Goal: Task Accomplishment & Management: Use online tool/utility

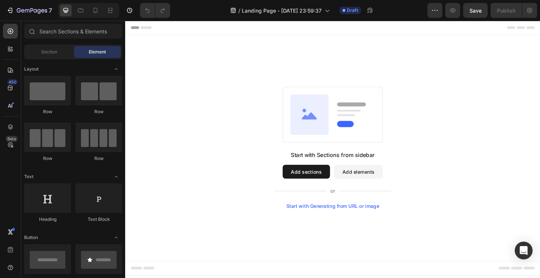
click at [228, 52] on div "Start with Sections from sidebar Add sections Add elements Start with Generatin…" at bounding box center [347, 157] width 445 height 243
click at [48, 89] on div at bounding box center [47, 91] width 47 height 30
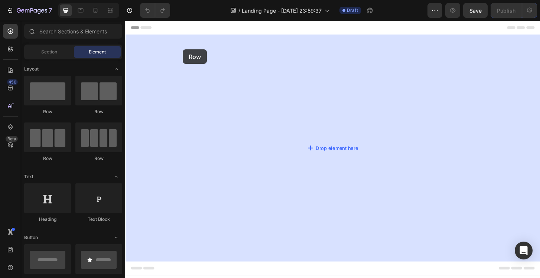
drag, startPoint x: 173, startPoint y: 110, endPoint x: 186, endPoint y: 52, distance: 59.6
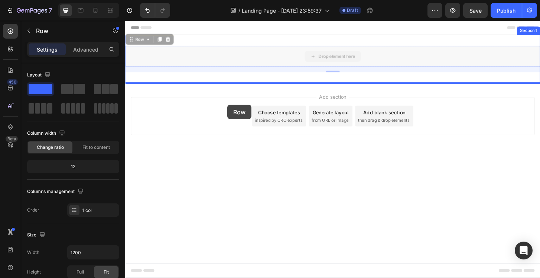
drag, startPoint x: 225, startPoint y: 57, endPoint x: 234, endPoint y: 109, distance: 53.5
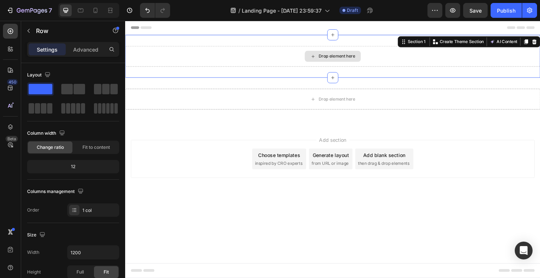
click at [228, 67] on div "Drop element here" at bounding box center [347, 59] width 445 height 22
click at [174, 68] on div "Drop element here" at bounding box center [347, 59] width 445 height 22
click at [194, 75] on div "Drop element here Section 1 You can create reusable sections Create Theme Secti…" at bounding box center [347, 59] width 445 height 46
click at [99, 13] on icon at bounding box center [95, 10] width 7 height 7
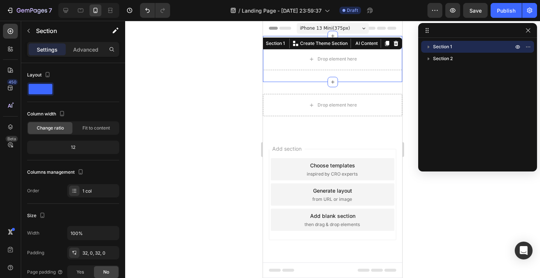
click at [189, 96] on div at bounding box center [332, 149] width 415 height 257
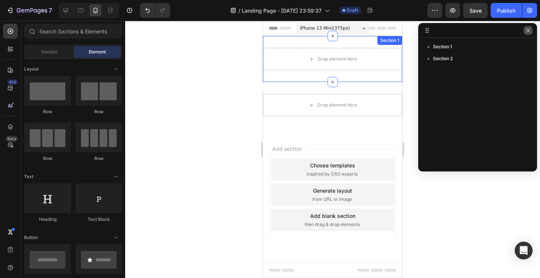
click at [529, 31] on icon "button" at bounding box center [528, 30] width 4 height 4
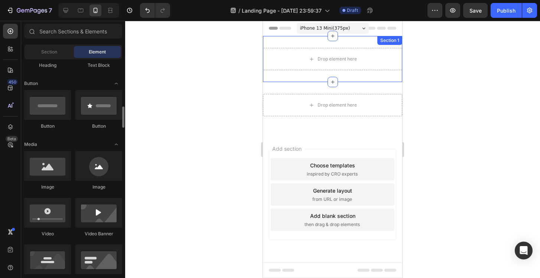
scroll to position [202, 0]
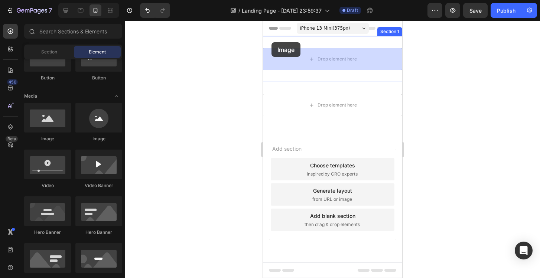
drag, startPoint x: 312, startPoint y: 138, endPoint x: 271, endPoint y: 42, distance: 103.8
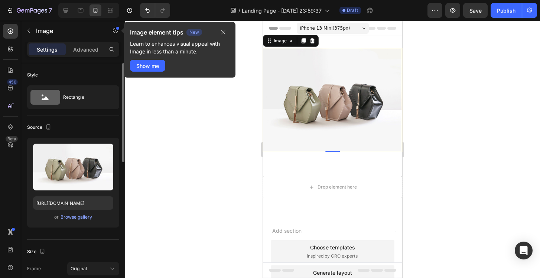
click at [103, 127] on div "Source" at bounding box center [73, 127] width 92 height 12
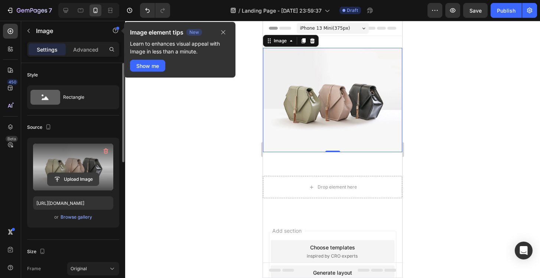
click at [76, 180] on input "file" at bounding box center [73, 179] width 51 height 13
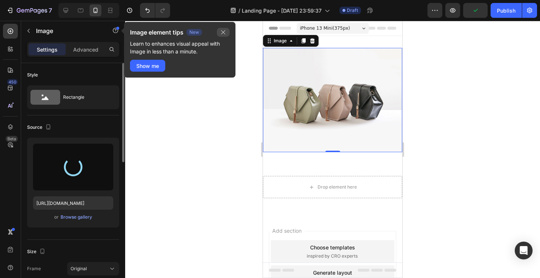
type input "https://cdn.shopify.com/s/files/1/0972/2560/5384/files/gempages_581680786869060…"
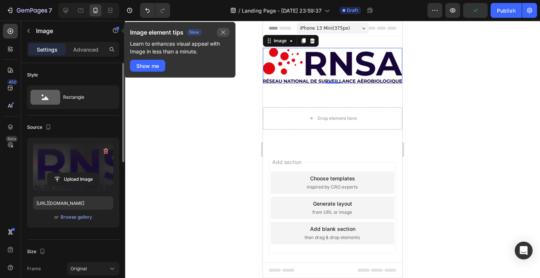
click at [223, 32] on icon "button" at bounding box center [223, 32] width 4 height 4
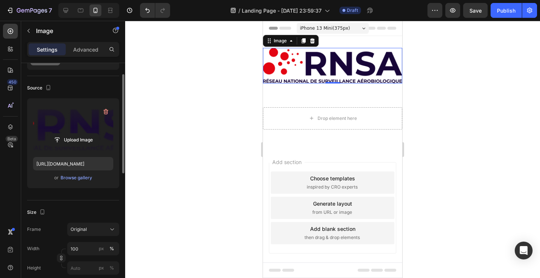
scroll to position [54, 0]
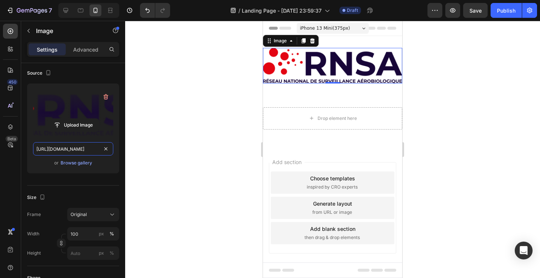
click at [69, 150] on input "https://cdn.shopify.com/s/files/1/0972/2560/5384/files/gempages_581680786869060…" at bounding box center [73, 148] width 80 height 13
click at [51, 171] on div "Upload Image https://cdn.shopify.com/s/files/1/0972/2560/5384/files/gempages_58…" at bounding box center [73, 129] width 92 height 90
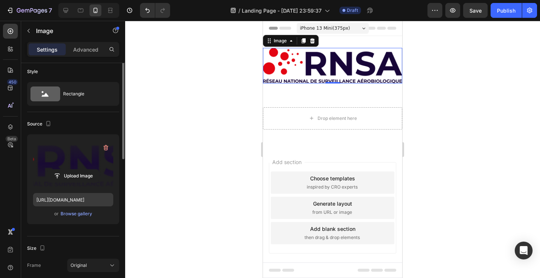
scroll to position [0, 0]
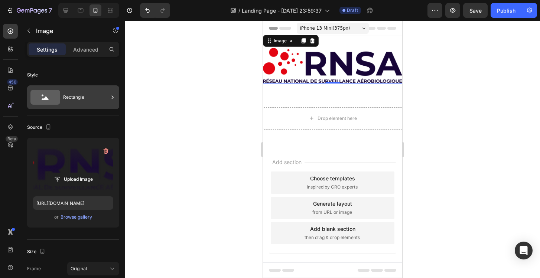
click at [63, 94] on div "Rectangle" at bounding box center [73, 97] width 92 height 24
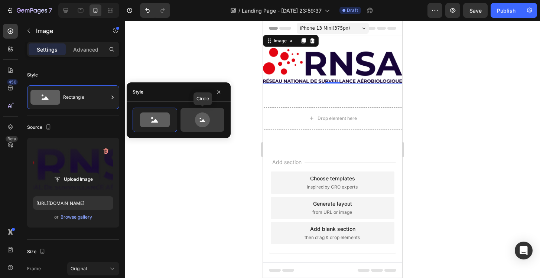
click at [193, 123] on icon at bounding box center [202, 119] width 35 height 15
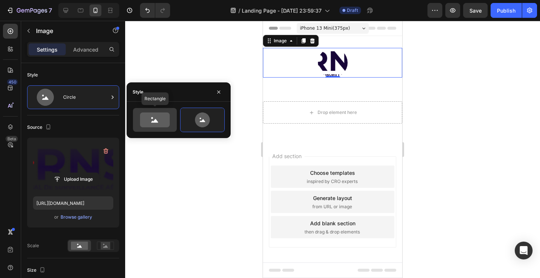
click at [165, 124] on icon at bounding box center [155, 119] width 30 height 15
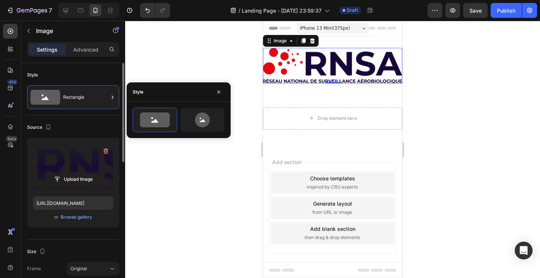
click at [97, 73] on div "Style" at bounding box center [73, 75] width 92 height 12
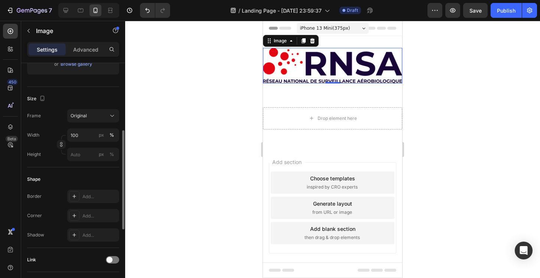
scroll to position [155, 0]
click at [93, 113] on div "Original" at bounding box center [89, 114] width 36 height 7
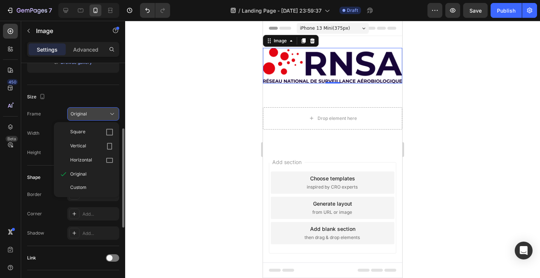
click at [93, 113] on div "Original" at bounding box center [89, 114] width 36 height 7
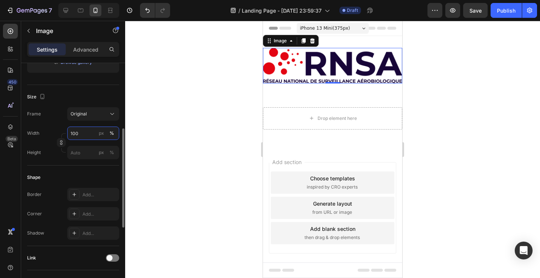
click at [87, 134] on input "100" at bounding box center [93, 133] width 52 height 13
type input "105"
click at [92, 150] on input "px %" at bounding box center [93, 152] width 52 height 13
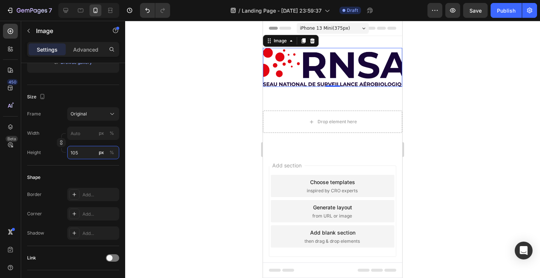
type input "105"
click at [154, 141] on div at bounding box center [332, 149] width 415 height 257
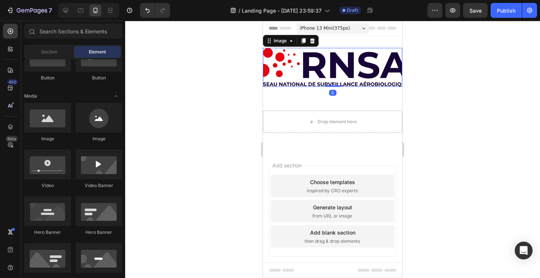
click at [324, 72] on img at bounding box center [332, 67] width 139 height 39
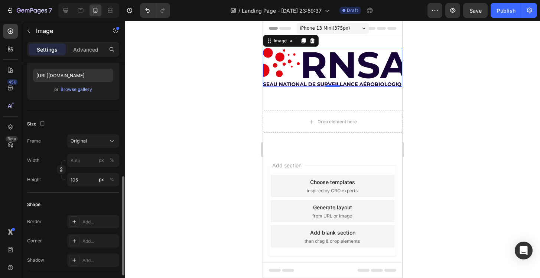
scroll to position [170, 0]
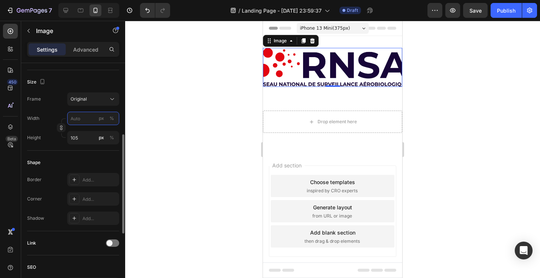
click at [85, 121] on input "px %" at bounding box center [93, 118] width 52 height 13
click at [113, 99] on icon at bounding box center [111, 98] width 7 height 7
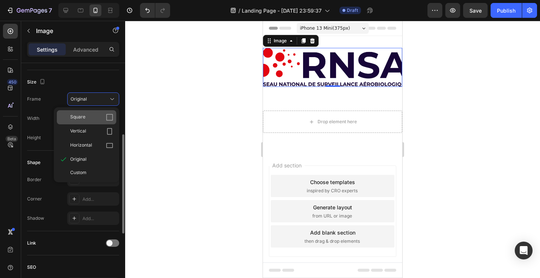
click at [108, 115] on icon at bounding box center [109, 117] width 7 height 7
type input "105"
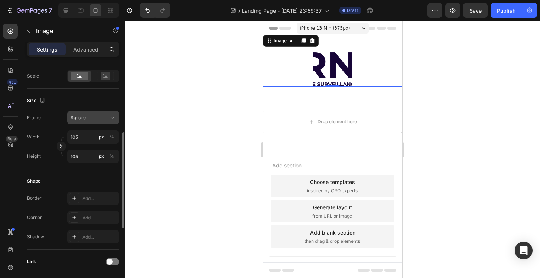
click at [111, 117] on icon at bounding box center [111, 117] width 7 height 7
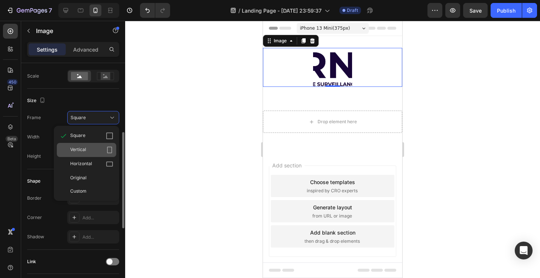
click at [109, 150] on icon at bounding box center [109, 149] width 7 height 7
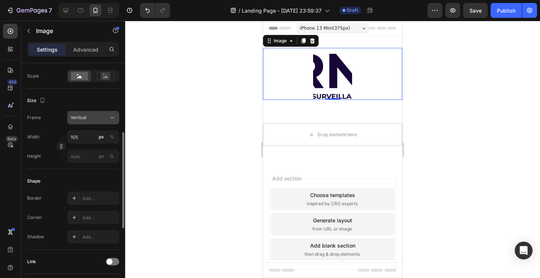
click at [111, 117] on icon at bounding box center [111, 117] width 7 height 7
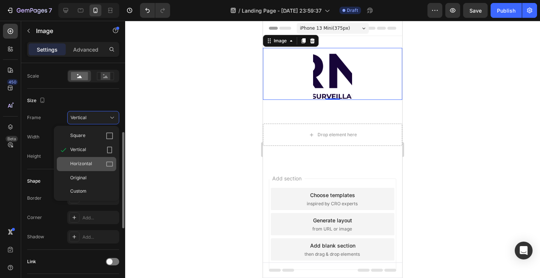
click at [110, 160] on div "Horizontal" at bounding box center [86, 164] width 59 height 14
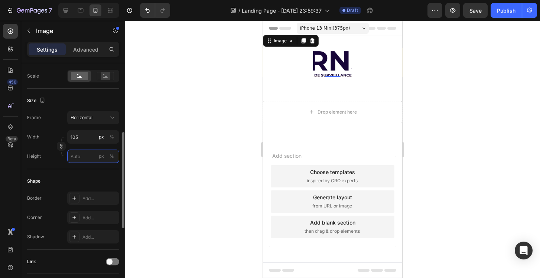
click at [86, 154] on input "px %" at bounding box center [93, 156] width 52 height 13
type input "1"
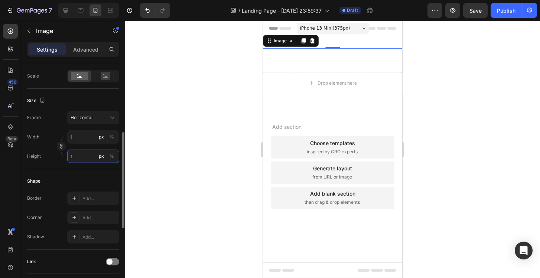
type input "13"
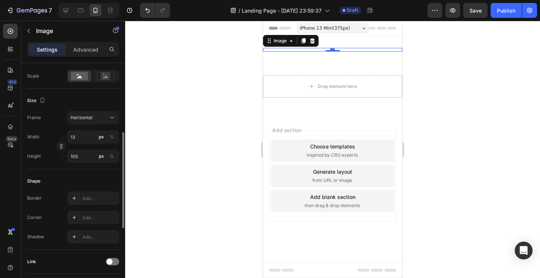
click at [95, 173] on div "Shape Border Add... Corner Add... Shadow Add..." at bounding box center [73, 209] width 92 height 81
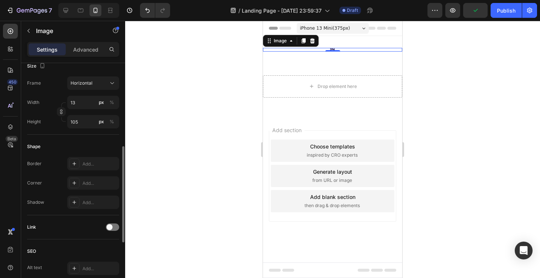
scroll to position [205, 0]
click at [93, 164] on div "Add..." at bounding box center [99, 163] width 35 height 7
type input "10"
click at [108, 154] on div "Shape Border Line Corner Add... Shadow Add..." at bounding box center [73, 174] width 92 height 81
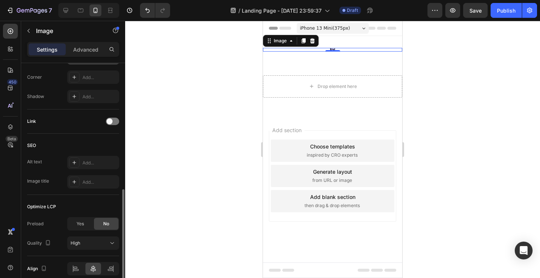
scroll to position [343, 0]
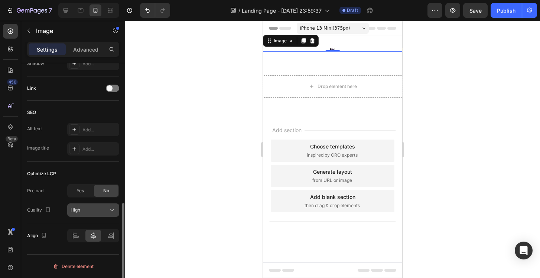
click at [109, 206] on button "High" at bounding box center [93, 209] width 52 height 13
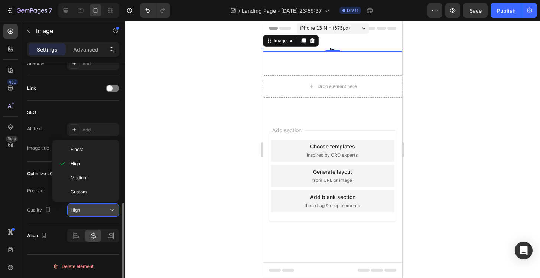
click at [109, 206] on button "High" at bounding box center [93, 209] width 52 height 13
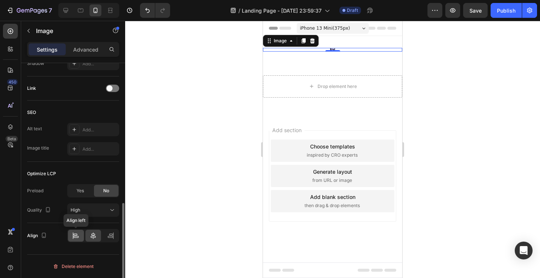
click at [77, 233] on icon at bounding box center [75, 235] width 7 height 7
click at [95, 232] on div at bounding box center [93, 236] width 16 height 12
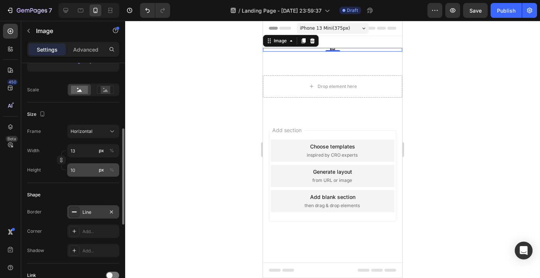
scroll to position [160, 0]
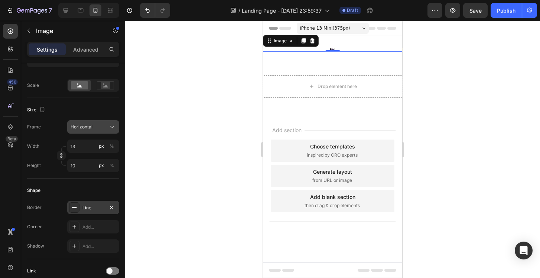
click at [88, 130] on div "Horizontal" at bounding box center [93, 126] width 45 height 7
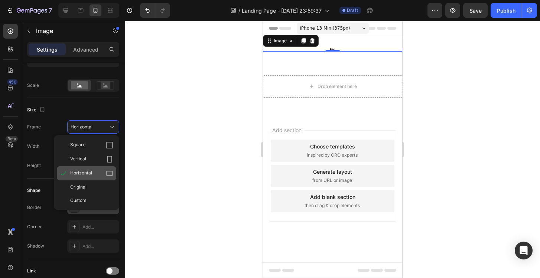
click at [91, 177] on div "Horizontal" at bounding box center [86, 173] width 59 height 14
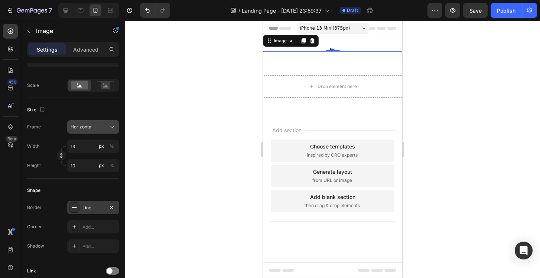
click at [92, 126] on div "Horizontal" at bounding box center [89, 127] width 36 height 7
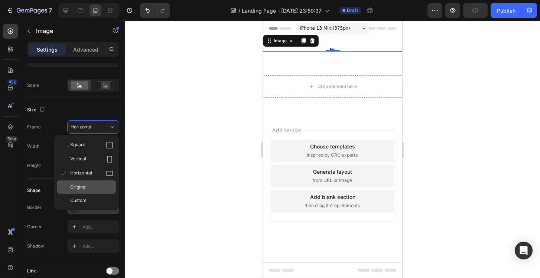
click at [92, 192] on div "Original" at bounding box center [86, 186] width 59 height 13
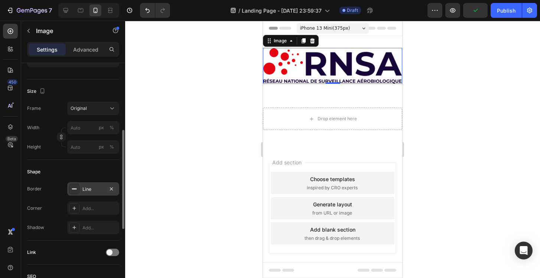
scroll to position [160, 0]
click at [190, 127] on div at bounding box center [332, 149] width 415 height 257
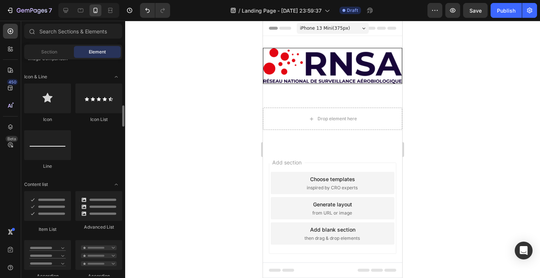
scroll to position [470, 0]
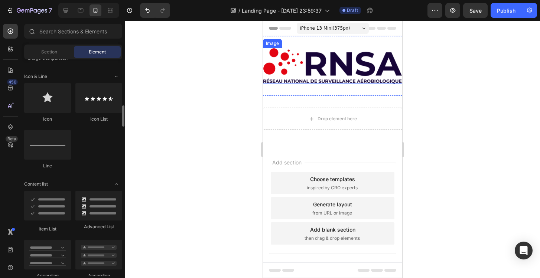
click at [315, 63] on img at bounding box center [332, 66] width 139 height 36
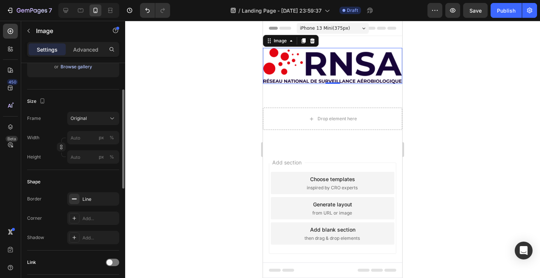
scroll to position [158, 0]
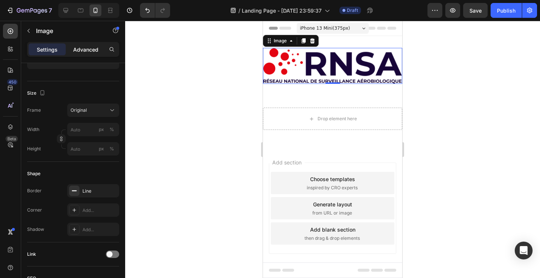
click at [91, 47] on p "Advanced" at bounding box center [85, 50] width 25 height 8
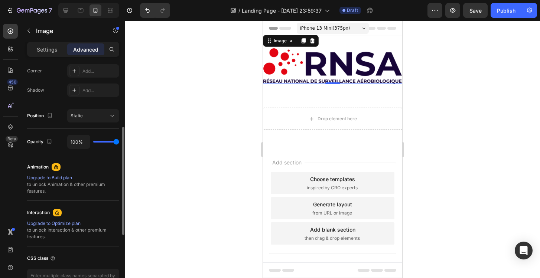
scroll to position [249, 0]
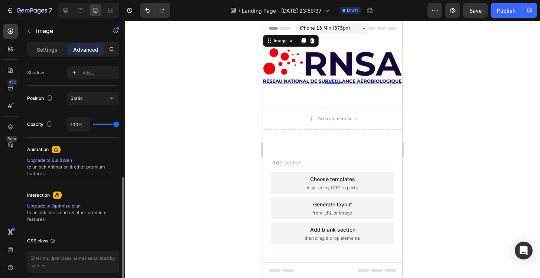
click at [85, 97] on div "Static" at bounding box center [90, 98] width 38 height 7
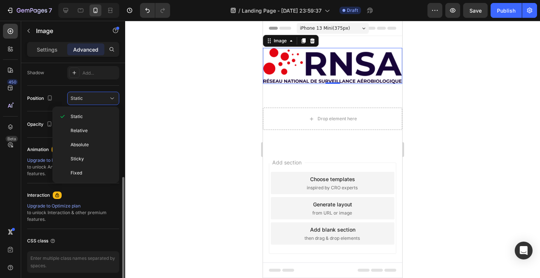
click at [85, 97] on div "Static" at bounding box center [90, 98] width 38 height 7
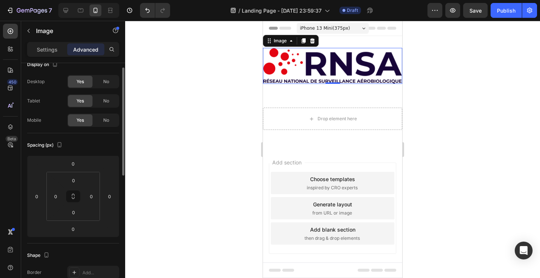
scroll to position [0, 0]
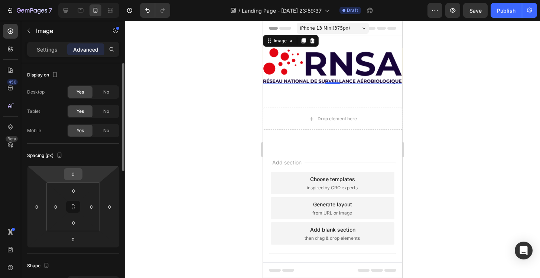
click at [73, 174] on input "0" at bounding box center [73, 174] width 15 height 11
click at [0, 0] on div "Spacing (px) 0 0 0 0 0 0 0 0" at bounding box center [0, 0] width 0 height 0
click at [75, 187] on input "0" at bounding box center [73, 190] width 15 height 11
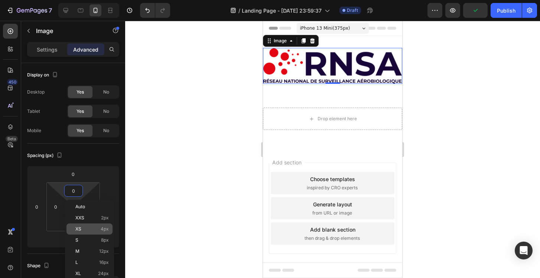
click at [88, 225] on div "XS 4px" at bounding box center [89, 228] width 46 height 11
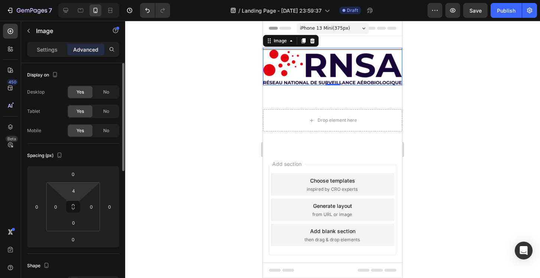
click at [77, 0] on html "7 / Landing Page - Aug 26, 23:59:37 Draft Preview Save Publish 450 Beta Section…" at bounding box center [270, 0] width 540 height 0
click at [75, 189] on input "4" at bounding box center [73, 190] width 15 height 11
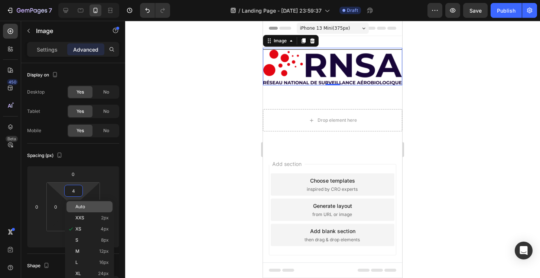
click at [83, 209] on span "Auto" at bounding box center [80, 206] width 10 height 5
type input "Auto"
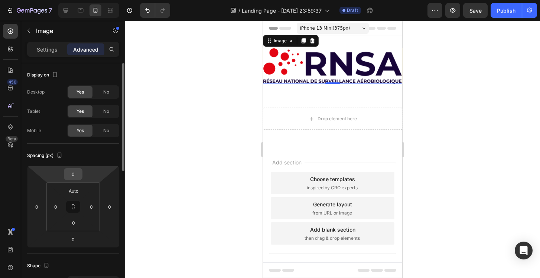
click at [76, 174] on input "0" at bounding box center [73, 174] width 15 height 11
click at [80, 155] on div "Spacing (px)" at bounding box center [73, 156] width 92 height 12
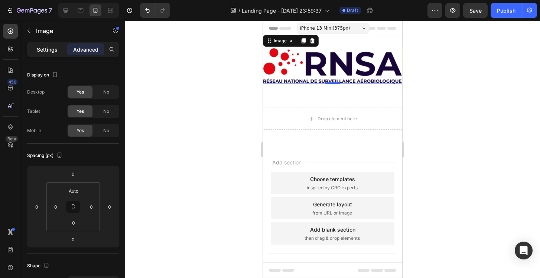
click at [49, 49] on p "Settings" at bounding box center [47, 50] width 21 height 8
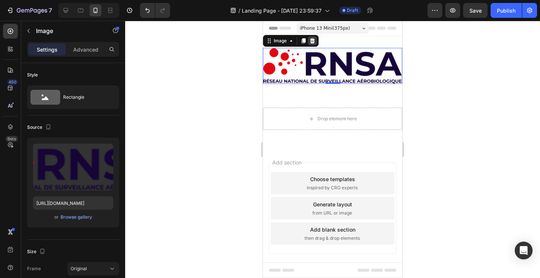
click at [311, 42] on icon at bounding box center [312, 40] width 5 height 5
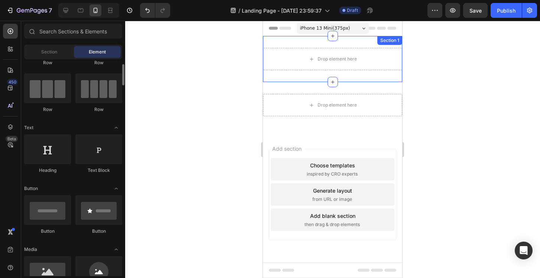
scroll to position [226, 0]
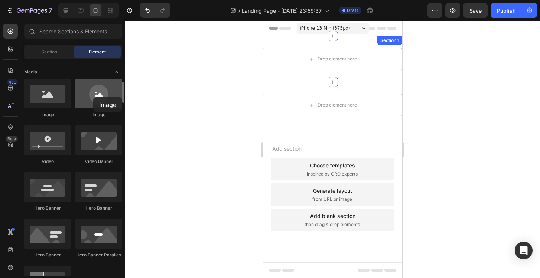
click at [93, 97] on div at bounding box center [98, 94] width 47 height 30
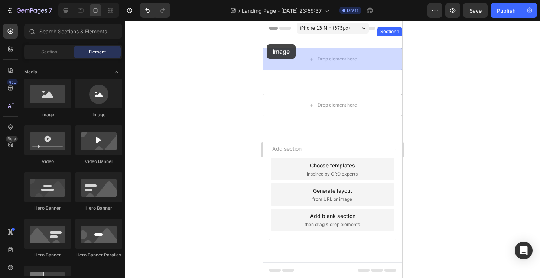
drag, startPoint x: 371, startPoint y: 116, endPoint x: 267, endPoint y: 43, distance: 127.7
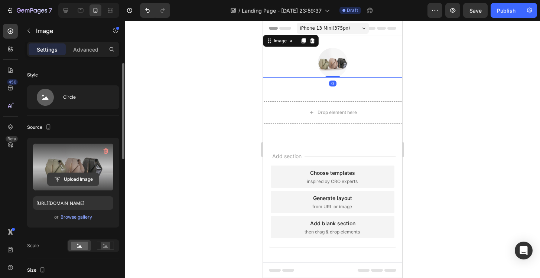
click at [82, 180] on input "file" at bounding box center [73, 179] width 51 height 13
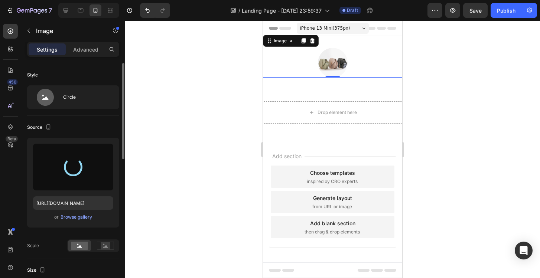
type input "https://cdn.shopify.com/s/files/1/0972/2560/5384/files/gempages_581680786869060…"
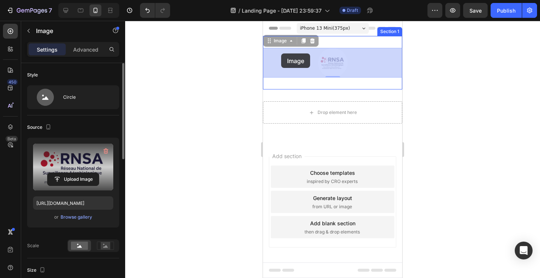
drag, startPoint x: 330, startPoint y: 61, endPoint x: 281, endPoint y: 53, distance: 49.7
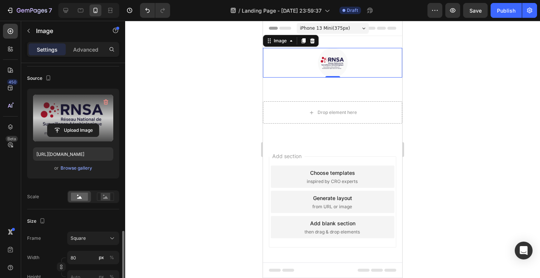
scroll to position [343, 0]
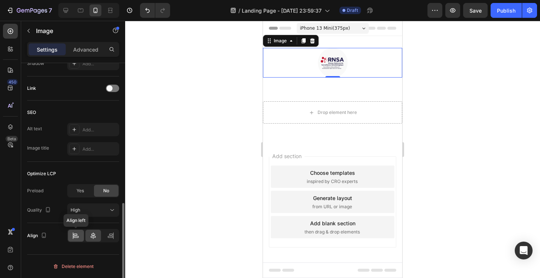
click at [78, 234] on icon at bounding box center [75, 235] width 7 height 7
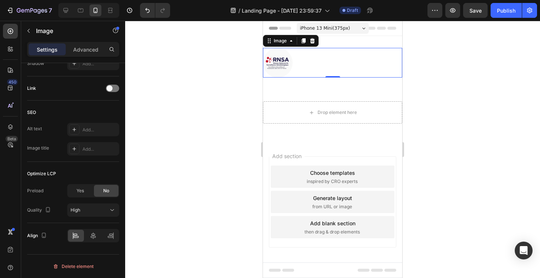
click at [155, 164] on div at bounding box center [332, 149] width 415 height 257
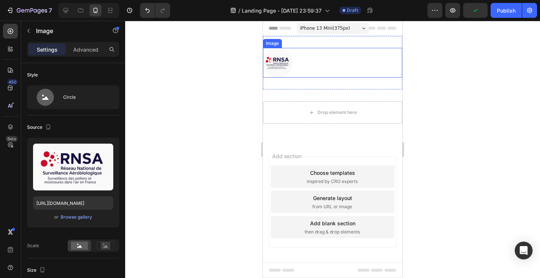
click at [286, 56] on img at bounding box center [278, 63] width 30 height 30
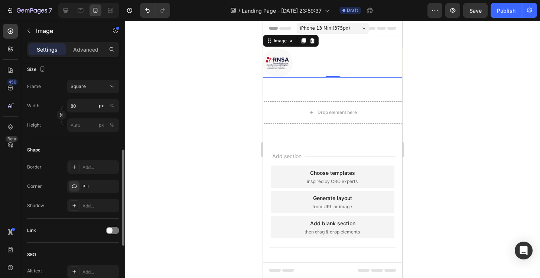
scroll to position [204, 0]
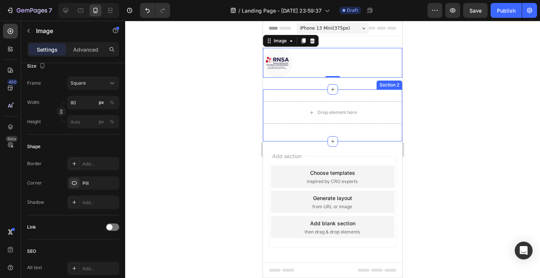
click at [280, 97] on div "Drop element here Row Section 2" at bounding box center [332, 115] width 139 height 52
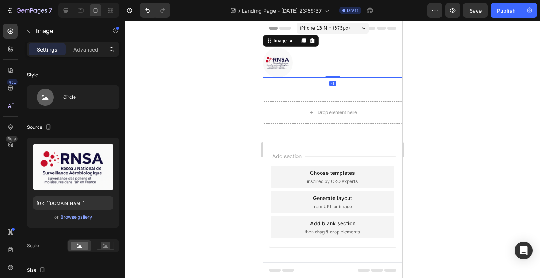
click at [290, 58] on img at bounding box center [278, 63] width 30 height 30
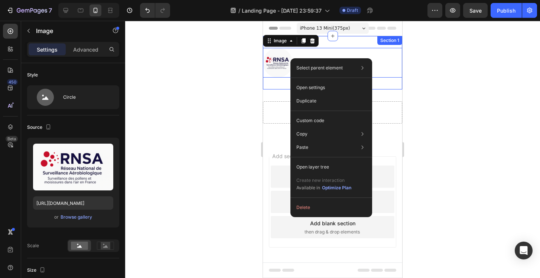
drag, startPoint x: 290, startPoint y: 58, endPoint x: 290, endPoint y: 46, distance: 11.9
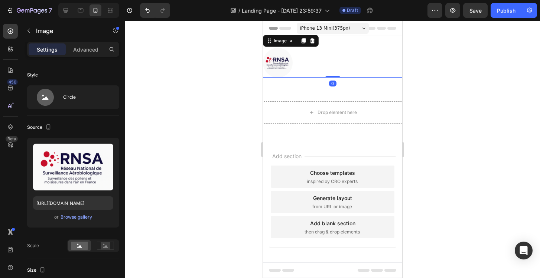
click at [223, 91] on div at bounding box center [332, 149] width 415 height 257
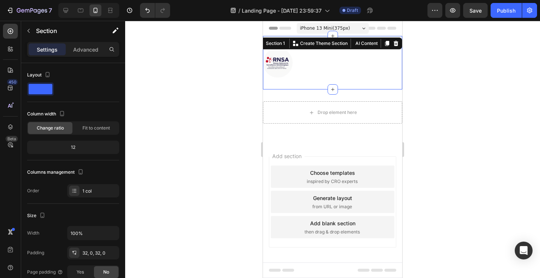
click at [310, 44] on div "Image Section 1 You can create reusable sections Create Theme Section AI Conten…" at bounding box center [332, 62] width 139 height 53
click at [237, 102] on div at bounding box center [332, 149] width 415 height 257
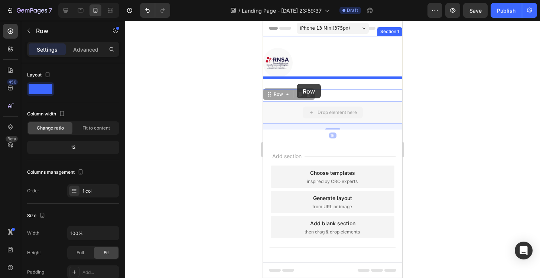
drag, startPoint x: 301, startPoint y: 117, endPoint x: 297, endPoint y: 84, distance: 33.8
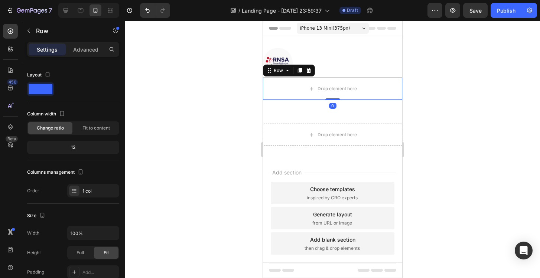
click at [240, 111] on div at bounding box center [332, 149] width 415 height 257
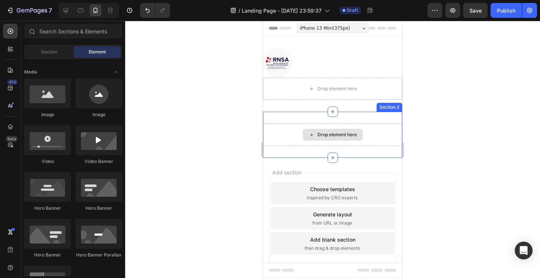
click at [286, 137] on div "Drop element here" at bounding box center [332, 135] width 139 height 22
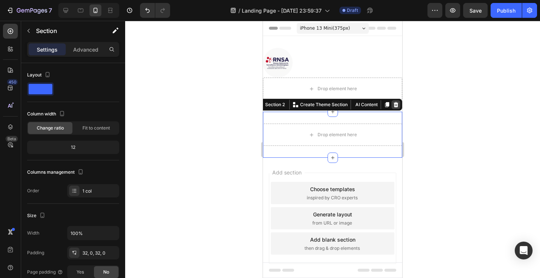
click at [396, 104] on icon at bounding box center [395, 104] width 5 height 5
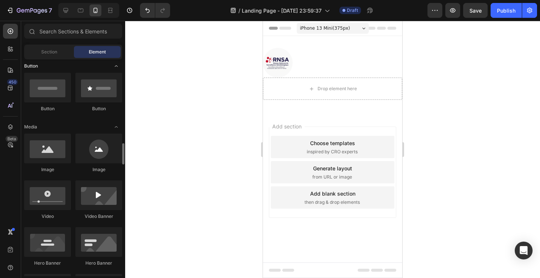
scroll to position [137, 0]
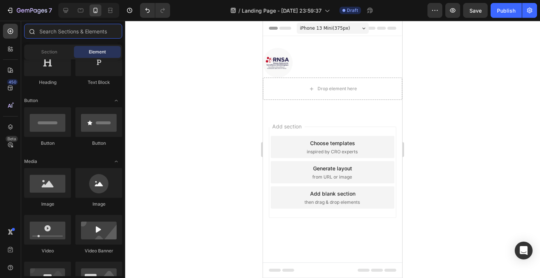
click at [55, 30] on input "text" at bounding box center [73, 31] width 98 height 15
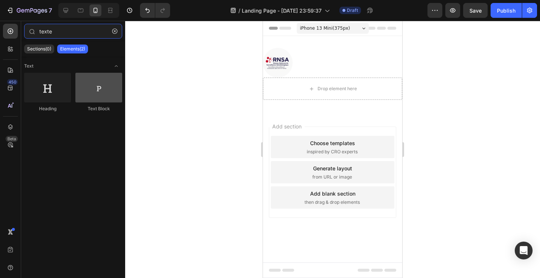
type input "texte"
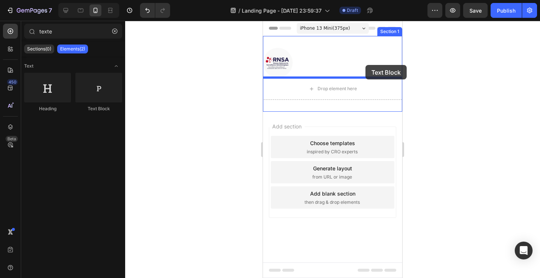
drag, startPoint x: 357, startPoint y: 111, endPoint x: 365, endPoint y: 65, distance: 46.3
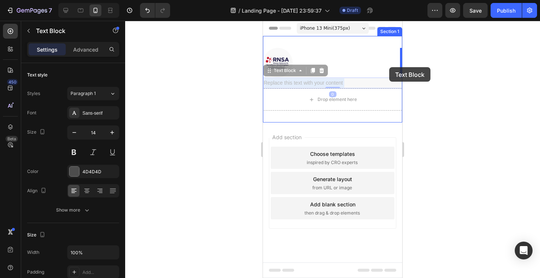
drag, startPoint x: 341, startPoint y: 80, endPoint x: 389, endPoint y: 68, distance: 49.2
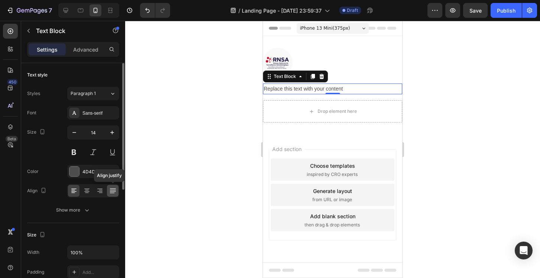
click at [114, 192] on icon at bounding box center [112, 190] width 7 height 7
click at [303, 91] on div "Replace this text with your content" at bounding box center [332, 89] width 139 height 11
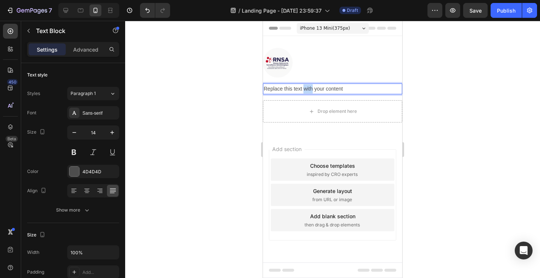
click at [303, 91] on p "Replace this text with your content" at bounding box center [333, 88] width 138 height 9
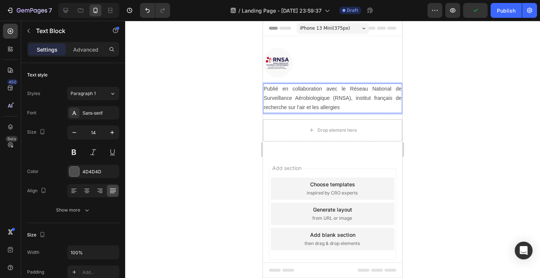
click at [284, 91] on p "Publié en collaboration avec le Réseau National de Surveillance Aérobiologique …" at bounding box center [333, 98] width 138 height 28
drag, startPoint x: 350, startPoint y: 99, endPoint x: 333, endPoint y: 99, distance: 17.1
click at [333, 99] on p "Publié en collaboration avec le Réseau National de Surveillance Aérobiologique …" at bounding box center [333, 98] width 138 height 28
click at [344, 108] on p "Publié en collaboration avec le Réseau National de Surveillance Aérobiologique,…" at bounding box center [333, 98] width 138 height 28
click at [439, 89] on div at bounding box center [332, 149] width 415 height 257
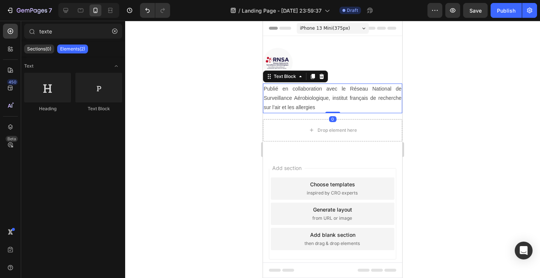
click at [358, 97] on p "Publié en collaboration avec le Réseau National de Surveillance Aérobiologique,…" at bounding box center [333, 98] width 138 height 28
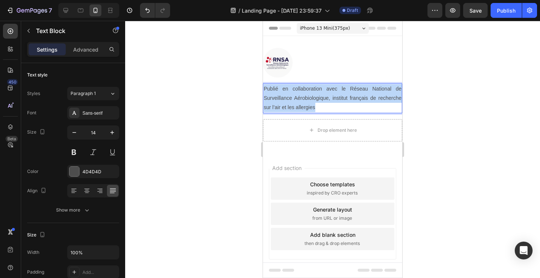
click at [358, 97] on p "Publié en collaboration avec le Réseau National de Surveillance Aérobiologique,…" at bounding box center [333, 98] width 138 height 28
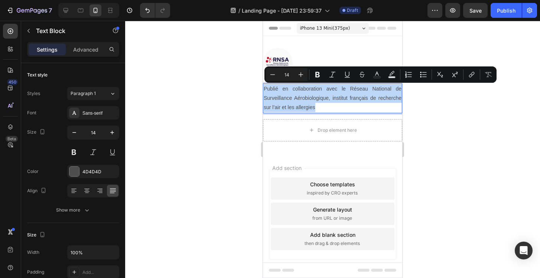
click at [353, 97] on p "Publié en collaboration avec le Réseau National de Surveillance Aérobiologique,…" at bounding box center [333, 98] width 138 height 28
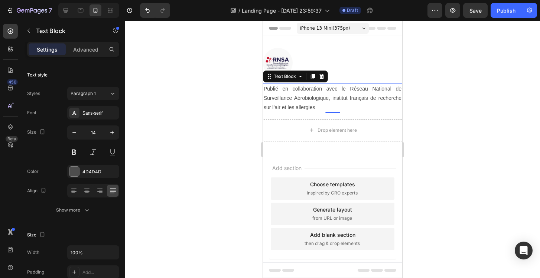
click at [437, 124] on div at bounding box center [332, 149] width 415 height 257
click at [343, 103] on p "Publié en collaboration avec le Réseau National de Surveillance Aérobiologique,…" at bounding box center [333, 98] width 138 height 28
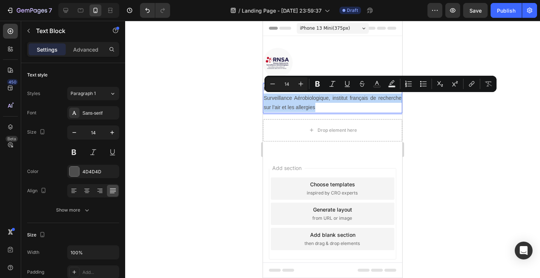
drag, startPoint x: 264, startPoint y: 98, endPoint x: 317, endPoint y: 109, distance: 54.0
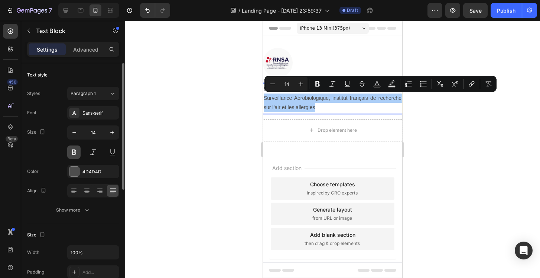
click at [75, 152] on button at bounding box center [73, 152] width 13 height 13
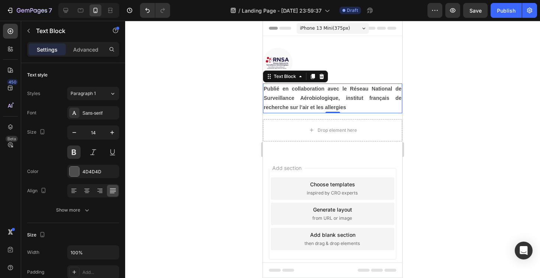
click at [327, 99] on p "Publié en collaboration avec le Réseau National de Surveillance Aérobiologique,…" at bounding box center [333, 98] width 138 height 28
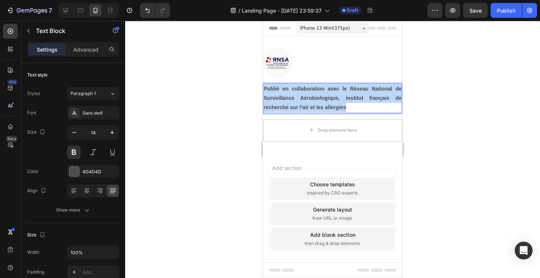
drag, startPoint x: 352, startPoint y: 109, endPoint x: 262, endPoint y: 88, distance: 93.0
click at [263, 88] on html "iPhone 13 Mini ( 375 px) iPhone 13 Mini iPhone 13 Pro iPhone 11 Pro Max iPhone …" at bounding box center [332, 158] width 139 height 274
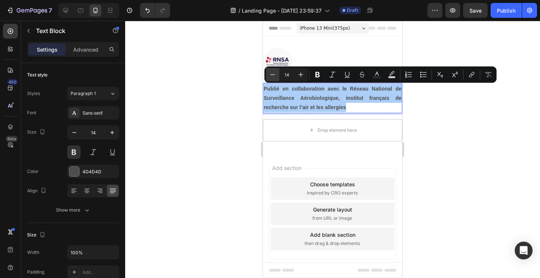
click at [269, 78] on icon "Editor contextual toolbar" at bounding box center [272, 74] width 7 height 7
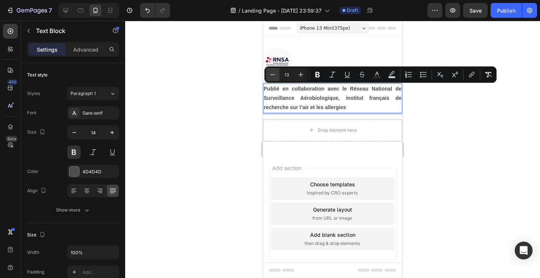
click at [269, 78] on icon "Editor contextual toolbar" at bounding box center [272, 74] width 7 height 7
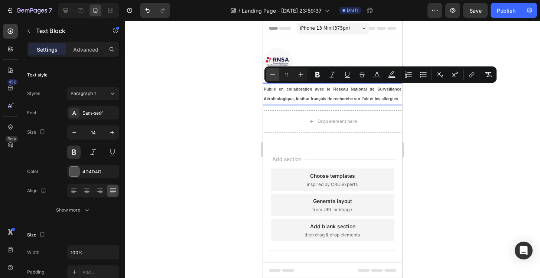
click at [269, 78] on icon "Editor contextual toolbar" at bounding box center [272, 74] width 7 height 7
type input "9"
click at [369, 96] on p "Publié en collaboration avec le Réseau National de Surveillance Aérobiologique,…" at bounding box center [333, 94] width 138 height 20
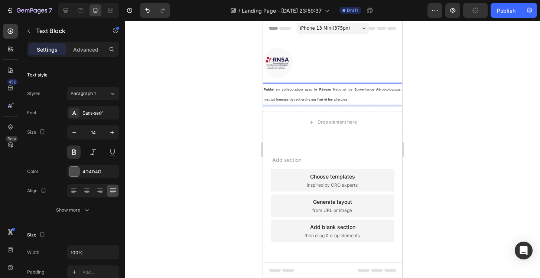
click at [375, 89] on span "Publié en collaboration avec le Réseau National de Surveillance Aérobiologique,…" at bounding box center [333, 95] width 138 height 14
click at [290, 99] on span "Aérobiologique, institut français de recherche sur l’air et les allergies" at bounding box center [319, 100] width 110 height 4
click at [302, 88] on span "Publié en collaboration avec le Réseau National de Surveillance Aérobiologique,…" at bounding box center [333, 95] width 138 height 14
click at [74, 135] on icon "button" at bounding box center [74, 132] width 7 height 7
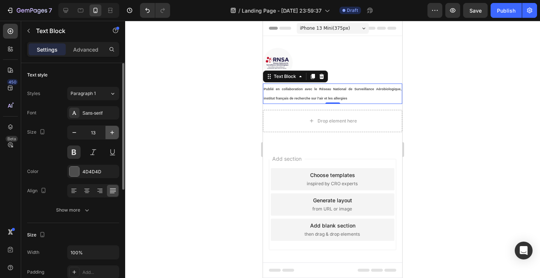
click at [115, 133] on icon "button" at bounding box center [111, 132] width 7 height 7
type input "14"
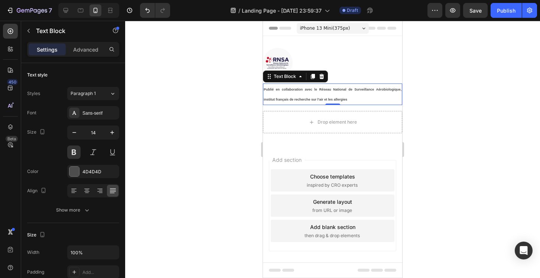
click at [349, 95] on p "Publié en collaboration avec le Réseau National de Surveillance Aérobiologique,…" at bounding box center [333, 94] width 138 height 20
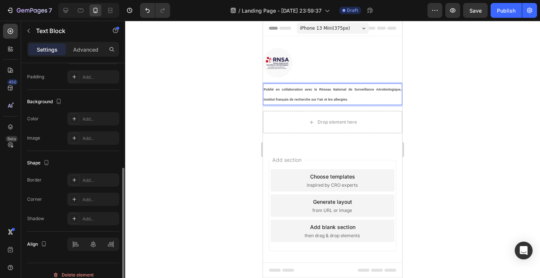
scroll to position [204, 0]
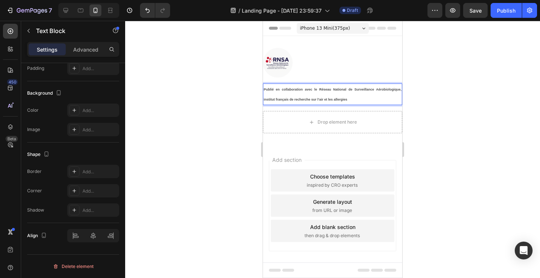
click at [310, 95] on p "Publié en collaboration avec le Réseau National de Surveillance Aérobiologique,…" at bounding box center [333, 94] width 138 height 20
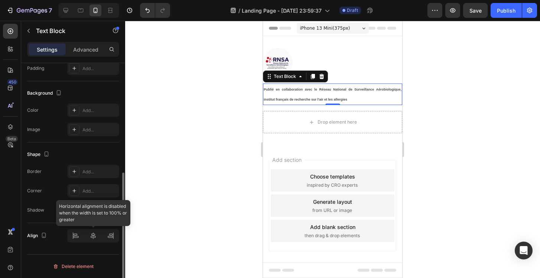
click at [95, 235] on div at bounding box center [93, 235] width 52 height 13
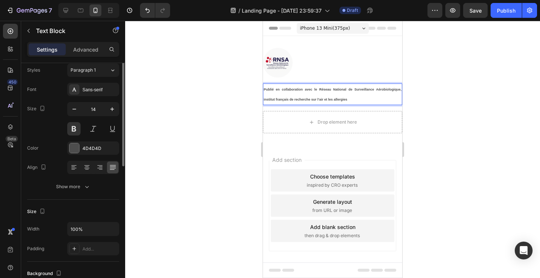
scroll to position [0, 0]
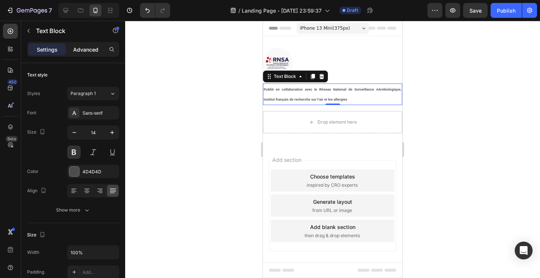
click at [90, 48] on p "Advanced" at bounding box center [85, 50] width 25 height 8
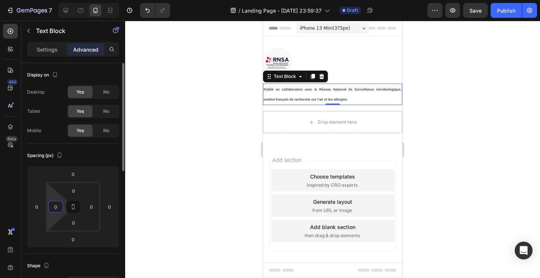
click at [51, 206] on input "0" at bounding box center [55, 206] width 11 height 11
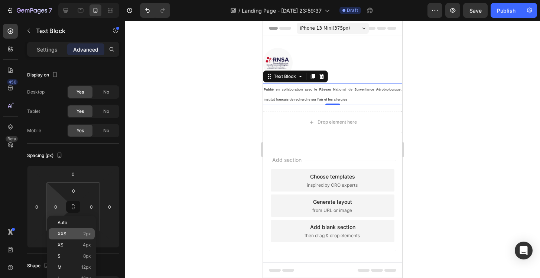
click at [66, 231] on div "XXS 2px" at bounding box center [72, 233] width 46 height 11
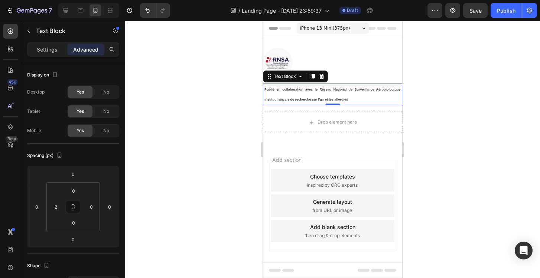
click at [66, 231] on div "0 2 0 0" at bounding box center [72, 206] width 53 height 49
click at [54, 211] on input "2" at bounding box center [55, 206] width 11 height 11
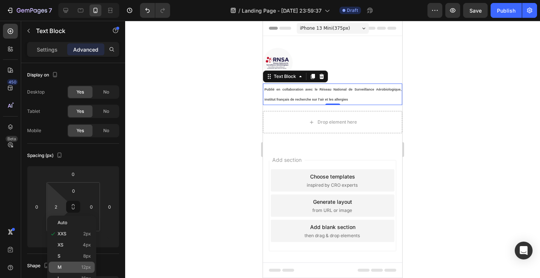
click at [70, 267] on p "M 12px" at bounding box center [74, 267] width 33 height 5
type input "12"
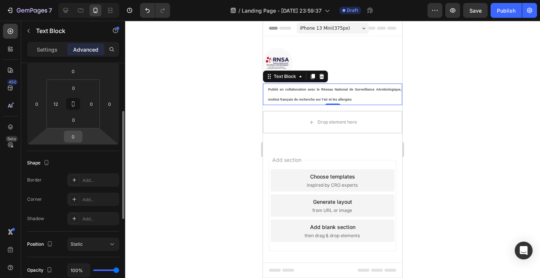
scroll to position [107, 0]
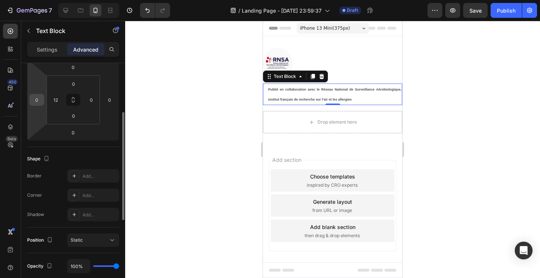
click at [39, 99] on input "0" at bounding box center [36, 99] width 11 height 11
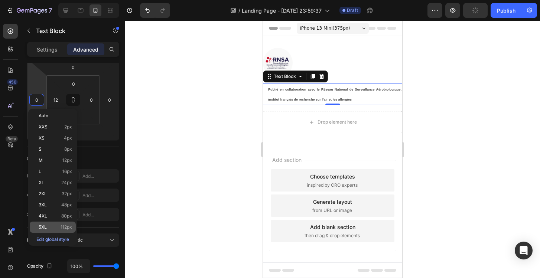
click at [55, 224] on div "5XL 112px" at bounding box center [53, 227] width 46 height 11
type input "112"
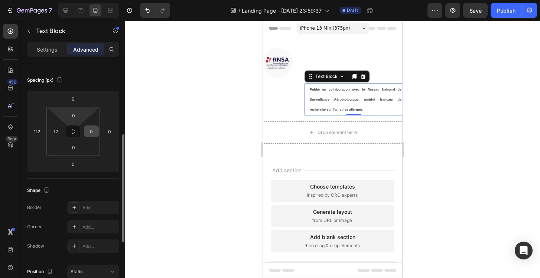
scroll to position [58, 0]
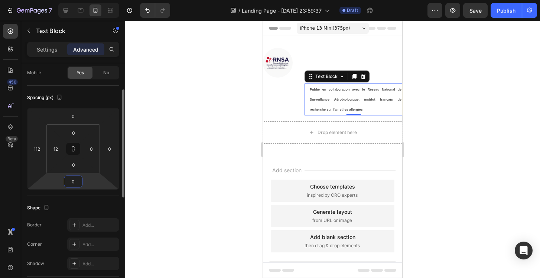
click at [79, 180] on input "0" at bounding box center [73, 181] width 15 height 11
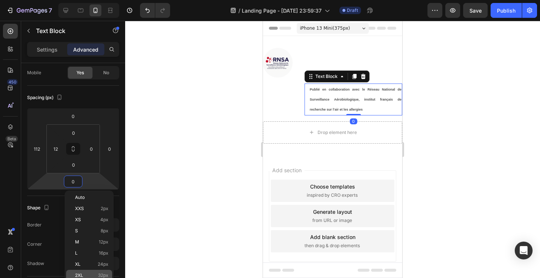
click at [91, 272] on div "2XL 32px" at bounding box center [89, 275] width 46 height 11
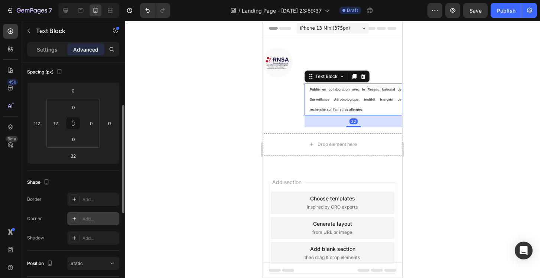
scroll to position [86, 0]
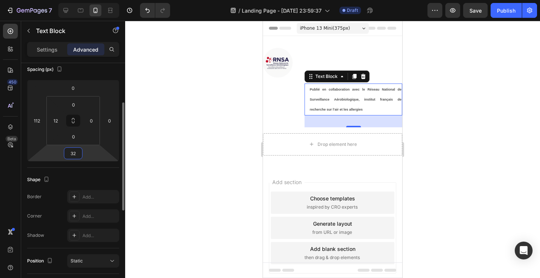
click at [72, 151] on input "32" at bounding box center [73, 153] width 15 height 11
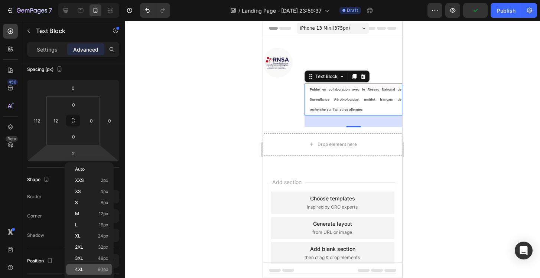
click at [98, 269] on span "80px" at bounding box center [103, 269] width 11 height 5
type input "80"
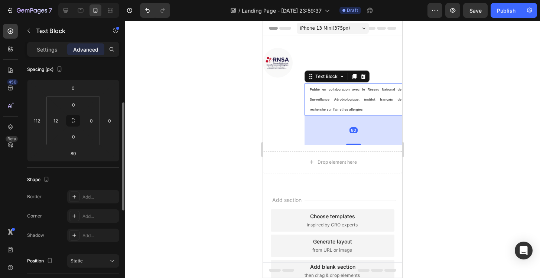
click at [0, 0] on div "Spacing (px) 0 112 80 0 0 12 0 0" at bounding box center [0, 0] width 0 height 0
click at [172, 124] on div at bounding box center [332, 149] width 415 height 257
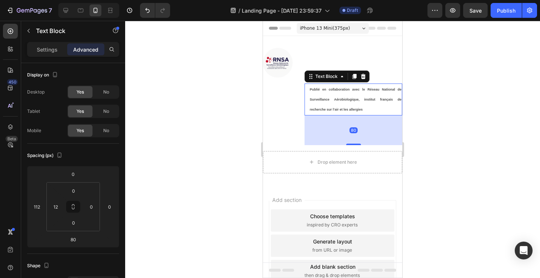
click at [339, 97] on p "Publié en collaboration avec le Réseau National de Surveillance Aérobiologique,…" at bounding box center [356, 99] width 92 height 30
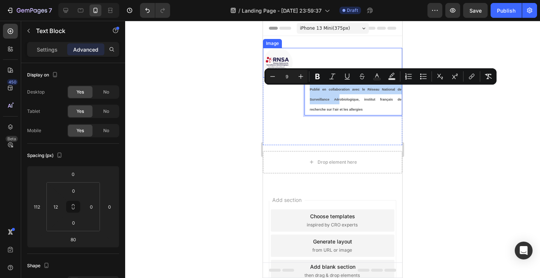
drag, startPoint x: 339, startPoint y: 97, endPoint x: 348, endPoint y: 63, distance: 35.3
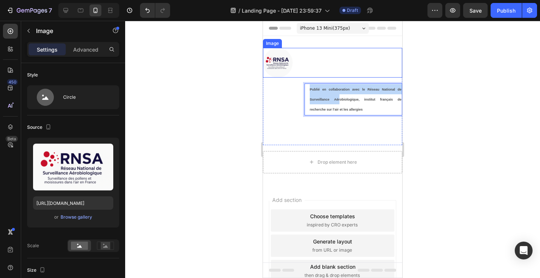
click at [347, 61] on div at bounding box center [332, 63] width 139 height 30
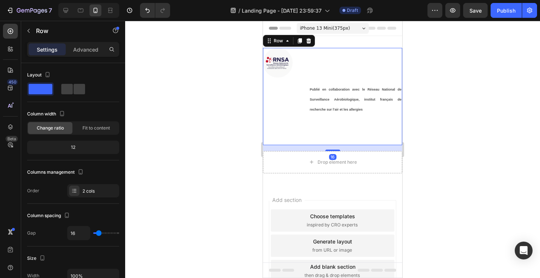
click at [366, 117] on div "Publié en collaboration avec le Réseau National de Surveillance Aérobiologique,…" at bounding box center [332, 115] width 139 height 62
click at [378, 112] on p "Publié en collaboration avec le Réseau National de Surveillance Aérobiologique,…" at bounding box center [356, 99] width 92 height 30
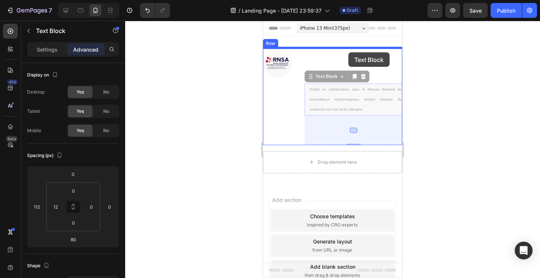
drag, startPoint x: 342, startPoint y: 77, endPoint x: 348, endPoint y: 52, distance: 25.6
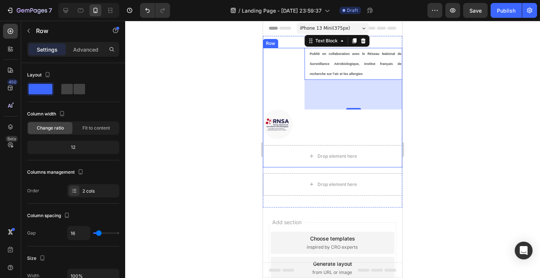
click at [293, 66] on div "Publié en collaboration avec le Réseau National de Surveillance Aérobiologique,…" at bounding box center [332, 93] width 139 height 91
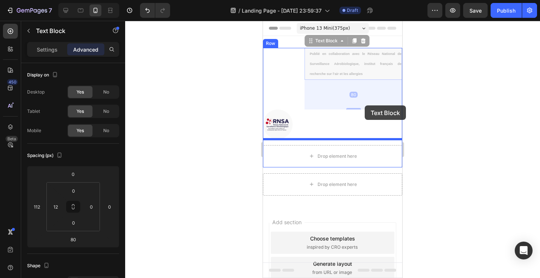
drag, startPoint x: 359, startPoint y: 73, endPoint x: 365, endPoint y: 105, distance: 32.7
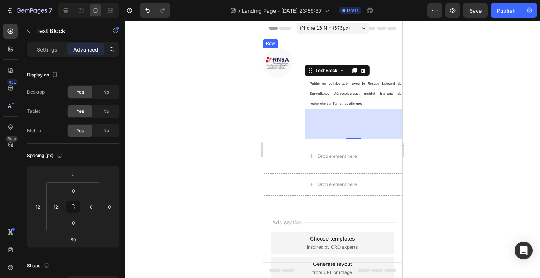
click at [269, 95] on div "Image Publié en collaboration avec le Réseau National de Surveillance Aérobiolo…" at bounding box center [332, 93] width 139 height 91
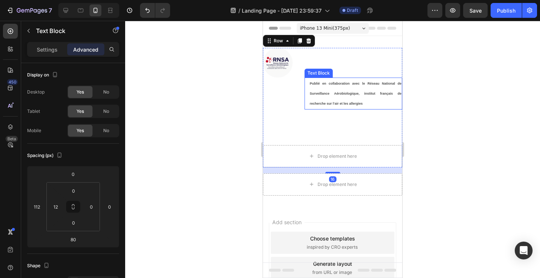
click at [308, 73] on div "Text Block" at bounding box center [318, 73] width 25 height 7
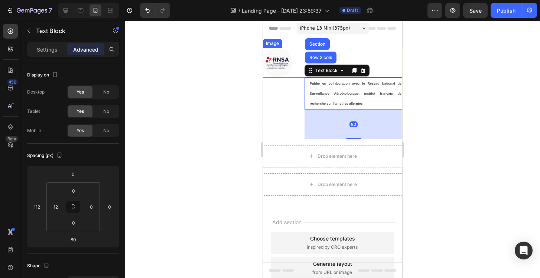
click at [291, 69] on div at bounding box center [332, 63] width 139 height 30
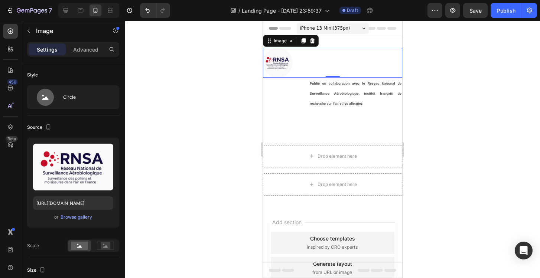
click at [314, 65] on div at bounding box center [332, 63] width 139 height 30
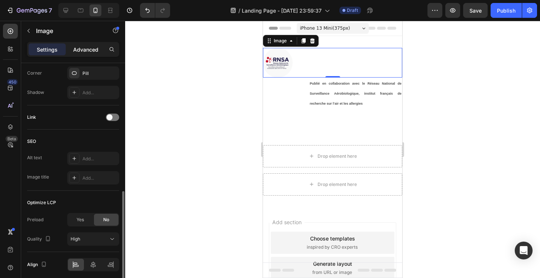
click at [89, 49] on p "Advanced" at bounding box center [85, 50] width 25 height 8
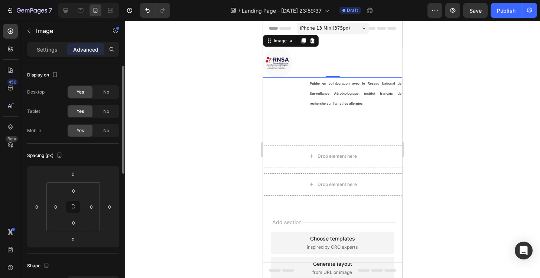
scroll to position [52, 0]
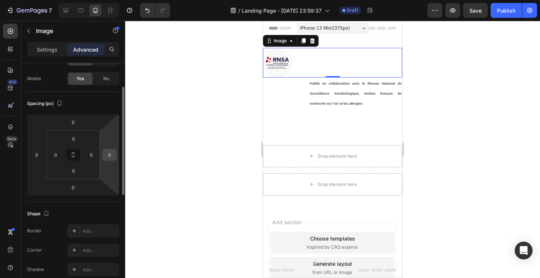
click at [113, 154] on input "0" at bounding box center [109, 154] width 11 height 11
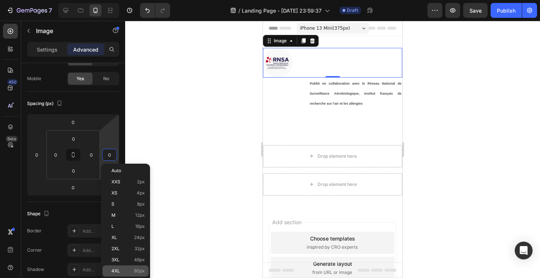
click at [121, 268] on div "4XL 80px" at bounding box center [125, 270] width 46 height 11
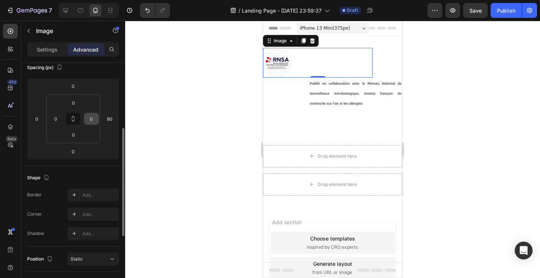
scroll to position [105, 0]
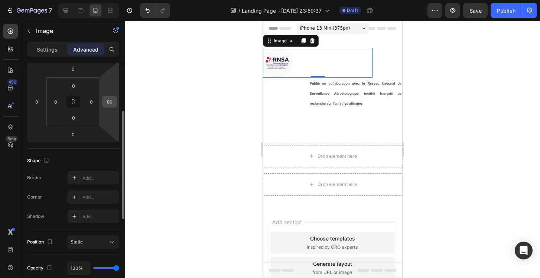
click at [109, 99] on input "80" at bounding box center [109, 101] width 11 height 11
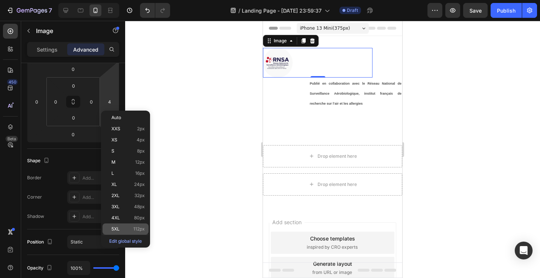
click at [115, 226] on div "5XL 112px" at bounding box center [125, 228] width 46 height 11
type input "112"
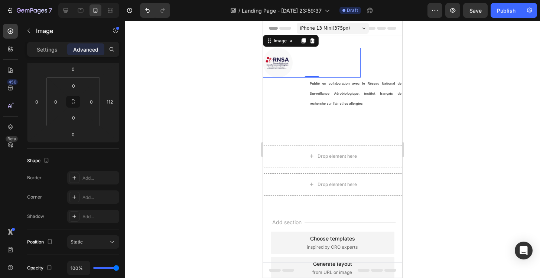
click at [228, 117] on div at bounding box center [332, 149] width 415 height 257
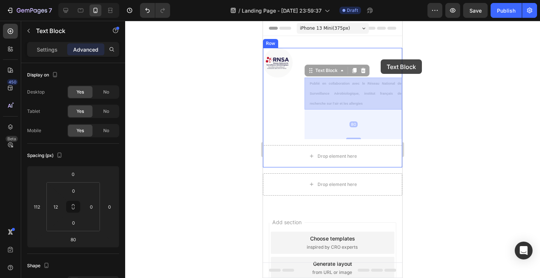
drag, startPoint x: 365, startPoint y: 96, endPoint x: 380, endPoint y: 60, distance: 39.2
click at [380, 59] on div "iPhone 13 Mini ( 375 px) iPhone 13 Mini iPhone 13 Pro iPhone 11 Pro Max iPhone …" at bounding box center [332, 185] width 139 height 328
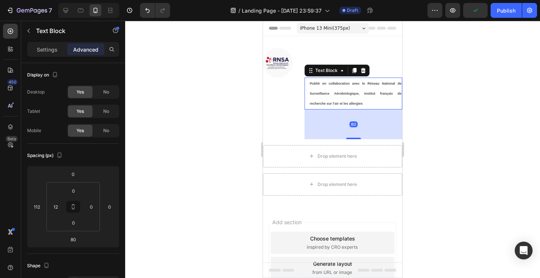
click at [358, 91] on span "Publié en collaboration avec le Réseau National de Surveillance Aérobiologique,…" at bounding box center [356, 94] width 92 height 24
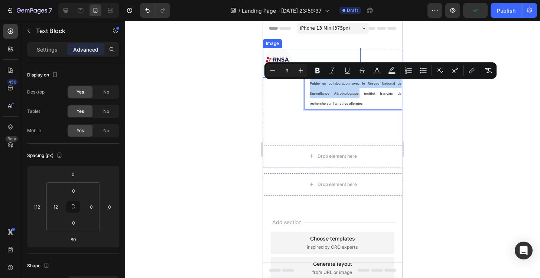
drag, startPoint x: 358, startPoint y: 91, endPoint x: 363, endPoint y: 73, distance: 19.1
click at [363, 73] on div "Image Publié en collaboration avec le Réseau National de Surveillance Aérobiolo…" at bounding box center [332, 93] width 139 height 91
click at [305, 97] on div "Publié en collaboration avec le Réseau National de Surveillance Aérobiologique,…" at bounding box center [353, 94] width 98 height 32
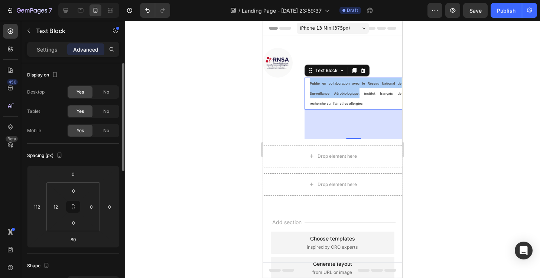
click at [111, 151] on div "Spacing (px)" at bounding box center [73, 156] width 92 height 12
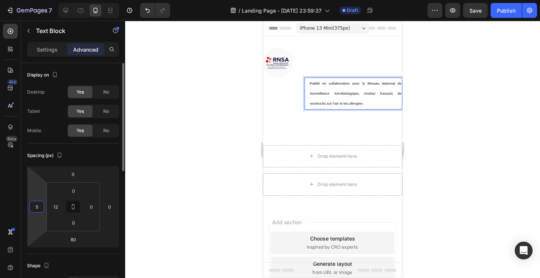
click at [28, 0] on html "7 / Landing Page - Aug 26, 23:59:37 Draft Preview Save Publish 450 Beta texte S…" at bounding box center [270, 0] width 540 height 0
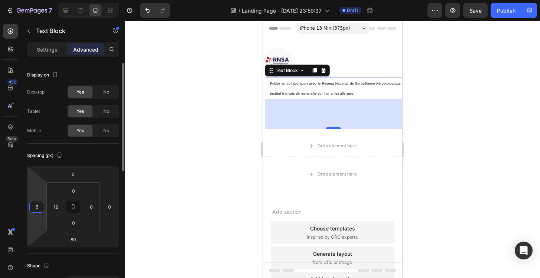
click at [30, 0] on html "7 / Landing Page - Aug 26, 23:59:37 Draft Preview Save Publish 450 Beta texte S…" at bounding box center [270, 0] width 540 height 0
click at [43, 0] on html "7 / Landing Page - Aug 26, 23:59:37 Draft Preview Save Publish 450 Beta texte S…" at bounding box center [270, 0] width 540 height 0
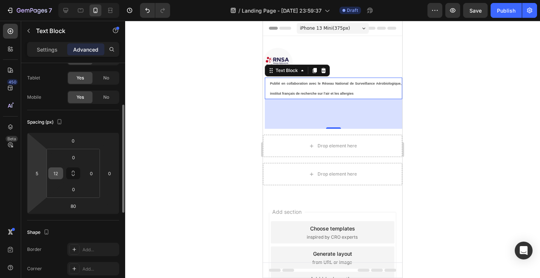
scroll to position [52, 0]
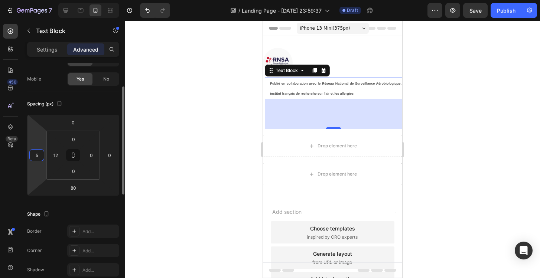
click at [37, 156] on input "5" at bounding box center [36, 155] width 11 height 11
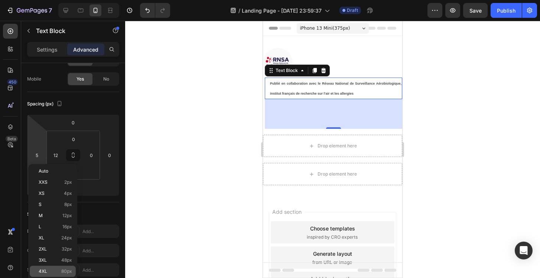
click at [39, 272] on span "4XL" at bounding box center [43, 271] width 9 height 5
type input "80"
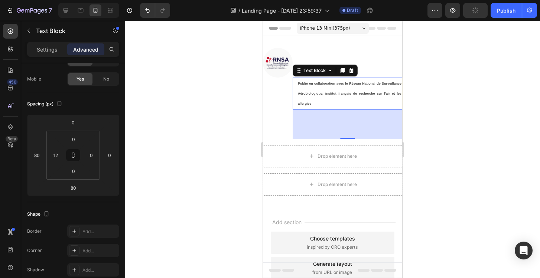
click at [197, 156] on div at bounding box center [332, 149] width 415 height 257
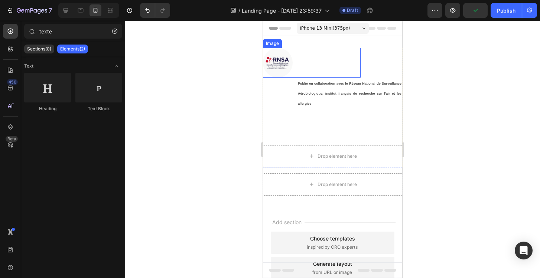
click at [285, 66] on img at bounding box center [278, 63] width 30 height 30
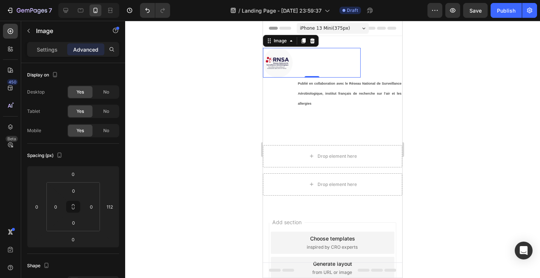
click at [359, 59] on div at bounding box center [312, 63] width 98 height 30
click at [311, 57] on div at bounding box center [312, 63] width 98 height 30
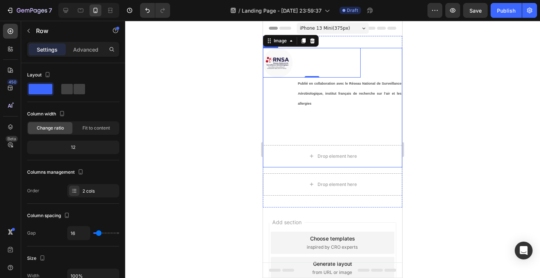
click at [275, 93] on div "Image 0 Publié en collaboration avec le Réseau National de Surveillance Aérobio…" at bounding box center [332, 93] width 139 height 91
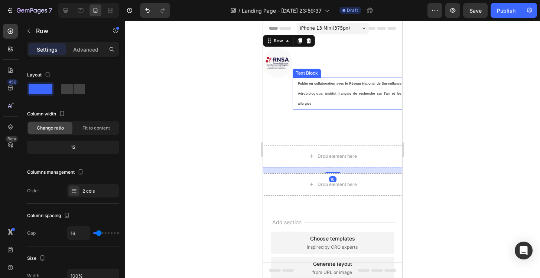
click at [322, 87] on p "Publié en collaboration avec le Réseau National de Surveillance Aérobiologique,…" at bounding box center [350, 93] width 104 height 30
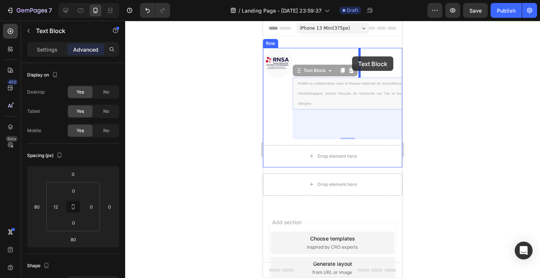
drag, startPoint x: 331, startPoint y: 71, endPoint x: 352, endPoint y: 56, distance: 25.2
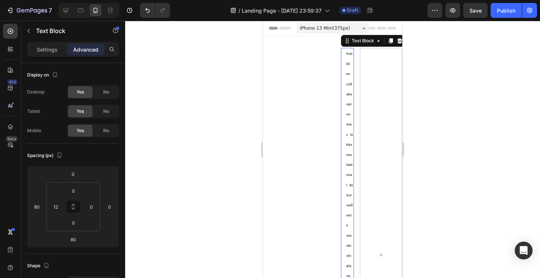
click at [347, 52] on span "Publié en collaboration avec le Réseau National de Surveillance Aérobiologique,…" at bounding box center [349, 240] width 7 height 377
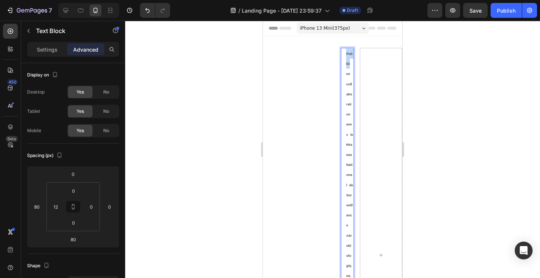
click at [347, 52] on span "Publié en collaboration avec le Réseau National de Surveillance Aérobiologique,…" at bounding box center [349, 240] width 7 height 377
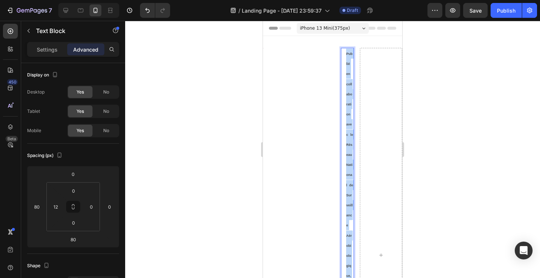
click at [347, 52] on span "Publié en collaboration avec le Réseau National de Surveillance Aérobiologique,…" at bounding box center [349, 240] width 7 height 377
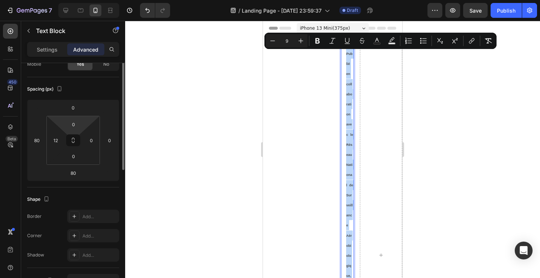
scroll to position [0, 0]
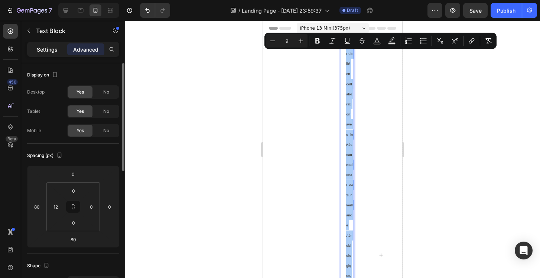
click at [50, 49] on p "Settings" at bounding box center [47, 50] width 21 height 8
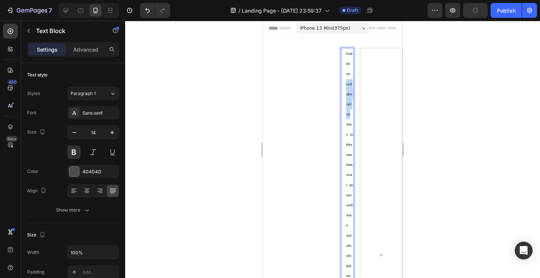
click at [348, 92] on p "Publié en collaboration avec le Réseau National de Surveillance Aérobiologique,…" at bounding box center [349, 241] width 7 height 384
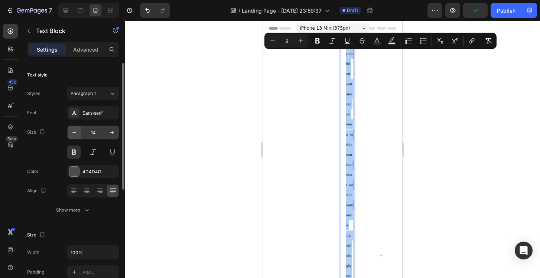
click at [76, 133] on icon "button" at bounding box center [74, 132] width 7 height 7
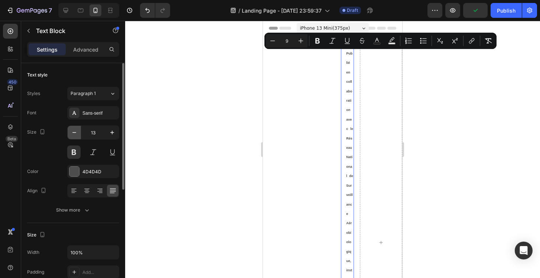
click at [76, 133] on icon "button" at bounding box center [74, 132] width 7 height 7
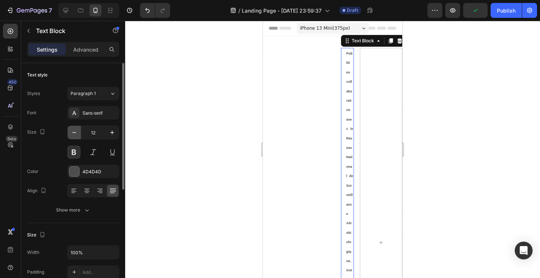
click at [76, 133] on icon "button" at bounding box center [74, 132] width 7 height 7
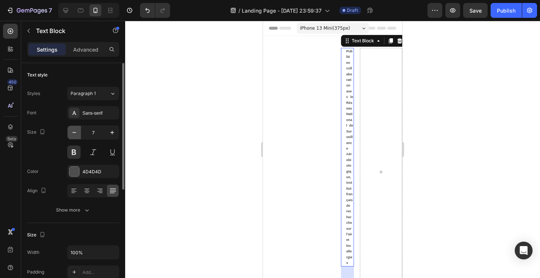
click at [76, 133] on icon "button" at bounding box center [74, 132] width 7 height 7
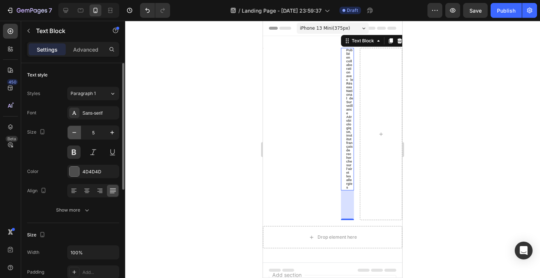
click at [76, 133] on icon "button" at bounding box center [74, 132] width 7 height 7
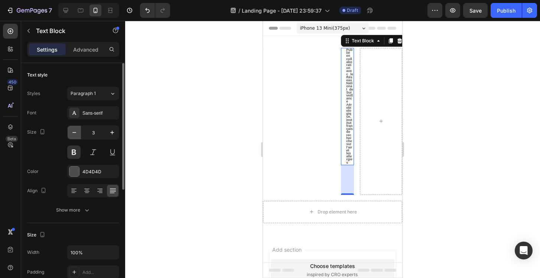
click at [76, 133] on icon "button" at bounding box center [74, 132] width 7 height 7
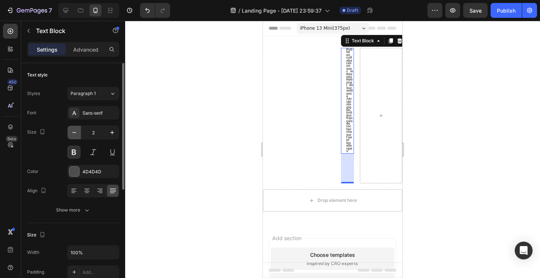
click at [76, 133] on icon "button" at bounding box center [74, 132] width 7 height 7
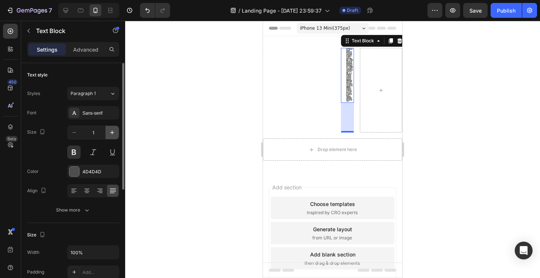
click at [114, 132] on icon "button" at bounding box center [111, 132] width 7 height 7
click at [114, 132] on icon "button" at bounding box center [112, 133] width 4 height 4
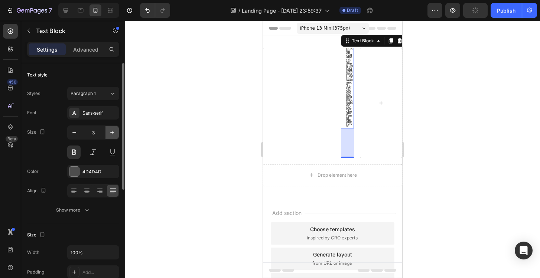
click at [114, 132] on icon "button" at bounding box center [112, 133] width 4 height 4
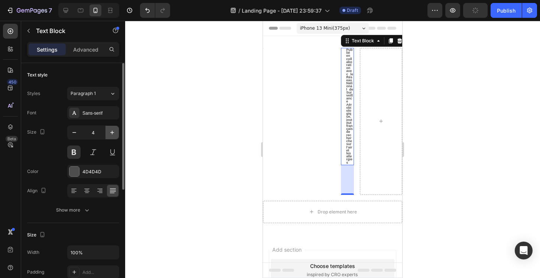
click at [114, 132] on icon "button" at bounding box center [112, 133] width 4 height 4
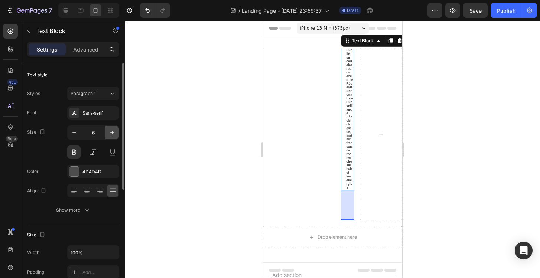
click at [114, 132] on icon "button" at bounding box center [112, 133] width 4 height 4
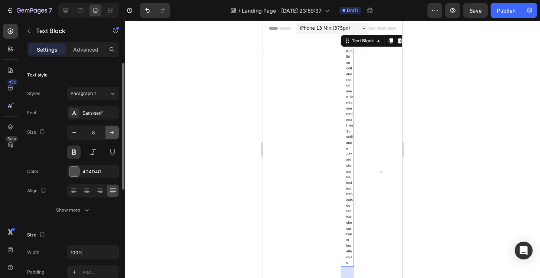
click at [114, 132] on icon "button" at bounding box center [112, 133] width 4 height 4
type input "10"
click at [348, 108] on p "Publié en collaboration avec le Réseau National de Surveillance Aérobiologique,…" at bounding box center [349, 176] width 7 height 254
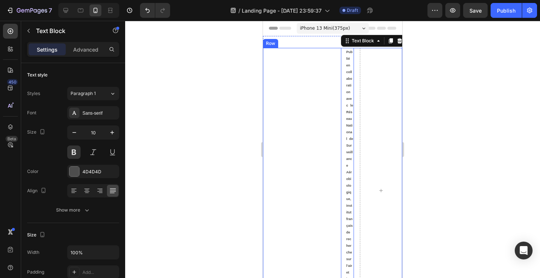
drag, startPoint x: 345, startPoint y: 70, endPoint x: 323, endPoint y: 128, distance: 62.4
click at [323, 128] on div "Publié en collaboration avec le Réseau National de Surveillance Aérobiologique,…" at bounding box center [332, 190] width 42 height 285
drag, startPoint x: 360, startPoint y: 39, endPoint x: 285, endPoint y: 102, distance: 97.4
click at [285, 102] on div "Image Publié en collaboration avec le Réseau National de Surveillance Aérobiolo…" at bounding box center [332, 190] width 139 height 285
drag, startPoint x: 358, startPoint y: 45, endPoint x: 295, endPoint y: 107, distance: 87.9
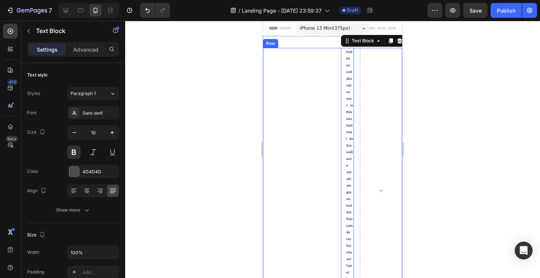
click at [295, 107] on div "Image Publié en collaboration avec le Réseau National de Surveillance Aérobiolo…" at bounding box center [332, 190] width 139 height 285
drag, startPoint x: 371, startPoint y: 44, endPoint x: 292, endPoint y: 83, distance: 88.3
click at [292, 83] on div "Image Publié en collaboration avec le Réseau National de Surveillance Aérobiolo…" at bounding box center [332, 190] width 139 height 285
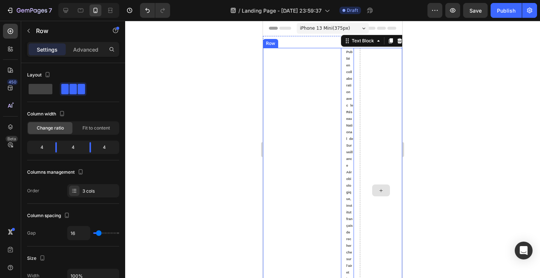
click at [372, 88] on div at bounding box center [381, 190] width 42 height 285
click at [346, 61] on p "Publié en collaboration avec le Réseau National de Surveillance Aérobiologique,…" at bounding box center [349, 176] width 7 height 254
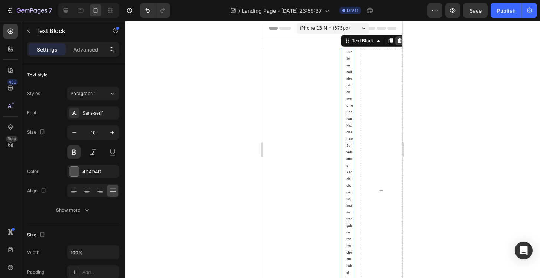
click at [399, 39] on icon at bounding box center [399, 40] width 5 height 5
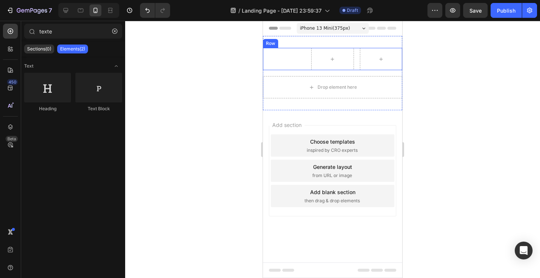
click at [281, 46] on div "Image Row Drop element here Row Section 1" at bounding box center [332, 73] width 139 height 74
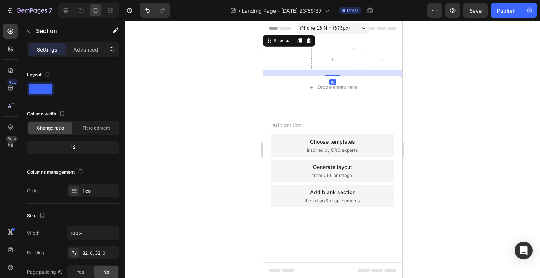
click at [295, 64] on div "Image" at bounding box center [284, 59] width 42 height 22
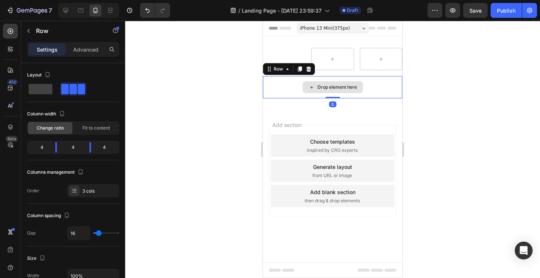
click at [295, 88] on div "Drop element here" at bounding box center [332, 87] width 139 height 22
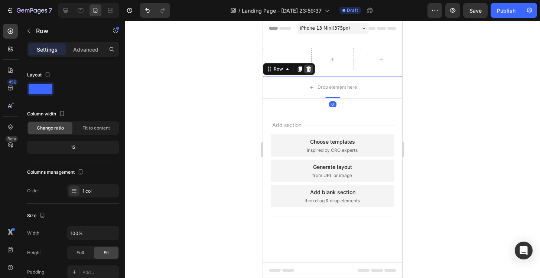
click at [306, 69] on icon at bounding box center [308, 69] width 6 height 6
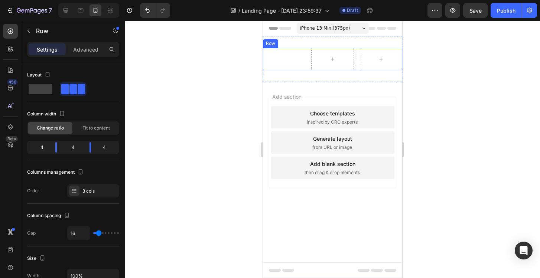
click at [293, 59] on div "Image" at bounding box center [284, 59] width 42 height 22
click at [394, 55] on div at bounding box center [381, 59] width 42 height 22
click at [85, 50] on p "Advanced" at bounding box center [85, 50] width 25 height 8
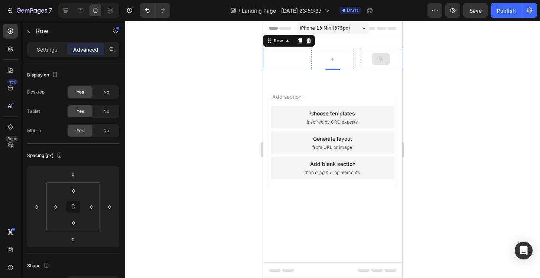
click at [384, 54] on div at bounding box center [381, 59] width 18 height 12
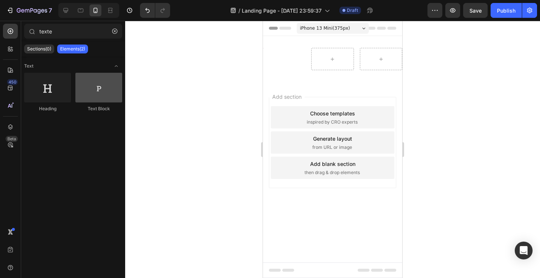
click at [108, 90] on div at bounding box center [98, 88] width 47 height 30
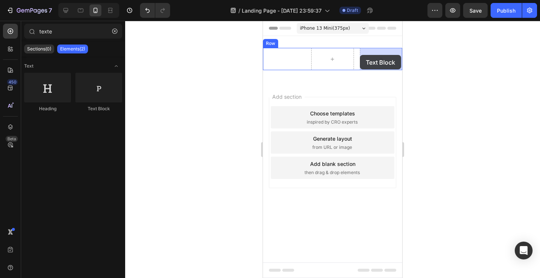
drag, startPoint x: 373, startPoint y: 114, endPoint x: 362, endPoint y: 57, distance: 58.1
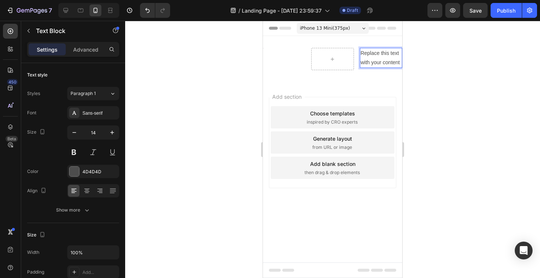
click at [369, 55] on div "Replace this text with your content" at bounding box center [381, 58] width 42 height 20
click at [369, 55] on p "Replace this text with your content" at bounding box center [380, 58] width 41 height 19
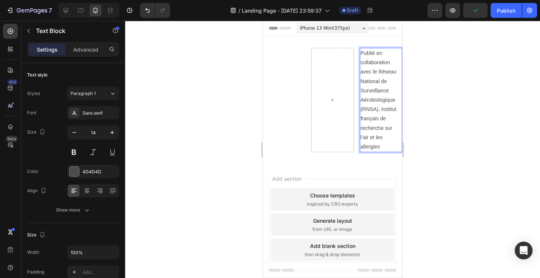
click at [388, 143] on p "Publié en collaboration avec le Réseau National de Surveillance Aérobiologique …" at bounding box center [380, 100] width 41 height 103
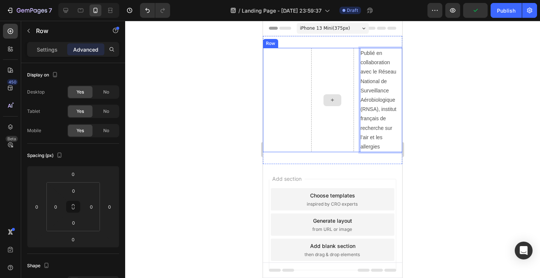
click at [345, 81] on div at bounding box center [332, 100] width 42 height 104
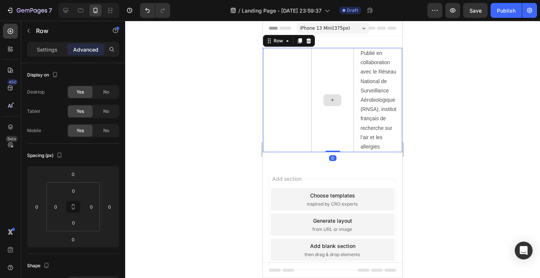
click at [333, 82] on div at bounding box center [332, 100] width 42 height 104
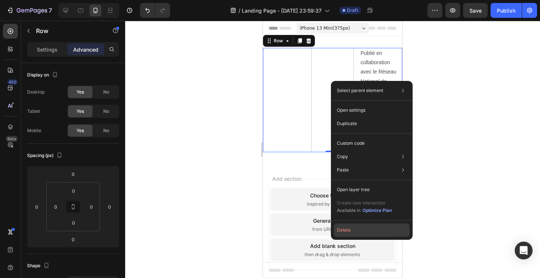
click at [349, 229] on button "Delete" at bounding box center [372, 229] width 76 height 13
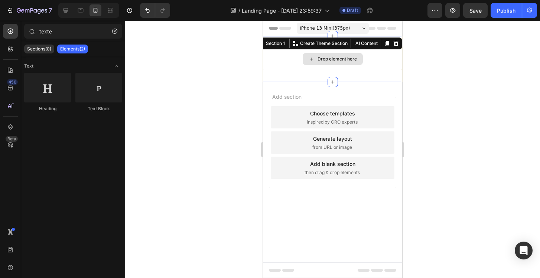
click at [362, 66] on div "Drop element here" at bounding box center [332, 59] width 139 height 22
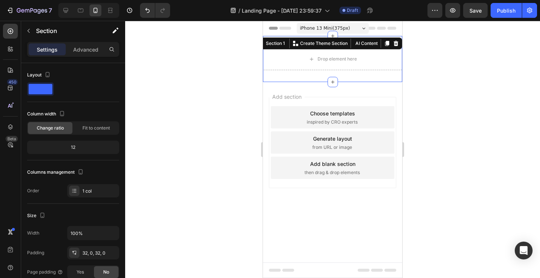
click at [357, 73] on div "Drop element here Section 1 You can create reusable sections Create Theme Secti…" at bounding box center [332, 59] width 139 height 46
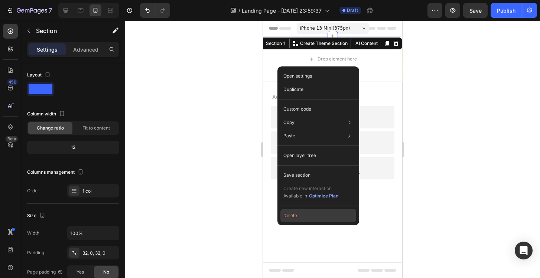
click at [304, 211] on button "Delete" at bounding box center [318, 215] width 76 height 13
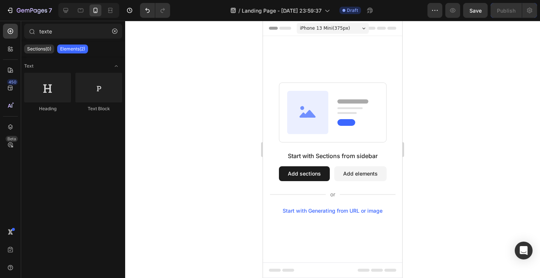
click at [383, 111] on rect at bounding box center [332, 112] width 107 height 60
click at [301, 36] on div "iPhone 13 Mini ( 375 px) iPhone 13 Mini iPhone 13 Pro iPhone 11 Pro Max iPhone …" at bounding box center [333, 29] width 72 height 15
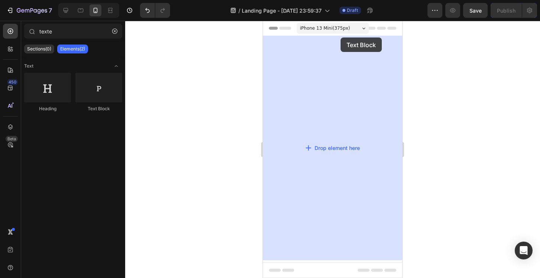
drag, startPoint x: 370, startPoint y: 112, endPoint x: 344, endPoint y: 38, distance: 78.5
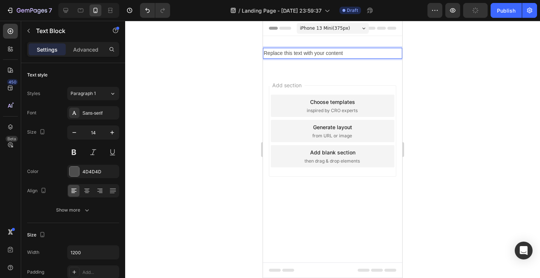
click at [358, 48] on div "Replace this text with your content" at bounding box center [332, 53] width 139 height 11
click at [275, 54] on p "Replace this text with your content" at bounding box center [333, 53] width 138 height 9
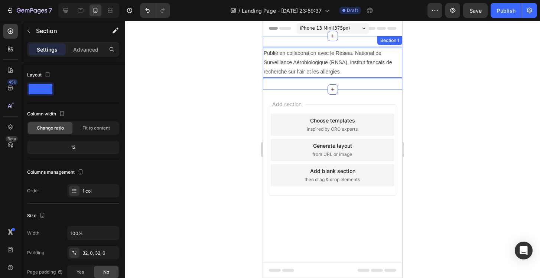
click at [294, 86] on div "Publié en collaboration avec le Réseau National de Surveillance Aérobiologique …" at bounding box center [332, 62] width 139 height 53
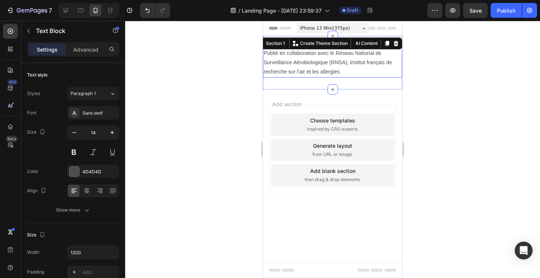
click at [385, 77] on div "Publié en collaboration avec le Réseau National de Surveillance Aérobiologique …" at bounding box center [332, 63] width 139 height 30
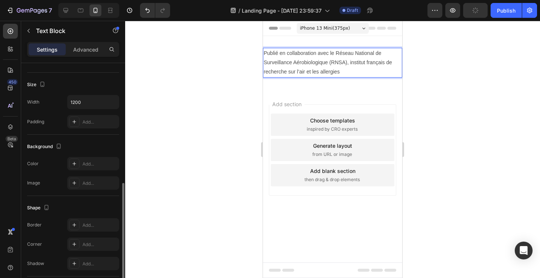
scroll to position [204, 0]
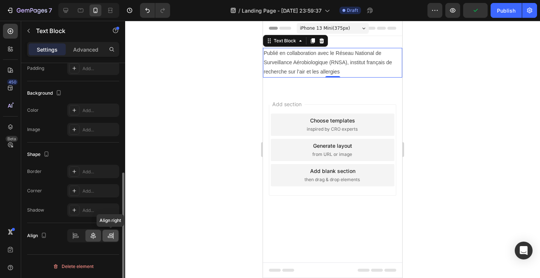
click at [112, 232] on icon at bounding box center [110, 235] width 7 height 7
click at [112, 235] on icon at bounding box center [110, 235] width 7 height 7
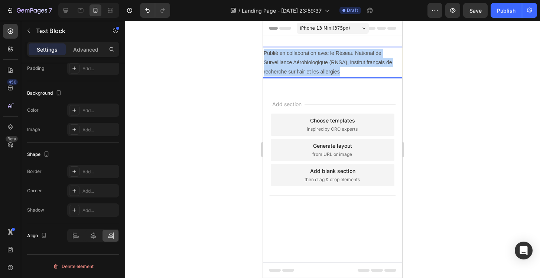
drag, startPoint x: 342, startPoint y: 72, endPoint x: 231, endPoint y: 49, distance: 113.4
click at [263, 49] on html "iPhone 13 Mini ( 375 px) iPhone 13 Mini iPhone 13 Pro iPhone 11 Pro Max iPhone …" at bounding box center [332, 149] width 139 height 257
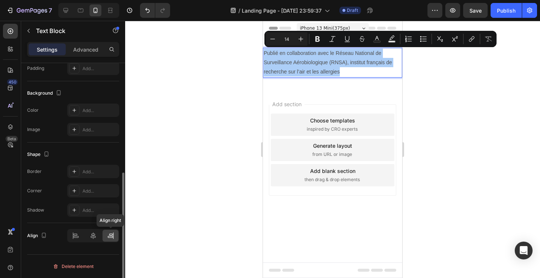
click at [110, 235] on icon at bounding box center [111, 234] width 4 height 2
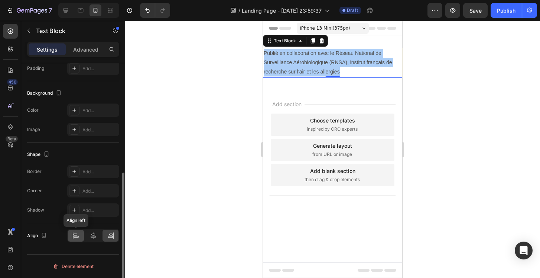
click at [78, 235] on icon at bounding box center [75, 235] width 7 height 7
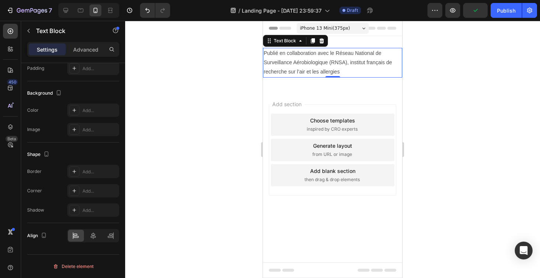
click at [366, 69] on p "Publié en collaboration avec le Réseau National de Surveillance Aérobiologique …" at bounding box center [333, 63] width 138 height 28
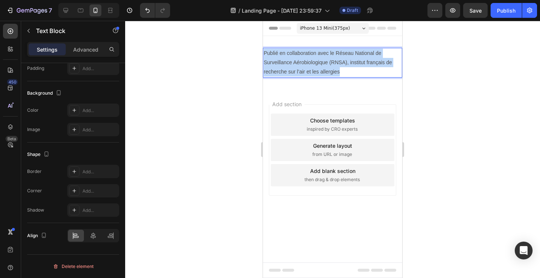
drag, startPoint x: 361, startPoint y: 71, endPoint x: 228, endPoint y: 48, distance: 135.1
click at [263, 48] on html "iPhone 13 Mini ( 375 px) iPhone 13 Mini iPhone 13 Pro iPhone 11 Pro Max iPhone …" at bounding box center [332, 149] width 139 height 257
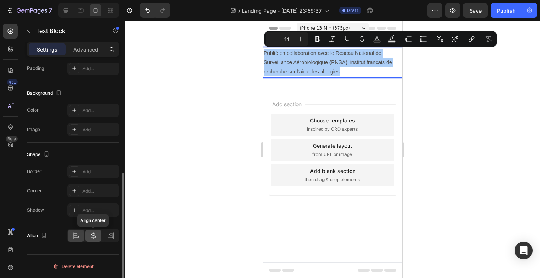
click at [91, 236] on icon at bounding box center [92, 235] width 7 height 7
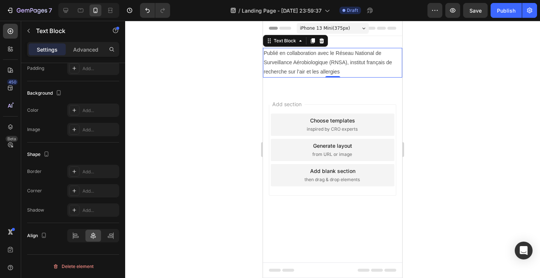
click at [343, 65] on p "Publié en collaboration avec le Réseau National de Surveillance Aérobiologique …" at bounding box center [333, 63] width 138 height 28
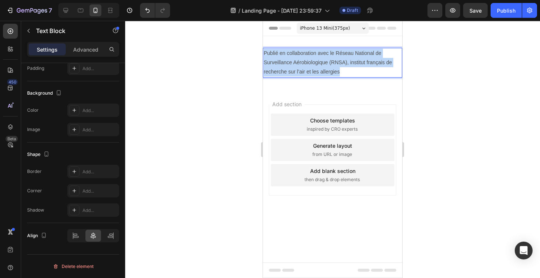
drag, startPoint x: 344, startPoint y: 75, endPoint x: 220, endPoint y: 46, distance: 127.7
click at [263, 46] on html "iPhone 13 Mini ( 375 px) iPhone 13 Mini iPhone 13 Pro iPhone 11 Pro Max iPhone …" at bounding box center [332, 149] width 139 height 257
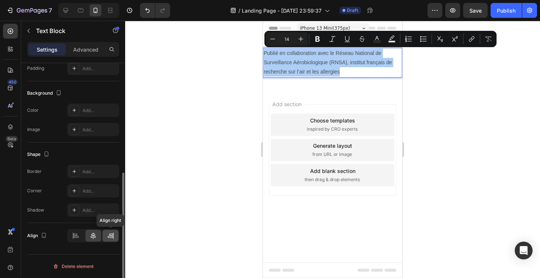
click at [108, 237] on icon at bounding box center [110, 235] width 7 height 7
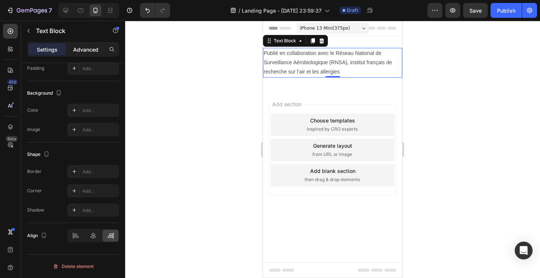
click at [97, 51] on p "Advanced" at bounding box center [85, 50] width 25 height 8
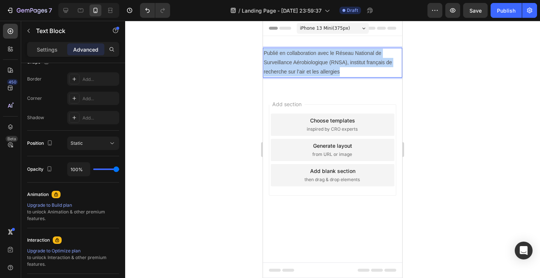
drag, startPoint x: 341, startPoint y: 73, endPoint x: 223, endPoint y: 37, distance: 122.7
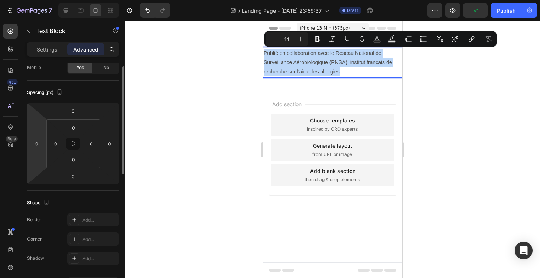
scroll to position [46, 0]
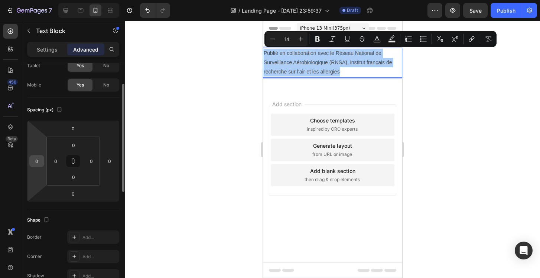
click at [38, 165] on input "0" at bounding box center [36, 161] width 11 height 11
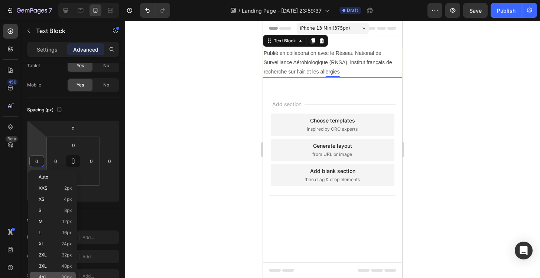
click at [48, 274] on div "4XL 80px" at bounding box center [53, 277] width 46 height 11
type input "80"
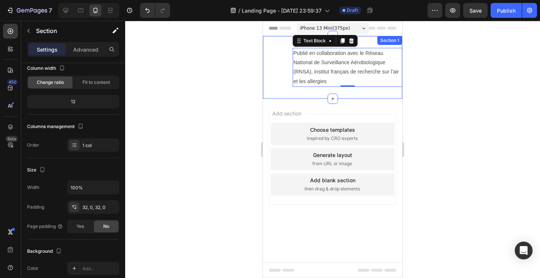
click at [280, 95] on div "Publié en collaboration avec le Réseau National de Surveillance Aérobiologique …" at bounding box center [332, 67] width 139 height 63
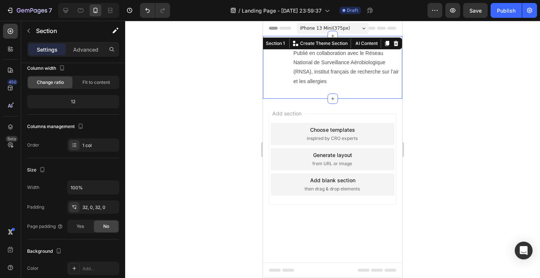
scroll to position [0, 0]
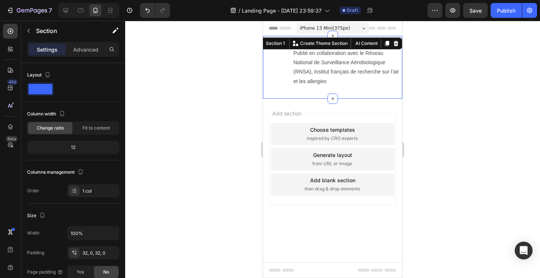
click at [309, 104] on div "Add section Choose templates inspired by CRO experts Generate layout from URL o…" at bounding box center [332, 170] width 139 height 142
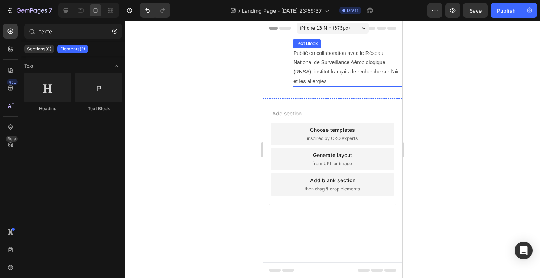
click at [326, 72] on p "Publié en collaboration avec le Réseau National de Surveillance Aérobiologique …" at bounding box center [347, 67] width 108 height 37
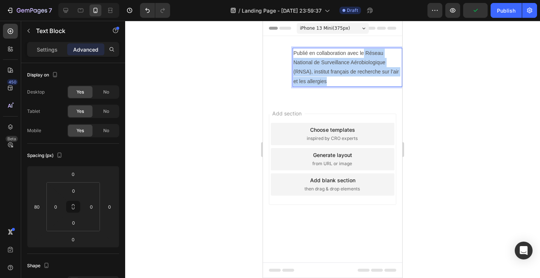
drag, startPoint x: 364, startPoint y: 52, endPoint x: 390, endPoint y: 81, distance: 39.4
click at [390, 81] on p "Publié en collaboration avec le Réseau National de Surveillance Aérobiologique …" at bounding box center [347, 67] width 108 height 37
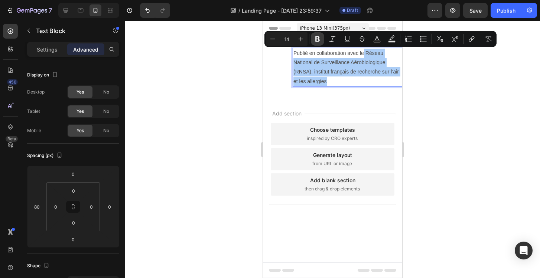
click at [317, 38] on icon "Editor contextual toolbar" at bounding box center [317, 39] width 4 height 6
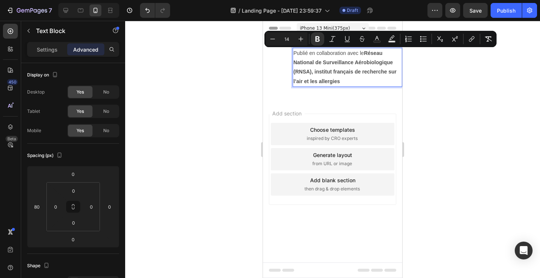
click at [335, 75] on p "Publié en collaboration avec le Réseau National de Surveillance Aérobiologique …" at bounding box center [347, 67] width 108 height 37
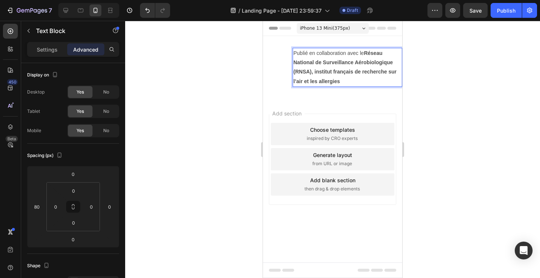
click at [309, 73] on strong "Réseau National de Surveillance Aérobiologique (RNSA), institut français de rec…" at bounding box center [344, 67] width 103 height 34
click at [311, 71] on strong "Réseau National de Surveillance Aérobiologique (RNSA), institut français de rec…" at bounding box center [344, 67] width 103 height 34
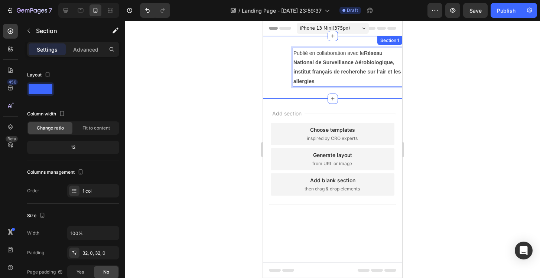
click at [298, 88] on div "Publié en collaboration avec le Réseau National de Surveillance Aérobiologique,…" at bounding box center [332, 67] width 139 height 63
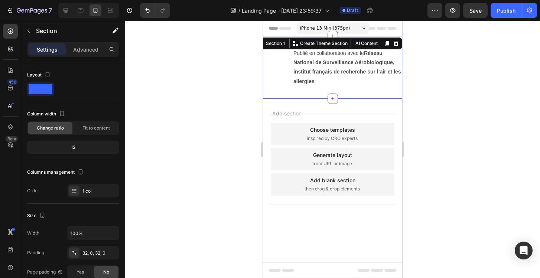
click at [491, 127] on div at bounding box center [332, 149] width 415 height 257
click at [275, 68] on div "Publié en collaboration avec le Réseau National de Surveillance Aérobiologique,…" at bounding box center [332, 67] width 139 height 39
click at [86, 54] on div "Advanced" at bounding box center [85, 49] width 37 height 12
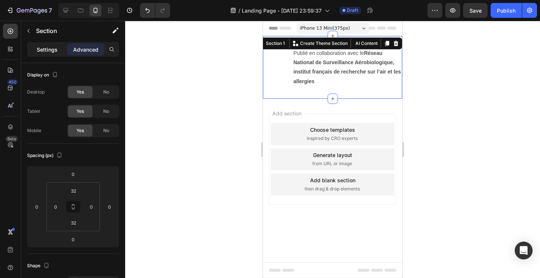
click at [50, 49] on p "Settings" at bounding box center [47, 50] width 21 height 8
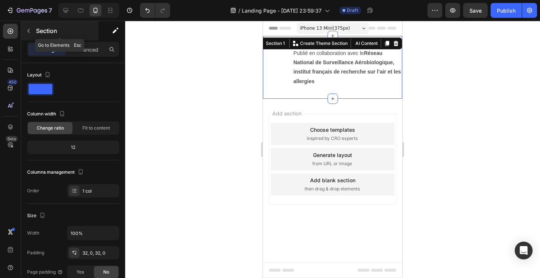
click at [30, 32] on icon "button" at bounding box center [29, 31] width 6 height 6
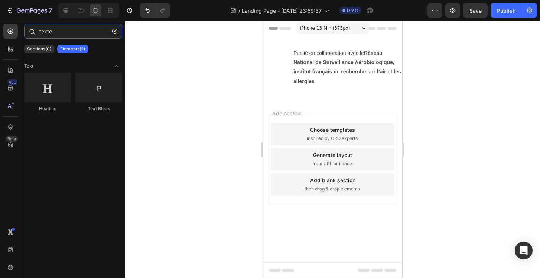
click at [68, 35] on input "texte" at bounding box center [73, 31] width 98 height 15
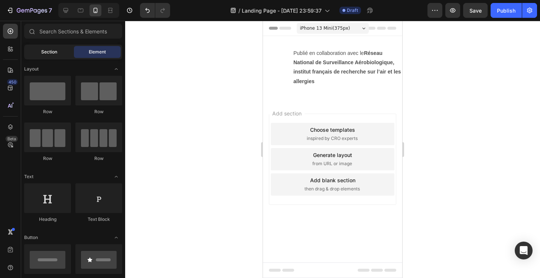
click at [50, 58] on div "Section" at bounding box center [49, 52] width 47 height 12
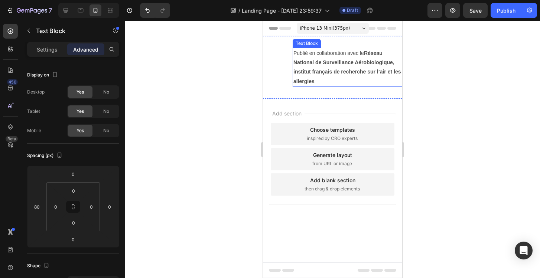
click at [342, 73] on strong "Réseau National de Surveillance Aérobiologique, institut français de recherche …" at bounding box center [346, 67] width 107 height 34
click at [344, 73] on strong "Réseau National de Surveillance Aérobiologique, institut français de recherche …" at bounding box center [346, 67] width 107 height 34
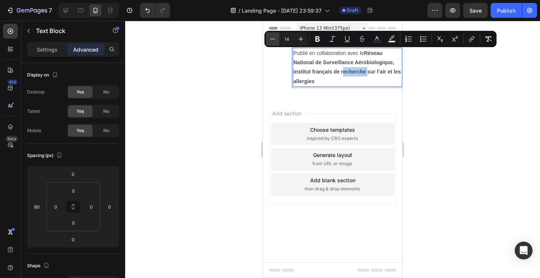
click at [271, 38] on icon "Editor contextual toolbar" at bounding box center [272, 38] width 7 height 7
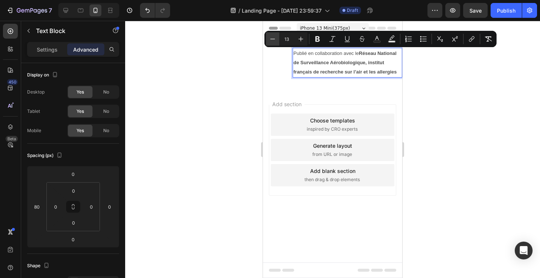
click at [271, 38] on icon "Editor contextual toolbar" at bounding box center [272, 38] width 7 height 7
click at [275, 39] on icon "Editor contextual toolbar" at bounding box center [272, 38] width 7 height 7
type input "9"
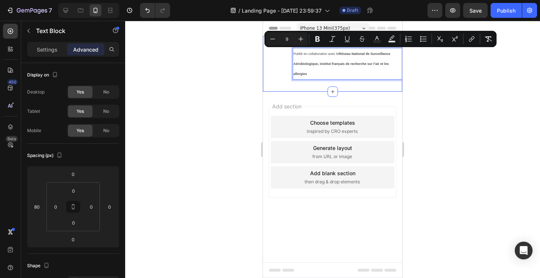
click at [243, 93] on div at bounding box center [332, 149] width 415 height 257
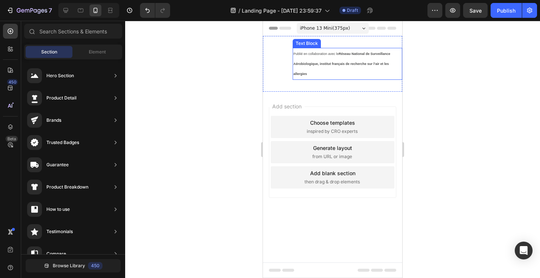
click at [360, 64] on strong "Réseau National de Surveillance Aérobiologique, institut français de recherche …" at bounding box center [341, 64] width 97 height 24
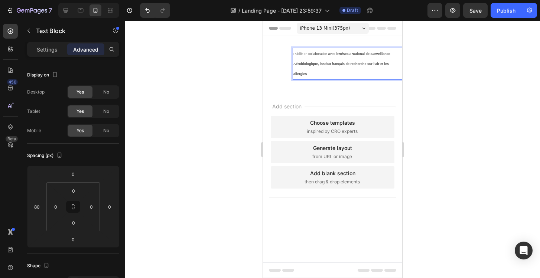
click at [456, 66] on div at bounding box center [332, 149] width 415 height 257
click at [372, 63] on strong "Réseau National de Surveillance Aérobiologique, institut français de recherche …" at bounding box center [341, 64] width 97 height 24
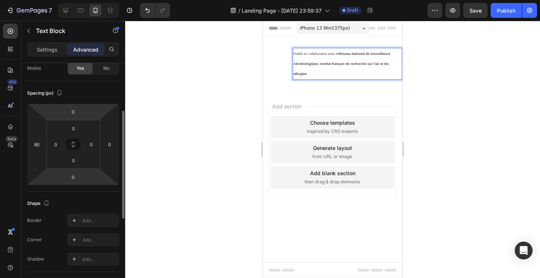
scroll to position [75, 0]
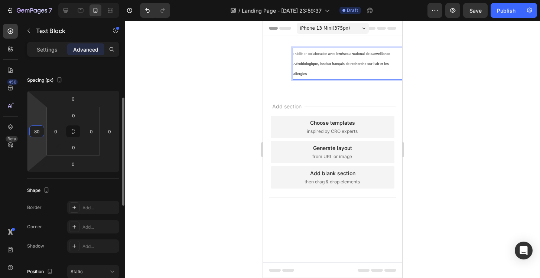
click at [37, 133] on input "80" at bounding box center [36, 131] width 11 height 11
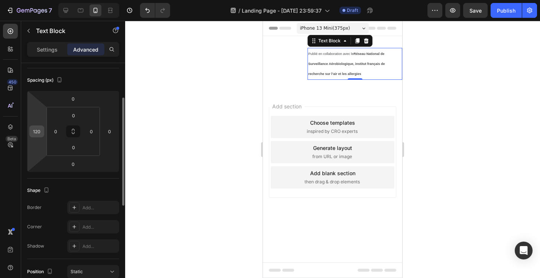
click at [43, 127] on div "120" at bounding box center [36, 131] width 15 height 12
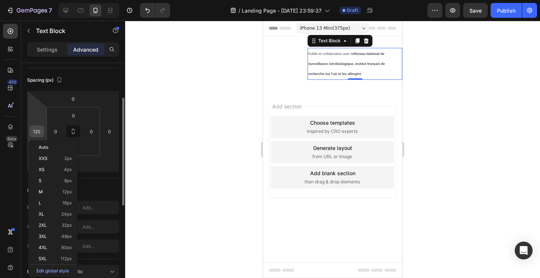
click at [41, 128] on input "120" at bounding box center [36, 131] width 11 height 11
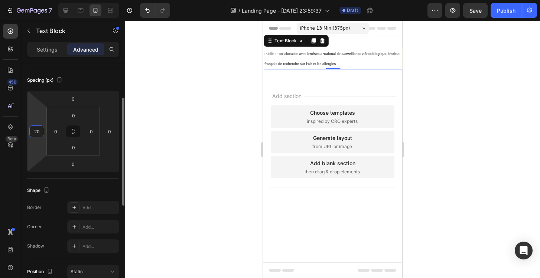
type input "200"
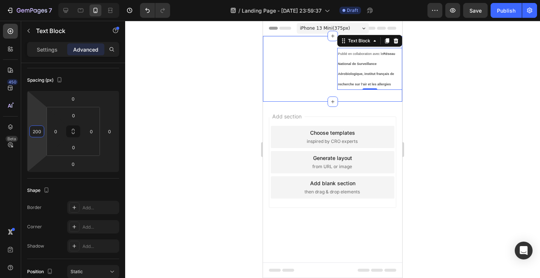
click at [269, 73] on div "Publié en collaboration avec le Réseau National de Surveillance Aérobiologique,…" at bounding box center [332, 69] width 139 height 42
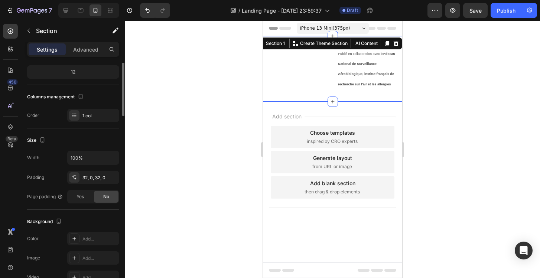
scroll to position [0, 0]
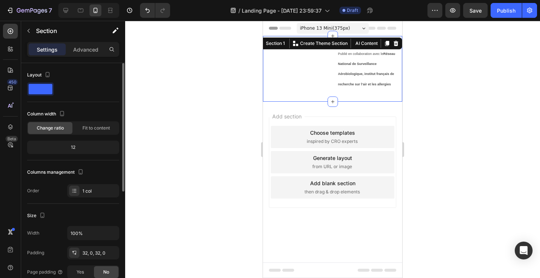
click at [486, 88] on div at bounding box center [332, 149] width 415 height 257
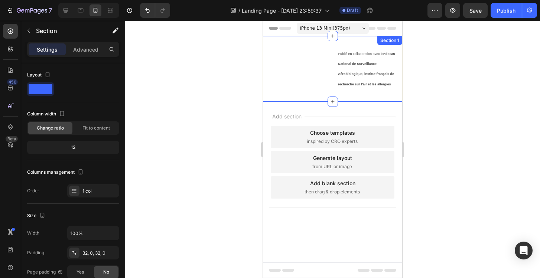
click at [300, 59] on div "Publié en collaboration avec le Réseau National de Surveillance Aérobiologique,…" at bounding box center [332, 69] width 139 height 42
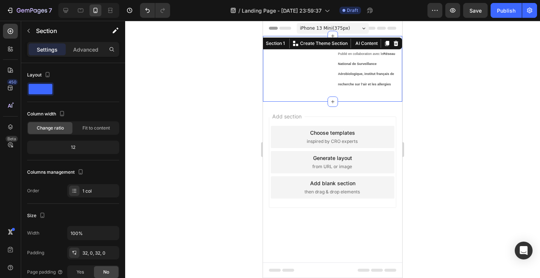
click at [138, 112] on div at bounding box center [332, 149] width 415 height 257
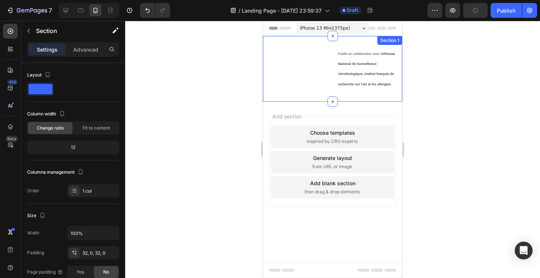
click at [312, 58] on div "Publié en collaboration avec le Réseau National de Surveillance Aérobiologique,…" at bounding box center [332, 69] width 139 height 42
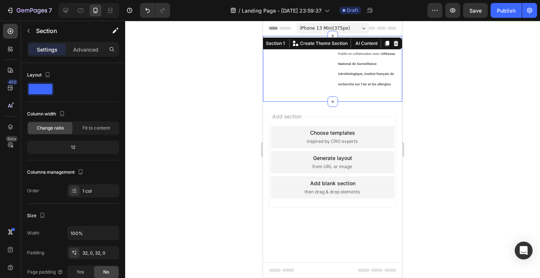
click at [316, 88] on div "Publié en collaboration avec le Réseau National de Surveillance Aérobiologique,…" at bounding box center [332, 69] width 139 height 42
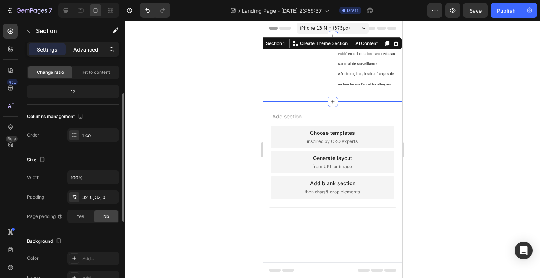
click at [93, 49] on p "Advanced" at bounding box center [85, 50] width 25 height 8
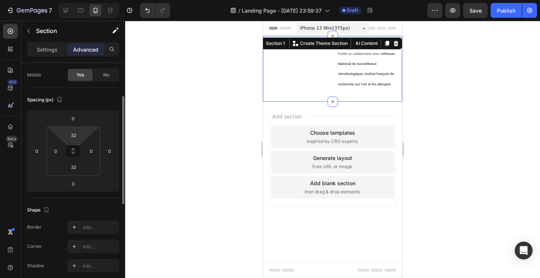
scroll to position [64, 0]
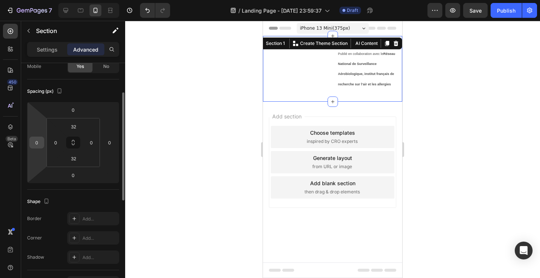
click at [41, 146] on input "0" at bounding box center [36, 142] width 11 height 11
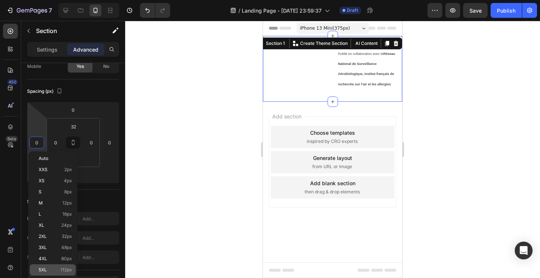
click at [44, 267] on span "5XL" at bounding box center [43, 269] width 8 height 5
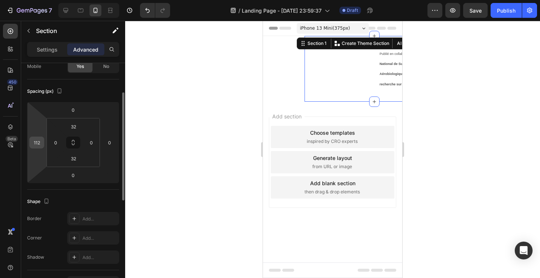
click at [35, 144] on input "112" at bounding box center [36, 142] width 11 height 11
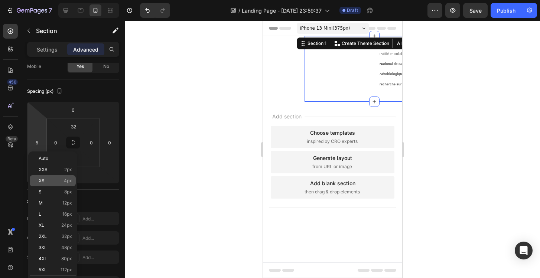
click at [45, 180] on p "XS 4px" at bounding box center [55, 180] width 33 height 5
type input "4"
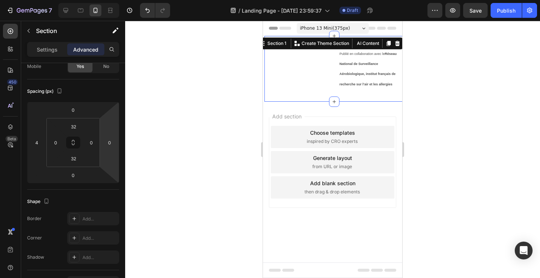
click at [190, 95] on div at bounding box center [332, 149] width 415 height 257
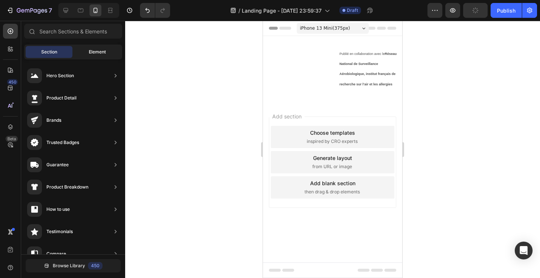
click at [92, 49] on span "Element" at bounding box center [97, 52] width 17 height 7
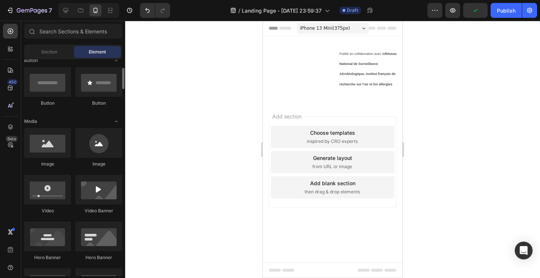
scroll to position [126, 0]
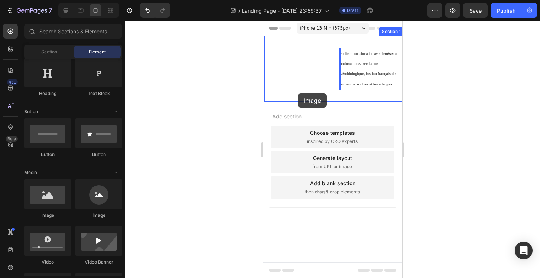
drag, startPoint x: 367, startPoint y: 223, endPoint x: 298, endPoint y: 93, distance: 147.3
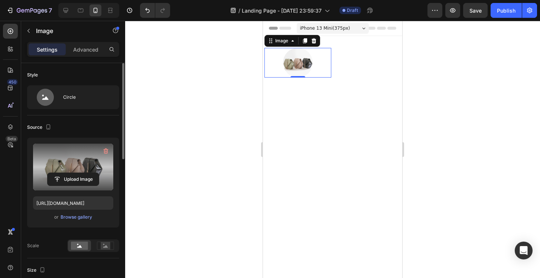
click at [75, 164] on label at bounding box center [73, 167] width 80 height 47
click at [75, 173] on input "file" at bounding box center [73, 179] width 51 height 13
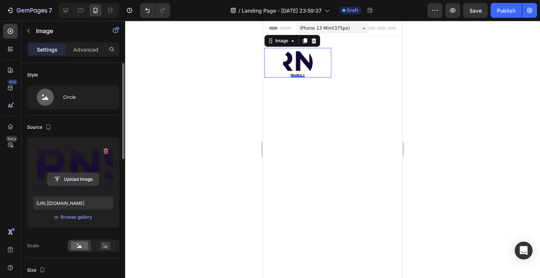
click at [80, 178] on input "file" at bounding box center [73, 179] width 51 height 13
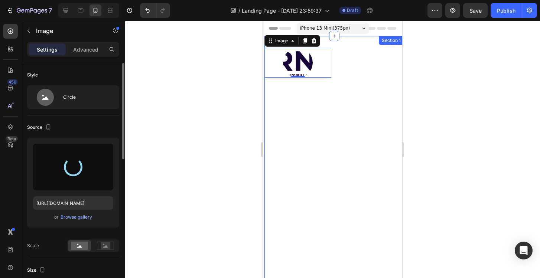
type input "https://cdn.shopify.com/s/files/1/0972/2560/5384/files/gempages_581680786869060…"
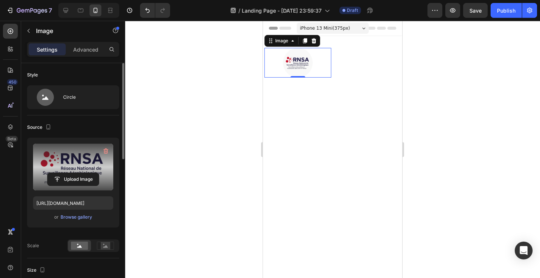
click at [200, 164] on div at bounding box center [332, 149] width 415 height 257
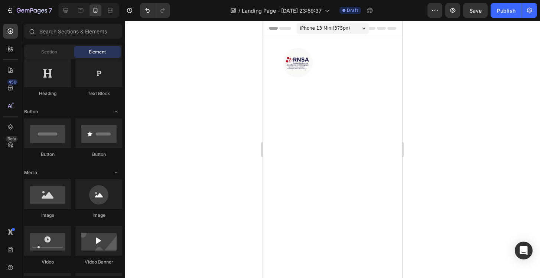
click at [444, 120] on div at bounding box center [332, 149] width 415 height 257
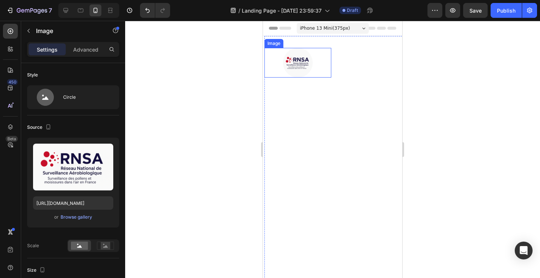
click at [322, 67] on div at bounding box center [297, 63] width 67 height 30
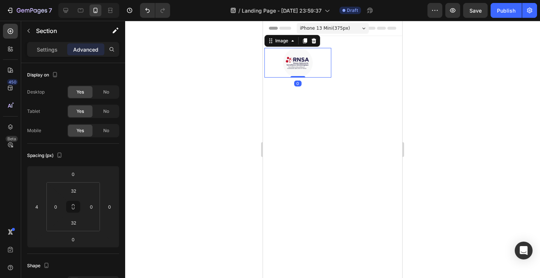
click at [326, 58] on div at bounding box center [297, 63] width 67 height 30
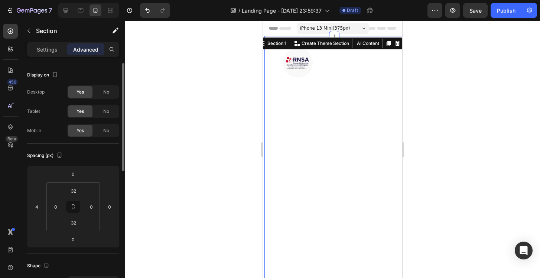
click at [0, 0] on div "Spacing (px) 0 4 0 0 32 0 32 0" at bounding box center [0, 0] width 0 height 0
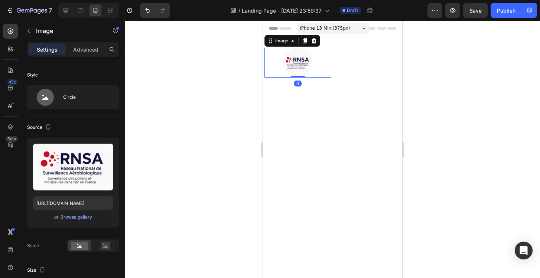
click at [315, 63] on div at bounding box center [297, 63] width 67 height 30
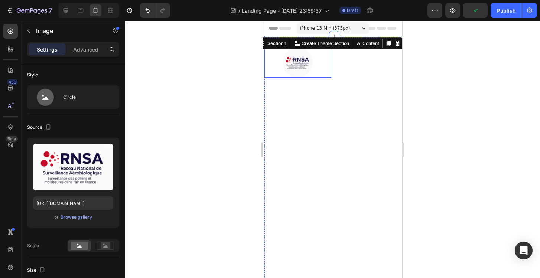
click at [316, 62] on div at bounding box center [297, 63] width 67 height 30
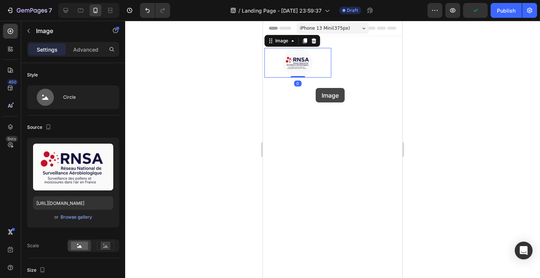
drag, startPoint x: 316, startPoint y: 62, endPoint x: 316, endPoint y: 95, distance: 32.7
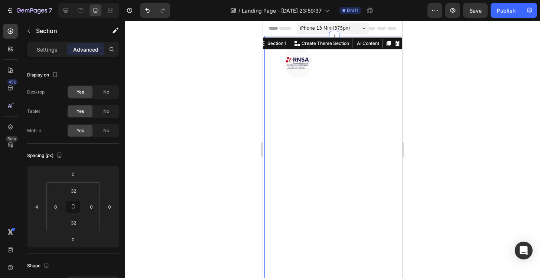
click at [241, 78] on div at bounding box center [332, 149] width 415 height 257
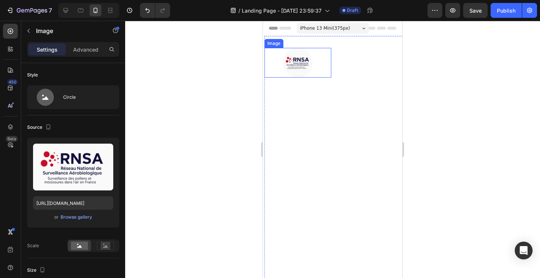
click at [288, 56] on img at bounding box center [298, 63] width 30 height 30
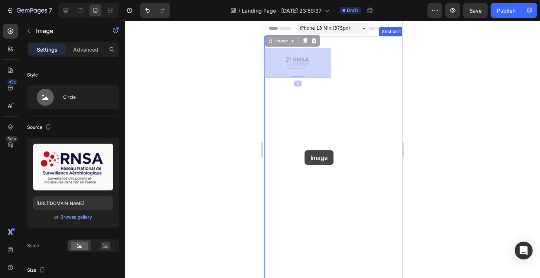
drag, startPoint x: 307, startPoint y: 59, endPoint x: 303, endPoint y: 161, distance: 102.2
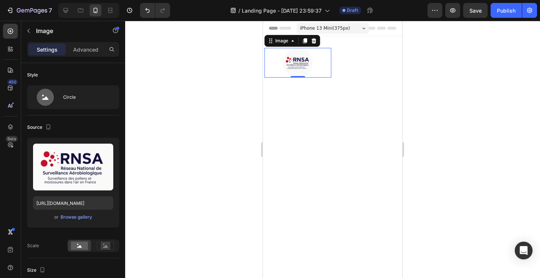
click at [312, 70] on div at bounding box center [297, 63] width 67 height 30
click at [195, 121] on div at bounding box center [332, 149] width 415 height 257
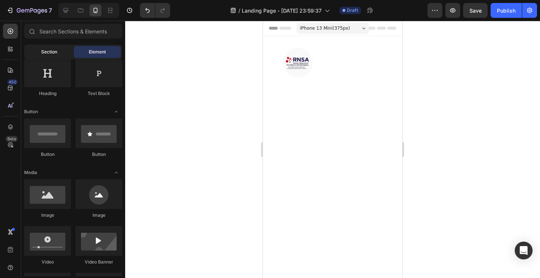
click at [51, 50] on span "Section" at bounding box center [49, 52] width 16 height 7
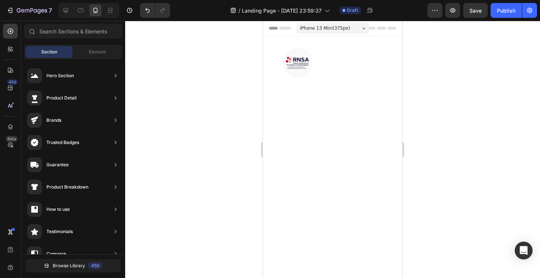
click at [209, 86] on div at bounding box center [332, 149] width 415 height 257
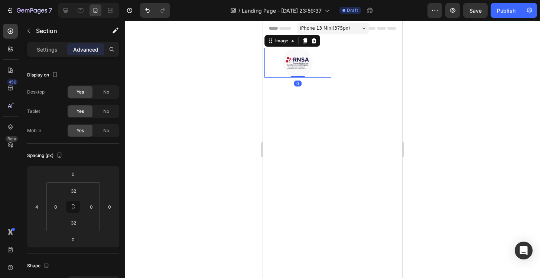
click at [307, 61] on img at bounding box center [298, 63] width 30 height 30
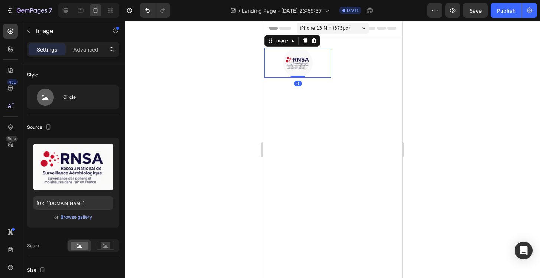
click at [312, 35] on div "iPhone 13 Mini ( 375 px) iPhone 13 Mini iPhone 13 Pro iPhone 11 Pro Max iPhone …" at bounding box center [333, 29] width 72 height 15
click at [315, 40] on icon at bounding box center [313, 40] width 5 height 5
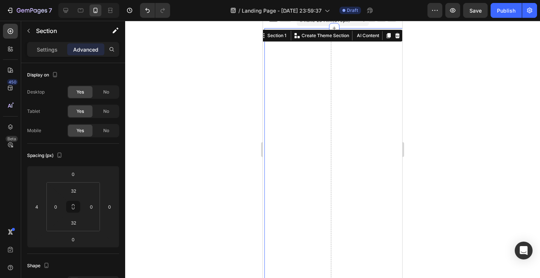
scroll to position [0, 0]
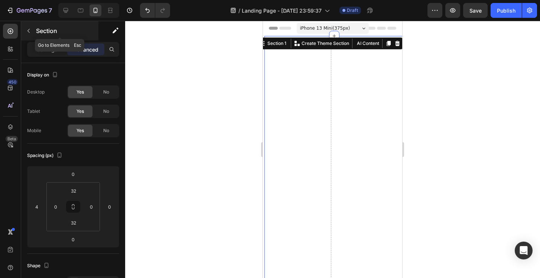
click at [29, 34] on button "button" at bounding box center [29, 31] width 12 height 12
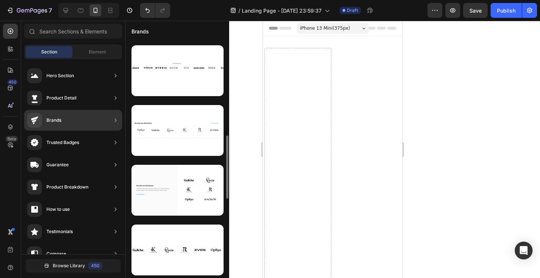
scroll to position [57, 0]
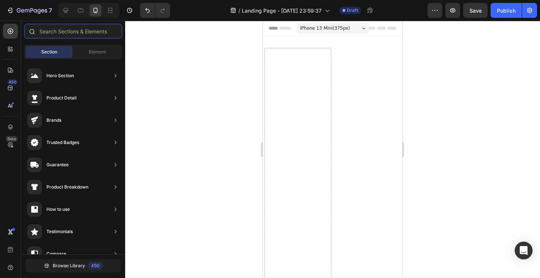
click at [82, 32] on input "text" at bounding box center [73, 31] width 98 height 15
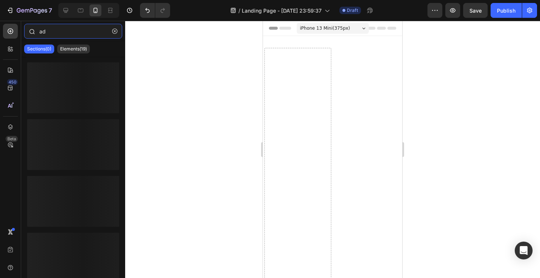
type input "a"
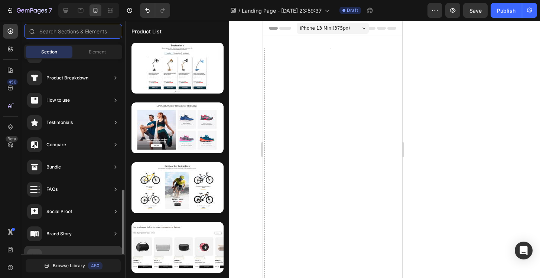
scroll to position [0, 0]
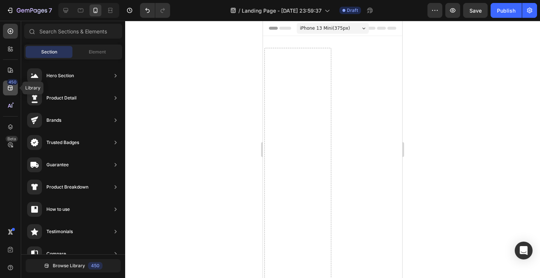
click at [13, 88] on icon at bounding box center [10, 87] width 7 height 7
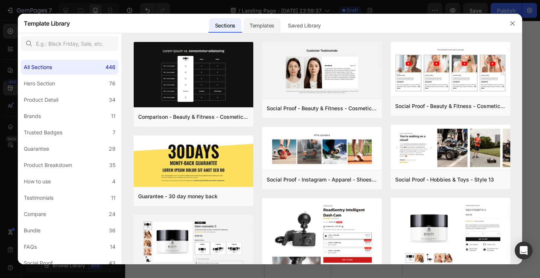
click at [261, 27] on div "Templates" at bounding box center [261, 25] width 37 height 15
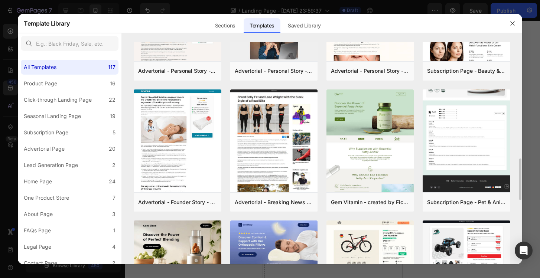
scroll to position [616, 0]
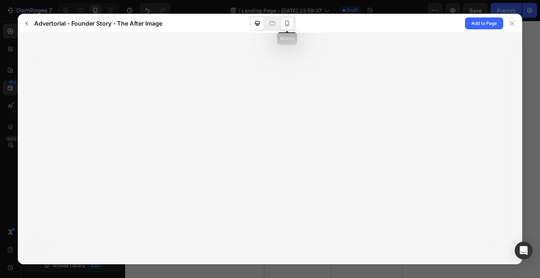
click at [291, 23] on div at bounding box center [287, 23] width 12 height 12
click at [274, 92] on div at bounding box center [270, 148] width 504 height 231
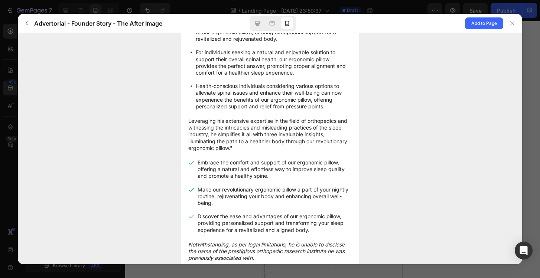
scroll to position [349, 0]
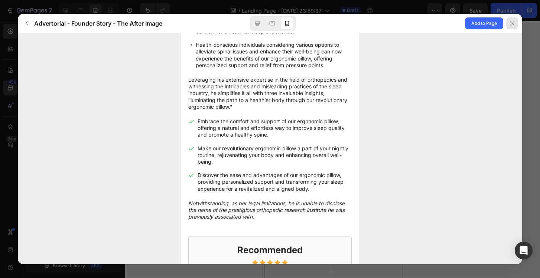
click at [515, 23] on div at bounding box center [512, 23] width 12 height 12
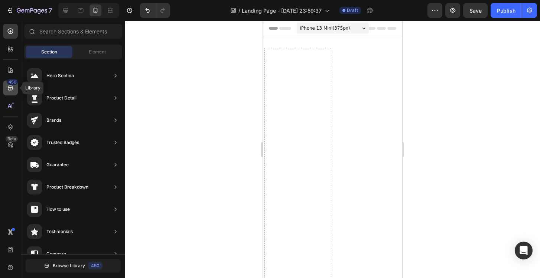
click at [13, 83] on div "450" at bounding box center [12, 82] width 11 height 6
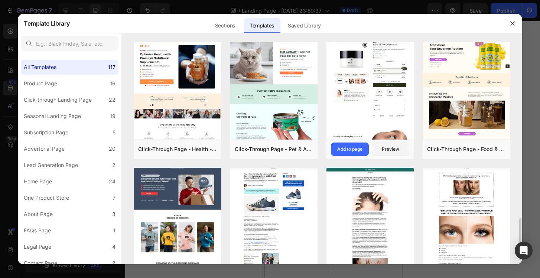
scroll to position [940, 0]
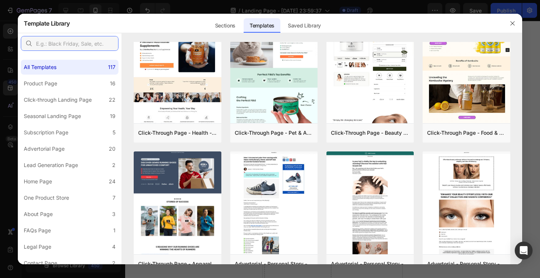
click at [101, 48] on input "text" at bounding box center [70, 43] width 98 height 15
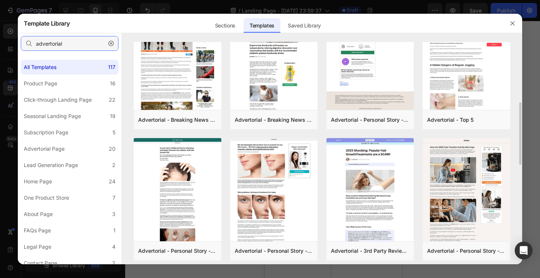
scroll to position [0, 0]
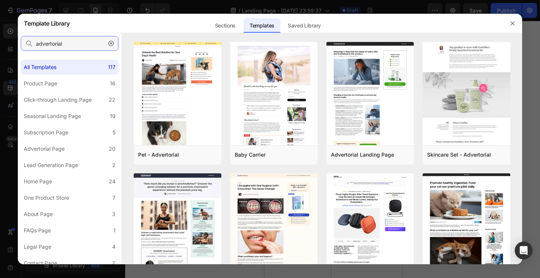
type input "advertorial"
click at [112, 43] on icon "button" at bounding box center [110, 43] width 5 height 5
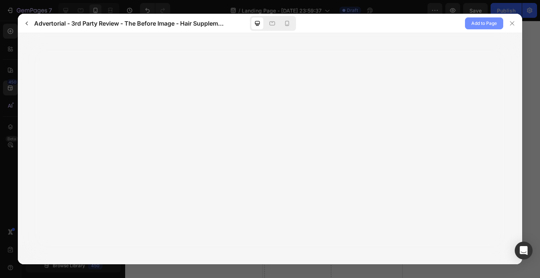
click at [483, 24] on span "Add to Page" at bounding box center [484, 23] width 26 height 9
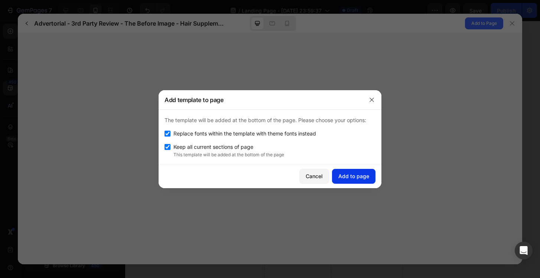
click at [342, 176] on div "Add to page" at bounding box center [353, 176] width 31 height 8
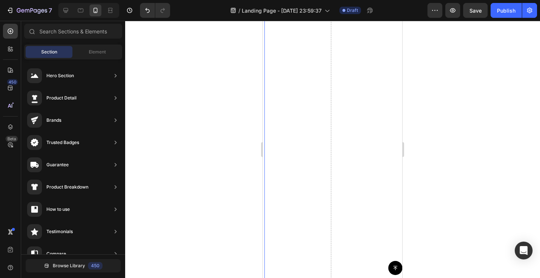
scroll to position [22, 0]
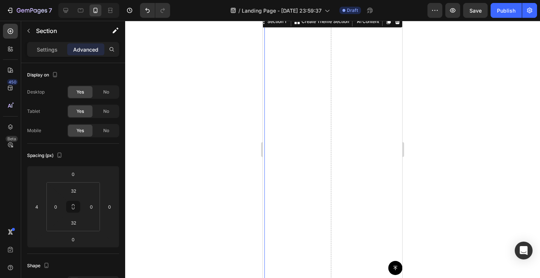
scroll to position [0, 0]
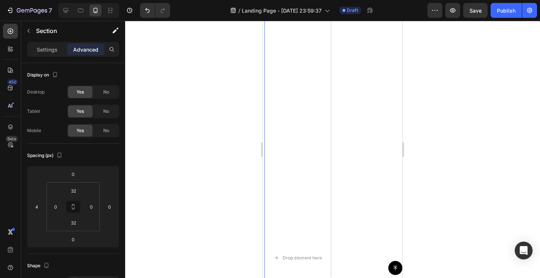
click at [360, 85] on div "Publié en collaboration avec le Réseau National de Surveillance Aérobiologique,…" at bounding box center [370, 257] width 67 height 1203
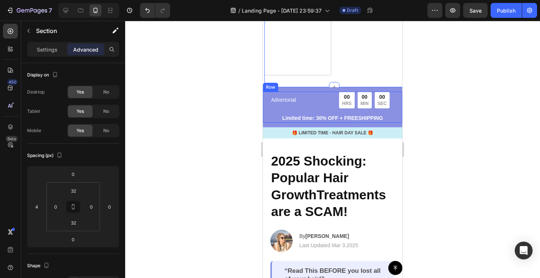
scroll to position [1158, 0]
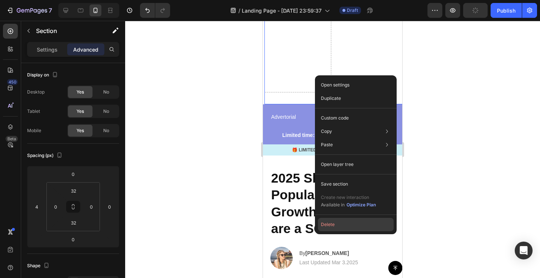
click at [341, 223] on button "Delete" at bounding box center [356, 224] width 76 height 13
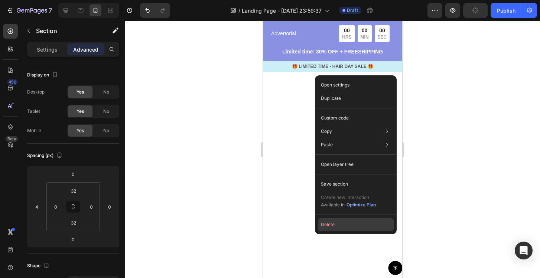
scroll to position [0, 0]
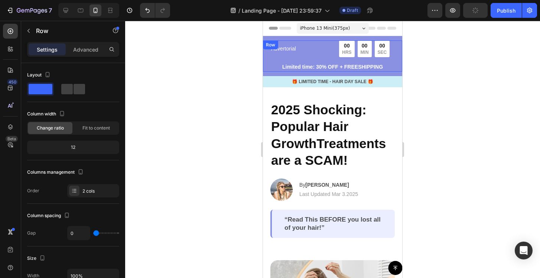
click at [396, 66] on div "Advertorial Text Block 00 HRS 00 MIN 00 SEC Countdown Timer Row Limited time: 3…" at bounding box center [332, 55] width 139 height 31
click at [309, 48] on icon at bounding box center [308, 47] width 5 height 5
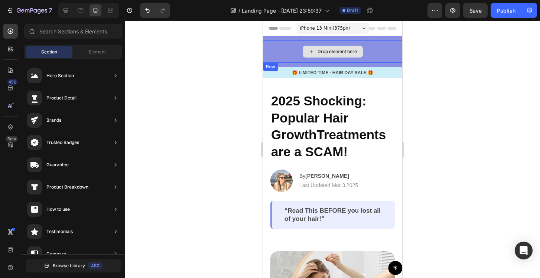
click at [288, 47] on div "Drop element here" at bounding box center [332, 51] width 139 height 22
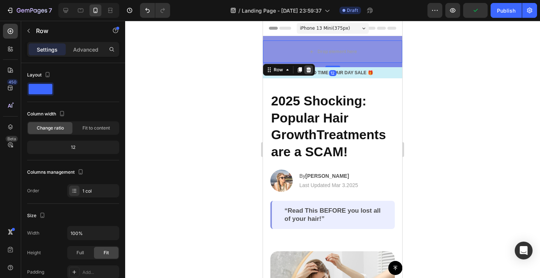
click at [309, 68] on icon at bounding box center [308, 69] width 5 height 5
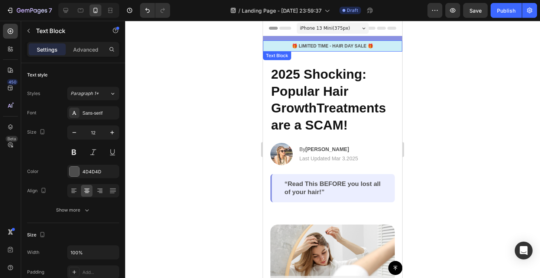
click at [285, 42] on div "🎁 LIMITED TIME - HAIR DAY SALE 🎁" at bounding box center [332, 46] width 139 height 8
click at [323, 55] on div at bounding box center [321, 58] width 9 height 9
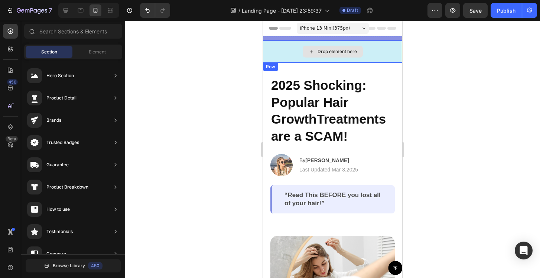
click at [288, 50] on div "Drop element here" at bounding box center [332, 51] width 139 height 22
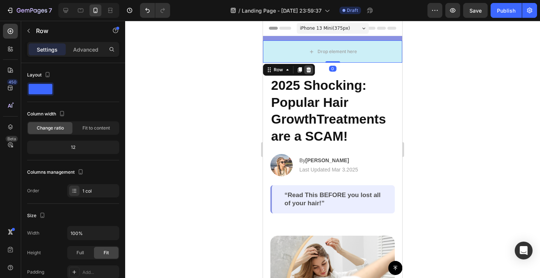
click at [308, 69] on icon at bounding box center [308, 69] width 5 height 5
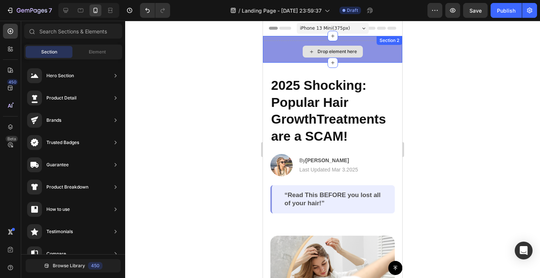
click at [287, 44] on div "Drop element here Section 2" at bounding box center [332, 49] width 139 height 27
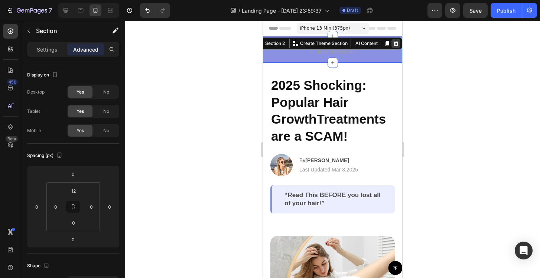
click at [394, 40] on icon at bounding box center [396, 43] width 6 height 6
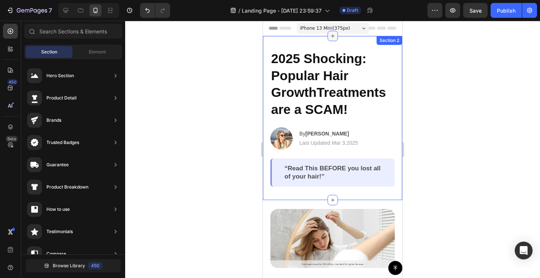
click at [333, 36] on icon at bounding box center [332, 36] width 3 height 3
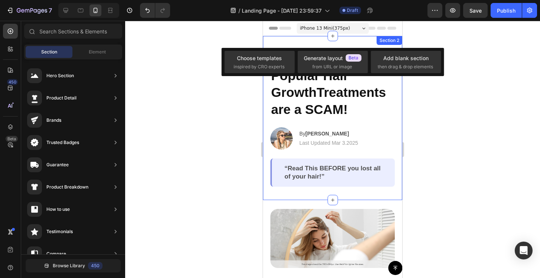
click at [231, 42] on div at bounding box center [332, 149] width 415 height 257
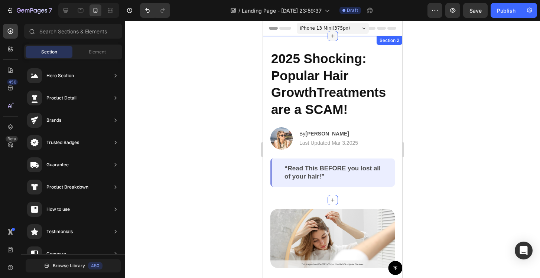
click at [332, 37] on icon at bounding box center [333, 36] width 6 height 6
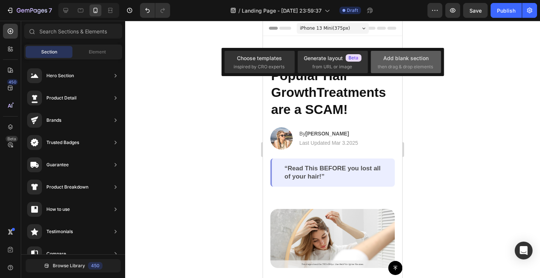
click at [392, 69] on span "then drag & drop elements" at bounding box center [404, 66] width 55 height 7
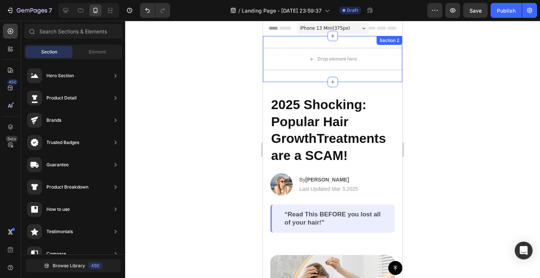
click at [283, 41] on div "Drop element here Section 2" at bounding box center [332, 59] width 139 height 46
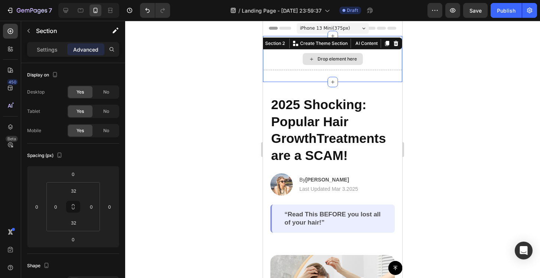
click at [281, 61] on div "Drop element here" at bounding box center [332, 59] width 139 height 22
click at [317, 62] on div "Drop element here" at bounding box center [336, 59] width 39 height 6
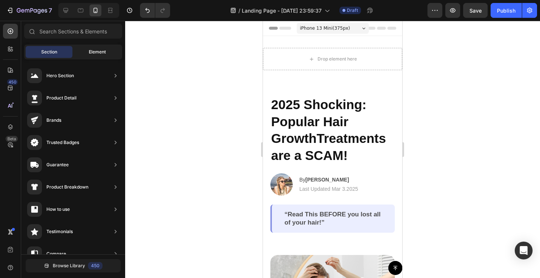
click at [99, 53] on span "Element" at bounding box center [97, 52] width 17 height 7
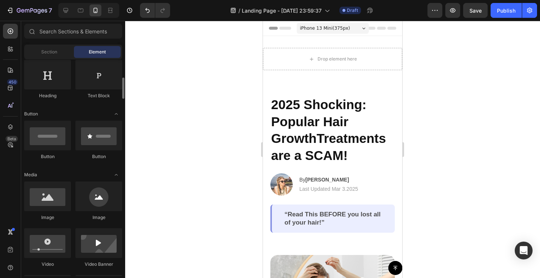
scroll to position [134, 0]
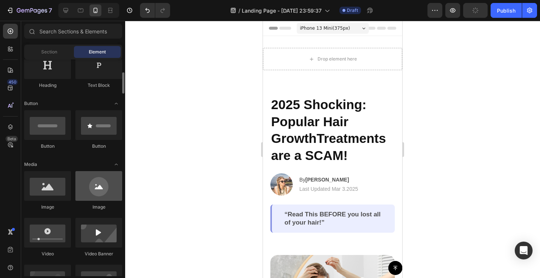
click at [96, 190] on div at bounding box center [98, 186] width 47 height 30
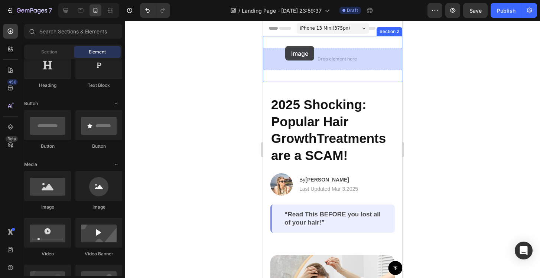
drag, startPoint x: 359, startPoint y: 211, endPoint x: 285, endPoint y: 46, distance: 180.6
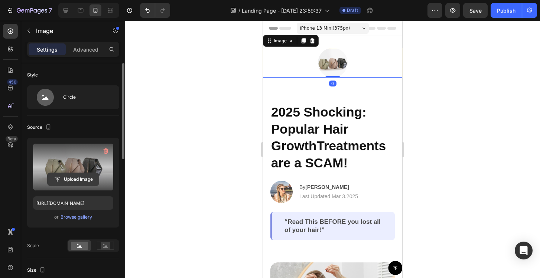
click at [78, 175] on input "file" at bounding box center [73, 179] width 51 height 13
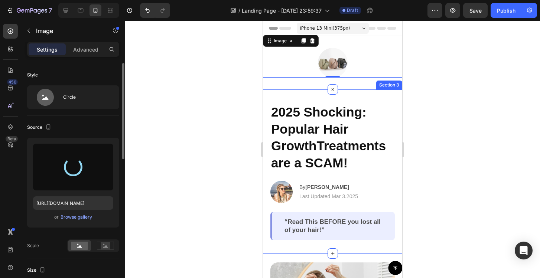
type input "https://cdn.shopify.com/s/files/1/0972/2560/5384/files/gempages_581680786869060…"
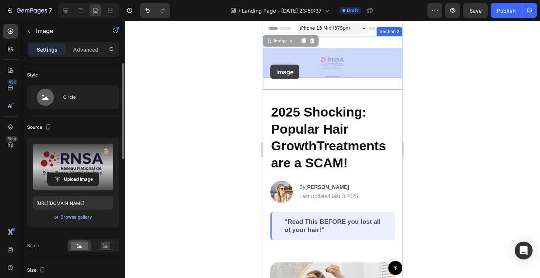
drag, startPoint x: 335, startPoint y: 61, endPoint x: 270, endPoint y: 65, distance: 65.1
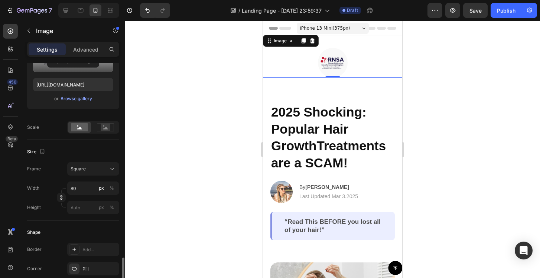
scroll to position [0, 0]
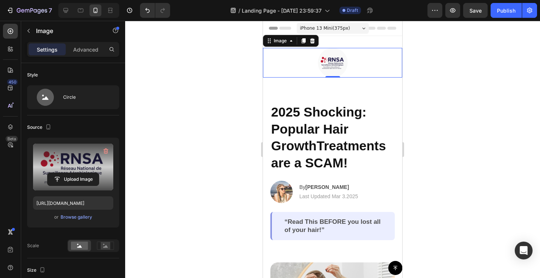
click at [156, 106] on div at bounding box center [332, 149] width 415 height 257
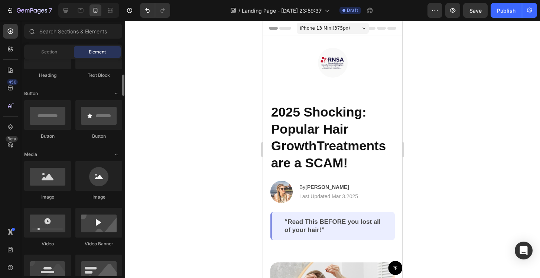
scroll to position [145, 0]
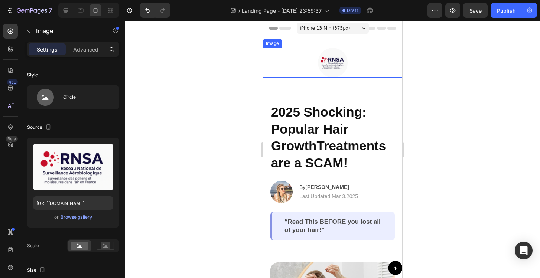
click at [341, 66] on img at bounding box center [333, 63] width 30 height 30
click at [85, 44] on div "Advanced" at bounding box center [85, 49] width 37 height 12
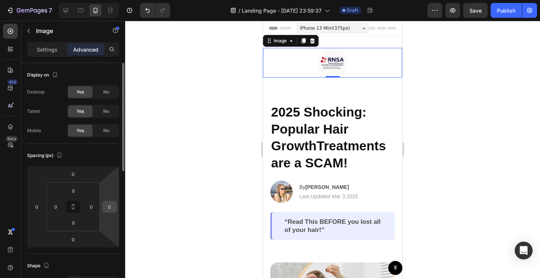
click at [115, 203] on div "0" at bounding box center [109, 207] width 15 height 12
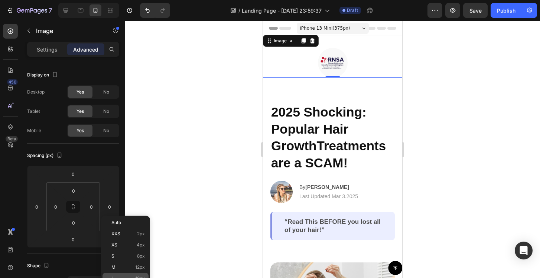
click at [117, 276] on p "L 16px" at bounding box center [127, 278] width 33 height 5
type input "16"
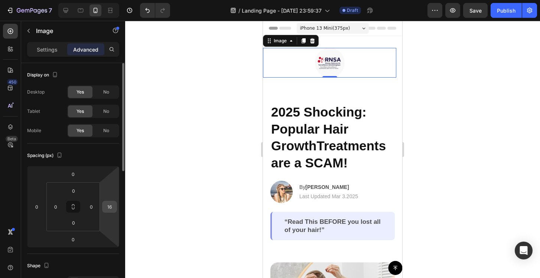
click at [114, 204] on input "16" at bounding box center [109, 206] width 11 height 11
click at [447, 167] on div at bounding box center [332, 149] width 415 height 257
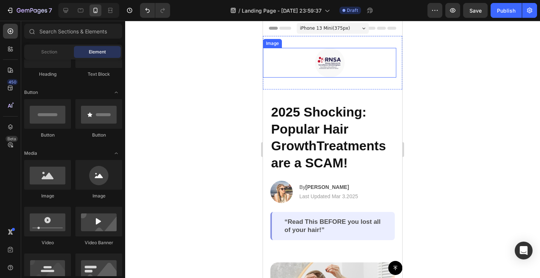
click at [345, 63] on div at bounding box center [329, 63] width 133 height 30
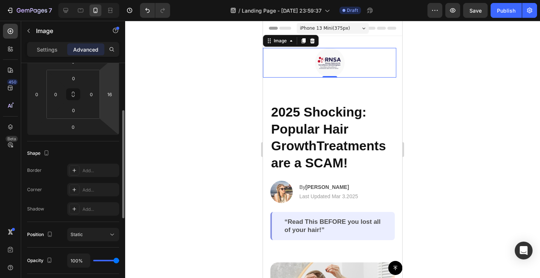
scroll to position [109, 0]
click at [114, 98] on input "16" at bounding box center [109, 97] width 11 height 11
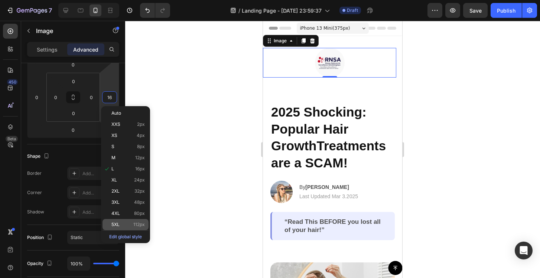
click at [127, 220] on div "5XL 112px" at bounding box center [125, 224] width 46 height 11
type input "112"
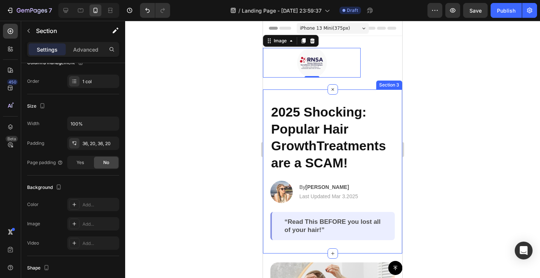
click at [264, 102] on div "2025 Shocking: Popular Hair GrowthTreatments are a SCAM! Heading Image By Jessi…" at bounding box center [332, 171] width 139 height 164
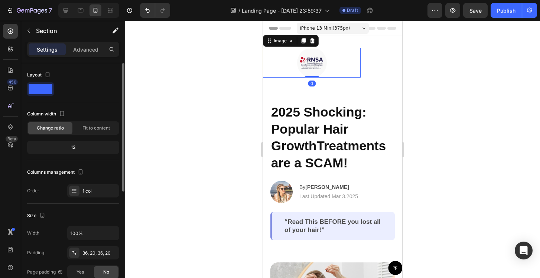
click at [335, 63] on div at bounding box center [312, 63] width 98 height 30
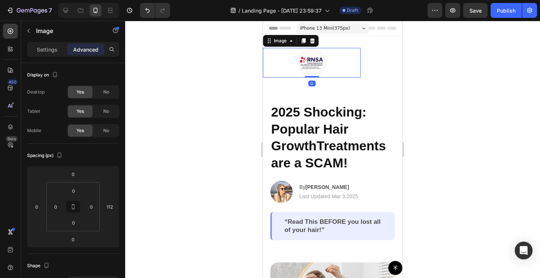
click at [272, 68] on div at bounding box center [312, 63] width 98 height 30
click at [329, 56] on div at bounding box center [312, 63] width 98 height 30
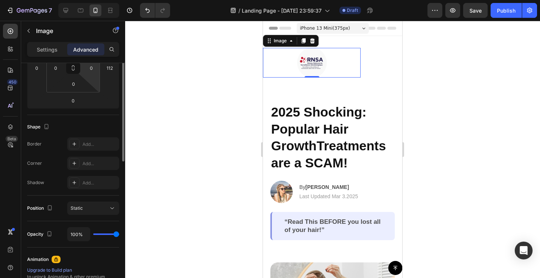
scroll to position [188, 0]
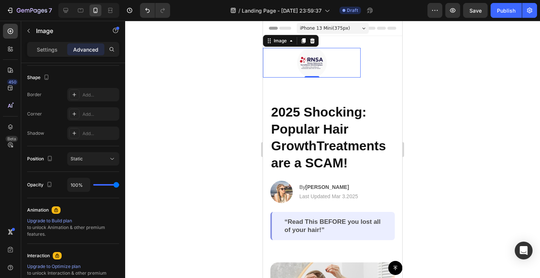
click at [195, 137] on div at bounding box center [332, 149] width 415 height 257
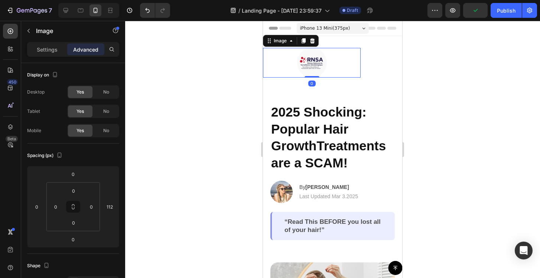
click at [298, 59] on img at bounding box center [312, 63] width 30 height 30
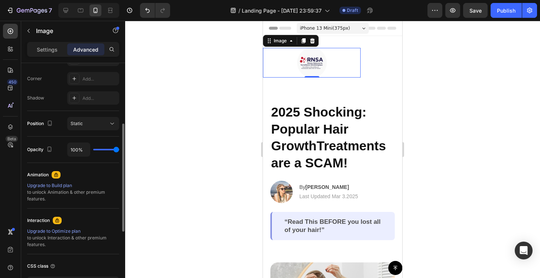
scroll to position [0, 0]
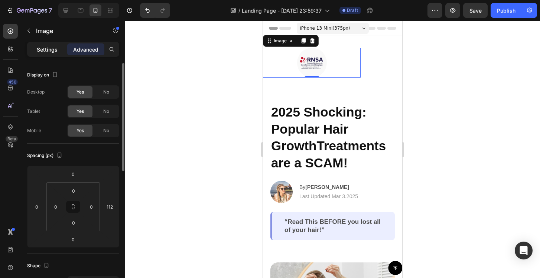
click at [52, 53] on p "Settings" at bounding box center [47, 50] width 21 height 8
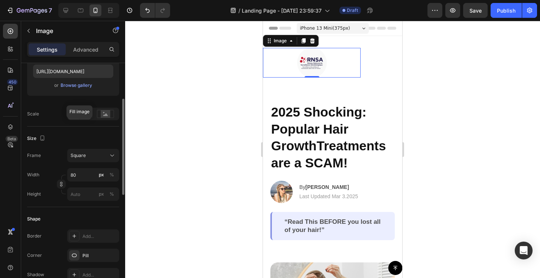
scroll to position [154, 0]
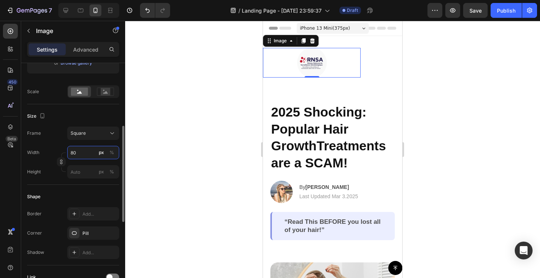
click at [91, 154] on input "80" at bounding box center [93, 152] width 52 height 13
type input "1"
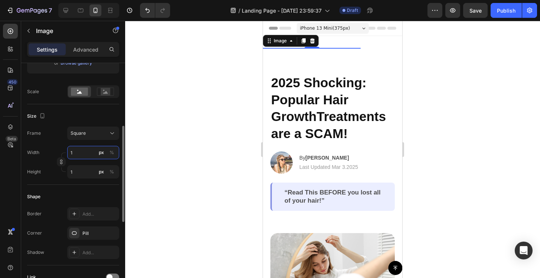
type input "10"
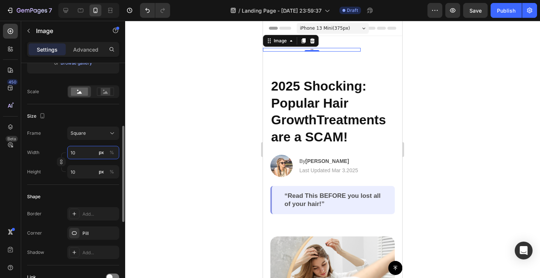
type input "100"
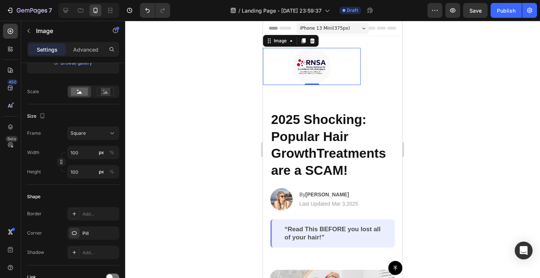
click at [153, 163] on div at bounding box center [332, 149] width 415 height 257
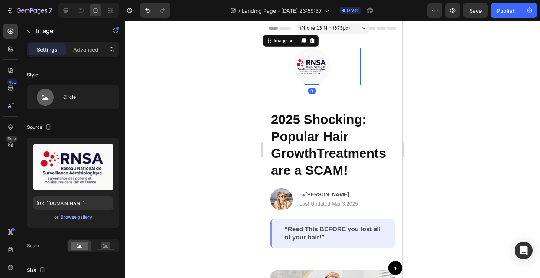
click at [314, 68] on img at bounding box center [311, 66] width 37 height 37
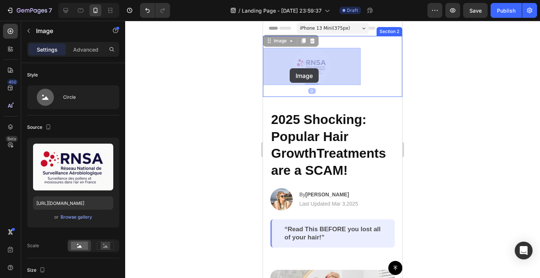
drag, startPoint x: 316, startPoint y: 68, endPoint x: 289, endPoint y: 68, distance: 27.1
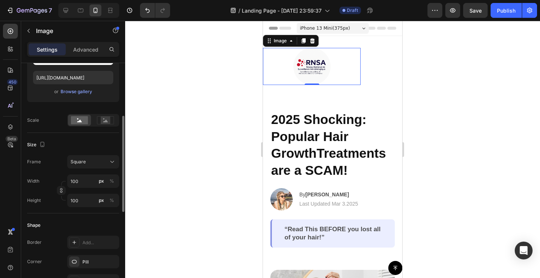
scroll to position [129, 0]
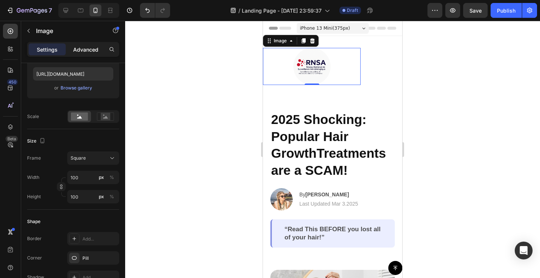
click at [90, 48] on p "Advanced" at bounding box center [85, 50] width 25 height 8
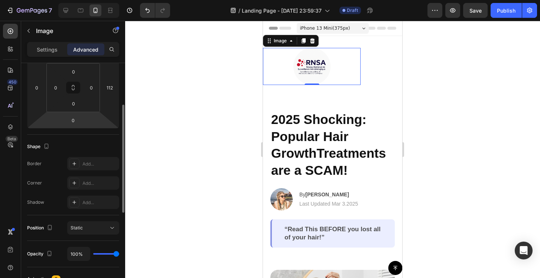
scroll to position [110, 0]
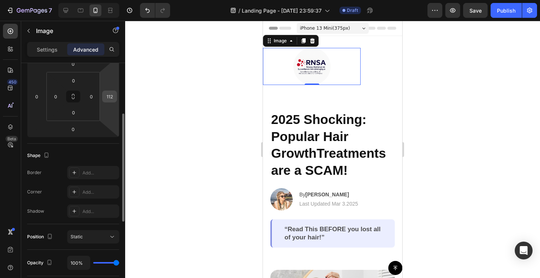
click at [111, 102] on div "112" at bounding box center [109, 97] width 15 height 12
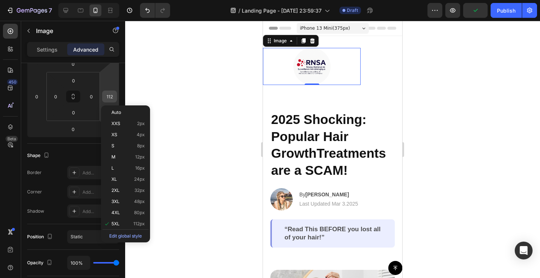
click at [114, 98] on input "112" at bounding box center [109, 96] width 11 height 11
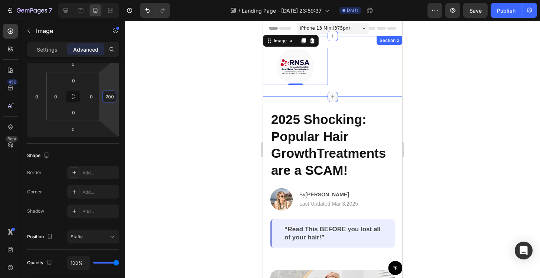
type input "200"
click at [335, 92] on div at bounding box center [332, 97] width 10 height 10
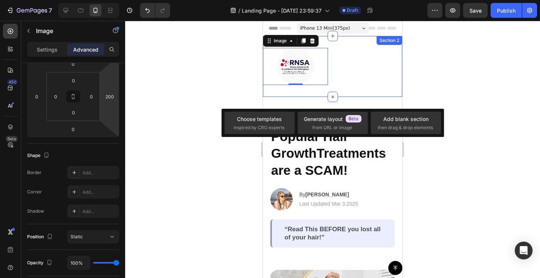
click at [477, 78] on div at bounding box center [332, 149] width 415 height 257
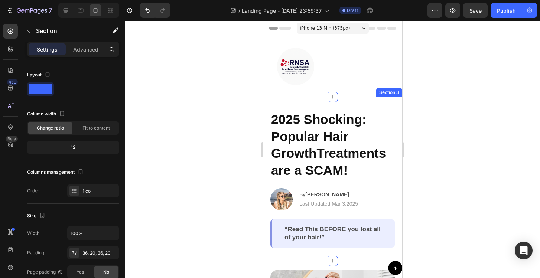
click at [399, 118] on div "2025 Shocking: Popular Hair GrowthTreatments are a SCAM! Heading Image By Jessi…" at bounding box center [332, 179] width 139 height 164
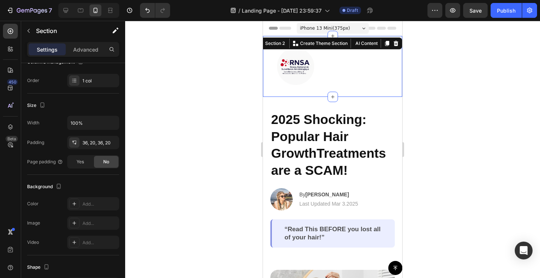
click at [356, 78] on div "Image" at bounding box center [332, 66] width 139 height 37
click at [333, 97] on icon at bounding box center [333, 97] width 6 height 6
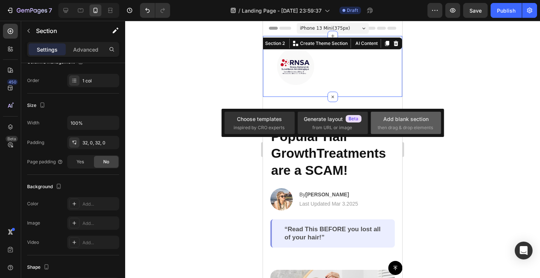
click at [401, 122] on div "Add blank section" at bounding box center [405, 119] width 45 height 8
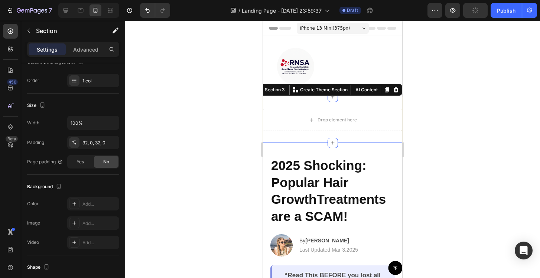
click at [364, 104] on div "Drop element here Section 3 You can create reusable sections Create Theme Secti…" at bounding box center [332, 120] width 139 height 46
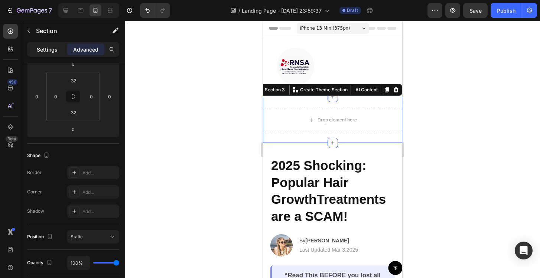
click at [50, 46] on p "Settings" at bounding box center [47, 50] width 21 height 8
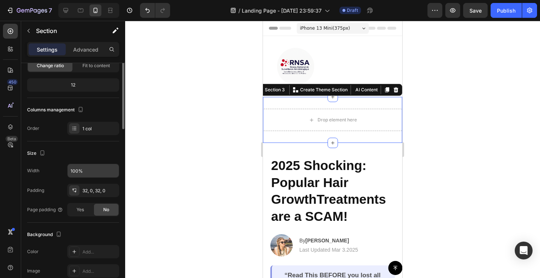
scroll to position [0, 0]
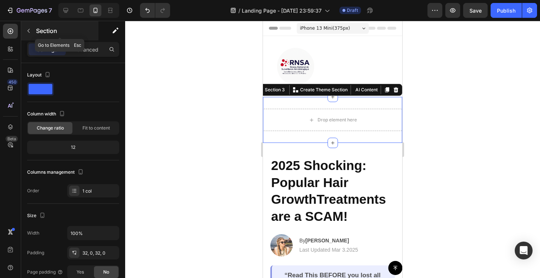
click at [31, 30] on icon "button" at bounding box center [29, 31] width 6 height 6
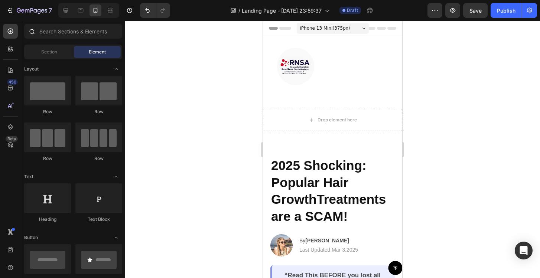
click at [59, 39] on div at bounding box center [73, 33] width 104 height 18
click at [59, 33] on input "text" at bounding box center [73, 31] width 98 height 15
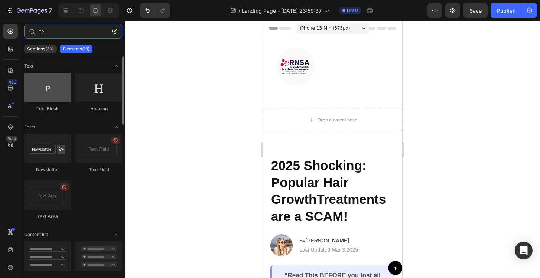
type input "te"
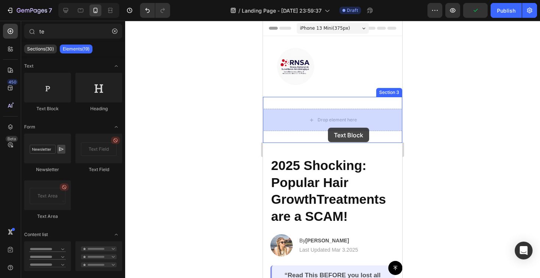
drag, startPoint x: 317, startPoint y: 109, endPoint x: 327, endPoint y: 128, distance: 20.9
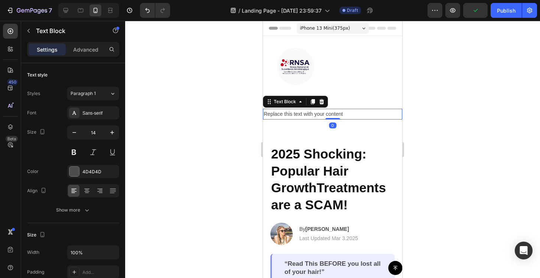
click at [313, 112] on div "Replace this text with your content" at bounding box center [332, 114] width 139 height 11
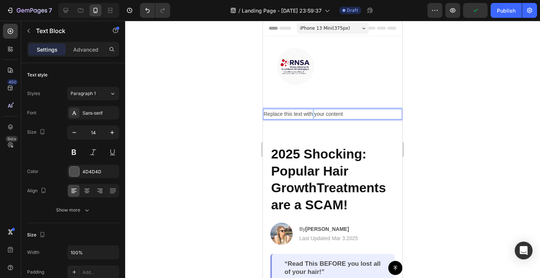
click at [313, 112] on p "Replace this text with your content" at bounding box center [333, 113] width 138 height 9
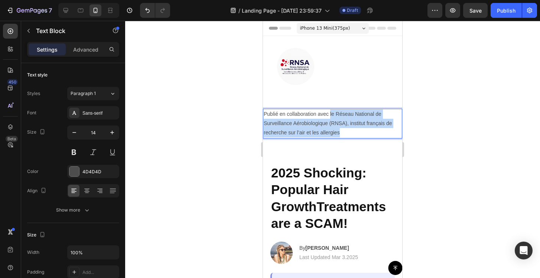
drag, startPoint x: 330, startPoint y: 113, endPoint x: 363, endPoint y: 131, distance: 37.7
click at [363, 131] on p "Publié en collaboration avec le Réseau National de Surveillance Aérobiologique …" at bounding box center [333, 123] width 138 height 28
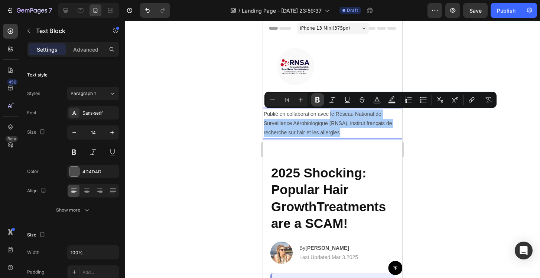
click at [314, 99] on icon "Editor contextual toolbar" at bounding box center [317, 99] width 7 height 7
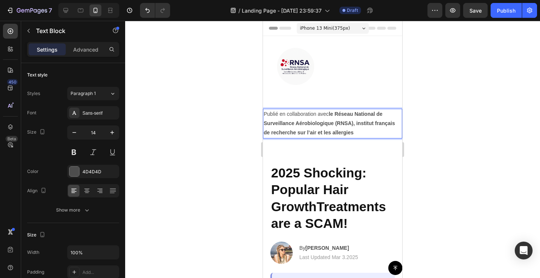
click at [340, 120] on p "Publié en collaboration avec le Réseau National de Surveillance Aérobiologique …" at bounding box center [333, 123] width 138 height 28
click at [353, 122] on strong "le Réseau National de Surveillance Aérobiologique (RNSA), institut français de …" at bounding box center [329, 123] width 131 height 24
click at [440, 130] on div at bounding box center [332, 149] width 415 height 257
click at [334, 122] on strong "le Réseau National de Surveillance Aérobiologique, institut français de recherc…" at bounding box center [323, 123] width 119 height 24
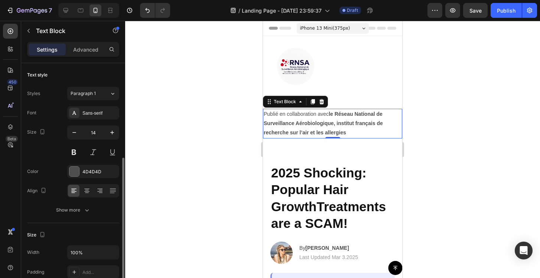
scroll to position [204, 0]
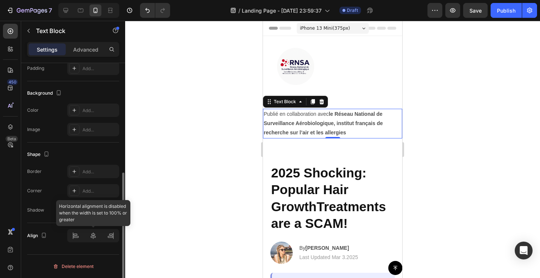
click at [117, 236] on div at bounding box center [93, 235] width 52 height 13
click at [110, 236] on div at bounding box center [93, 235] width 52 height 13
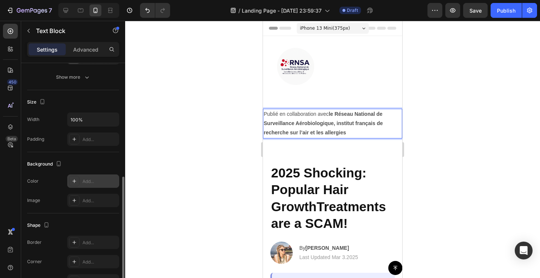
scroll to position [70, 0]
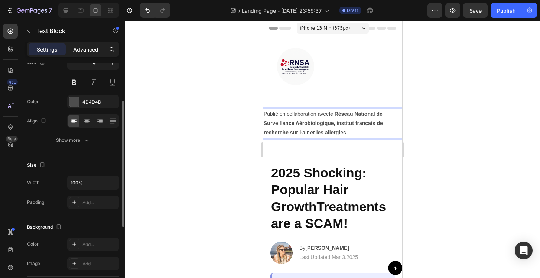
click at [85, 53] on div "Advanced" at bounding box center [85, 49] width 37 height 12
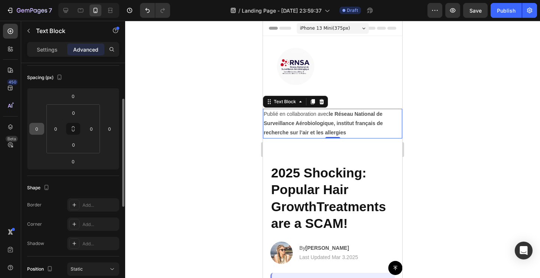
scroll to position [79, 0]
click at [36, 125] on input "0" at bounding box center [36, 127] width 11 height 11
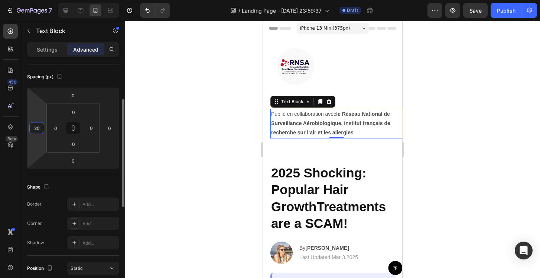
type input "200"
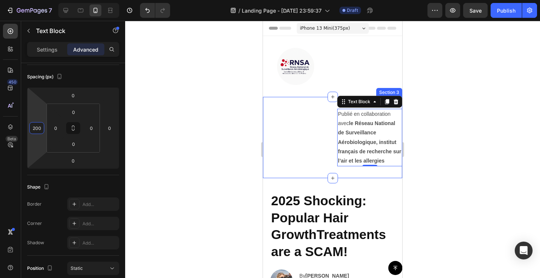
click at [304, 108] on div "Publié en collaboration avec le Réseau National de Surveillance Aérobiologique,…" at bounding box center [332, 137] width 139 height 81
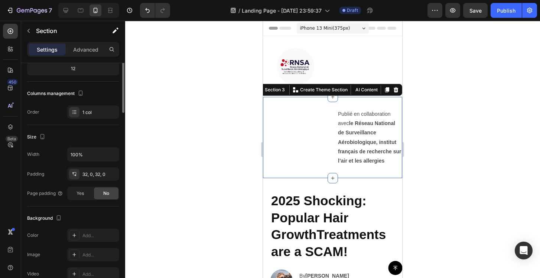
scroll to position [0, 0]
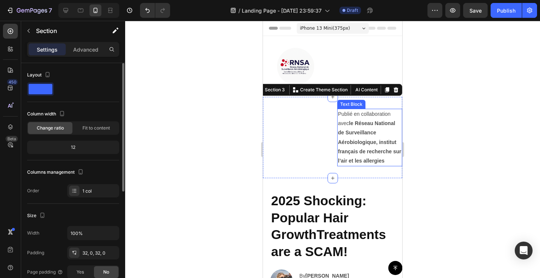
click at [379, 121] on strong "le Réseau National de Surveillance Aérobiologique, institut français de recherc…" at bounding box center [369, 141] width 63 height 43
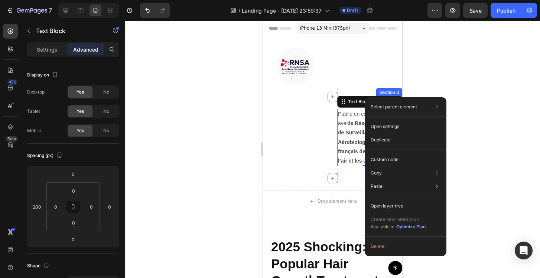
click at [307, 120] on div "Publié en collaboration avec le Réseau National de Surveillance Aérobiologique,…" at bounding box center [332, 138] width 139 height 58
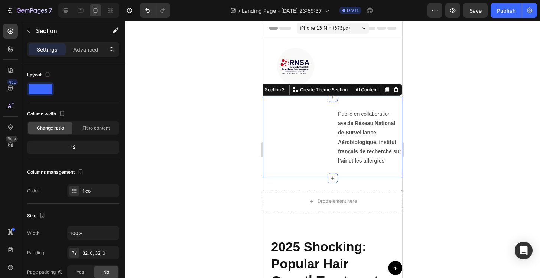
click at [365, 104] on div "Publié en collaboration avec le Réseau National de Surveillance Aérobiologique,…" at bounding box center [332, 137] width 139 height 81
click at [479, 101] on div at bounding box center [332, 149] width 415 height 257
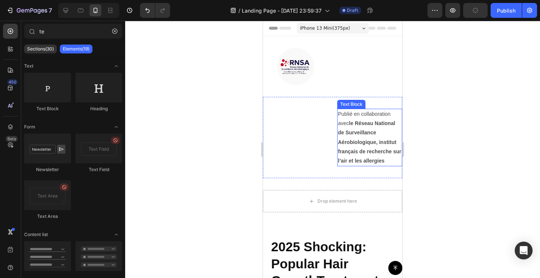
click at [350, 114] on p "Publié en collaboration avec le Réseau National de Surveillance Aérobiologique,…" at bounding box center [369, 137] width 63 height 56
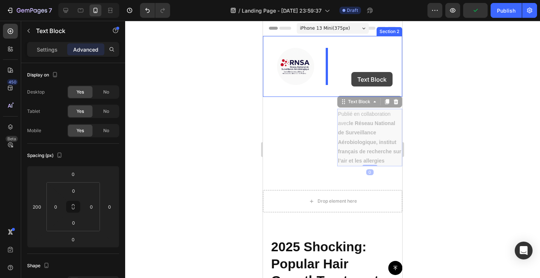
drag, startPoint x: 356, startPoint y: 101, endPoint x: 352, endPoint y: 72, distance: 30.0
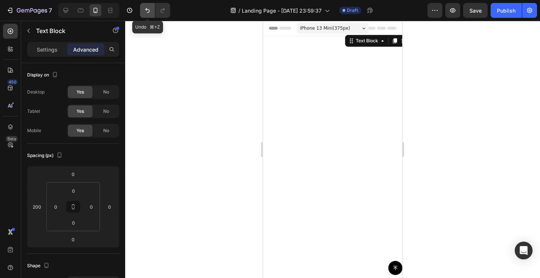
click at [146, 12] on icon "Undo/Redo" at bounding box center [147, 10] width 7 height 7
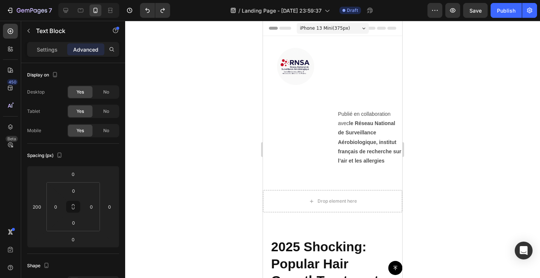
click at [366, 125] on strong "le Réseau National de Surveillance Aérobiologique, institut français de recherc…" at bounding box center [369, 141] width 63 height 43
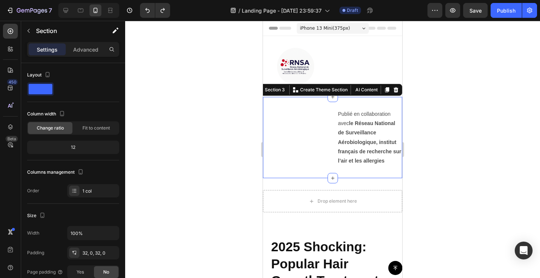
click at [322, 122] on div "Publié en collaboration avec le Réseau National de Surveillance Aérobiologique,…" at bounding box center [332, 138] width 139 height 58
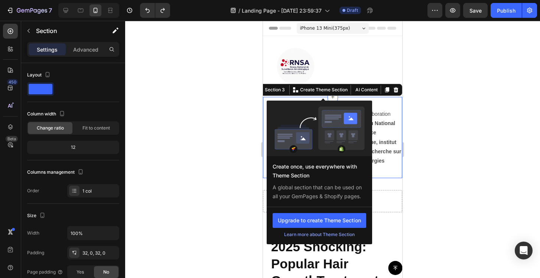
drag, startPoint x: 333, startPoint y: 99, endPoint x: 336, endPoint y: 102, distance: 3.9
click at [336, 102] on div "Publié en collaboration avec le Réseau National de Surveillance Aérobiologique,…" at bounding box center [332, 137] width 139 height 81
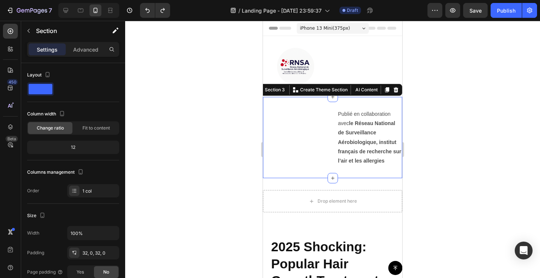
click at [416, 119] on div at bounding box center [332, 149] width 415 height 257
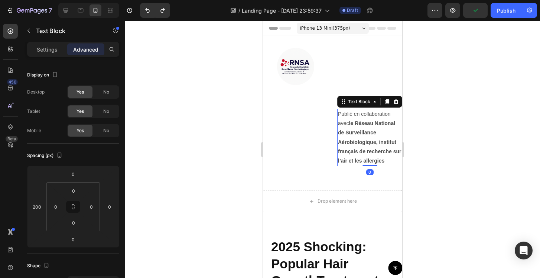
click at [356, 121] on strong "le Réseau National de Surveillance Aérobiologique, institut français de recherc…" at bounding box center [369, 141] width 63 height 43
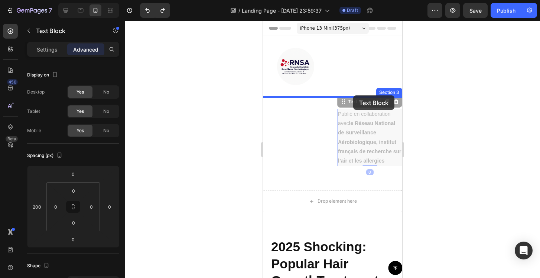
drag, startPoint x: 362, startPoint y: 101, endPoint x: 353, endPoint y: 95, distance: 10.0
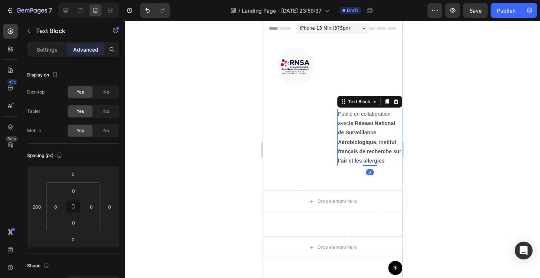
click at [437, 120] on div at bounding box center [332, 149] width 415 height 257
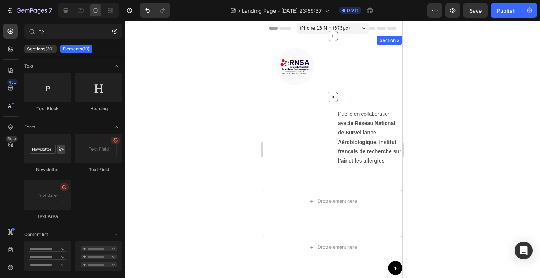
click at [371, 89] on div "Image Section 2" at bounding box center [332, 66] width 139 height 61
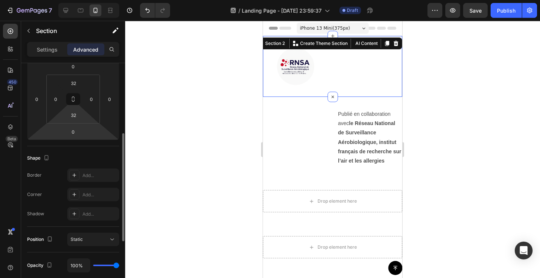
scroll to position [89, 0]
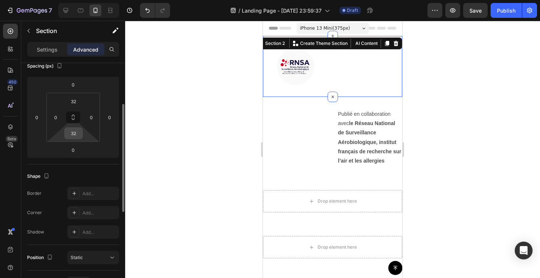
click at [74, 128] on input "32" at bounding box center [73, 133] width 15 height 11
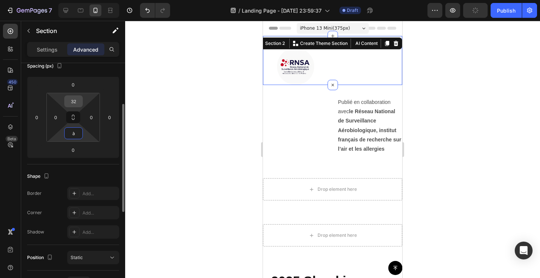
type input "2"
click at [75, 102] on input "32" at bounding box center [73, 101] width 15 height 11
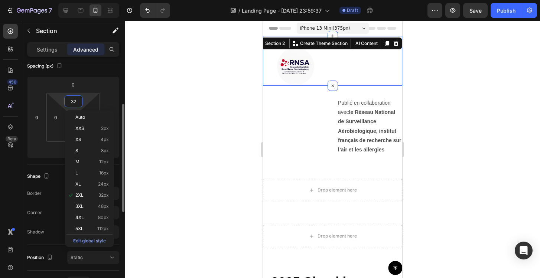
type input "à"
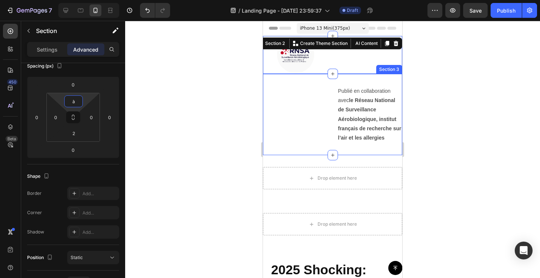
click at [298, 121] on div "Publié en collaboration avec le Réseau National de Surveillance Aérobiologique,…" at bounding box center [332, 115] width 139 height 58
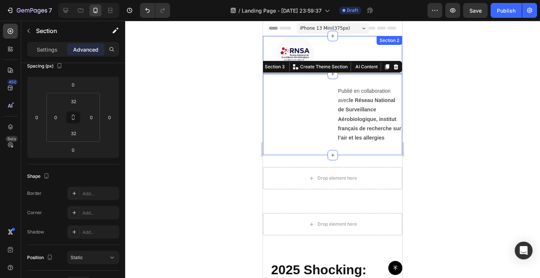
click at [336, 48] on div "Image Section 2" at bounding box center [332, 55] width 139 height 38
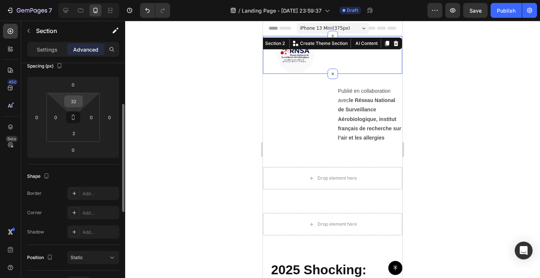
click at [79, 102] on input "32" at bounding box center [73, 101] width 15 height 11
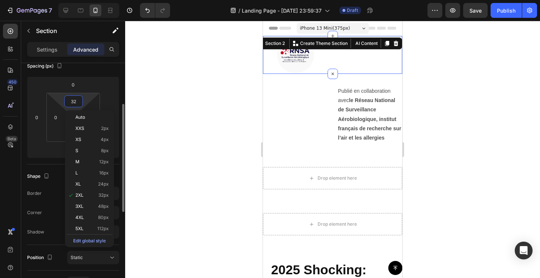
type input "à"
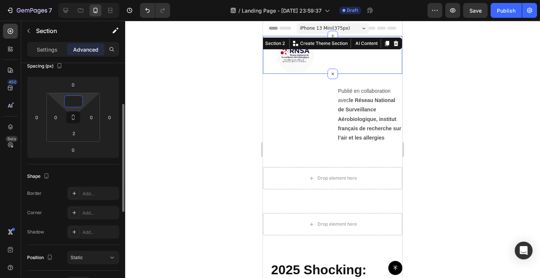
type input "0"
click at [153, 114] on div at bounding box center [332, 149] width 415 height 257
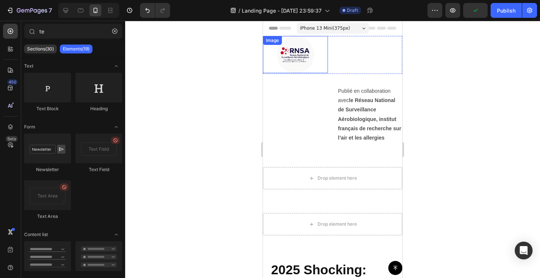
click at [332, 51] on div "Image" at bounding box center [332, 54] width 139 height 37
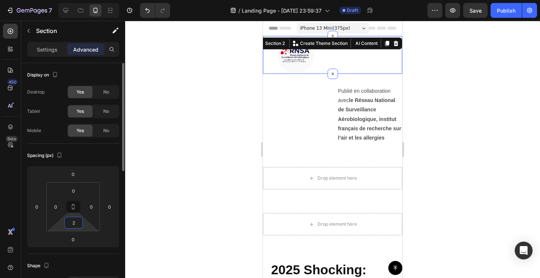
click at [74, 0] on html "7 / Landing Page - Aug 26, 23:59:37 Draft Preview Save Publish 450 Beta te Sect…" at bounding box center [270, 0] width 540 height 0
type input "0"
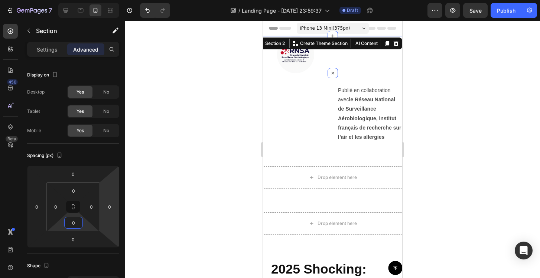
click at [202, 210] on div at bounding box center [332, 149] width 415 height 257
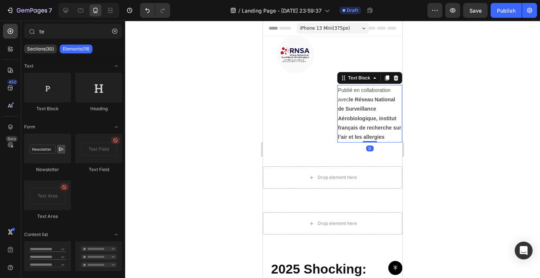
click at [376, 119] on strong "le Réseau National de Surveillance Aérobiologique, institut français de recherc…" at bounding box center [369, 118] width 63 height 43
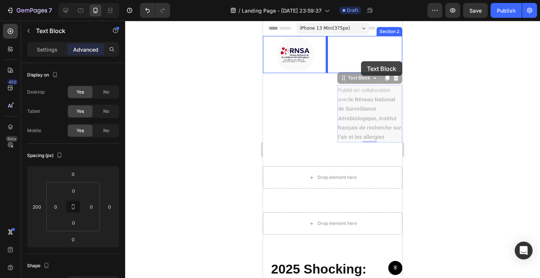
drag, startPoint x: 365, startPoint y: 81, endPoint x: 361, endPoint y: 61, distance: 20.2
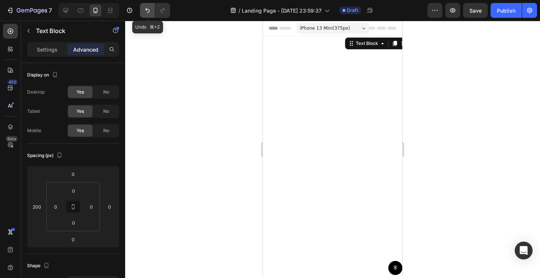
click at [148, 10] on icon "Undo/Redo" at bounding box center [147, 10] width 7 height 7
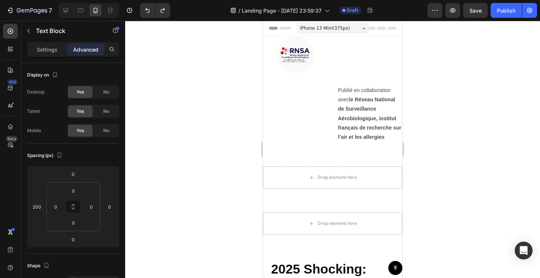
click at [387, 102] on strong "le Réseau National de Surveillance Aérobiologique, institut français de recherc…" at bounding box center [369, 118] width 63 height 43
click at [352, 102] on strong "le Réseau National de Surveillance Aérobiologique, institut français de recherc…" at bounding box center [369, 118] width 63 height 43
click at [305, 99] on div "Publié en collaboration avec le Réseau National de Surveillance Aérobiologique,…" at bounding box center [332, 114] width 139 height 58
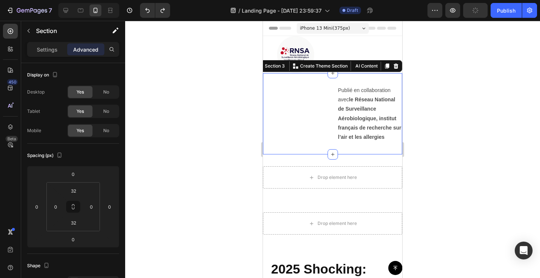
drag, startPoint x: 332, startPoint y: 74, endPoint x: 334, endPoint y: 96, distance: 22.0
click at [334, 96] on div "Publié en collaboration avec le Réseau National de Surveillance Aérobiologique,…" at bounding box center [332, 113] width 139 height 81
click at [373, 82] on div "Publié en collaboration avec le Réseau National de Surveillance Aérobiologique,…" at bounding box center [332, 113] width 139 height 81
drag, startPoint x: 349, startPoint y: 65, endPoint x: 344, endPoint y: 75, distance: 10.8
click at [344, 75] on div "Publié en collaboration avec le Réseau National de Surveillance Aérobiologique,…" at bounding box center [332, 113] width 139 height 81
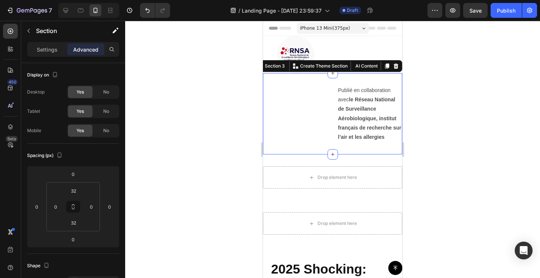
click at [323, 112] on div "Publié en collaboration avec le Réseau National de Surveillance Aérobiologique,…" at bounding box center [332, 114] width 139 height 58
click at [81, 190] on div "32" at bounding box center [73, 191] width 19 height 12
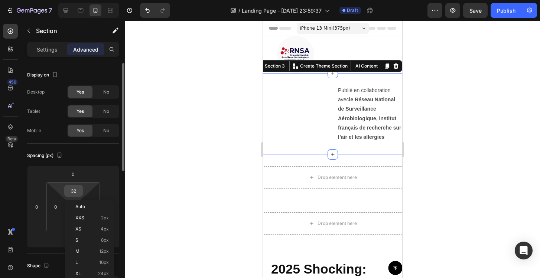
click at [76, 191] on input "32" at bounding box center [73, 190] width 15 height 11
type input "0"
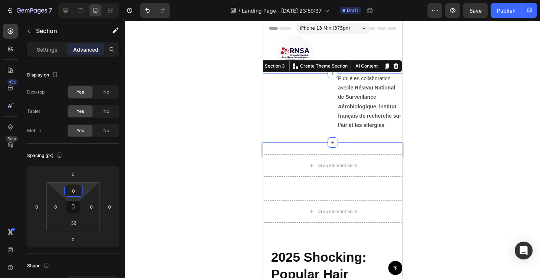
click at [168, 192] on div at bounding box center [332, 149] width 415 height 257
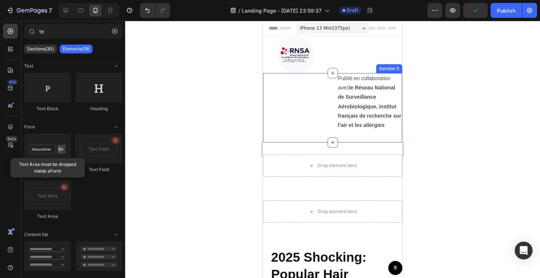
click at [321, 112] on div "Publié en collaboration avec le Réseau National de Surveillance Aérobiologique,…" at bounding box center [332, 102] width 139 height 58
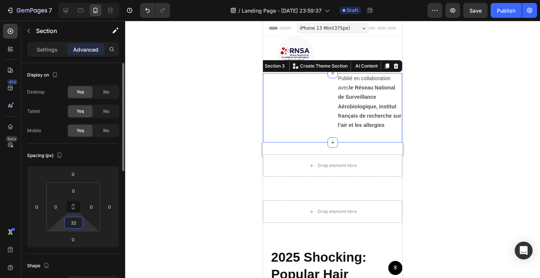
click at [74, 224] on input "32" at bounding box center [73, 222] width 15 height 11
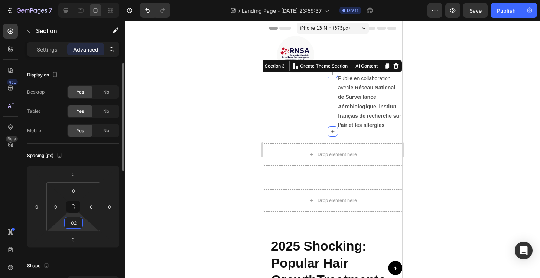
click at [76, 225] on input "02" at bounding box center [73, 222] width 15 height 11
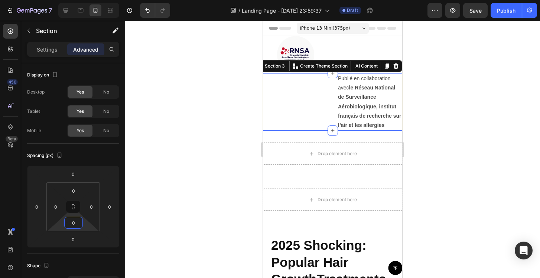
type input "0"
click at [189, 194] on div at bounding box center [332, 149] width 415 height 257
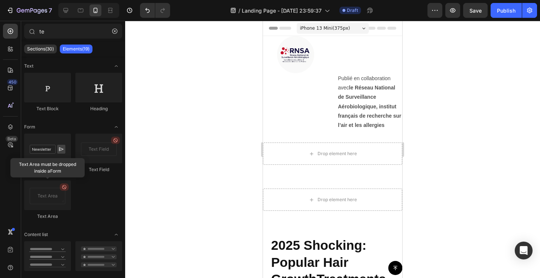
click at [467, 117] on div at bounding box center [332, 149] width 415 height 257
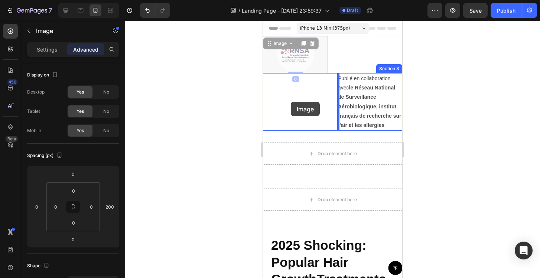
drag, startPoint x: 294, startPoint y: 56, endPoint x: 291, endPoint y: 102, distance: 45.4
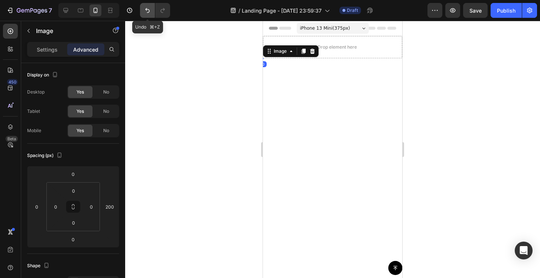
click at [146, 10] on icon "Undo/Redo" at bounding box center [147, 10] width 4 height 5
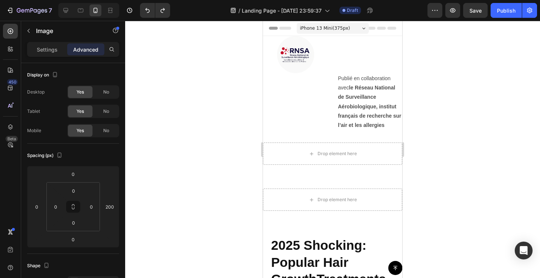
click at [205, 89] on div at bounding box center [332, 149] width 415 height 257
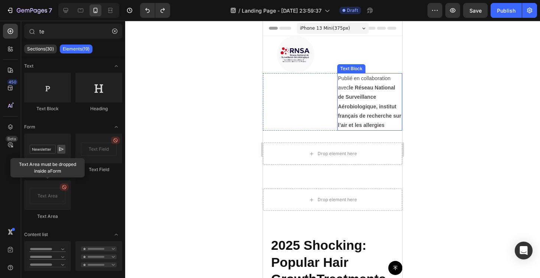
click at [381, 102] on p "Publié en collaboration avec le Réseau National de Surveillance Aérobiologique,…" at bounding box center [369, 102] width 63 height 56
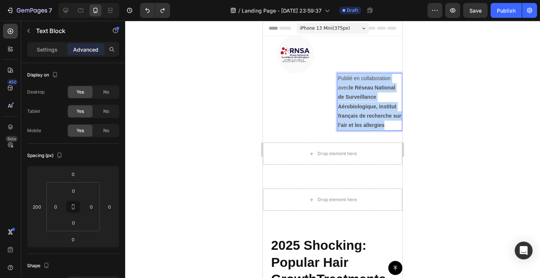
click at [381, 102] on p "Publié en collaboration avec le Réseau National de Surveillance Aérobiologique,…" at bounding box center [369, 102] width 63 height 56
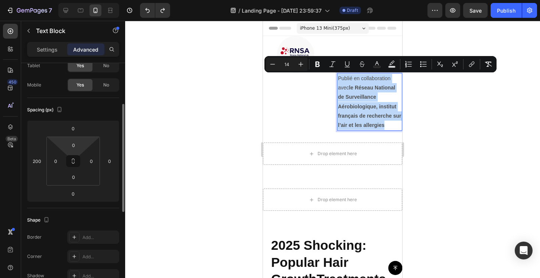
scroll to position [133, 0]
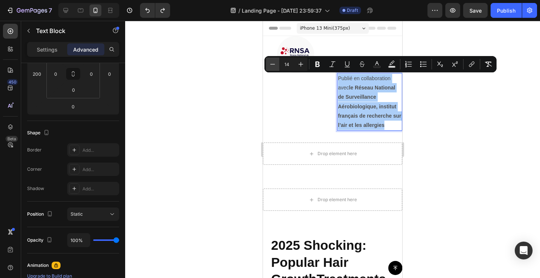
click at [271, 64] on icon "Editor contextual toolbar" at bounding box center [272, 64] width 7 height 7
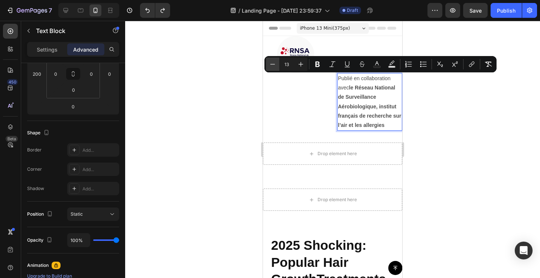
click at [271, 64] on icon "Editor contextual toolbar" at bounding box center [272, 64] width 7 height 7
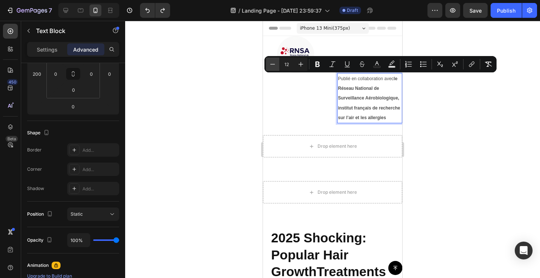
click at [271, 64] on icon "Editor contextual toolbar" at bounding box center [272, 64] width 7 height 7
type input "10"
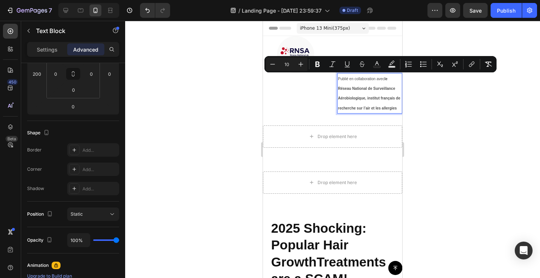
click at [454, 121] on div at bounding box center [332, 149] width 415 height 257
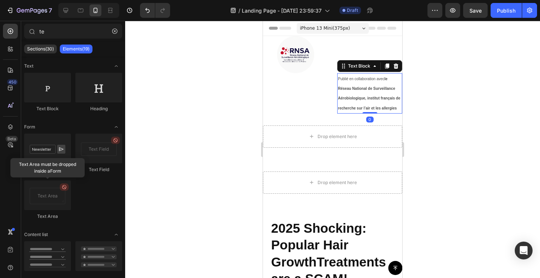
click at [374, 92] on p "Publié en collaboration avec le Réseau National de Surveillance Aérobiologique,…" at bounding box center [369, 93] width 63 height 39
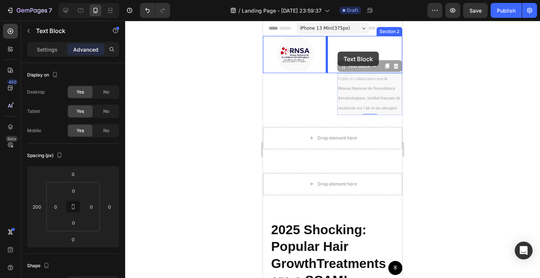
drag, startPoint x: 352, startPoint y: 66, endPoint x: 337, endPoint y: 52, distance: 20.2
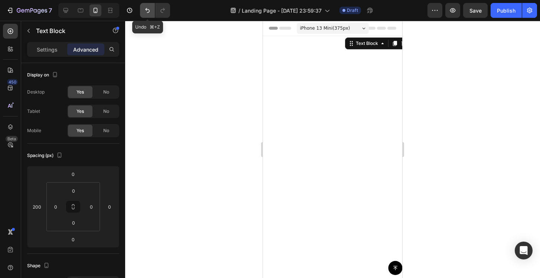
click at [147, 13] on icon "Undo/Redo" at bounding box center [147, 10] width 4 height 5
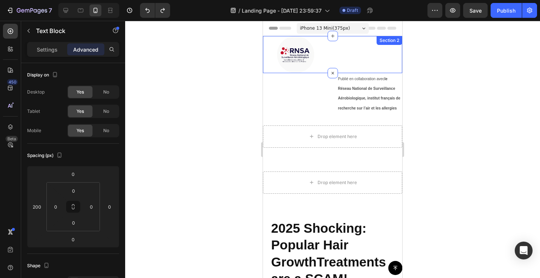
click at [338, 62] on div "Image" at bounding box center [332, 54] width 139 height 37
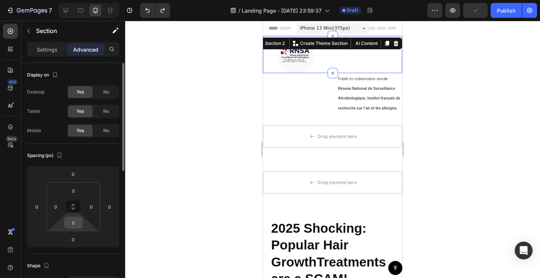
click at [75, 220] on input "0" at bounding box center [73, 222] width 15 height 11
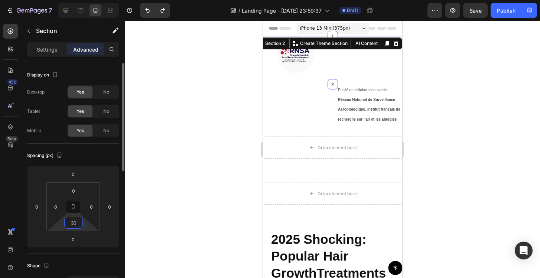
click at [76, 222] on input "30" at bounding box center [73, 222] width 15 height 11
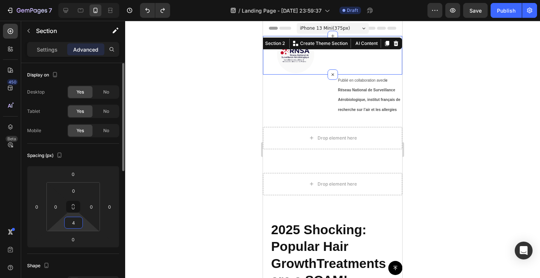
type input "40"
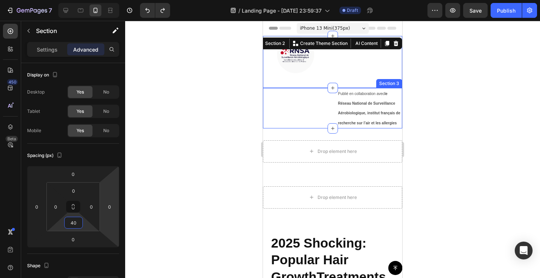
click at [295, 116] on div "Publié en collaboration avec le Réseau National de Surveillance Aérobiologique,…" at bounding box center [332, 108] width 139 height 40
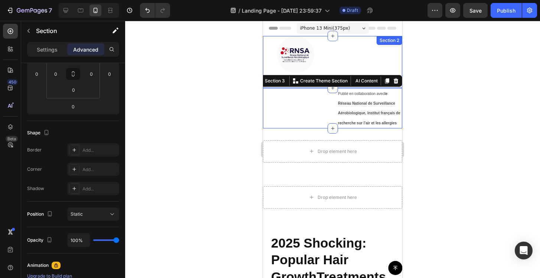
drag, startPoint x: 352, startPoint y: 81, endPoint x: 348, endPoint y: 66, distance: 15.6
click at [313, 131] on div "Drop element here Section 4" at bounding box center [332, 151] width 139 height 46
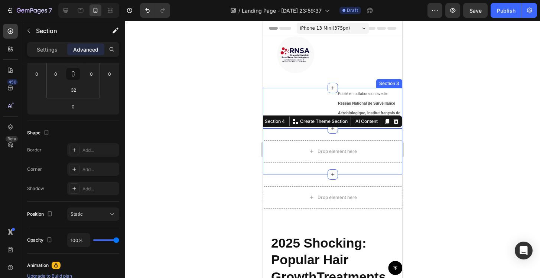
click at [323, 107] on div "Publié en collaboration avec le Réseau National de Surveillance Aérobiologique,…" at bounding box center [332, 108] width 139 height 40
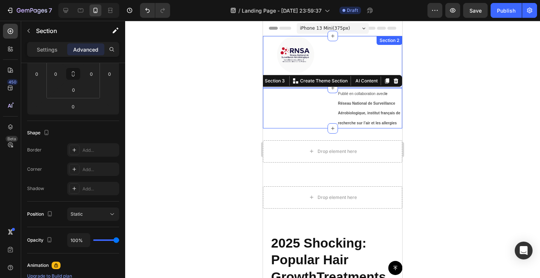
drag, startPoint x: 350, startPoint y: 81, endPoint x: 352, endPoint y: 55, distance: 26.1
drag, startPoint x: 352, startPoint y: 80, endPoint x: 352, endPoint y: 49, distance: 31.2
drag, startPoint x: 289, startPoint y: 81, endPoint x: 348, endPoint y: 41, distance: 71.0
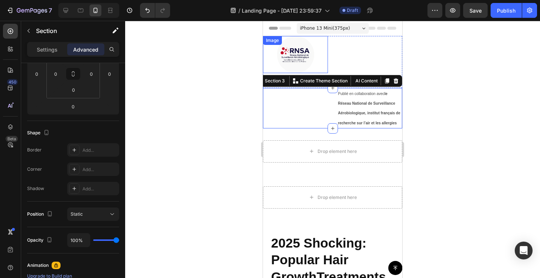
drag, startPoint x: 352, startPoint y: 82, endPoint x: 354, endPoint y: 34, distance: 47.5
click at [433, 63] on div at bounding box center [332, 149] width 415 height 257
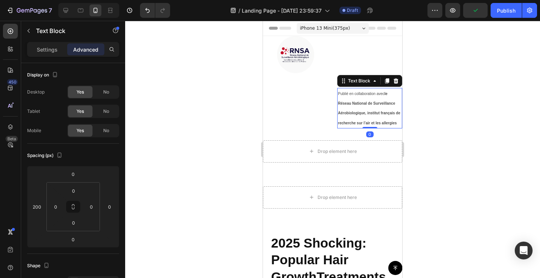
click at [377, 97] on p "Publié en collaboration avec le Réseau National de Surveillance Aérobiologique,…" at bounding box center [369, 108] width 63 height 39
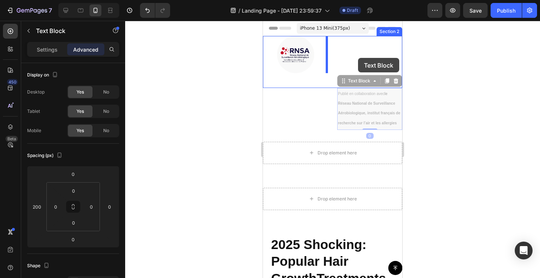
drag, startPoint x: 358, startPoint y: 82, endPoint x: 358, endPoint y: 58, distance: 24.5
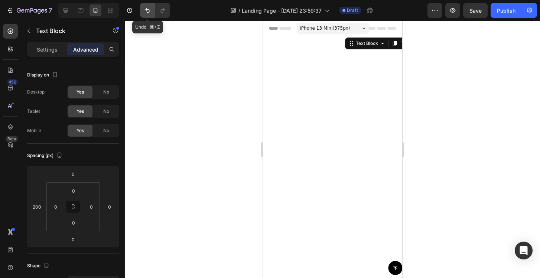
click at [152, 9] on button "Undo/Redo" at bounding box center [147, 10] width 15 height 15
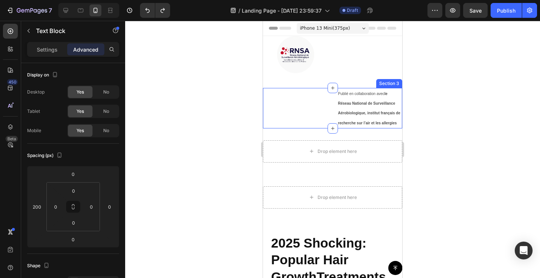
click at [315, 108] on div "Publié en collaboration avec le Réseau National de Surveillance Aérobiologique,…" at bounding box center [332, 108] width 139 height 40
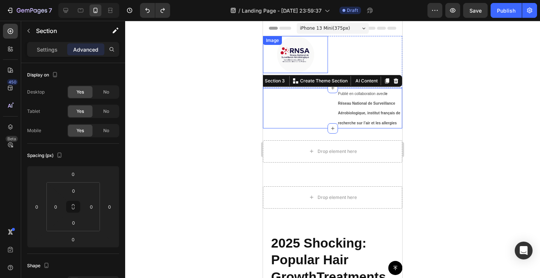
click at [333, 45] on div "Image Section 2" at bounding box center [332, 62] width 139 height 52
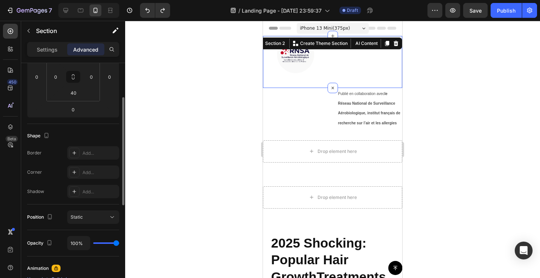
scroll to position [112, 0]
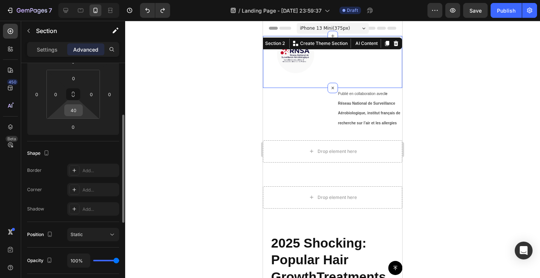
click at [74, 106] on input "40" at bounding box center [73, 110] width 15 height 11
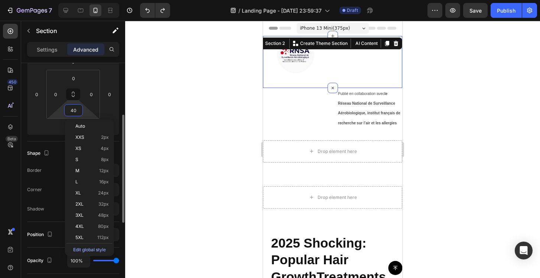
type input "0"
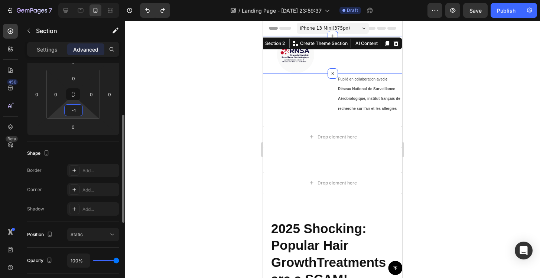
type input "-"
type input "0"
click at [187, 114] on div at bounding box center [332, 149] width 415 height 257
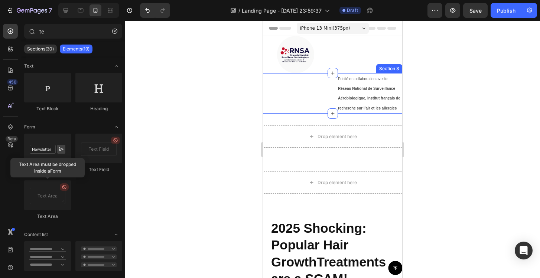
click at [311, 99] on div "Publié en collaboration avec le Réseau National de Surveillance Aérobiologique,…" at bounding box center [332, 93] width 139 height 40
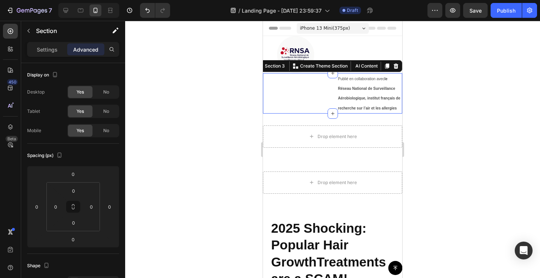
click at [460, 94] on div at bounding box center [332, 149] width 415 height 257
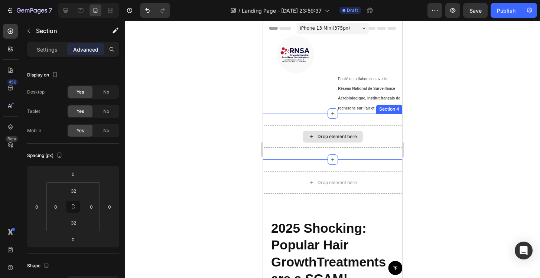
click at [387, 135] on div "Drop element here" at bounding box center [332, 136] width 139 height 22
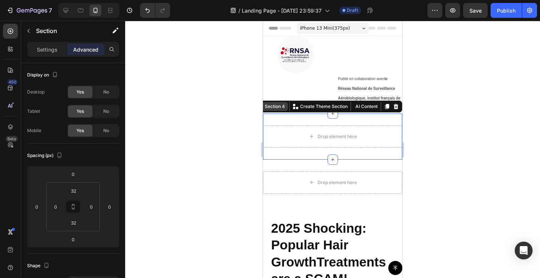
click at [280, 110] on div "Section 4" at bounding box center [274, 106] width 23 height 7
click at [362, 105] on button "AI Content" at bounding box center [365, 106] width 27 height 9
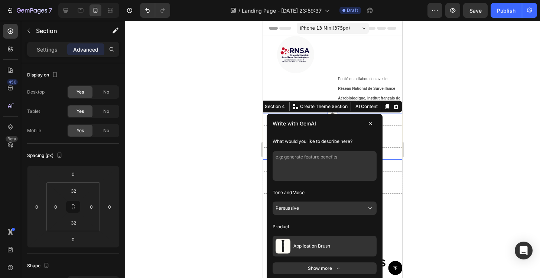
click at [343, 157] on textarea at bounding box center [324, 166] width 104 height 30
paste textarea "#FBF6FF"
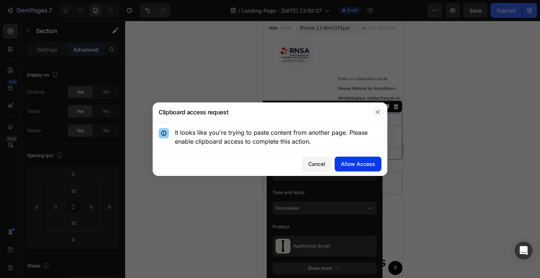
click at [358, 166] on div "Allow Access" at bounding box center [358, 164] width 34 height 8
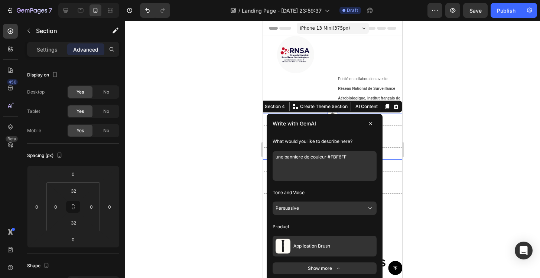
click at [359, 160] on textarea "une banniere de couleur #FBF6FF" at bounding box center [324, 166] width 104 height 30
click at [304, 156] on textarea "une banniere de couleur #FBF6FF pour le fond avec" at bounding box center [324, 166] width 104 height 30
click at [327, 167] on textarea "une banniere rectangle de couleur #FBF6FF pour le fond avec" at bounding box center [324, 166] width 104 height 30
paste textarea "MISE À JOUR : En raison de la forte demande, le BugShield™ est actuellement en …"
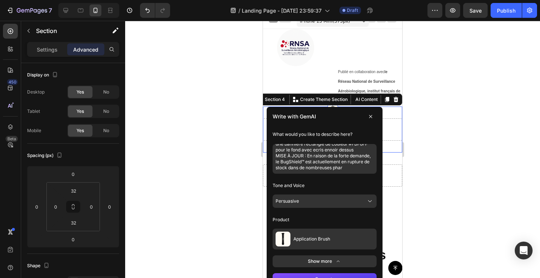
scroll to position [7, 0]
click at [347, 167] on textarea "une banniere rectangle de couleur #FBF6FF pour le fond avec ecris ennoir dessus…" at bounding box center [324, 159] width 104 height 30
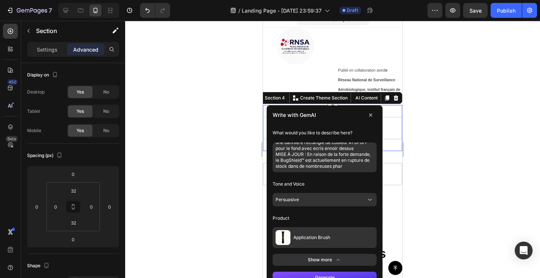
type textarea "une banniere rectangle de couleur #FBF6FF pour le fond avec ecris ennoir dessus…"
click at [360, 161] on textarea "une banniere rectangle de couleur #FBF6FF pour le fond avec ecris ennoir dessus…" at bounding box center [324, 158] width 104 height 30
click at [340, 239] on button "Application Brush" at bounding box center [324, 237] width 104 height 21
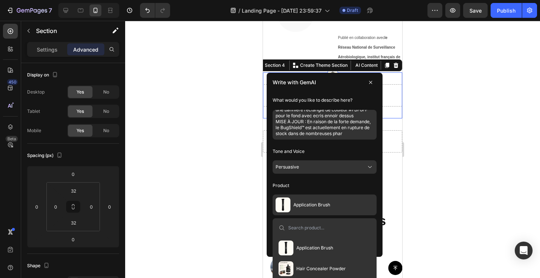
scroll to position [57, 0]
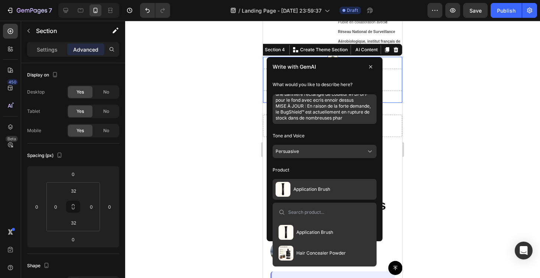
click at [334, 250] on button "Hair Concealer Powder" at bounding box center [311, 253] width 73 height 21
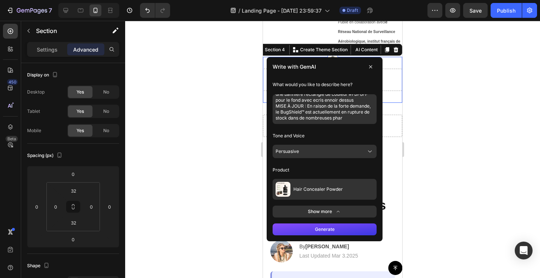
click at [348, 230] on button "Generate" at bounding box center [324, 229] width 104 height 12
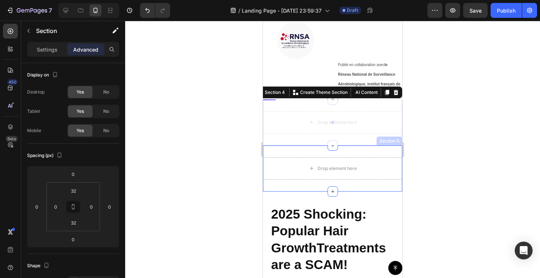
scroll to position [7, 0]
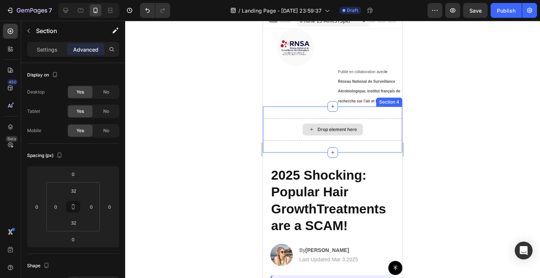
click at [369, 125] on div "Drop element here" at bounding box center [332, 129] width 139 height 22
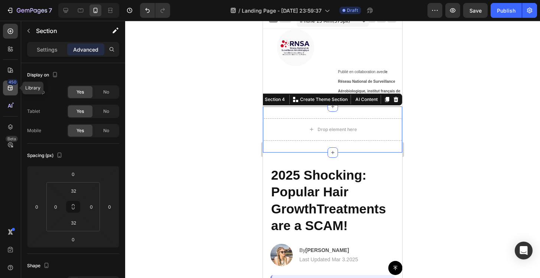
click at [12, 85] on div "450" at bounding box center [12, 82] width 11 height 6
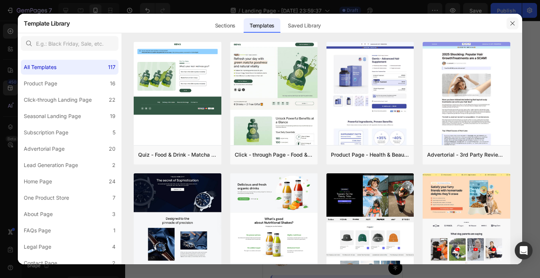
click at [517, 24] on button "button" at bounding box center [512, 23] width 12 height 12
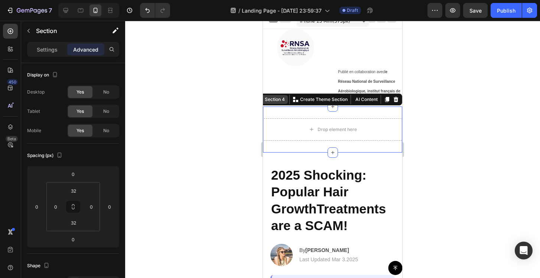
click at [282, 102] on div "Section 4" at bounding box center [274, 99] width 23 height 7
click at [329, 99] on p "Create Theme Section" at bounding box center [324, 99] width 48 height 7
click at [375, 116] on div "Drop element here Section 4 You can create reusable sections Create Theme Secti…" at bounding box center [332, 130] width 139 height 46
click at [62, 52] on div "Settings" at bounding box center [47, 49] width 37 height 12
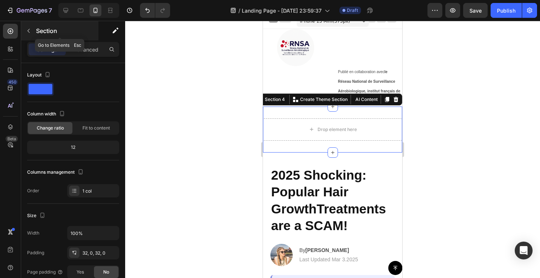
click at [30, 28] on icon "button" at bounding box center [29, 31] width 6 height 6
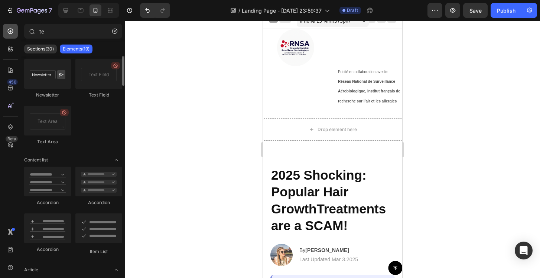
scroll to position [27, 0]
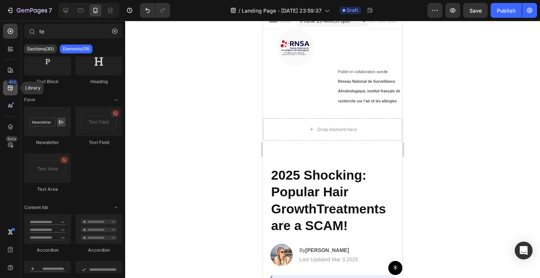
click at [11, 86] on icon at bounding box center [10, 88] width 5 height 5
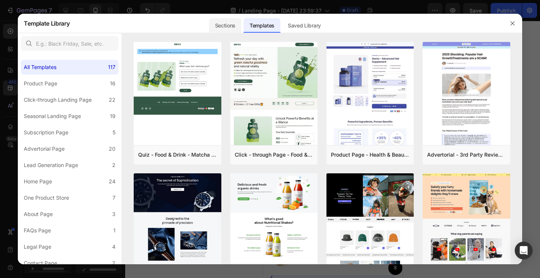
click at [234, 27] on div "Sections" at bounding box center [225, 25] width 32 height 15
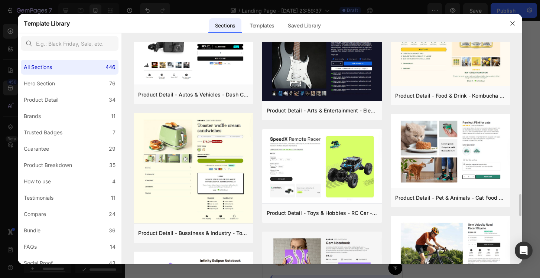
scroll to position [1536, 0]
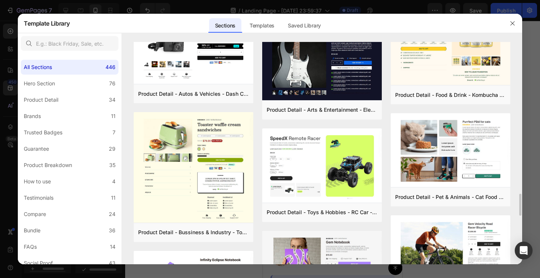
click at [527, 110] on div at bounding box center [270, 139] width 540 height 278
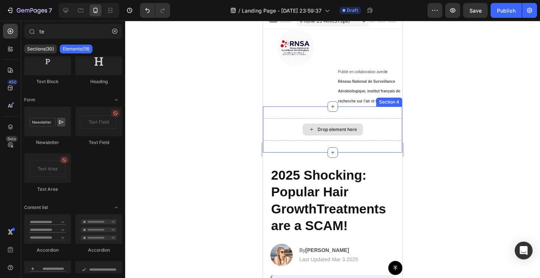
click at [366, 124] on div "Drop element here" at bounding box center [332, 129] width 139 height 22
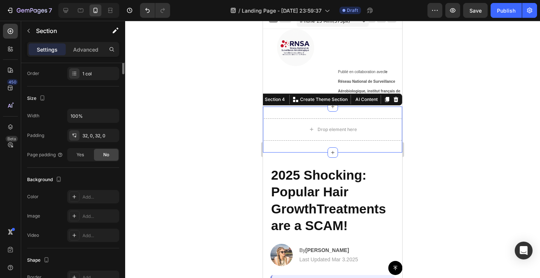
scroll to position [0, 0]
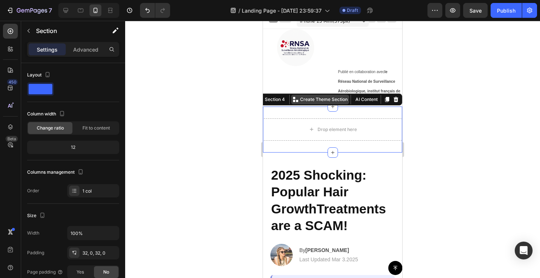
click at [314, 97] on div "Create Theme Section" at bounding box center [320, 100] width 58 height 10
click at [375, 123] on div "Drop element here" at bounding box center [332, 129] width 139 height 22
click at [287, 150] on div "Drop element here Section 4 You can create reusable sections Create Theme Secti…" at bounding box center [332, 130] width 139 height 46
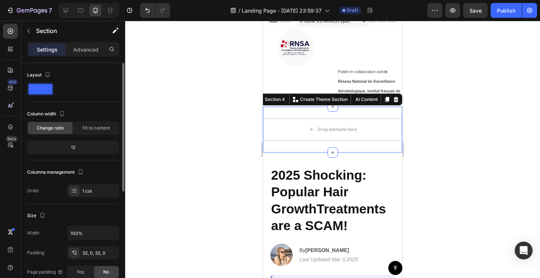
click at [268, 115] on div "Drop element here Section 4 You can create reusable sections Create Theme Secti…" at bounding box center [332, 130] width 139 height 46
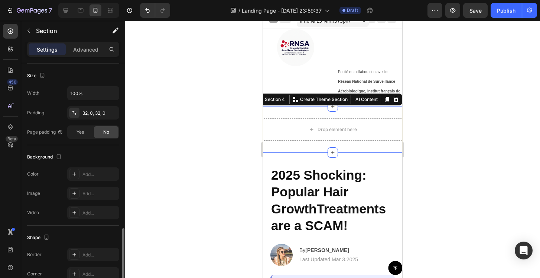
scroll to position [197, 0]
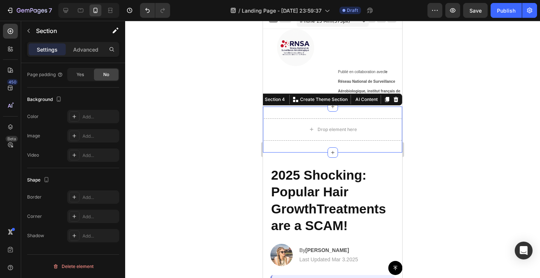
click at [291, 113] on div "Drop element here Section 4 You can create reusable sections Create Theme Secti…" at bounding box center [332, 130] width 139 height 46
click at [91, 115] on div "Add..." at bounding box center [99, 117] width 35 height 7
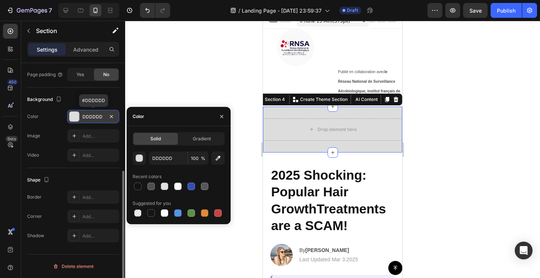
click at [94, 115] on div "DDDDDD" at bounding box center [93, 117] width 22 height 7
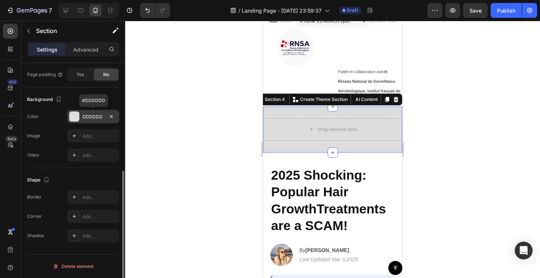
click at [94, 115] on div "DDDDDD" at bounding box center [93, 117] width 22 height 7
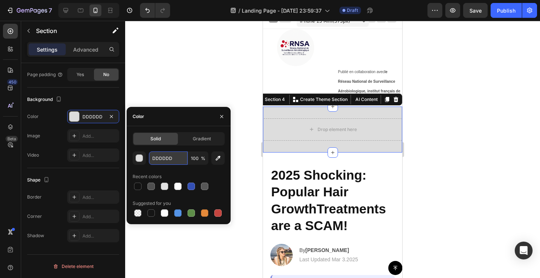
click at [164, 156] on input "DDDDDD" at bounding box center [168, 157] width 39 height 13
paste input "#FBF6FF"
type input "#FBF6FF"
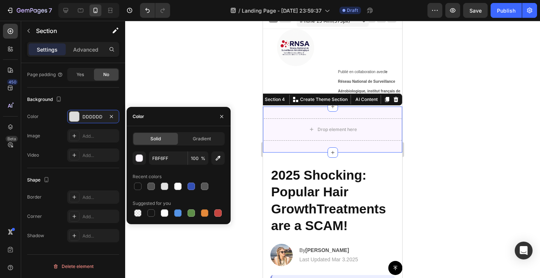
click at [255, 137] on div at bounding box center [332, 149] width 415 height 257
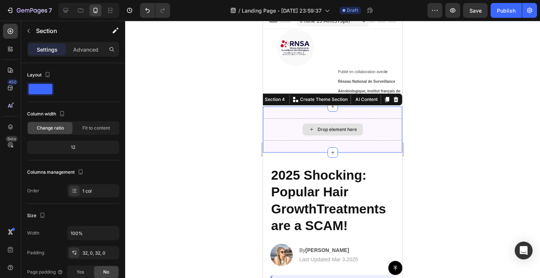
click at [293, 120] on div "Drop element here" at bounding box center [332, 129] width 139 height 22
click at [113, 33] on icon "button" at bounding box center [115, 30] width 7 height 7
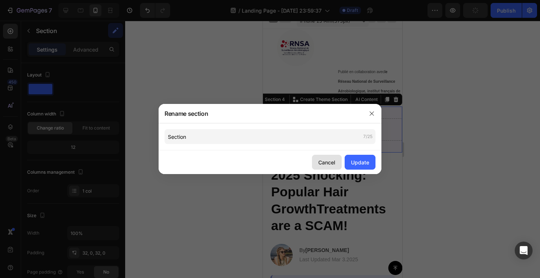
click at [328, 166] on button "Cancel" at bounding box center [327, 162] width 30 height 15
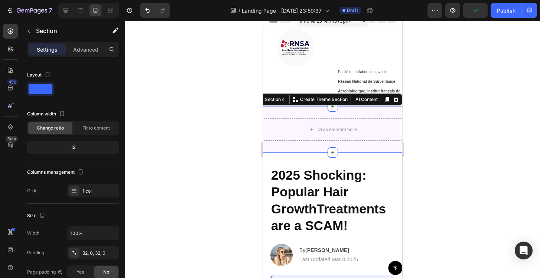
click at [286, 149] on div "Drop element here Section 4 You can create reusable sections Create Theme Secti…" at bounding box center [332, 130] width 139 height 46
click at [309, 135] on div "Drop element here" at bounding box center [333, 130] width 60 height 12
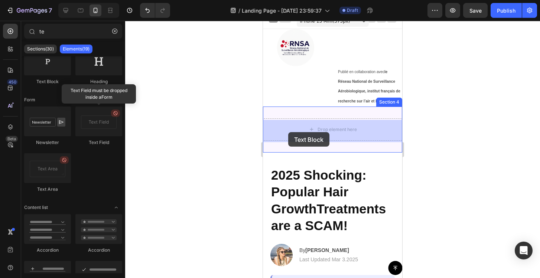
drag, startPoint x: 314, startPoint y: 83, endPoint x: 286, endPoint y: 130, distance: 54.9
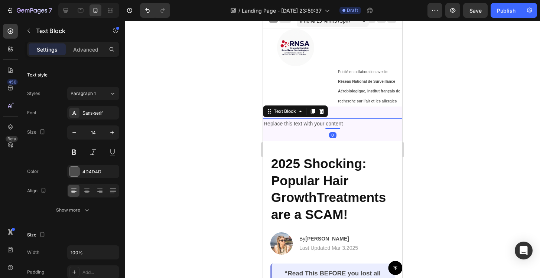
click at [320, 124] on div "Replace this text with your content" at bounding box center [332, 123] width 139 height 11
click at [320, 124] on p "Replace this text with your content" at bounding box center [333, 123] width 138 height 9
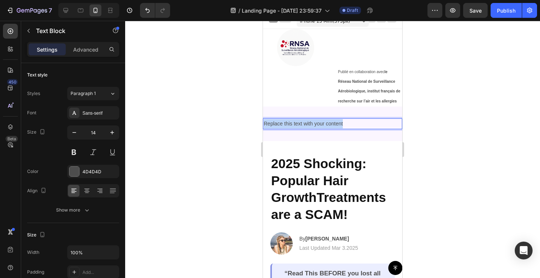
click at [320, 124] on p "Replace this text with your content" at bounding box center [333, 123] width 138 height 9
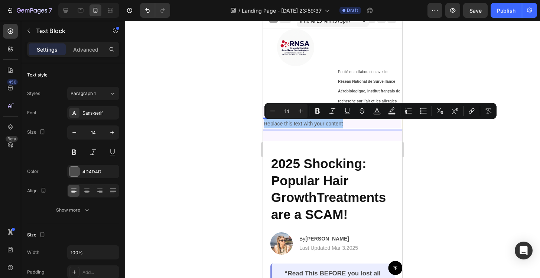
click at [474, 83] on div at bounding box center [332, 149] width 415 height 257
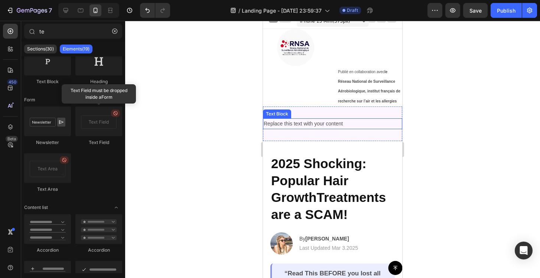
click at [330, 123] on p "Replace this text with your content" at bounding box center [333, 123] width 138 height 9
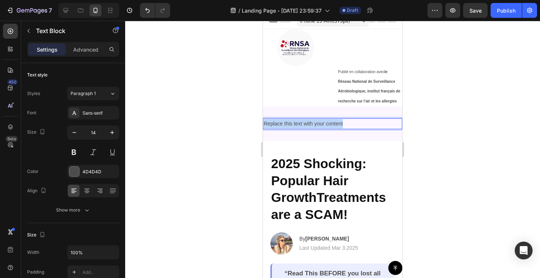
click at [330, 123] on p "Replace this text with your content" at bounding box center [333, 123] width 138 height 9
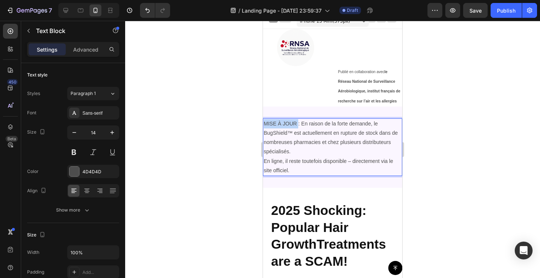
drag, startPoint x: 298, startPoint y: 127, endPoint x: 264, endPoint y: 126, distance: 34.9
click at [264, 126] on p "MISE À JOUR : En raison de la forte demande, le BugShield™ est actuellement en …" at bounding box center [333, 147] width 138 height 56
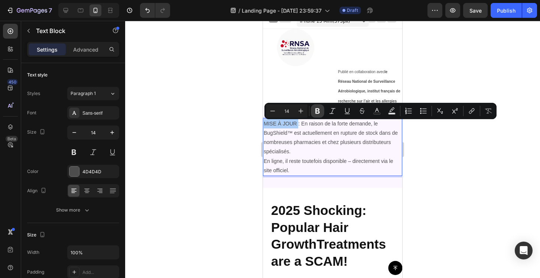
click at [317, 106] on button "Bold" at bounding box center [317, 110] width 13 height 13
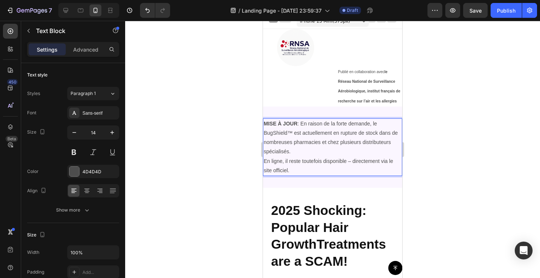
click at [242, 124] on div at bounding box center [332, 149] width 415 height 257
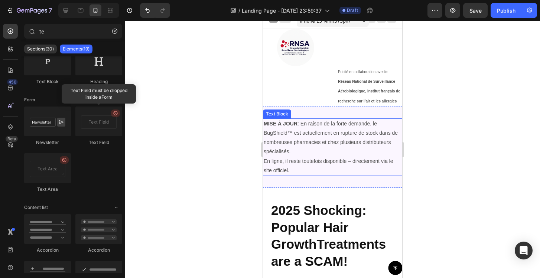
click at [340, 153] on p "MISE À JOUR : En raison de la forte demande, le BugShield™ est actuellement en …" at bounding box center [333, 147] width 138 height 56
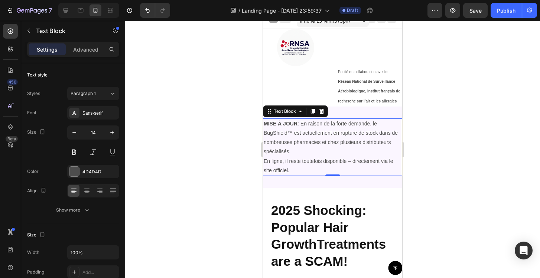
click at [442, 137] on div at bounding box center [332, 149] width 415 height 257
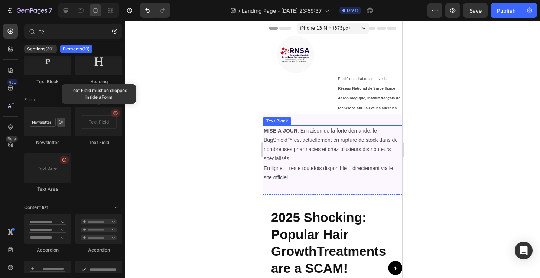
scroll to position [0, 0]
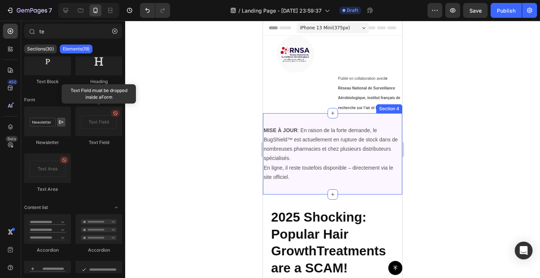
click at [341, 122] on div "MISE À JOUR : En raison de la forte demande, le BugShield™ est actuellement en …" at bounding box center [332, 153] width 139 height 81
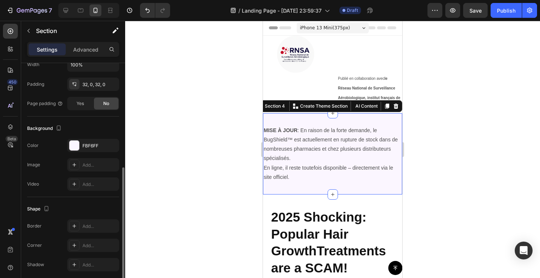
scroll to position [166, 0]
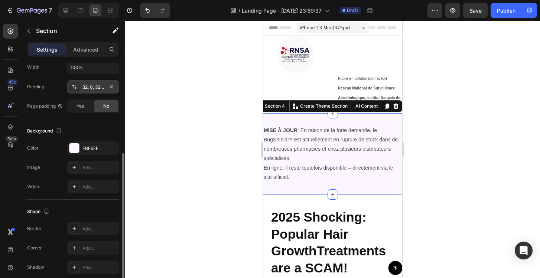
click at [88, 86] on div "32, 0, 32, 0" at bounding box center [93, 87] width 22 height 7
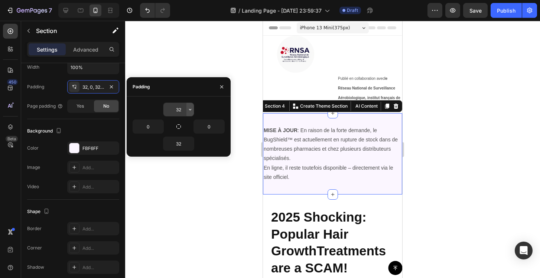
click at [189, 110] on icon "button" at bounding box center [190, 110] width 6 height 6
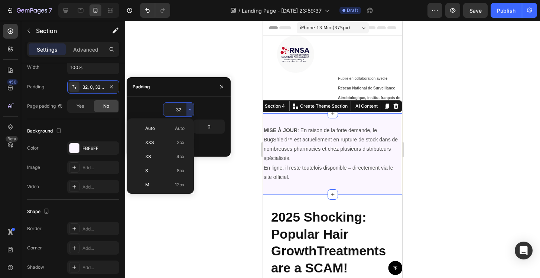
scroll to position [53, 0]
click at [156, 131] on p "M 12px" at bounding box center [164, 131] width 39 height 7
type input "12"
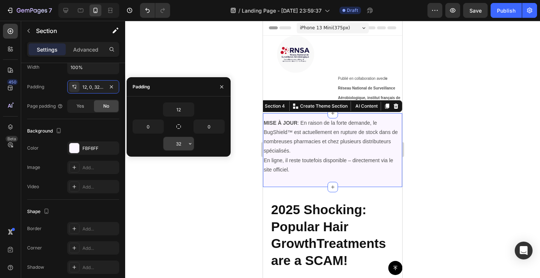
click at [174, 142] on input "32" at bounding box center [178, 143] width 30 height 13
click at [188, 145] on icon "button" at bounding box center [190, 144] width 6 height 6
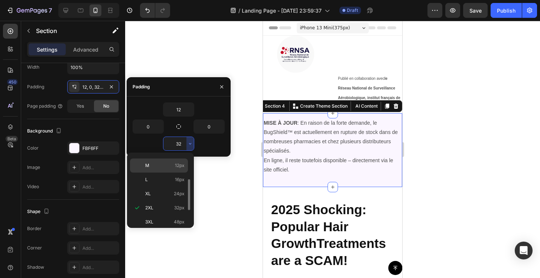
click at [161, 173] on div "M 12px" at bounding box center [159, 180] width 58 height 14
type input "12"
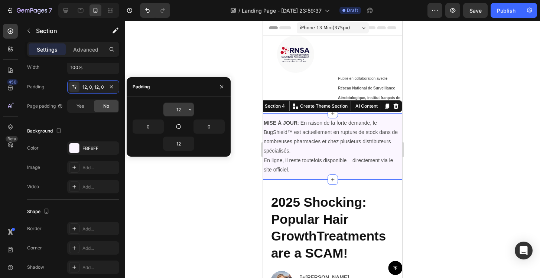
click at [179, 109] on input "12" at bounding box center [178, 109] width 30 height 13
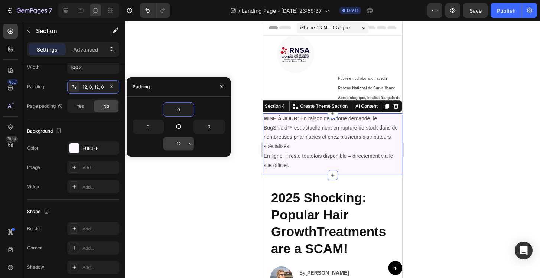
type input "0"
click at [180, 144] on input "12" at bounding box center [178, 143] width 30 height 13
type input "0"
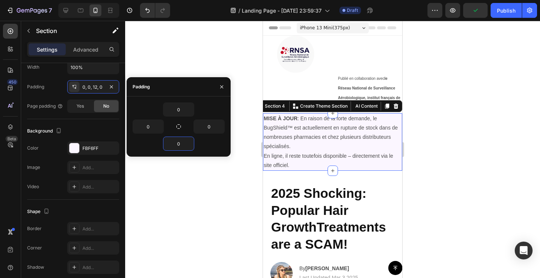
click at [201, 193] on div at bounding box center [332, 149] width 415 height 257
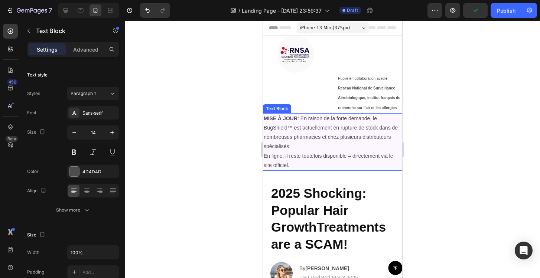
click at [346, 158] on p "MISE À JOUR : En raison de la forte demande, le BugShield™ est actuellement en …" at bounding box center [333, 142] width 138 height 56
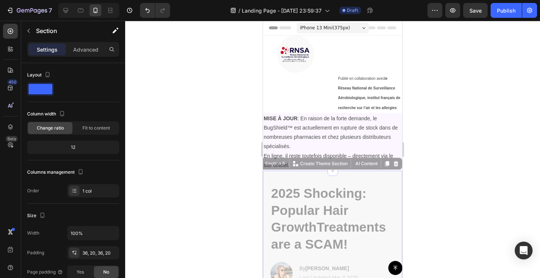
drag, startPoint x: 301, startPoint y: 173, endPoint x: 279, endPoint y: 148, distance: 33.1
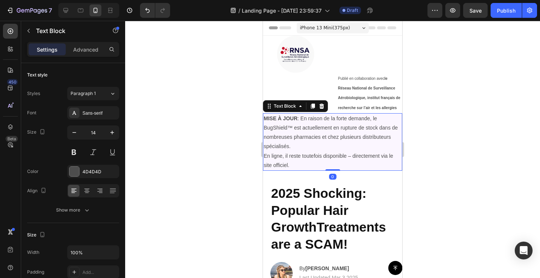
click at [301, 144] on p "MISE À JOUR : En raison de la forte demande, le BugShield™ est actuellement en …" at bounding box center [333, 142] width 138 height 56
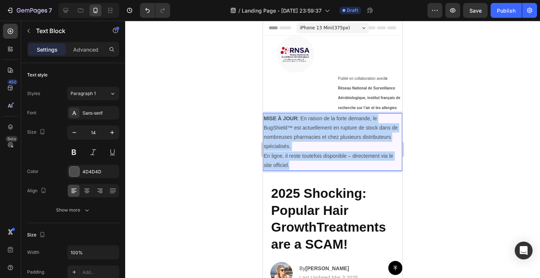
drag, startPoint x: 292, startPoint y: 167, endPoint x: 258, endPoint y: 114, distance: 63.2
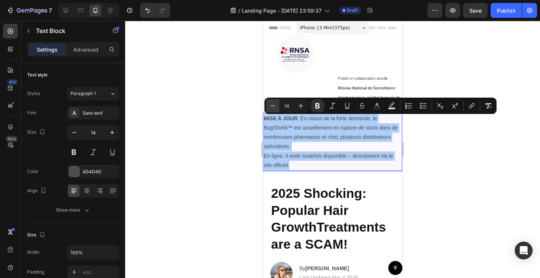
click at [274, 106] on icon "Editor contextual toolbar" at bounding box center [272, 105] width 5 height 0
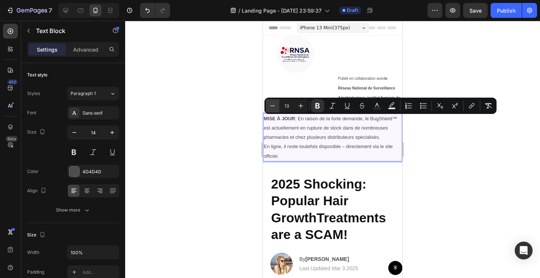
click at [274, 106] on icon "Editor contextual toolbar" at bounding box center [272, 105] width 5 height 0
type input "12"
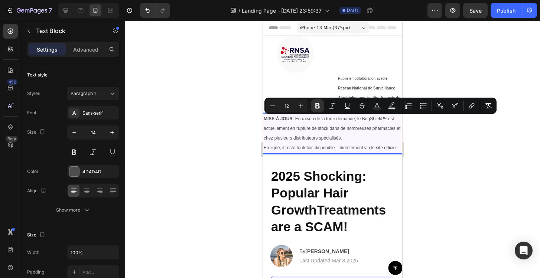
click at [227, 124] on div at bounding box center [332, 149] width 415 height 257
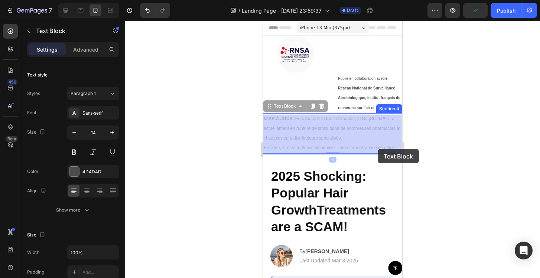
drag, startPoint x: 379, startPoint y: 137, endPoint x: 377, endPoint y: 148, distance: 11.6
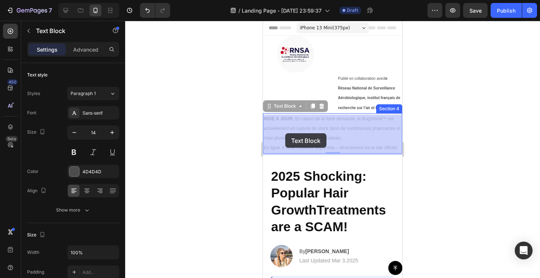
drag, startPoint x: 285, startPoint y: 109, endPoint x: 285, endPoint y: 135, distance: 26.0
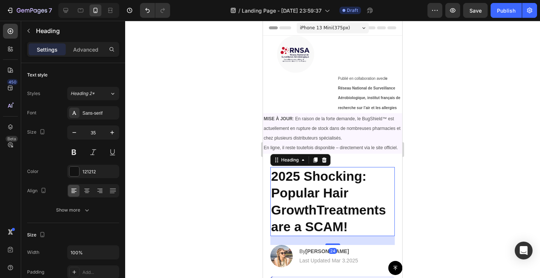
click at [370, 169] on h2 "2025 Shocking: Popular Hair GrowthTreatments are a SCAM!" at bounding box center [332, 201] width 124 height 69
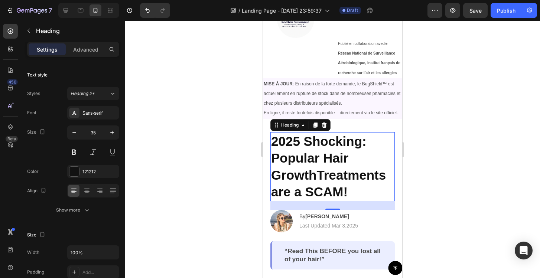
scroll to position [0, 0]
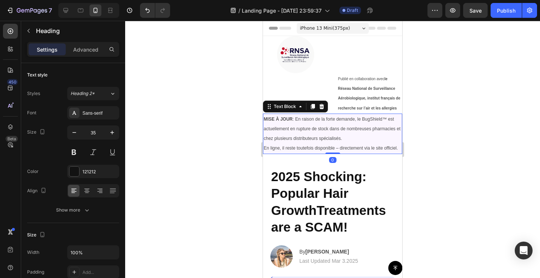
click at [336, 128] on span "MISE À JOUR : En raison de la forte demande, le BugShield™ est actuellement en …" at bounding box center [332, 129] width 137 height 24
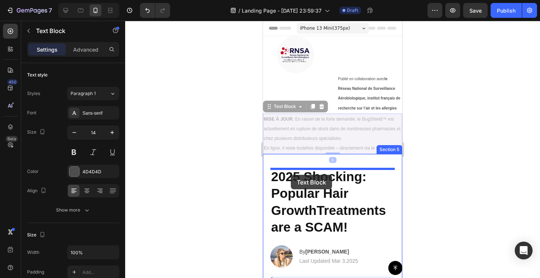
drag, startPoint x: 288, startPoint y: 109, endPoint x: 291, endPoint y: 174, distance: 64.6
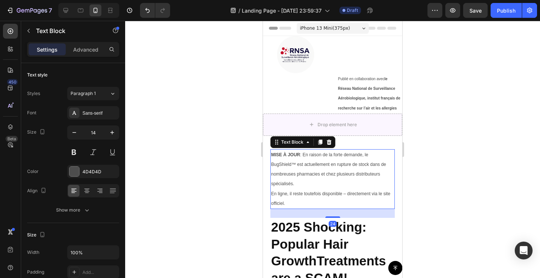
click at [449, 140] on div at bounding box center [332, 149] width 415 height 257
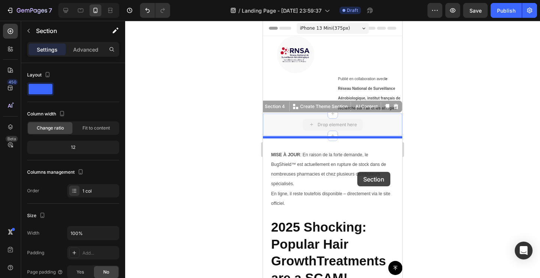
drag, startPoint x: 365, startPoint y: 127, endPoint x: 357, endPoint y: 172, distance: 45.2
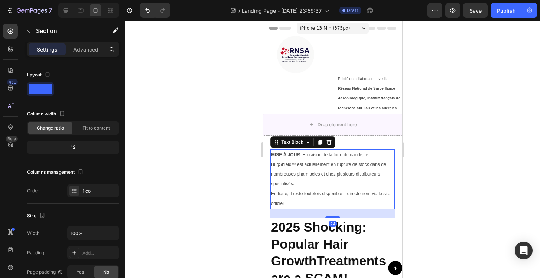
click at [362, 166] on span "MISE À JOUR : En raison de la forte demande, le BugShield™ est actuellement en …" at bounding box center [328, 169] width 115 height 35
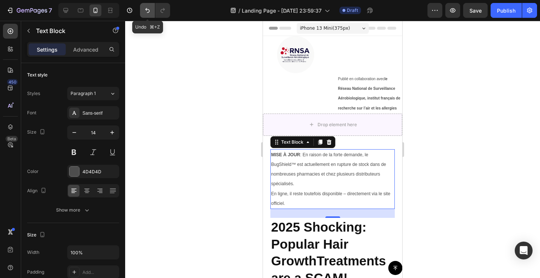
click at [147, 14] on button "Undo/Redo" at bounding box center [147, 10] width 15 height 15
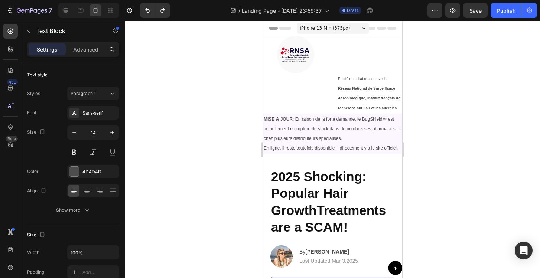
click at [312, 131] on span "MISE À JOUR : En raison de la forte demande, le BugShield™ est actuellement en …" at bounding box center [332, 129] width 137 height 24
click at [289, 120] on strong "MISE À JOUR" at bounding box center [278, 119] width 29 height 5
click at [354, 95] on p "Publié en collaboration avec le Réseau National de Surveillance Aérobiologique,…" at bounding box center [369, 93] width 63 height 39
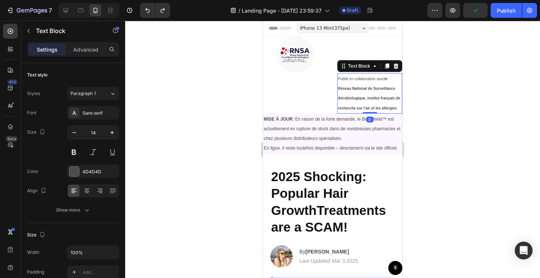
scroll to position [166, 0]
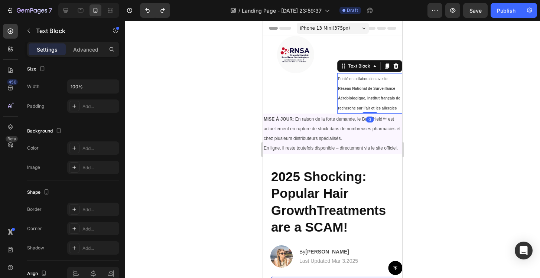
click at [463, 127] on div at bounding box center [332, 149] width 415 height 257
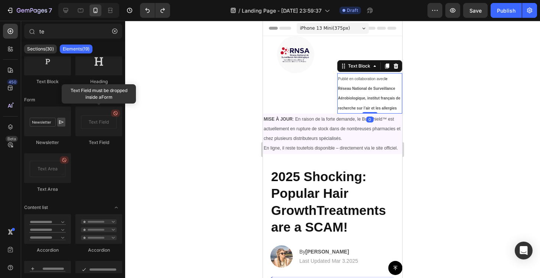
click at [361, 94] on p "Publié en collaboration avec le Réseau National de Surveillance Aérobiologique,…" at bounding box center [369, 93] width 63 height 39
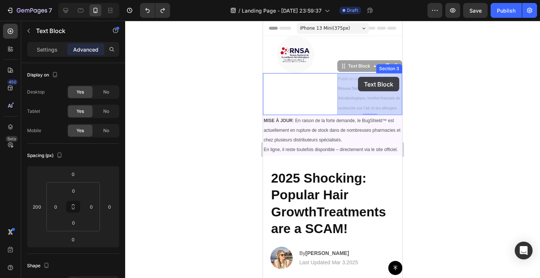
drag, startPoint x: 360, startPoint y: 69, endPoint x: 358, endPoint y: 87, distance: 18.0
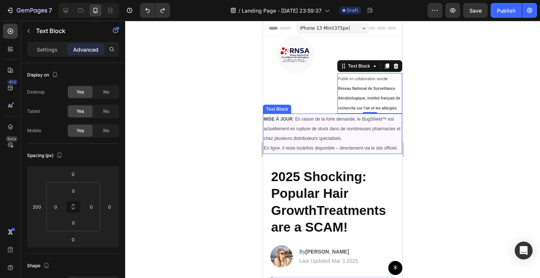
click at [296, 128] on span "MISE À JOUR : En raison de la forte demande, le BugShield™ est actuellement en …" at bounding box center [332, 129] width 137 height 24
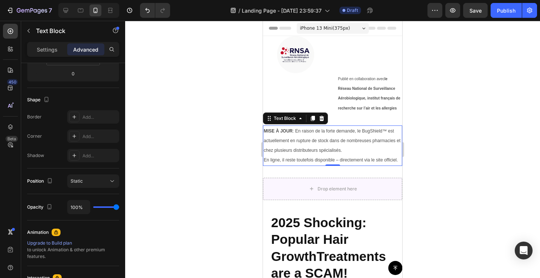
click at [344, 121] on div "MISE À JOUR : En raison de la forte demande, le BugShield™ est actuellement en …" at bounding box center [332, 146] width 139 height 64
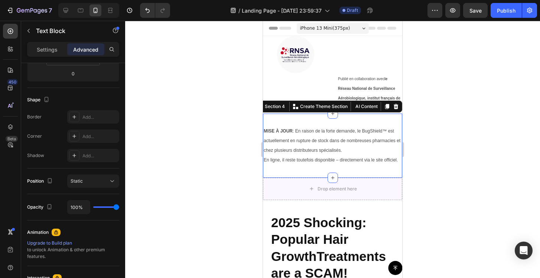
scroll to position [0, 0]
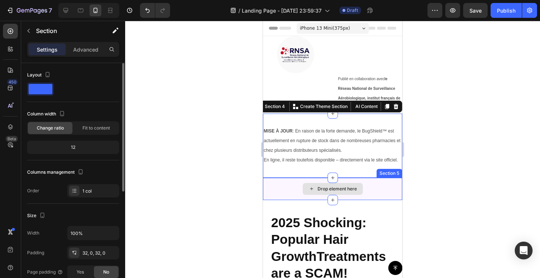
click at [361, 189] on div "Drop element here" at bounding box center [333, 189] width 60 height 12
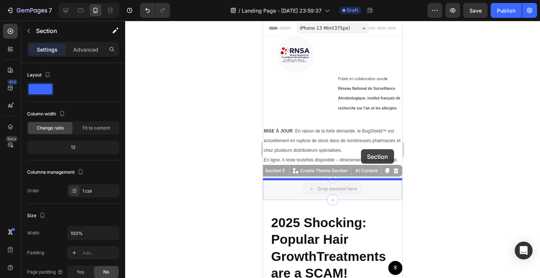
drag, startPoint x: 366, startPoint y: 189, endPoint x: 362, endPoint y: 150, distance: 39.3
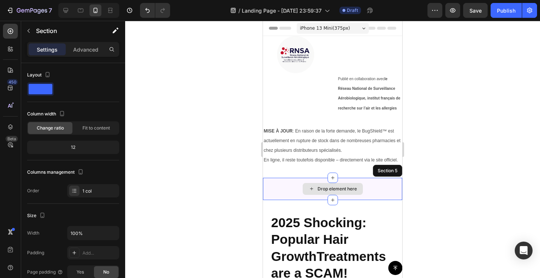
click at [366, 190] on div "Drop element here" at bounding box center [332, 189] width 139 height 22
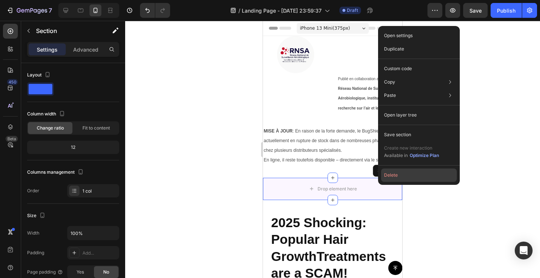
click at [393, 171] on button "Delete" at bounding box center [419, 175] width 76 height 13
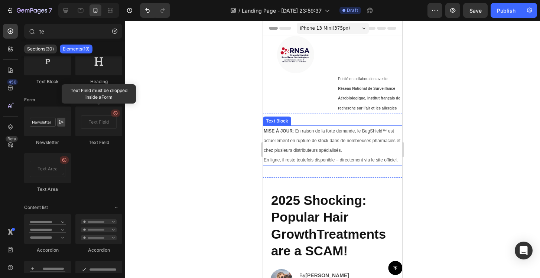
click at [352, 159] on span "En ligne, il reste toutefois disponible – directement via le site officiel." at bounding box center [331, 159] width 134 height 5
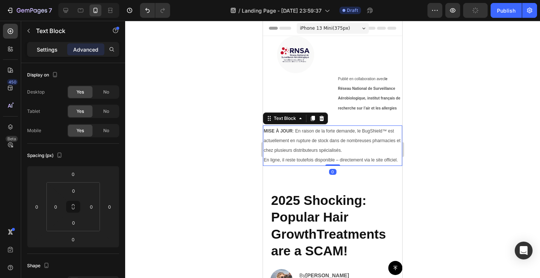
click at [51, 51] on p "Settings" at bounding box center [47, 50] width 21 height 8
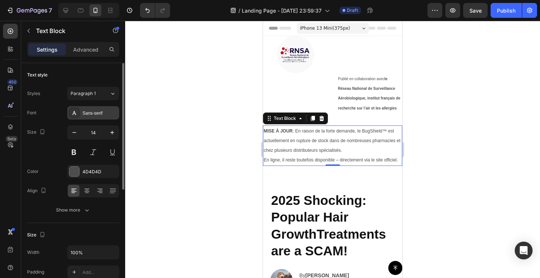
click at [97, 112] on div "Sans-serif" at bounding box center [99, 113] width 35 height 7
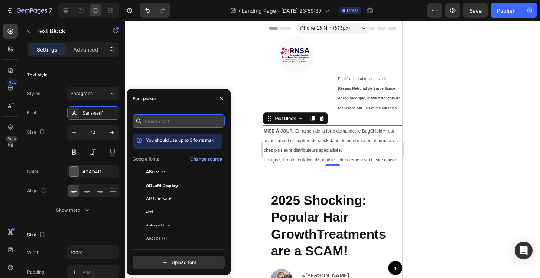
click at [164, 122] on input "text" at bounding box center [179, 120] width 92 height 13
type input "h"
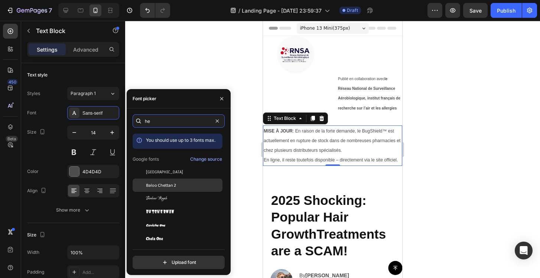
type input "h"
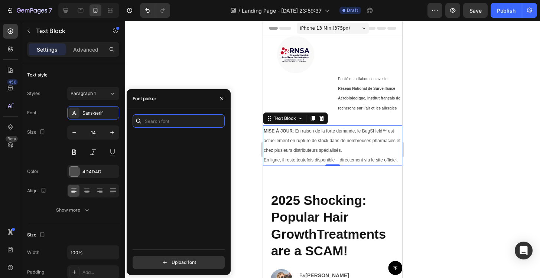
scroll to position [7146, 0]
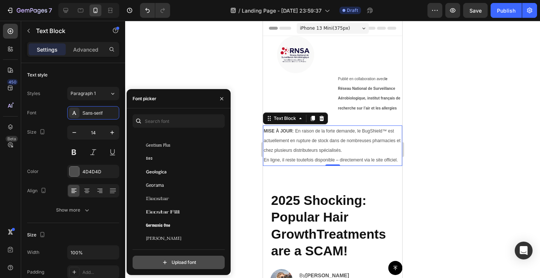
click at [200, 262] on input "file" at bounding box center [195, 262] width 186 height 13
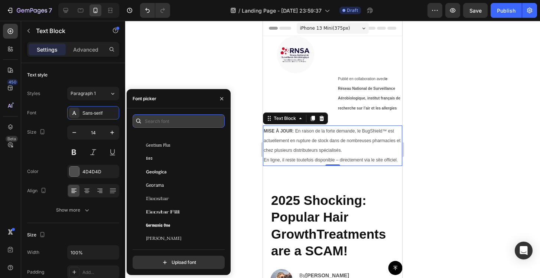
click at [166, 122] on input "text" at bounding box center [179, 120] width 92 height 13
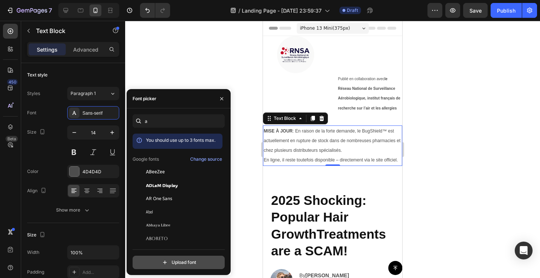
click at [175, 259] on input "file" at bounding box center [195, 262] width 186 height 13
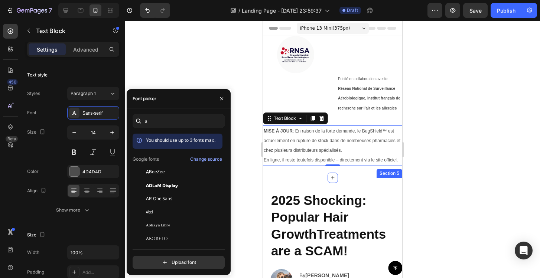
scroll to position [91, 0]
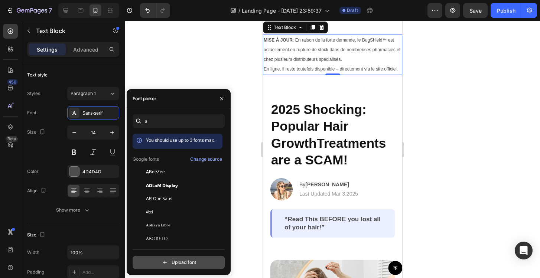
click at [197, 264] on input "file" at bounding box center [195, 262] width 186 height 13
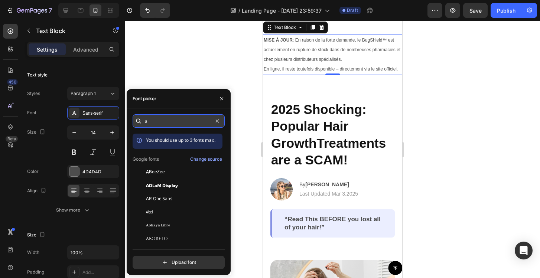
click at [161, 122] on input "a" at bounding box center [179, 120] width 92 height 13
type input "a"
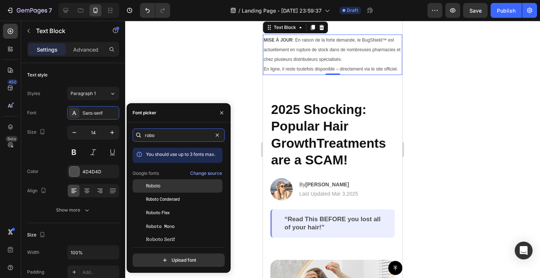
type input "robo"
click at [181, 183] on div "Roboto" at bounding box center [183, 186] width 75 height 7
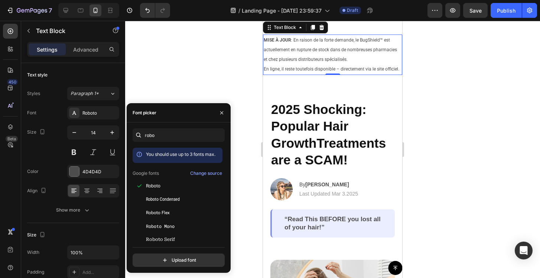
click at [441, 94] on div at bounding box center [332, 149] width 415 height 257
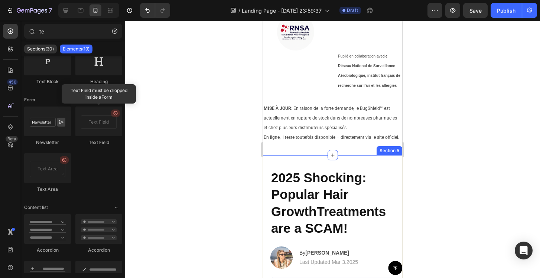
scroll to position [0, 0]
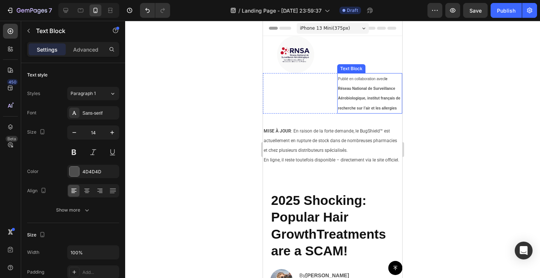
click at [359, 99] on strong "le Réseau National de Surveillance Aérobiologique, institut français de recherc…" at bounding box center [369, 93] width 62 height 33
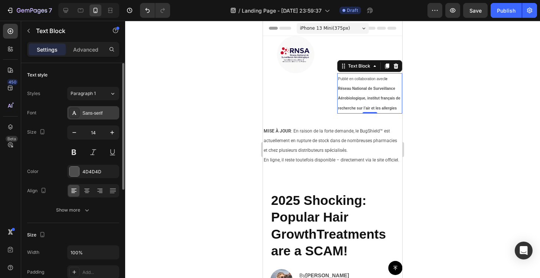
click at [95, 112] on div "Sans-serif" at bounding box center [99, 113] width 35 height 7
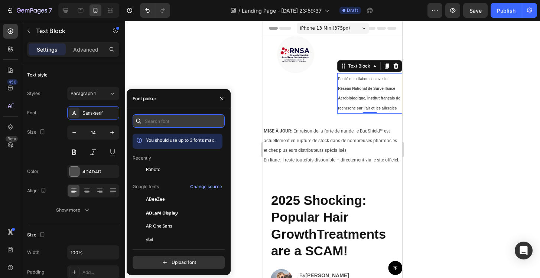
click at [162, 123] on input "text" at bounding box center [179, 120] width 92 height 13
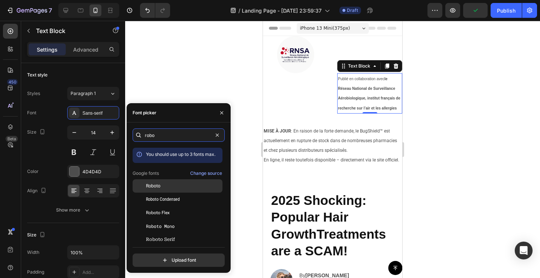
type input "robo"
click at [158, 186] on span "Roboto" at bounding box center [153, 186] width 14 height 7
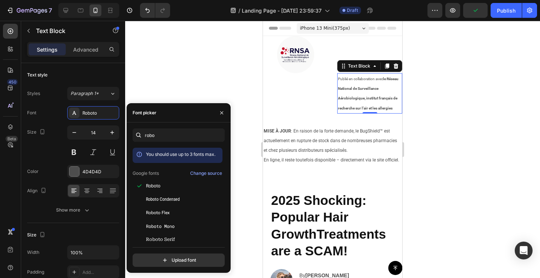
click at [446, 108] on div at bounding box center [332, 149] width 415 height 257
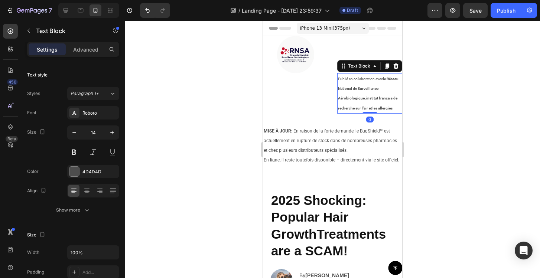
click at [381, 93] on p "Publié en collaboration avec le Réseau National de Surveillance Aérobiologique,…" at bounding box center [369, 93] width 63 height 39
click at [86, 57] on div "Settings Advanced" at bounding box center [73, 52] width 104 height 21
click at [86, 56] on div "Settings Advanced" at bounding box center [73, 49] width 92 height 15
click at [86, 54] on div "Advanced" at bounding box center [85, 49] width 37 height 12
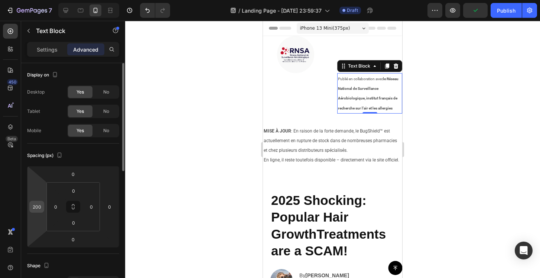
click at [39, 206] on input "200" at bounding box center [36, 206] width 11 height 11
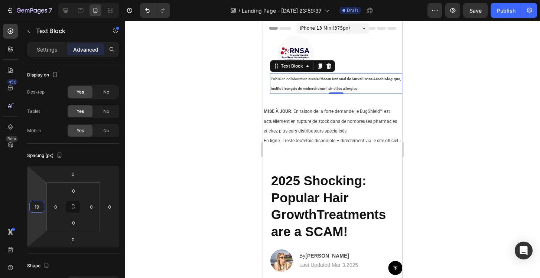
type input "190"
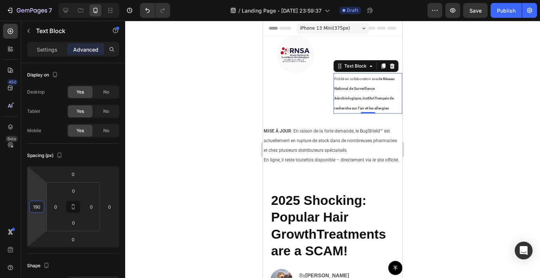
click at [426, 154] on div at bounding box center [332, 149] width 415 height 257
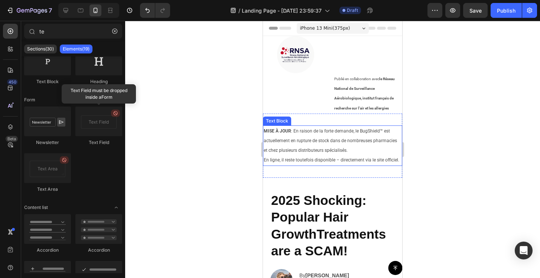
click at [365, 146] on p "MISE À JOUR : En raison de la forte demande, le BugShield™ est actuellement en …" at bounding box center [333, 145] width 138 height 39
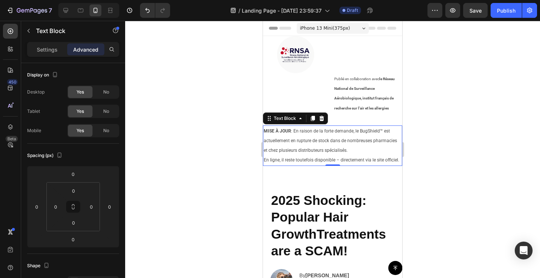
click at [366, 148] on p "MISE À JOUR : En raison de la forte demande, le BugShield™ est actuellement en …" at bounding box center [333, 145] width 138 height 39
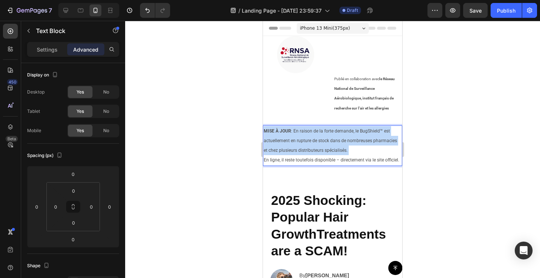
click at [366, 148] on p "MISE À JOUR : En raison de la forte demande, le BugShield™ est actuellement en …" at bounding box center [333, 145] width 138 height 39
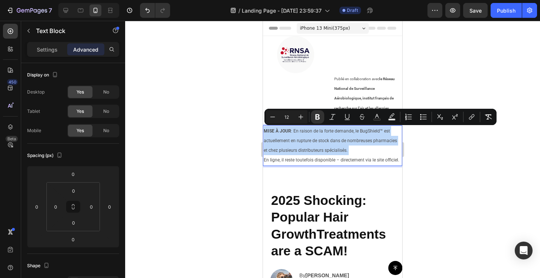
click at [369, 153] on p "MISE À JOUR : En raison de la forte demande, le BugShield™ est actuellement en …" at bounding box center [333, 145] width 138 height 39
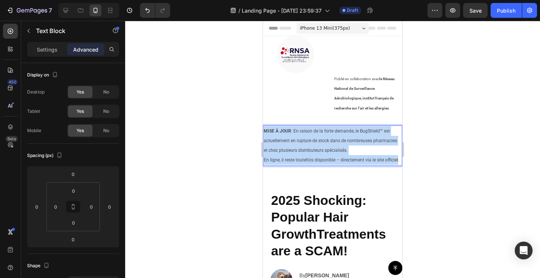
drag, startPoint x: 398, startPoint y: 160, endPoint x: 264, endPoint y: 130, distance: 137.4
click at [264, 130] on p "MISE À JOUR : En raison de la forte demande, le BugShield™ est actuellement en …" at bounding box center [333, 145] width 138 height 39
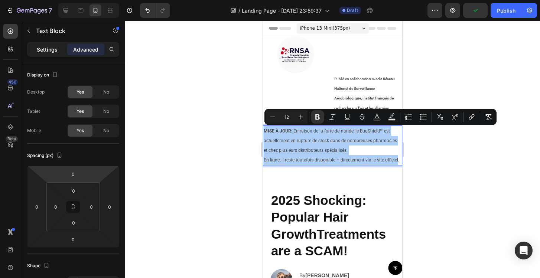
click at [48, 50] on p "Settings" at bounding box center [47, 50] width 21 height 8
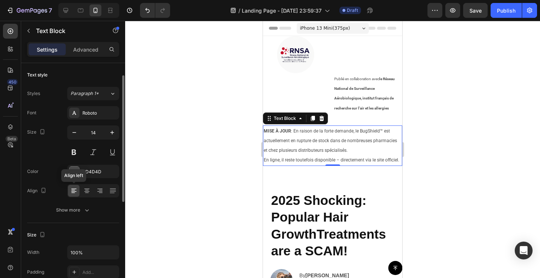
scroll to position [38, 0]
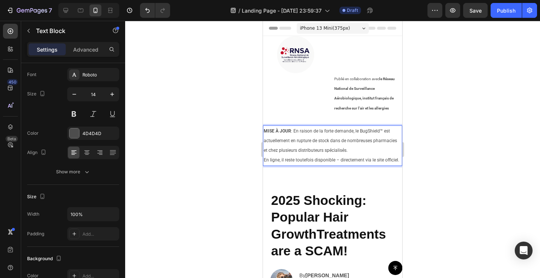
click at [352, 149] on p "MISE À JOUR : En raison de la forte demande, le BugShield™ est actuellement en …" at bounding box center [333, 145] width 138 height 39
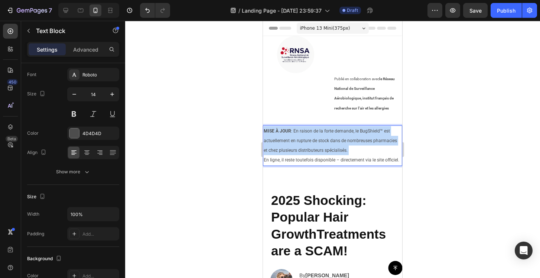
click at [352, 149] on p "MISE À JOUR : En raison de la forte demande, le BugShield™ est actuellement en …" at bounding box center [333, 145] width 138 height 39
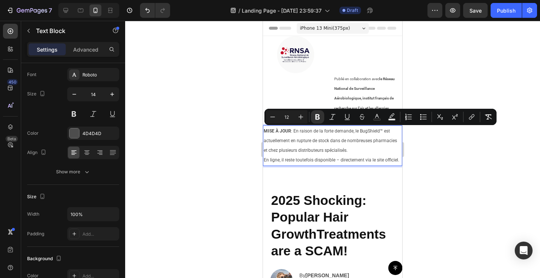
click at [385, 162] on p "MISE À JOUR : En raison de la forte demande, le BugShield™ est actuellement en …" at bounding box center [333, 145] width 138 height 39
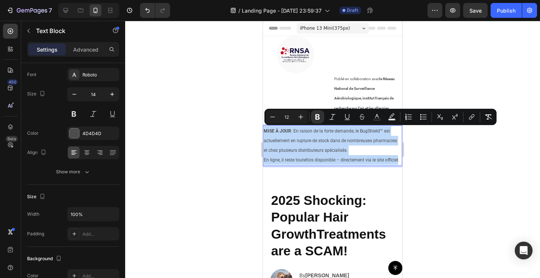
drag, startPoint x: 398, startPoint y: 158, endPoint x: 251, endPoint y: 128, distance: 150.2
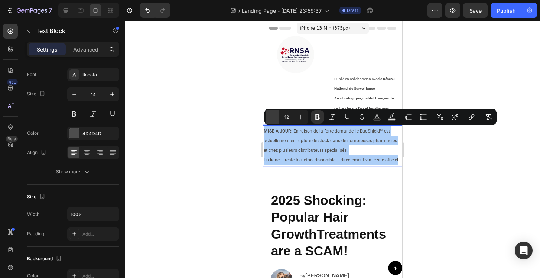
click at [274, 118] on icon "Editor contextual toolbar" at bounding box center [272, 116] width 7 height 7
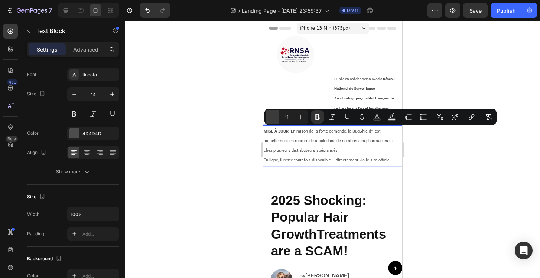
click at [274, 118] on icon "Editor contextual toolbar" at bounding box center [272, 116] width 7 height 7
click at [301, 118] on icon "Editor contextual toolbar" at bounding box center [300, 116] width 7 height 7
type input "12"
click at [304, 147] on p "MISE À JOUR : En raison de la forte demande, le BugShield™ est actuellement en …" at bounding box center [333, 145] width 138 height 39
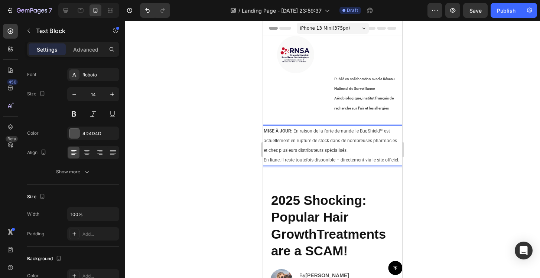
click at [292, 140] on span "MISE À JOUR : En raison de la forte demande, le BugShield™ est actuellement en …" at bounding box center [330, 140] width 133 height 24
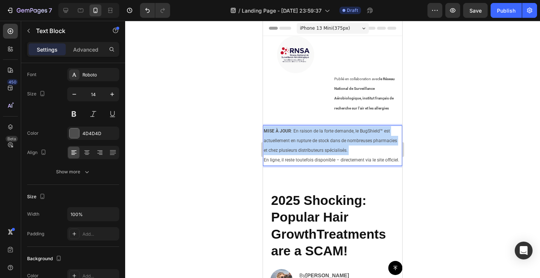
click at [292, 140] on span "MISE À JOUR : En raison de la forte demande, le BugShield™ est actuellement en …" at bounding box center [330, 140] width 133 height 24
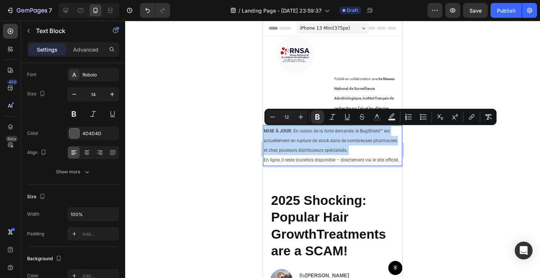
click at [352, 146] on p "MISE À JOUR : En raison de la forte demande, le BugShield™ est actuellement en …" at bounding box center [333, 145] width 138 height 39
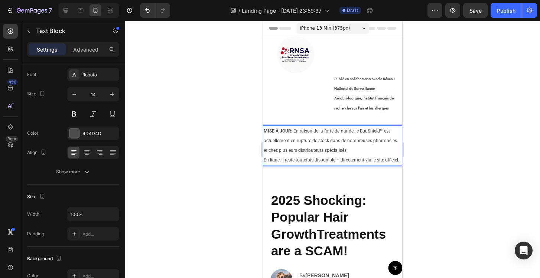
click at [353, 152] on p "MISE À JOUR : En raison de la forte demande, le BugShield™ est actuellement en …" at bounding box center [333, 145] width 138 height 39
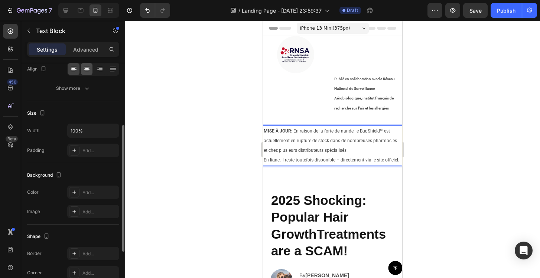
scroll to position [134, 0]
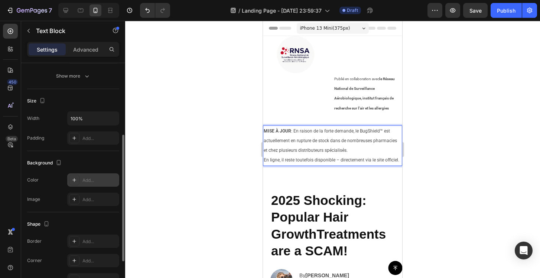
click at [90, 180] on div "Add..." at bounding box center [99, 180] width 35 height 7
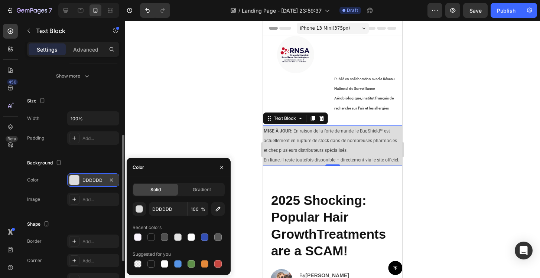
click at [95, 180] on div "DDDDDD" at bounding box center [93, 180] width 22 height 7
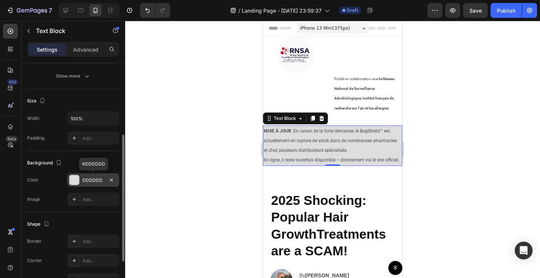
click at [95, 180] on div "DDDDDD" at bounding box center [93, 180] width 22 height 7
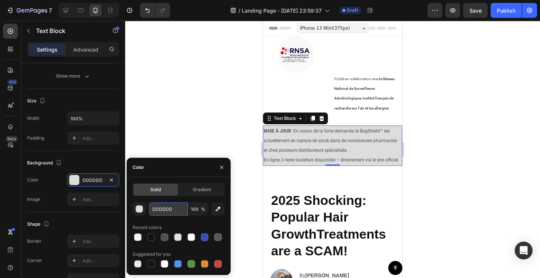
click at [165, 205] on input "DDDDDD" at bounding box center [168, 208] width 39 height 13
click at [164, 205] on input "DDDDDD" at bounding box center [168, 208] width 39 height 13
paste input "#FBF6FF"
type input "#FBF6FF"
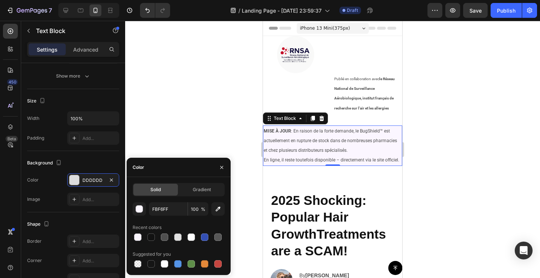
click at [194, 128] on div at bounding box center [332, 149] width 415 height 257
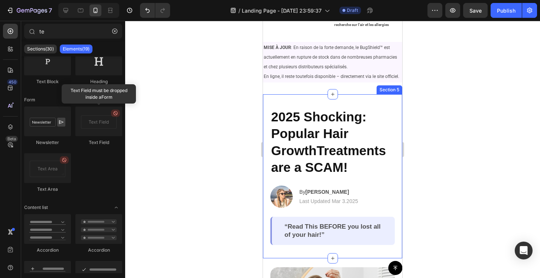
scroll to position [94, 0]
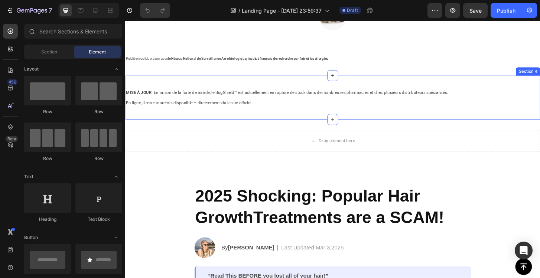
scroll to position [50, 0]
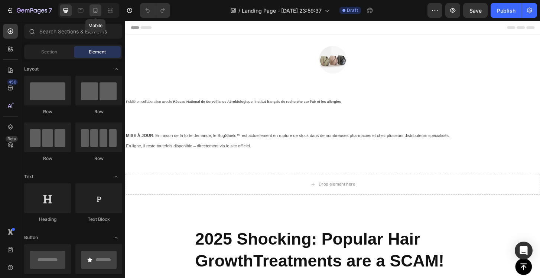
click at [96, 9] on icon at bounding box center [95, 10] width 7 height 7
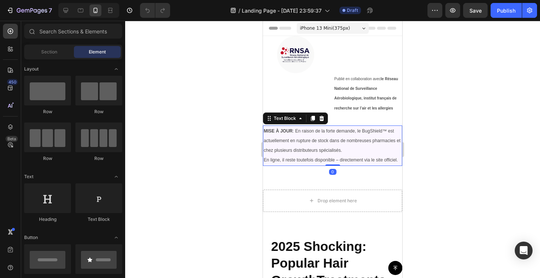
click at [370, 142] on span "MISE À JOUR : En raison de la forte demande, le BugShield™ est actuellement en …" at bounding box center [332, 140] width 137 height 24
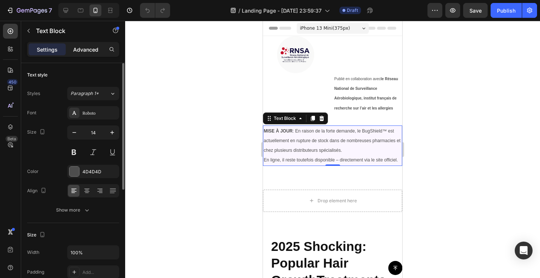
click at [84, 50] on p "Advanced" at bounding box center [85, 50] width 25 height 8
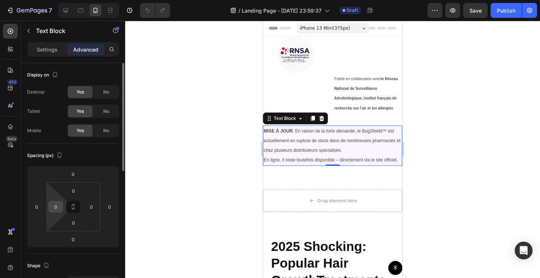
click at [59, 206] on input "0" at bounding box center [55, 206] width 11 height 11
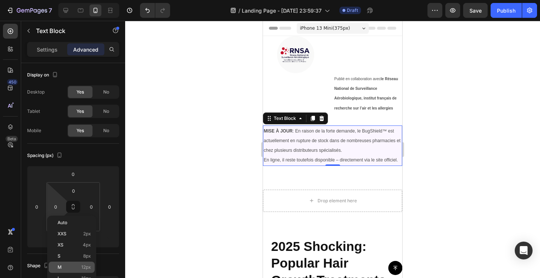
click at [79, 262] on div "M 12px" at bounding box center [72, 267] width 46 height 11
type input "12"
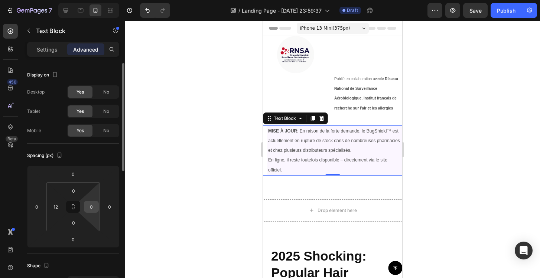
click at [95, 207] on input "0" at bounding box center [91, 206] width 11 height 11
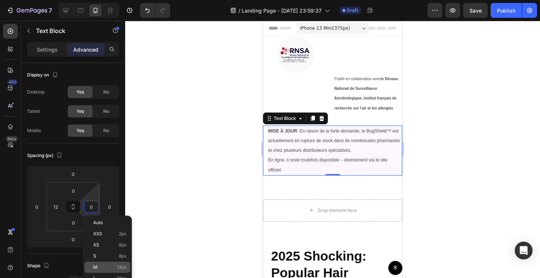
click at [106, 263] on div "M 12px" at bounding box center [107, 267] width 46 height 11
type input "12"
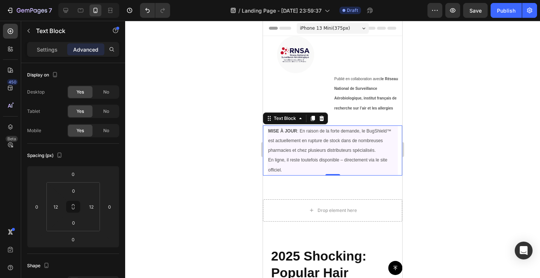
click at [192, 156] on div at bounding box center [332, 149] width 415 height 257
click at [265, 144] on div "MISE À JOUR : En raison de la forte demande, le BugShield™ est actuellement en …" at bounding box center [332, 150] width 139 height 50
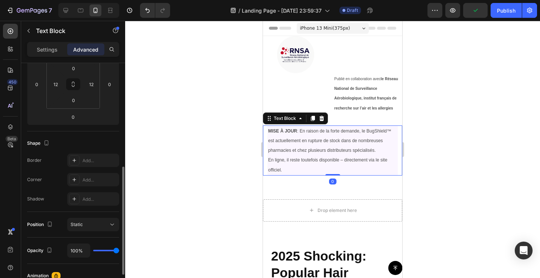
scroll to position [155, 0]
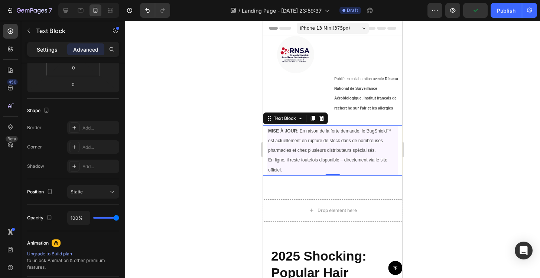
click at [56, 52] on p "Settings" at bounding box center [47, 50] width 21 height 8
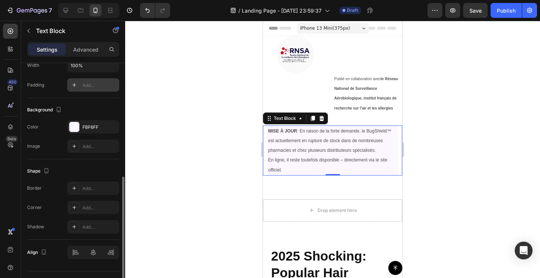
scroll to position [204, 0]
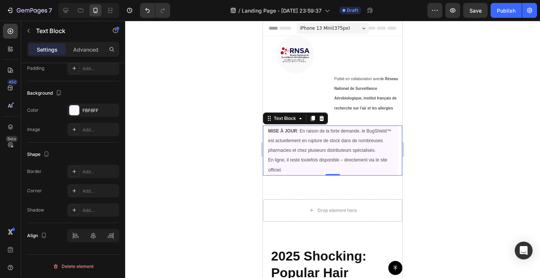
click at [459, 177] on div at bounding box center [332, 149] width 415 height 257
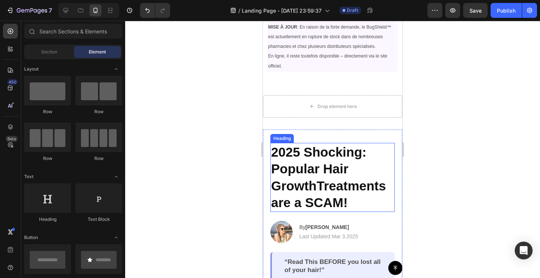
scroll to position [98, 0]
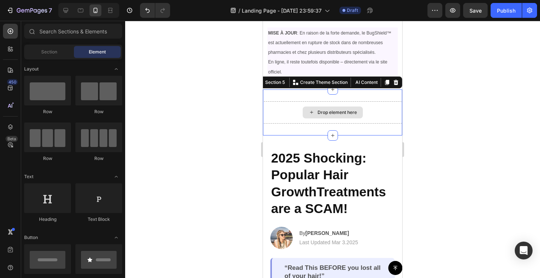
click at [290, 116] on div "Drop element here" at bounding box center [332, 112] width 139 height 22
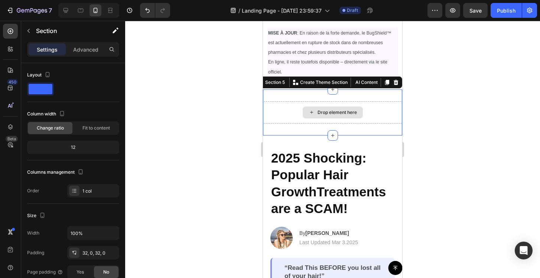
click at [308, 107] on div "Drop element here" at bounding box center [333, 113] width 60 height 12
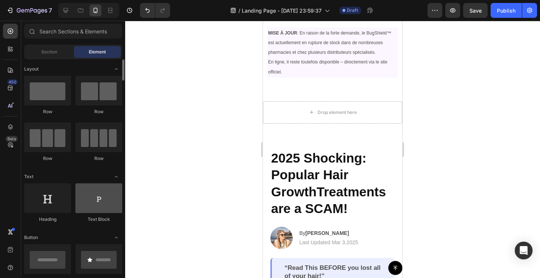
click at [92, 196] on div at bounding box center [98, 198] width 47 height 30
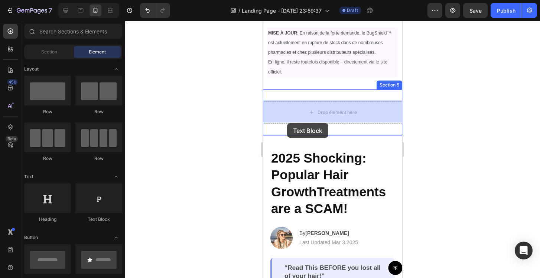
drag, startPoint x: 364, startPoint y: 223, endPoint x: 287, endPoint y: 114, distance: 134.0
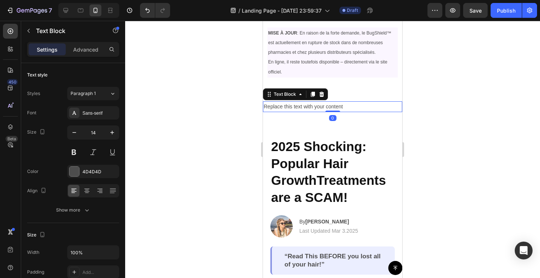
click at [279, 106] on div "Replace this text with your content" at bounding box center [332, 106] width 139 height 11
click at [279, 106] on p "Replace this text with your content" at bounding box center [333, 106] width 138 height 9
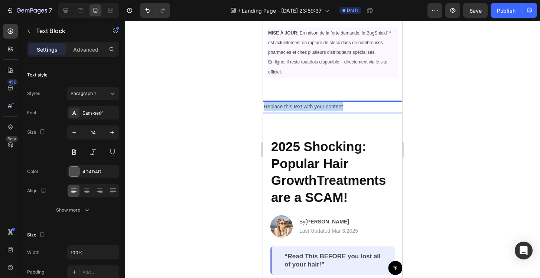
click at [279, 106] on p "Replace this text with your content" at bounding box center [333, 106] width 138 height 9
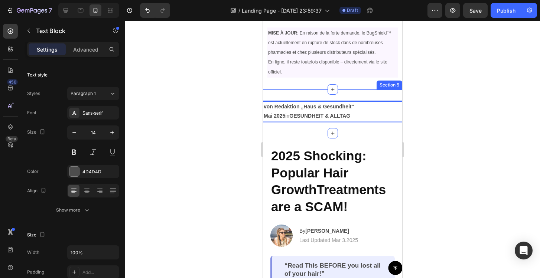
click at [320, 122] on div "von Redaktion „Haus & Gesundheit“    Mai 2025  in GESUNDHEIT & ALLTAG Text Bloc…" at bounding box center [332, 111] width 139 height 44
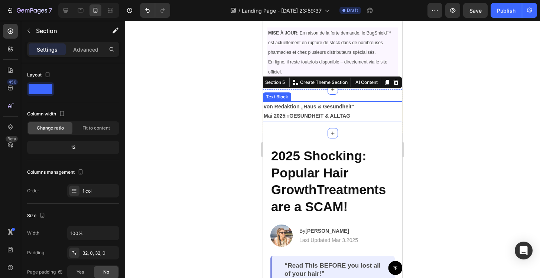
click at [264, 105] on strong "von Redaktion „Haus & Gesundheit“" at bounding box center [309, 107] width 90 height 6
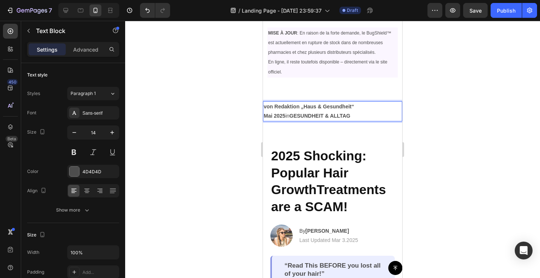
click at [278, 106] on strong "von Redaktion „Haus & Gesundheit“" at bounding box center [309, 107] width 90 height 6
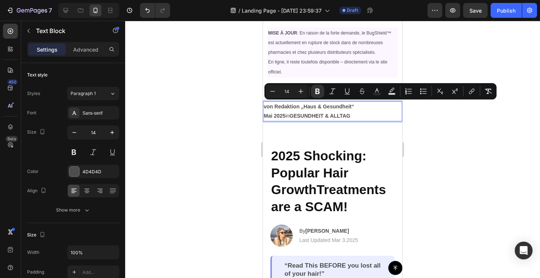
click at [281, 107] on strong "von Redaktion „Haus & Gesundheit“" at bounding box center [309, 107] width 90 height 6
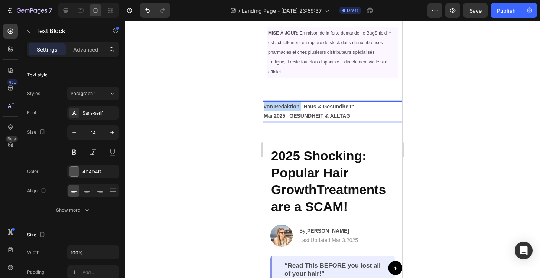
drag, startPoint x: 300, startPoint y: 107, endPoint x: 257, endPoint y: 106, distance: 43.1
click at [318, 106] on strong "Par la rédaction "Haus & Gesundheit“" at bounding box center [311, 107] width 94 height 6
click at [357, 107] on strong "Par la rédaction "Maison & Gesundheit“" at bounding box center [313, 107] width 99 height 6
click at [268, 117] on strong "Mai 2025" at bounding box center [275, 116] width 22 height 6
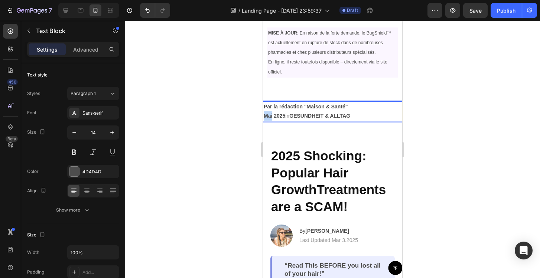
click at [268, 117] on strong "Mai 2025" at bounding box center [275, 116] width 22 height 6
click at [303, 113] on strong "GESUNDHEIT & ALLTAG" at bounding box center [325, 116] width 61 height 6
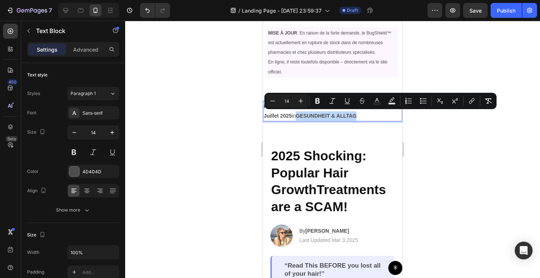
drag, startPoint x: 362, startPoint y: 115, endPoint x: 295, endPoint y: 117, distance: 66.1
click at [295, 117] on p "Juillet 2025  in GESUNDHEIT & ALLTAG" at bounding box center [333, 115] width 138 height 9
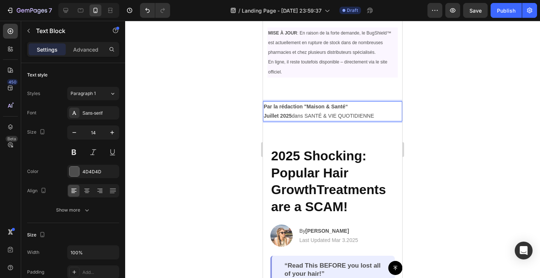
click at [361, 110] on p "Par la rédaction "Maison & Santé“" at bounding box center [333, 106] width 138 height 9
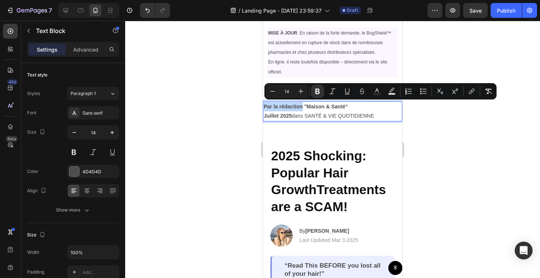
drag, startPoint x: 302, startPoint y: 106, endPoint x: 264, endPoint y: 107, distance: 38.2
click at [264, 107] on strong "Par la rédaction "Maison & Santé“" at bounding box center [306, 107] width 84 height 6
click at [317, 92] on icon "Editor contextual toolbar" at bounding box center [317, 91] width 7 height 7
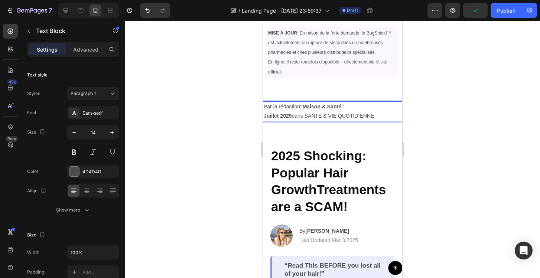
click at [351, 104] on p "Par la rédaction "Maison & Santé“" at bounding box center [333, 106] width 138 height 9
drag, startPoint x: 375, startPoint y: 115, endPoint x: 307, endPoint y: 115, distance: 68.7
click at [307, 115] on p "Juillet 2025  dans SANTÉ & VIE QUOTIDIENNE" at bounding box center [333, 115] width 138 height 9
click at [323, 115] on p "Juillet 2025  dans SANTÉ & VIE QUOTIDIENNE" at bounding box center [333, 115] width 138 height 9
drag, startPoint x: 378, startPoint y: 114, endPoint x: 304, endPoint y: 114, distance: 73.5
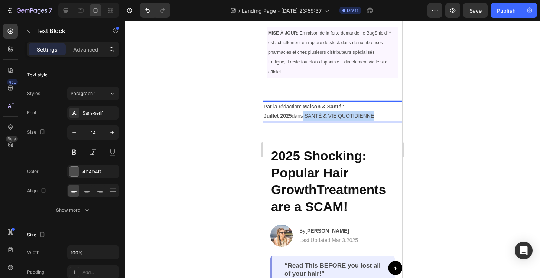
click at [304, 114] on p "Juillet 2025  dans SANTÉ & VIE QUOTIDIENNE" at bounding box center [333, 115] width 138 height 9
click at [313, 115] on p "Juillet 2025  dans SANTÉ & VIE QUOTIDIENNE" at bounding box center [333, 115] width 138 height 9
click at [314, 115] on p "Juillet 2025  dans SANTÉ & VIE QUOTIDIENNE" at bounding box center [333, 115] width 138 height 9
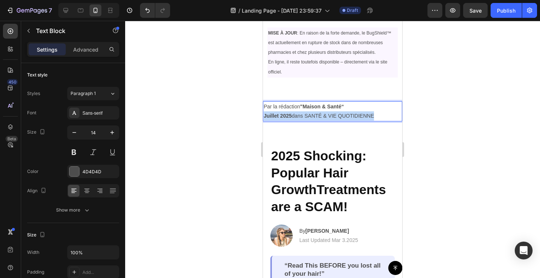
click at [314, 115] on p "Juillet 2025  dans SANTÉ & VIE QUOTIDIENNE" at bounding box center [333, 115] width 138 height 9
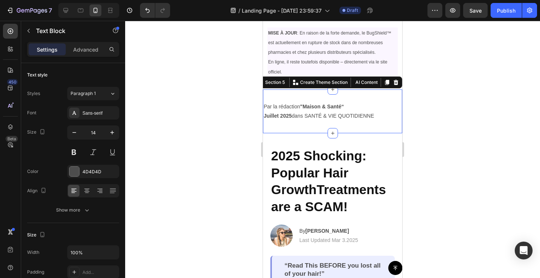
click at [311, 100] on div "Par la rédaction "Maison & Santé“    Juillet 2025  dans SANTÉ & VIE QUOTIDIENNE…" at bounding box center [332, 111] width 139 height 44
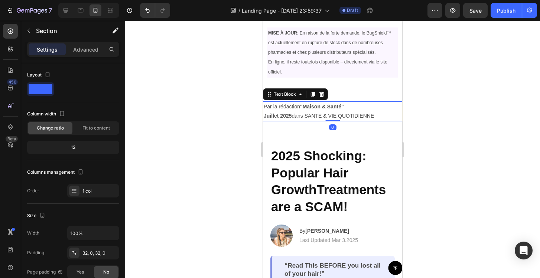
click at [339, 114] on p "Juillet 2025  dans SANTÉ & VIE QUOTIDIENNE" at bounding box center [333, 115] width 138 height 9
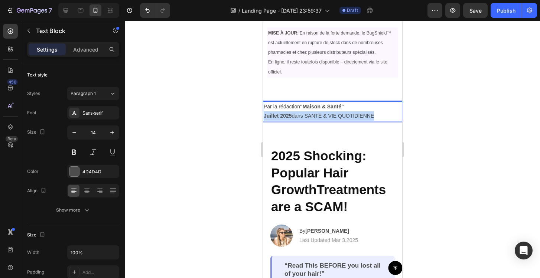
click at [339, 114] on p "Juillet 2025  dans SANTÉ & VIE QUOTIDIENNE" at bounding box center [333, 115] width 138 height 9
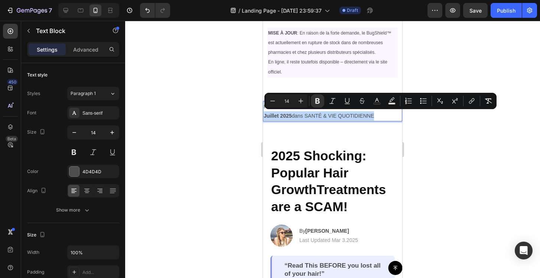
click at [339, 114] on p "Juillet 2025  dans SANTÉ & VIE QUOTIDIENNE" at bounding box center [333, 115] width 138 height 9
click at [367, 114] on p "Juillet 2025  dans SANTÉ & VIE QUOTIDIENNE" at bounding box center [333, 115] width 138 height 9
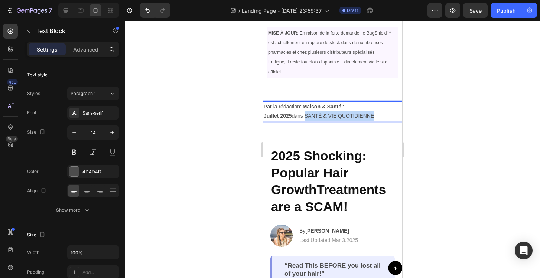
drag, startPoint x: 378, startPoint y: 114, endPoint x: 307, endPoint y: 116, distance: 70.9
click at [307, 116] on p "Juillet 2025  dans SANTÉ & VIE QUOTIDIENNE" at bounding box center [333, 115] width 138 height 9
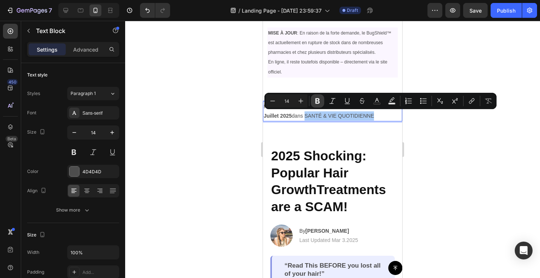
click at [317, 104] on icon "Editor contextual toolbar" at bounding box center [317, 100] width 7 height 7
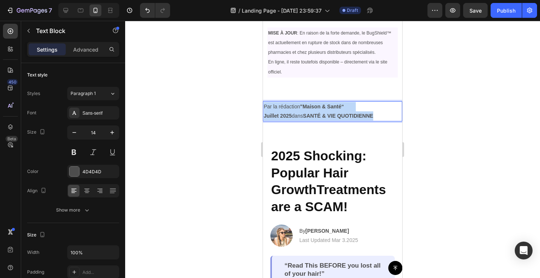
drag, startPoint x: 381, startPoint y: 115, endPoint x: 262, endPoint y: 106, distance: 119.2
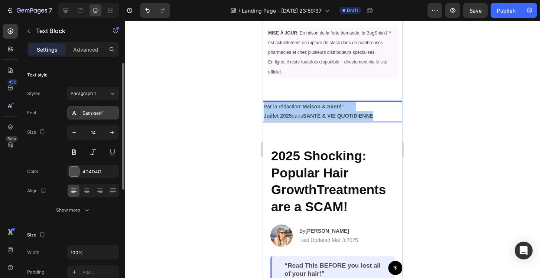
click at [90, 114] on div "Sans-serif" at bounding box center [99, 113] width 35 height 7
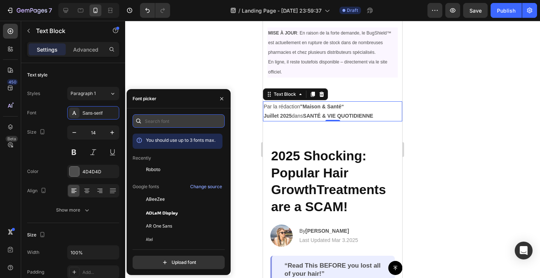
click at [157, 124] on input "text" at bounding box center [179, 120] width 92 height 13
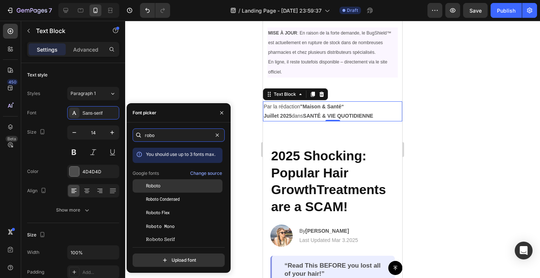
type input "robo"
click at [165, 183] on div "Roboto" at bounding box center [183, 186] width 75 height 7
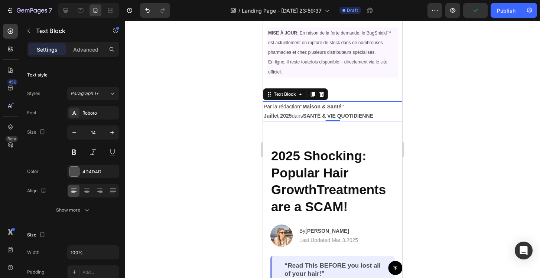
click at [459, 101] on div at bounding box center [332, 149] width 415 height 257
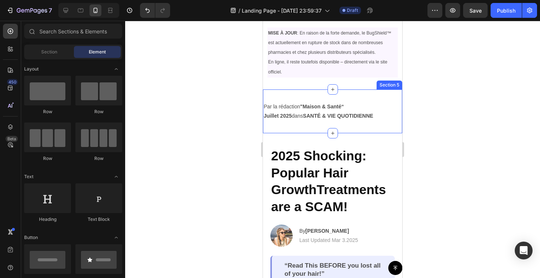
click at [360, 92] on div "Par la rédaction "Maison & Santé“    Juillet 2025  dans SANTÉ & VIE QUOTIDIENNE…" at bounding box center [332, 111] width 139 height 44
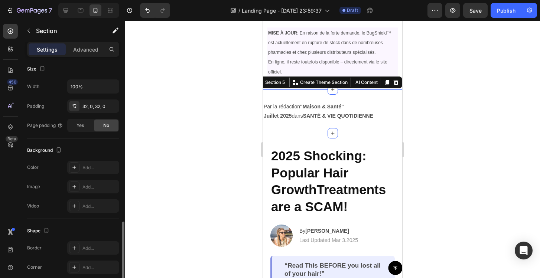
scroll to position [197, 0]
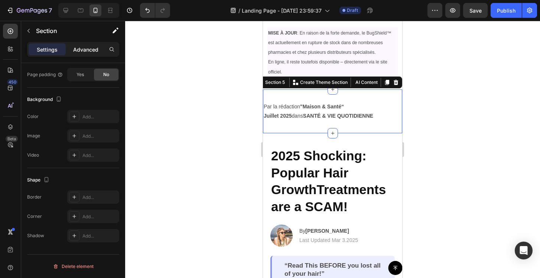
click at [88, 49] on p "Advanced" at bounding box center [85, 50] width 25 height 8
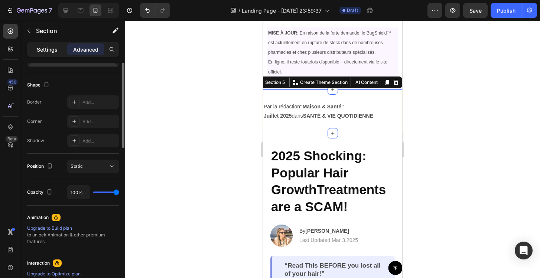
scroll to position [108, 0]
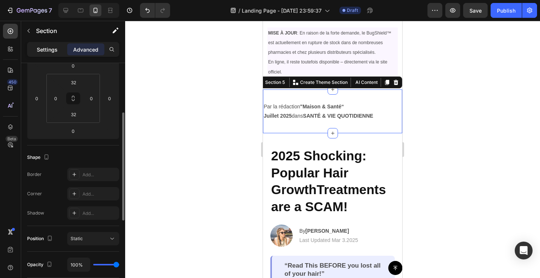
click at [48, 51] on p "Settings" at bounding box center [47, 50] width 21 height 8
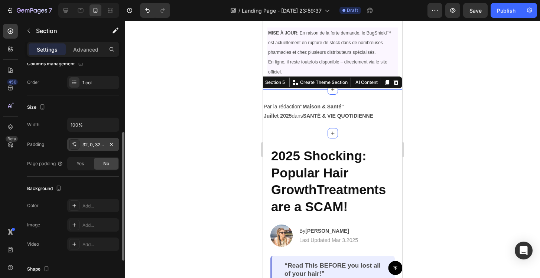
scroll to position [169, 0]
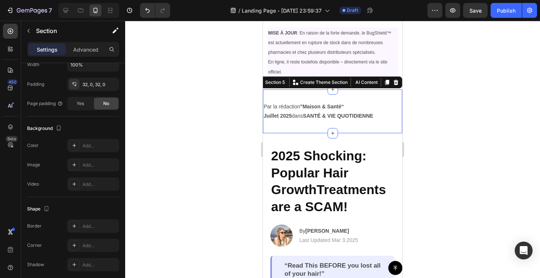
click at [297, 96] on div "Par la rédaction "Maison & Santé“    Juillet 2025  dans SANTÉ & VIE QUOTIDIENNE…" at bounding box center [332, 111] width 139 height 44
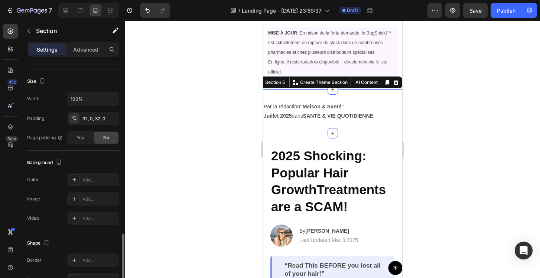
scroll to position [0, 0]
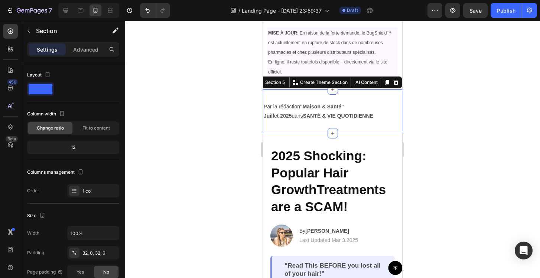
click at [87, 55] on div "Settings Advanced" at bounding box center [73, 49] width 92 height 15
click at [87, 53] on p "Advanced" at bounding box center [85, 50] width 25 height 8
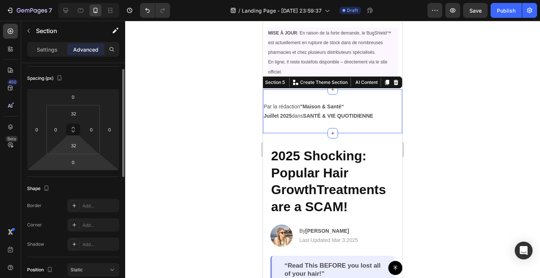
scroll to position [92, 0]
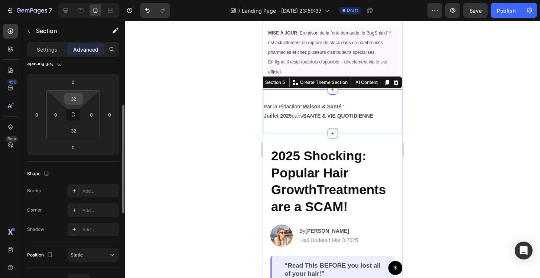
click at [75, 104] on div "32" at bounding box center [73, 99] width 19 height 12
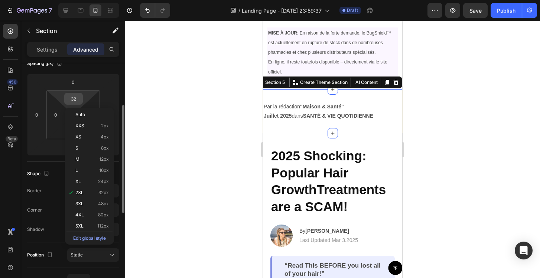
click at [70, 99] on input "32" at bounding box center [73, 98] width 15 height 11
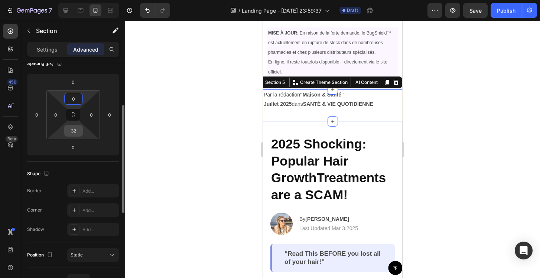
type input "0"
click at [74, 132] on input "32" at bounding box center [73, 130] width 15 height 11
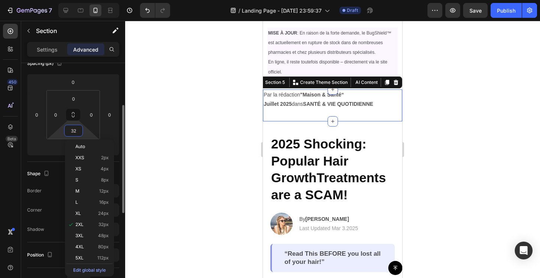
type input "0"
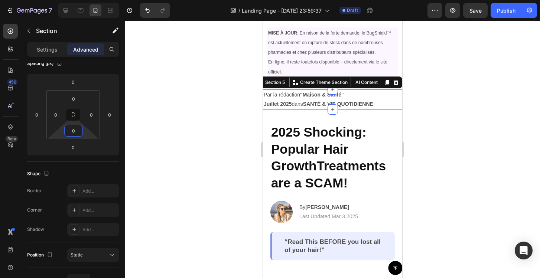
click at [192, 118] on div at bounding box center [332, 149] width 415 height 257
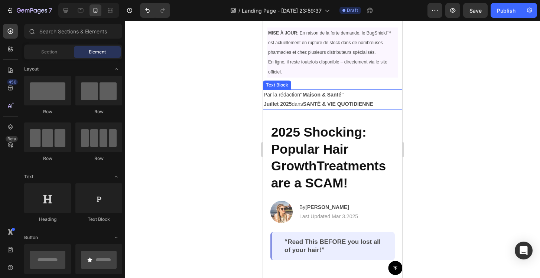
click at [265, 101] on strong "Juillet 2025" at bounding box center [278, 104] width 28 height 6
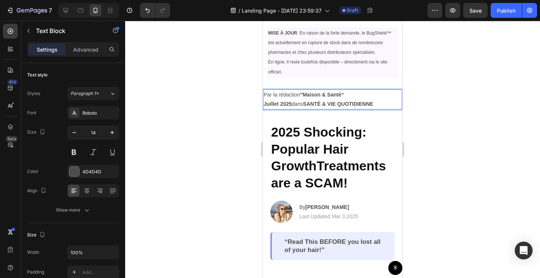
click at [264, 92] on p "Par la rédaction "Maison & Santé“" at bounding box center [333, 94] width 138 height 9
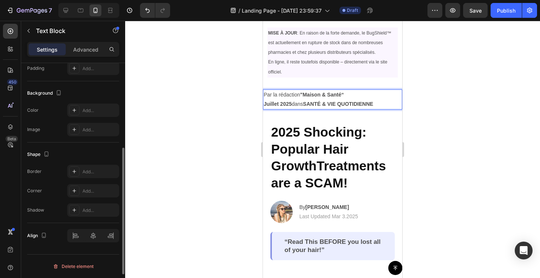
scroll to position [122, 0]
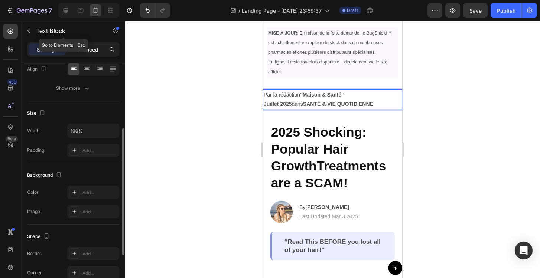
click at [83, 43] on div "Advanced" at bounding box center [85, 49] width 37 height 12
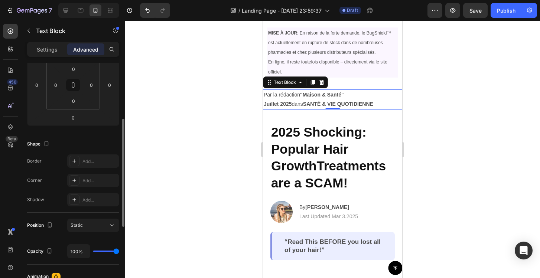
click at [84, 46] on p "Advanced" at bounding box center [85, 50] width 25 height 8
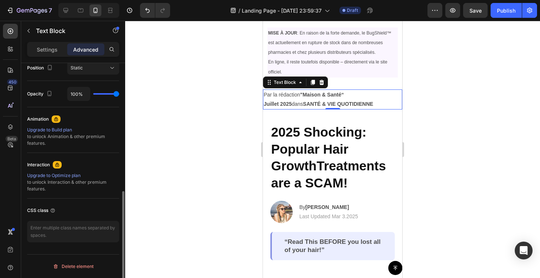
scroll to position [75, 0]
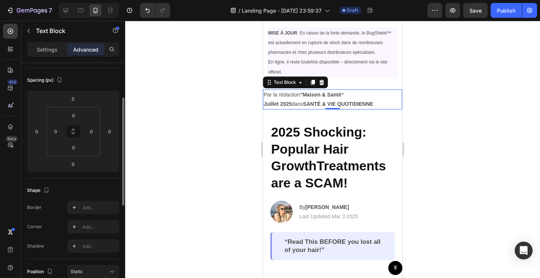
click at [52, 42] on div "Settings Advanced" at bounding box center [73, 49] width 92 height 15
click at [52, 46] on p "Settings" at bounding box center [47, 50] width 21 height 8
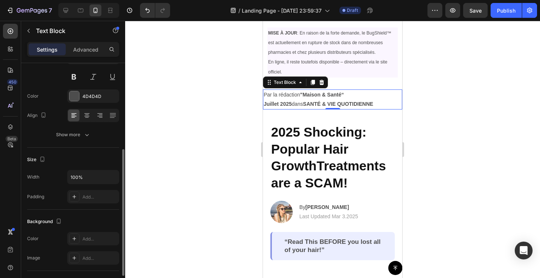
scroll to position [204, 0]
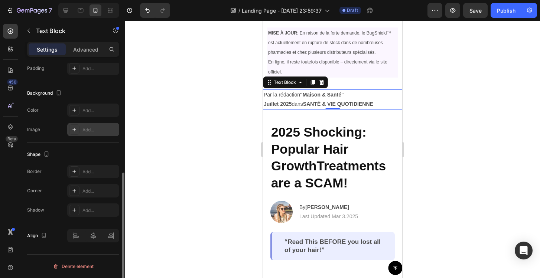
click at [81, 133] on div "Add..." at bounding box center [93, 129] width 52 height 13
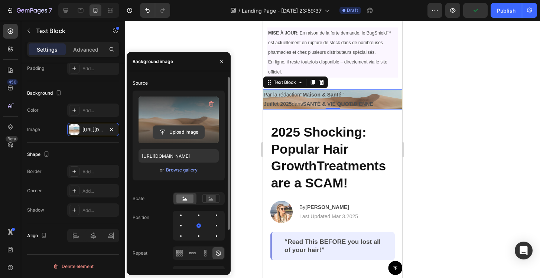
click at [170, 132] on input "file" at bounding box center [178, 132] width 51 height 13
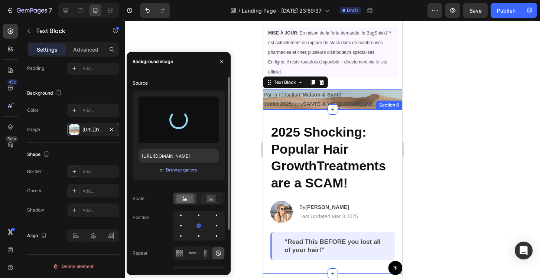
type input "[URL][DOMAIN_NAME]"
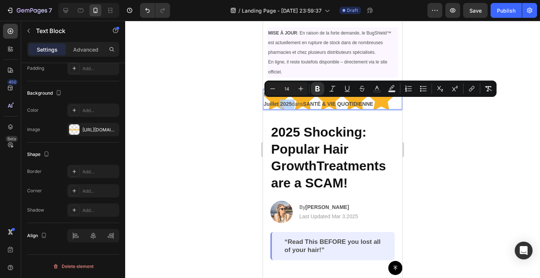
drag, startPoint x: 298, startPoint y: 99, endPoint x: 279, endPoint y: 99, distance: 19.3
click at [274, 102] on strong "Juillet 2025" at bounding box center [278, 104] width 28 height 6
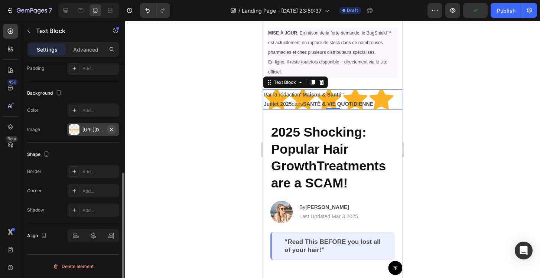
click at [110, 130] on icon "button" at bounding box center [111, 130] width 6 height 6
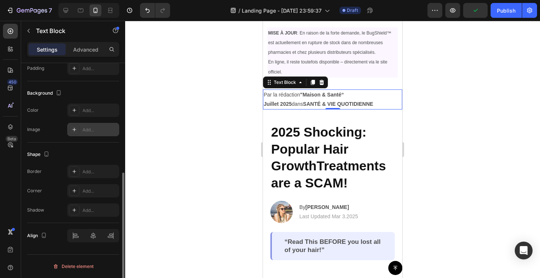
click at [228, 119] on div at bounding box center [332, 149] width 415 height 257
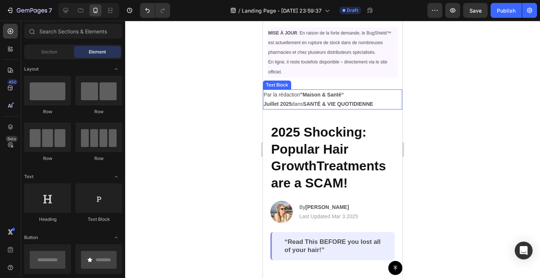
click at [352, 97] on p "Par la rédaction "Maison & Santé“" at bounding box center [333, 94] width 138 height 9
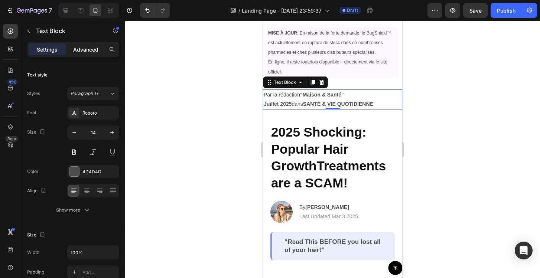
click at [79, 50] on p "Advanced" at bounding box center [85, 50] width 25 height 8
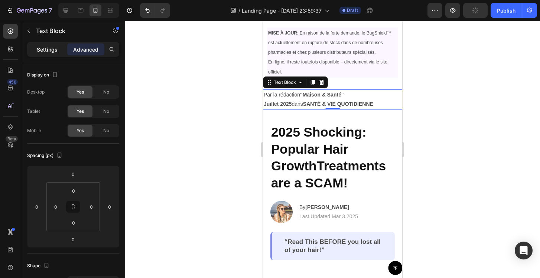
click at [35, 54] on div "Settings" at bounding box center [47, 49] width 37 height 12
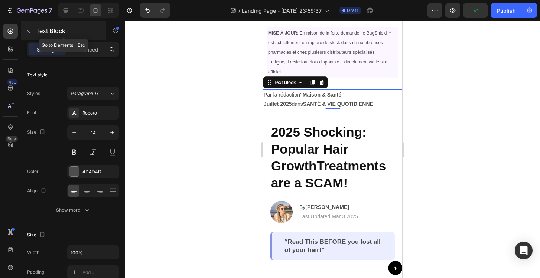
click at [28, 35] on button "button" at bounding box center [29, 31] width 12 height 12
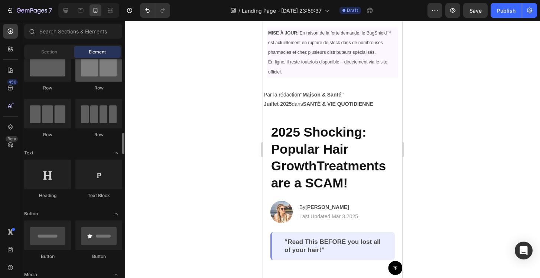
scroll to position [100, 0]
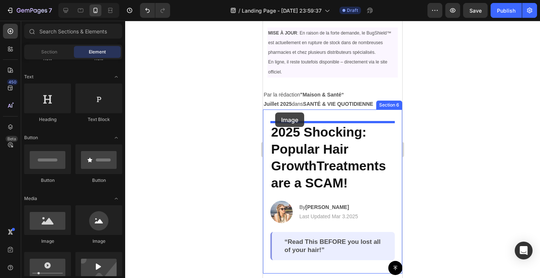
drag, startPoint x: 310, startPoint y: 239, endPoint x: 275, endPoint y: 112, distance: 131.6
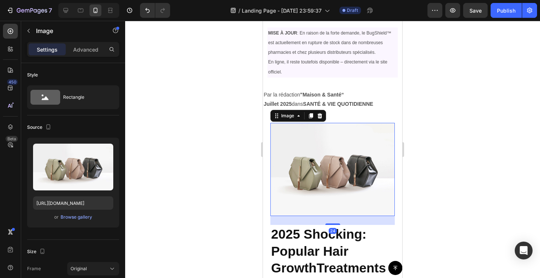
click at [294, 150] on img at bounding box center [332, 169] width 124 height 93
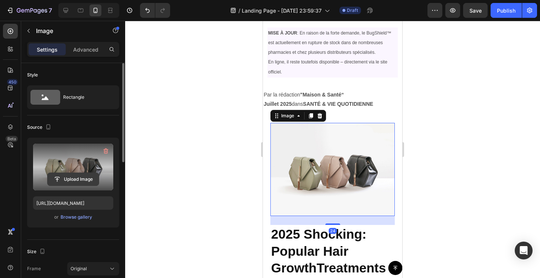
click at [91, 175] on input "file" at bounding box center [73, 179] width 51 height 13
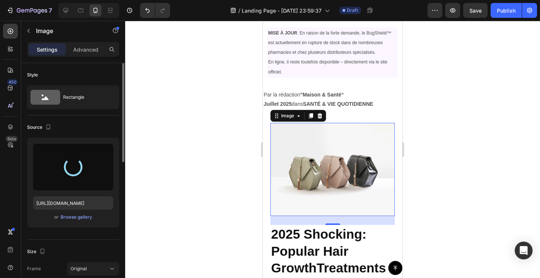
type input "[URL][DOMAIN_NAME]"
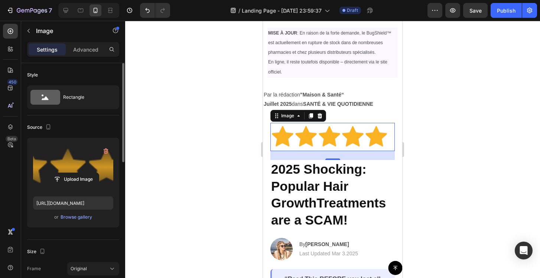
click at [469, 115] on div at bounding box center [332, 149] width 415 height 257
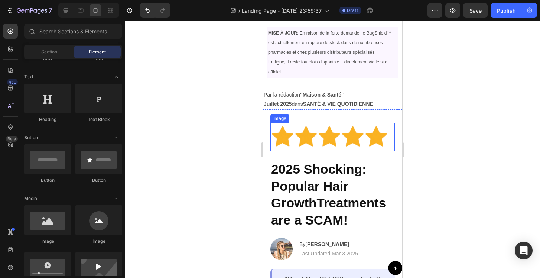
click at [370, 128] on img at bounding box center [332, 137] width 124 height 28
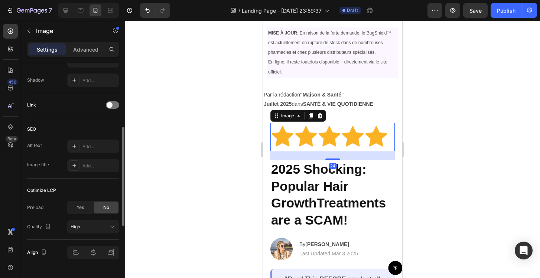
scroll to position [324, 0]
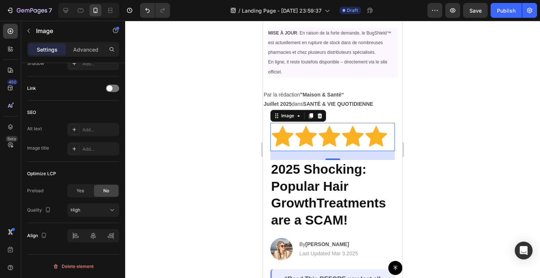
click at [276, 129] on img at bounding box center [332, 137] width 124 height 28
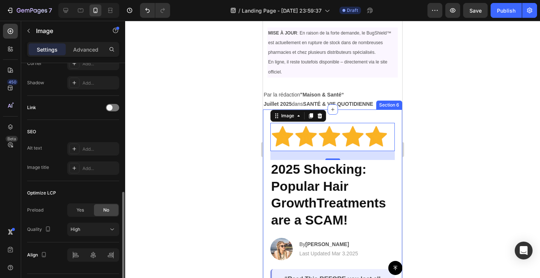
click at [270, 122] on div "Image 24 2025 Shocking: Popular Hair GrowthTreatments are a SCAM! Heading Image…" at bounding box center [332, 209] width 139 height 201
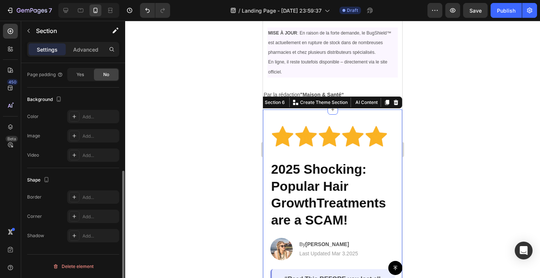
scroll to position [0, 0]
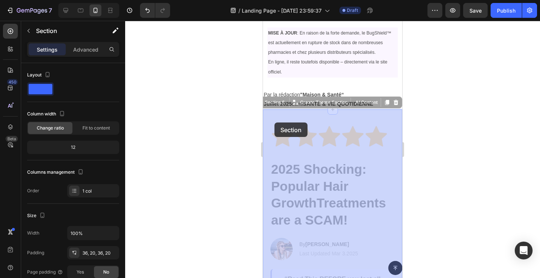
drag, startPoint x: 268, startPoint y: 120, endPoint x: 274, endPoint y: 122, distance: 7.0
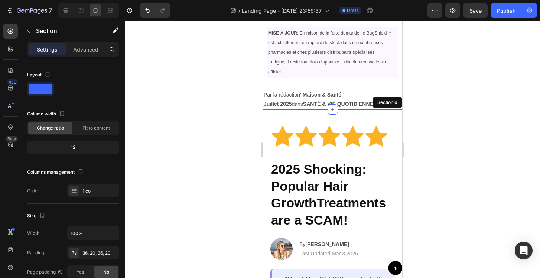
click at [298, 120] on div "Image 2025 Shocking: Popular Hair GrowthTreatments are a SCAM! Heading Image By…" at bounding box center [332, 209] width 139 height 201
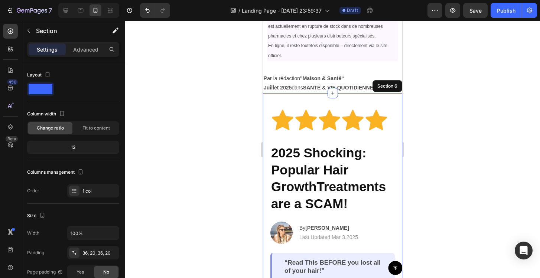
scroll to position [122, 0]
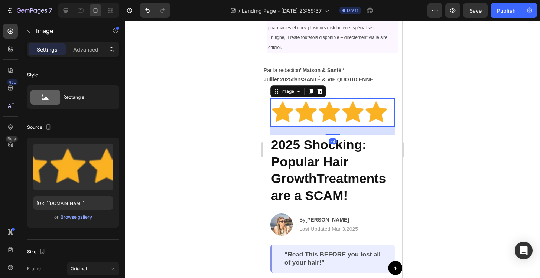
click at [276, 99] on img at bounding box center [332, 112] width 124 height 28
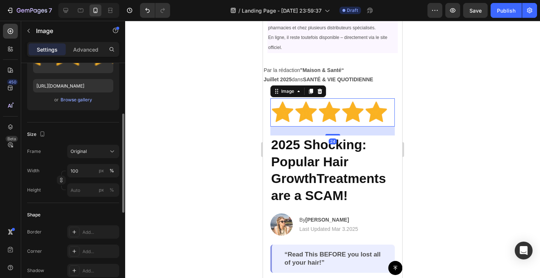
scroll to position [118, 0]
click at [88, 170] on input "100" at bounding box center [93, 169] width 52 height 13
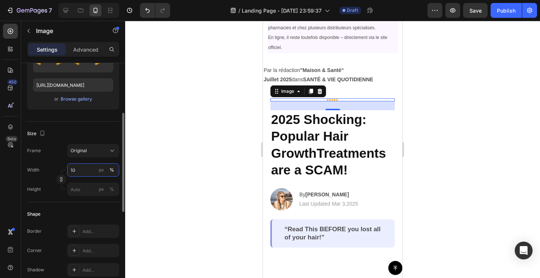
type input "1"
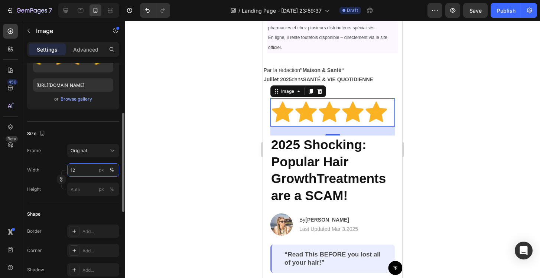
type input "1"
click at [74, 167] on input "1200" at bounding box center [93, 169] width 52 height 13
click at [86, 169] on input "1200" at bounding box center [93, 169] width 52 height 13
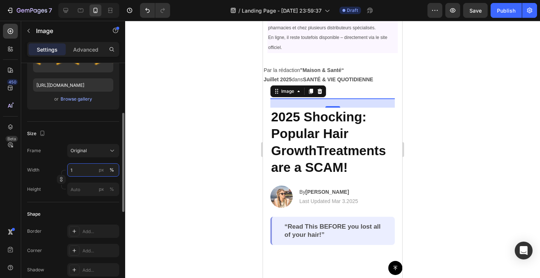
type input "1"
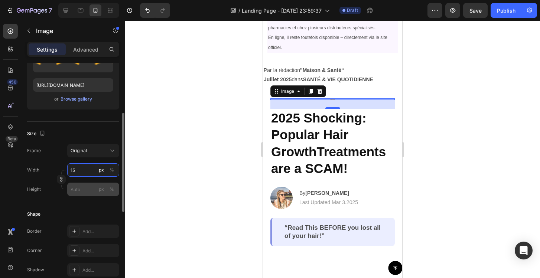
type input "1"
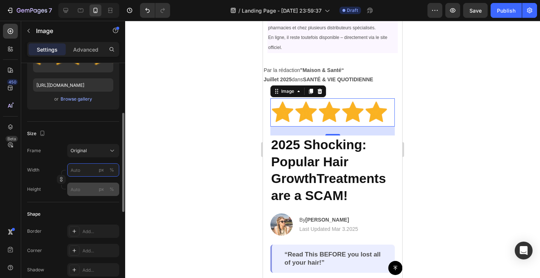
type input "1"
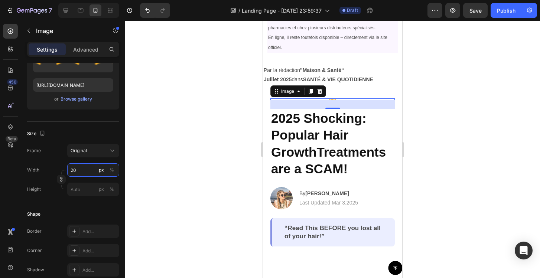
type input "2"
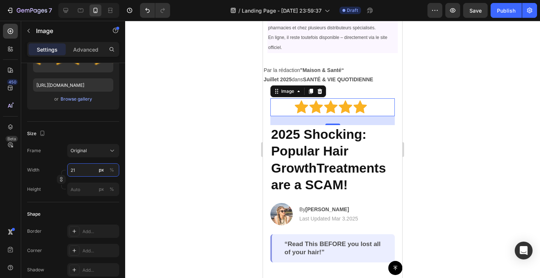
type input "2"
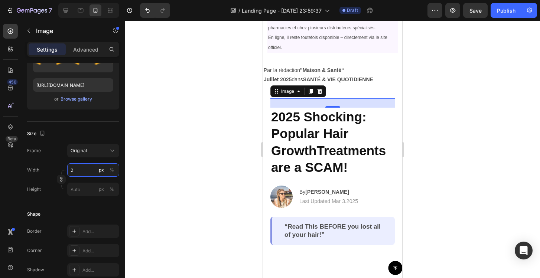
type input "2"
click at [232, 152] on div at bounding box center [332, 149] width 415 height 257
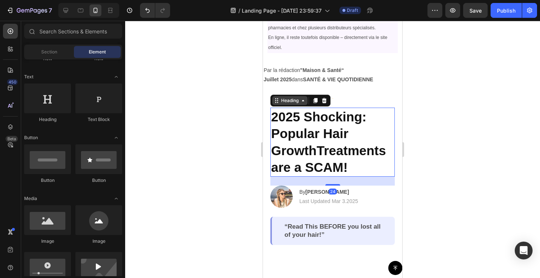
click at [286, 99] on div "Heading" at bounding box center [290, 100] width 20 height 7
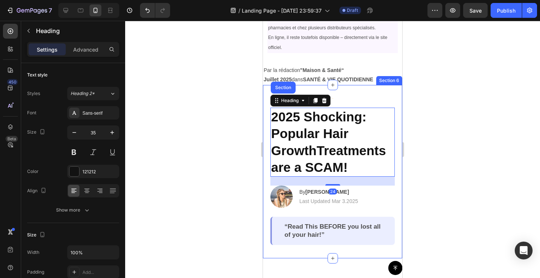
click at [343, 98] on div "Image 2025 Shocking: Popular Hair GrowthTreatments are a SCAM! Heading Section …" at bounding box center [332, 171] width 124 height 147
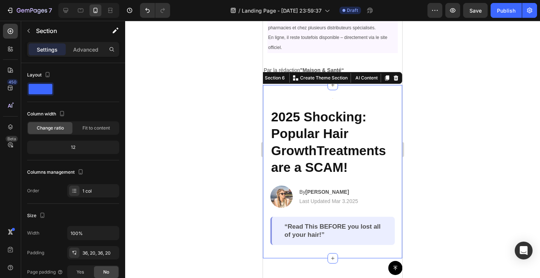
click at [197, 112] on div at bounding box center [332, 149] width 415 height 257
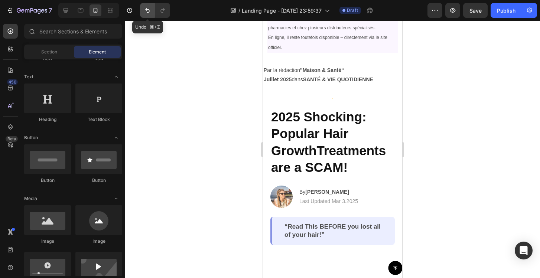
click at [144, 12] on icon "Undo/Redo" at bounding box center [147, 10] width 7 height 7
click at [146, 11] on icon "Undo/Redo" at bounding box center [147, 10] width 7 height 7
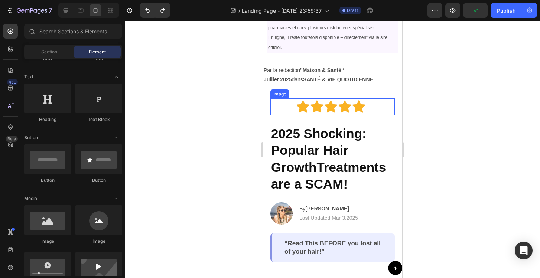
click at [314, 105] on img at bounding box center [332, 106] width 74 height 17
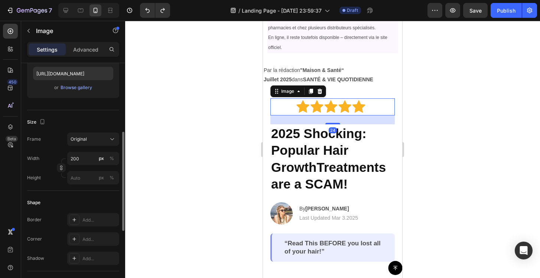
scroll to position [156, 0]
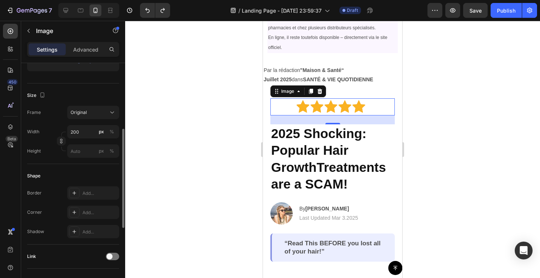
click at [84, 139] on div "Width 200 px % Height px %" at bounding box center [73, 141] width 92 height 33
click at [112, 131] on div "%" at bounding box center [111, 131] width 4 height 7
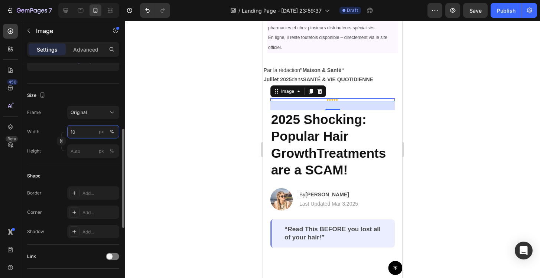
type input "1"
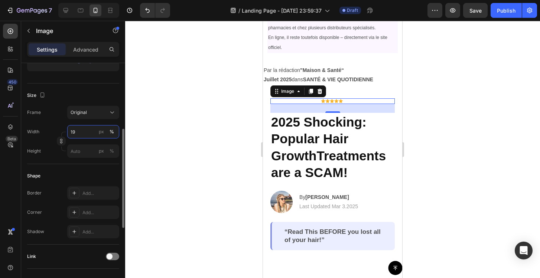
type input "1"
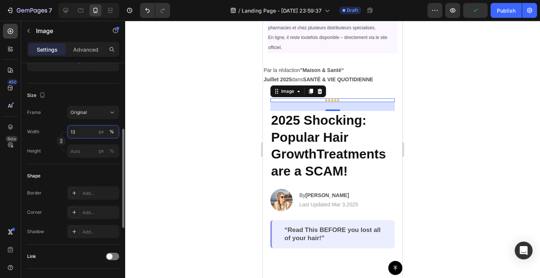
type input "1"
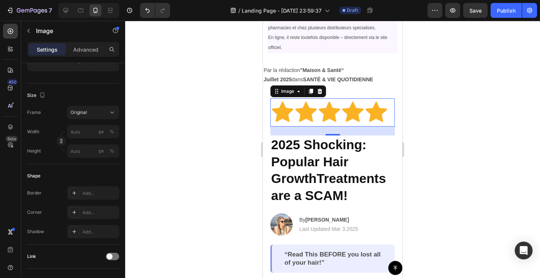
click at [182, 137] on div at bounding box center [332, 149] width 415 height 257
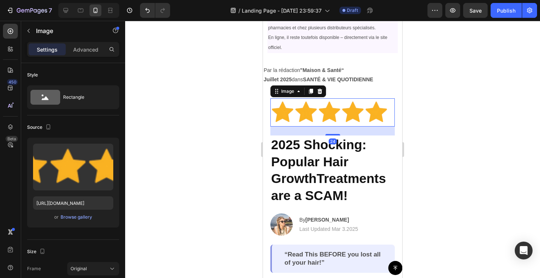
click at [291, 109] on img at bounding box center [332, 112] width 124 height 28
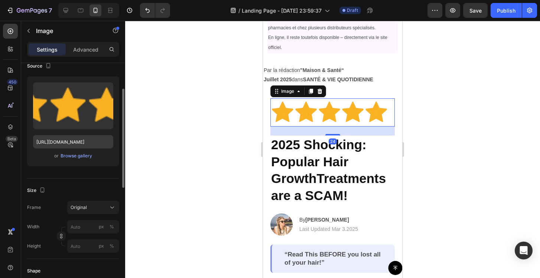
scroll to position [127, 0]
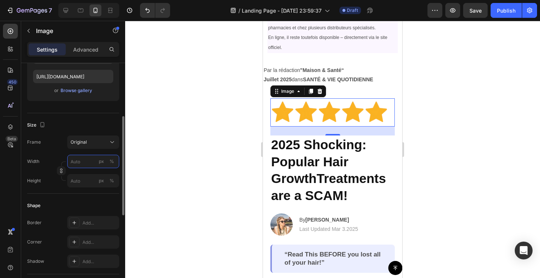
click at [80, 164] on input "px %" at bounding box center [93, 161] width 52 height 13
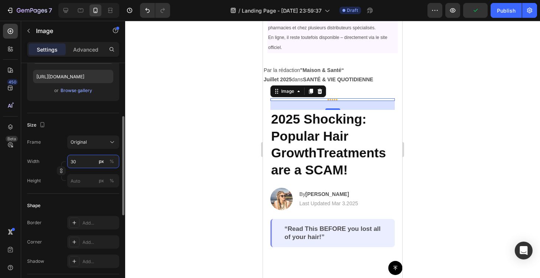
type input "3"
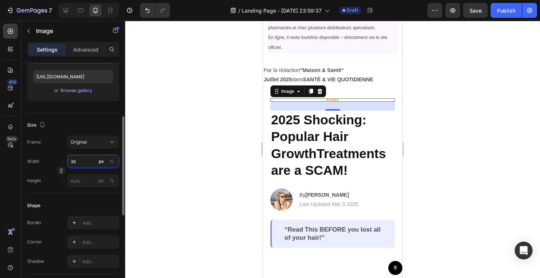
type input "3"
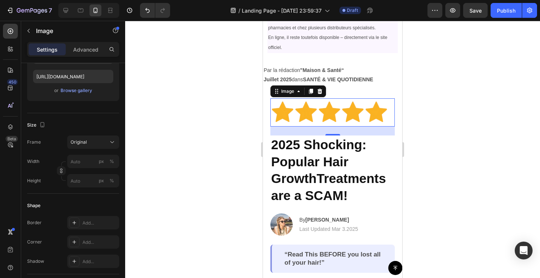
type input "3"
click at [189, 160] on div at bounding box center [332, 149] width 415 height 257
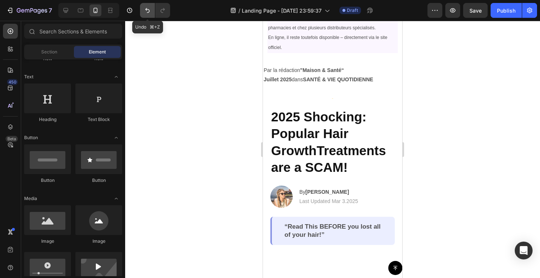
click at [150, 12] on icon "Undo/Redo" at bounding box center [147, 10] width 7 height 7
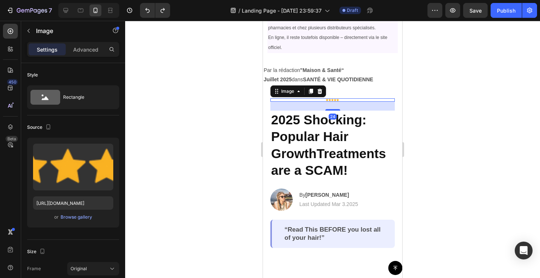
click at [331, 99] on img at bounding box center [333, 99] width 14 height 3
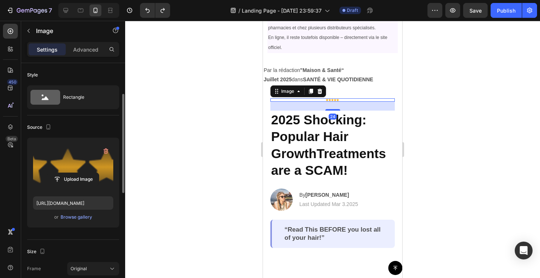
scroll to position [82, 0]
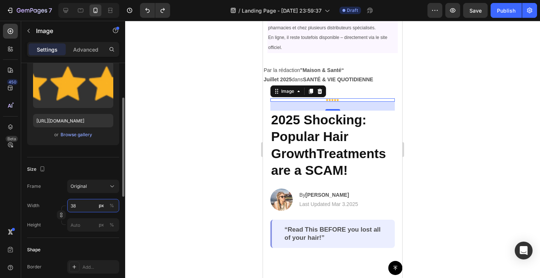
click at [84, 205] on input "38" at bounding box center [93, 205] width 52 height 13
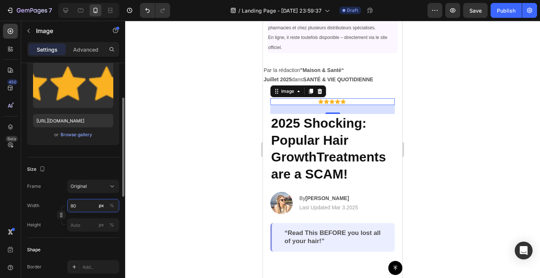
type input "8"
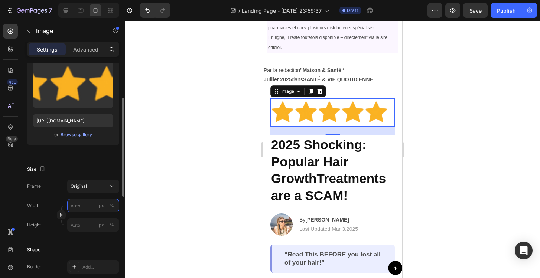
type input "8"
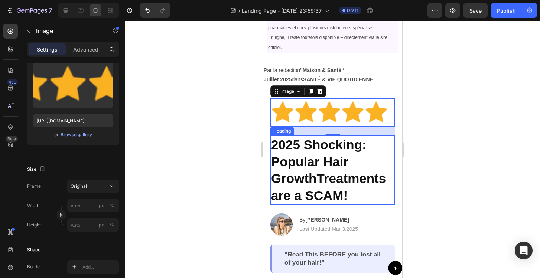
click at [244, 153] on div at bounding box center [332, 149] width 415 height 257
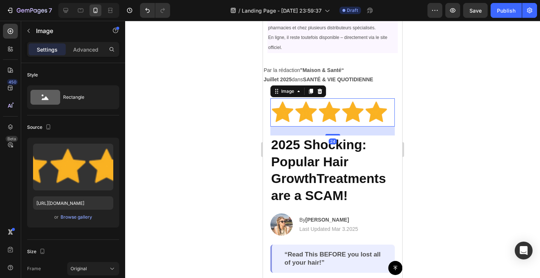
click at [331, 107] on img at bounding box center [332, 112] width 124 height 28
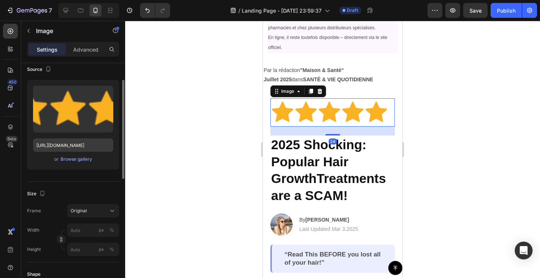
scroll to position [64, 0]
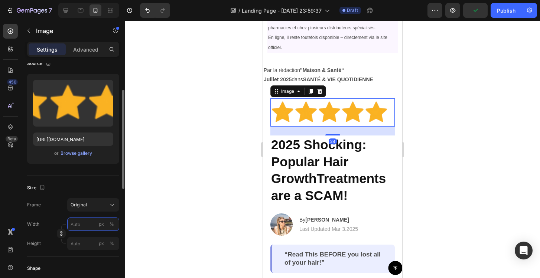
click at [85, 226] on input "px %" at bounding box center [93, 224] width 52 height 13
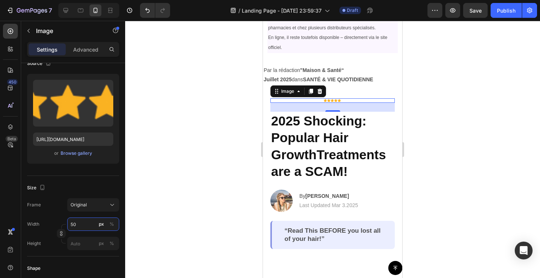
type input "50"
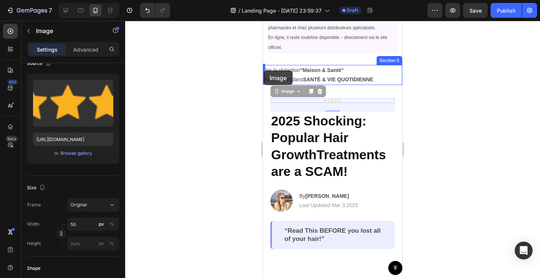
drag, startPoint x: 349, startPoint y: 101, endPoint x: 262, endPoint y: 70, distance: 92.3
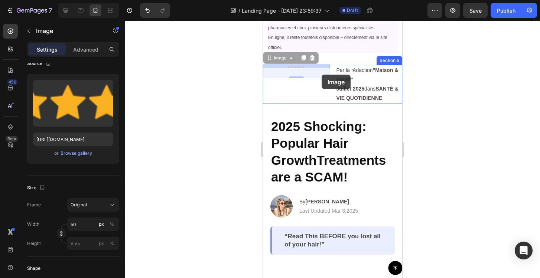
drag, startPoint x: 307, startPoint y: 65, endPoint x: 321, endPoint y: 75, distance: 16.9
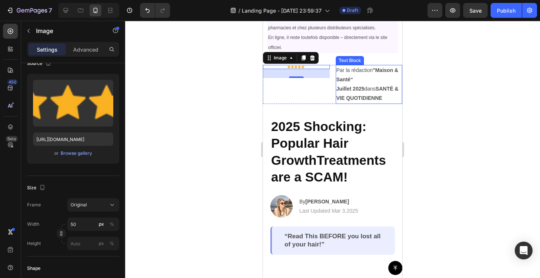
click at [460, 85] on div at bounding box center [332, 149] width 415 height 257
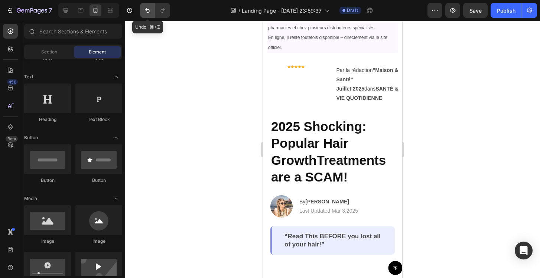
click at [148, 12] on icon "Undo/Redo" at bounding box center [147, 10] width 4 height 5
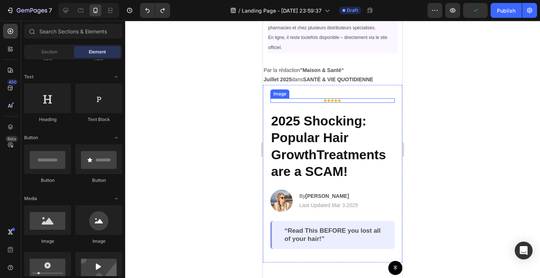
click at [335, 100] on img at bounding box center [332, 100] width 19 height 4
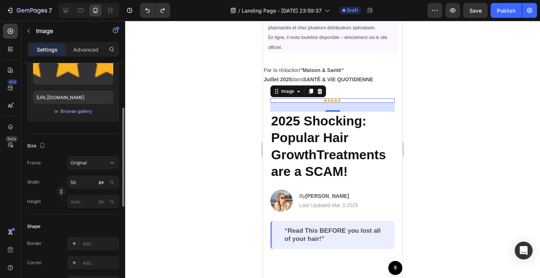
scroll to position [121, 0]
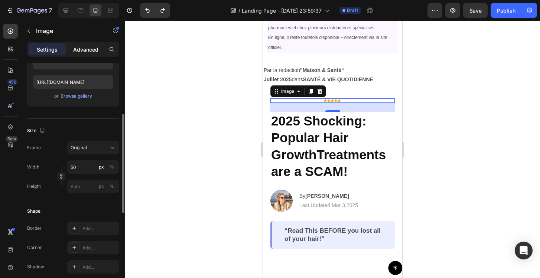
click at [88, 46] on p "Advanced" at bounding box center [85, 50] width 25 height 8
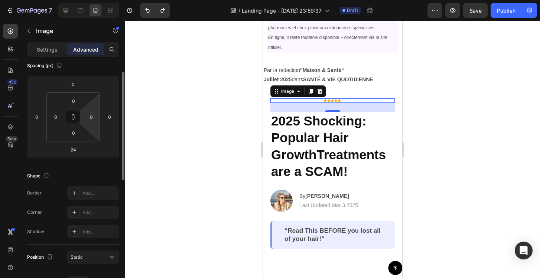
scroll to position [57, 0]
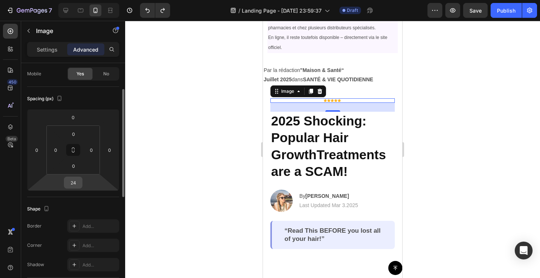
click at [77, 181] on input "24" at bounding box center [73, 182] width 15 height 11
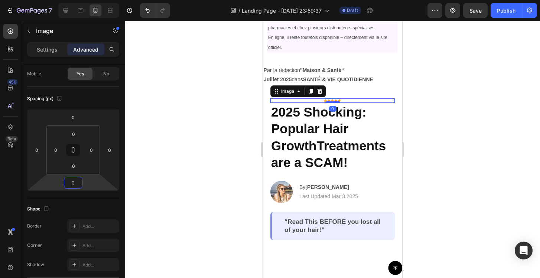
type input "0"
click at [155, 125] on div at bounding box center [332, 149] width 415 height 257
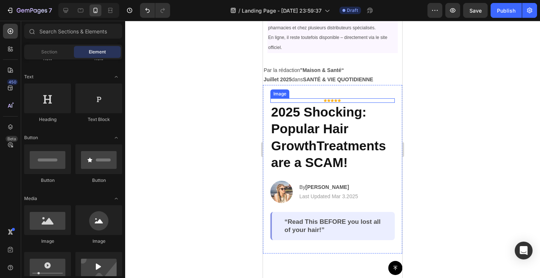
click at [330, 98] on img at bounding box center [332, 100] width 19 height 4
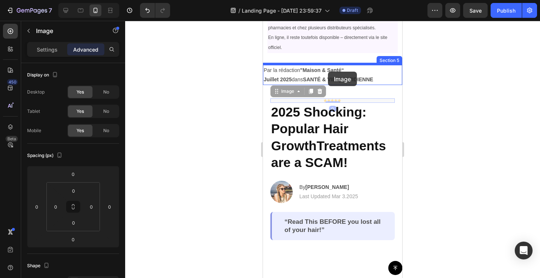
drag, startPoint x: 330, startPoint y: 98, endPoint x: 328, endPoint y: 72, distance: 26.8
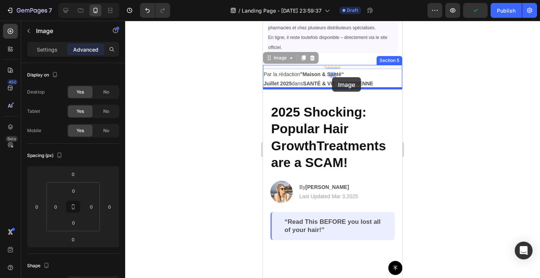
drag, startPoint x: 333, startPoint y: 65, endPoint x: 332, endPoint y: 77, distance: 11.5
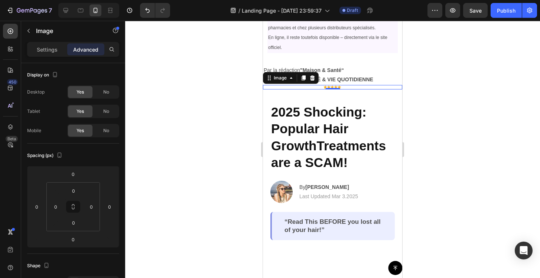
click at [343, 85] on div at bounding box center [332, 87] width 139 height 4
click at [347, 70] on p "Par la rédaction "Maison & Santé“" at bounding box center [333, 70] width 138 height 9
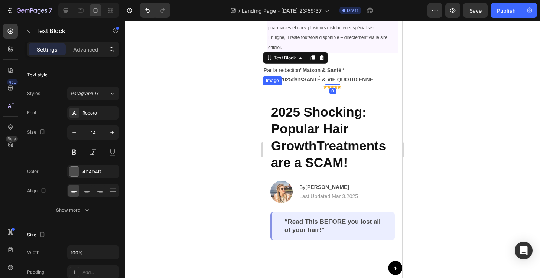
click at [346, 87] on div at bounding box center [332, 87] width 139 height 4
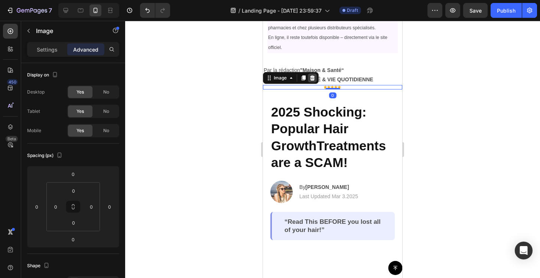
click at [308, 76] on div at bounding box center [312, 77] width 9 height 9
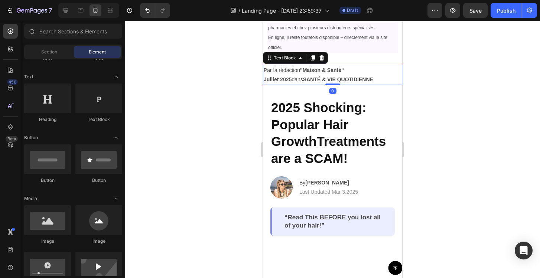
click at [321, 73] on p "Par la rédaction "Maison & Santé“" at bounding box center [333, 70] width 138 height 9
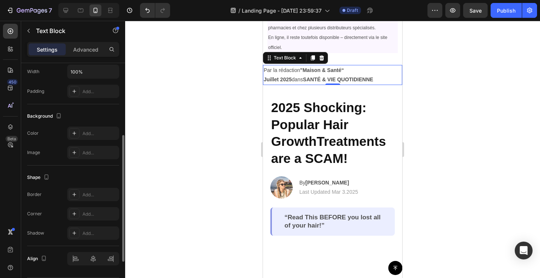
scroll to position [204, 0]
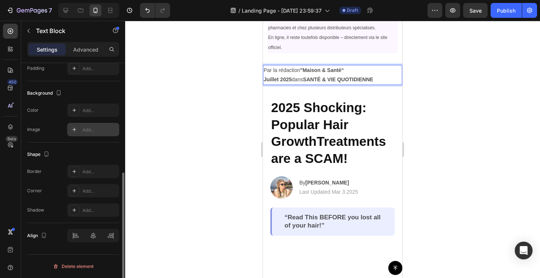
click at [85, 128] on div "Add..." at bounding box center [99, 130] width 35 height 7
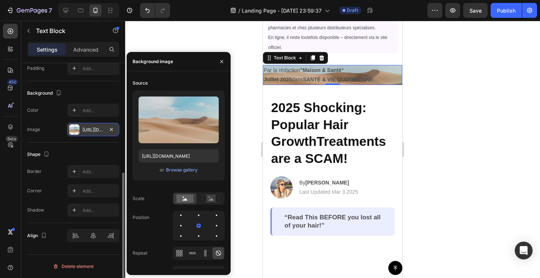
click at [90, 160] on div "Shape" at bounding box center [73, 154] width 92 height 12
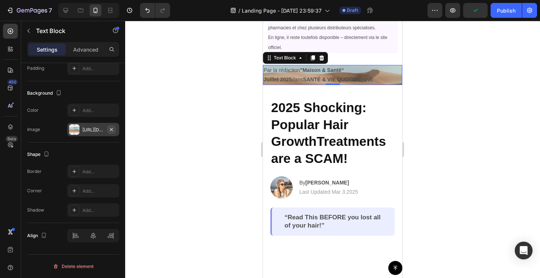
click at [111, 130] on icon "button" at bounding box center [111, 130] width 6 height 6
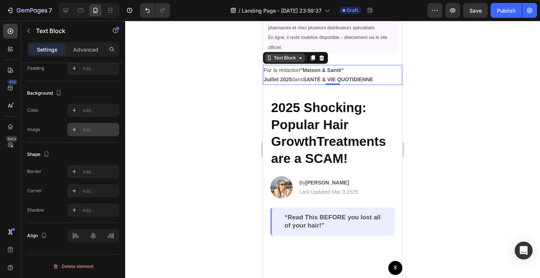
click at [276, 61] on div "Text Block" at bounding box center [285, 57] width 40 height 9
click at [233, 75] on div at bounding box center [332, 149] width 415 height 257
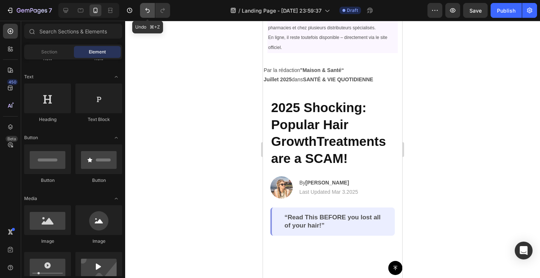
click at [147, 12] on icon "Undo/Redo" at bounding box center [147, 10] width 7 height 7
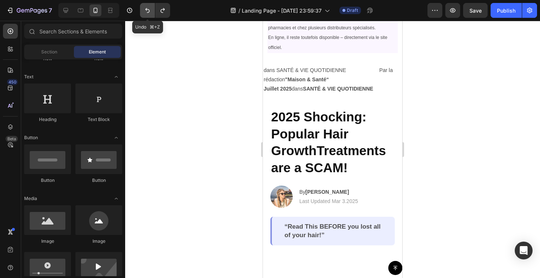
click at [147, 12] on icon "Undo/Redo" at bounding box center [147, 10] width 7 height 7
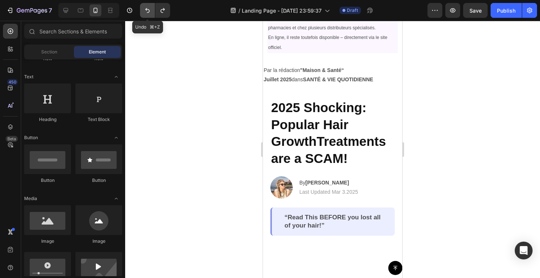
click at [147, 12] on icon "Undo/Redo" at bounding box center [147, 10] width 7 height 7
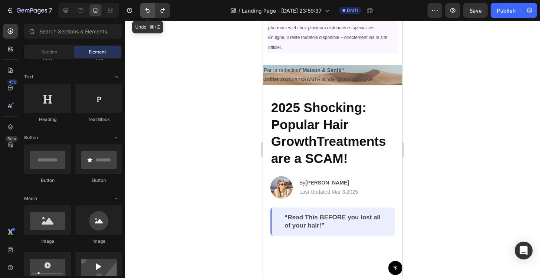
click at [147, 12] on icon "Undo/Redo" at bounding box center [147, 10] width 7 height 7
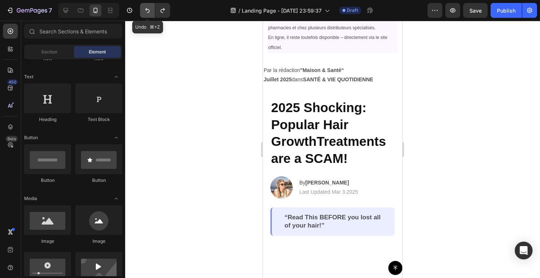
click at [147, 12] on icon "Undo/Redo" at bounding box center [147, 10] width 7 height 7
click at [148, 7] on icon "Undo/Redo" at bounding box center [147, 10] width 7 height 7
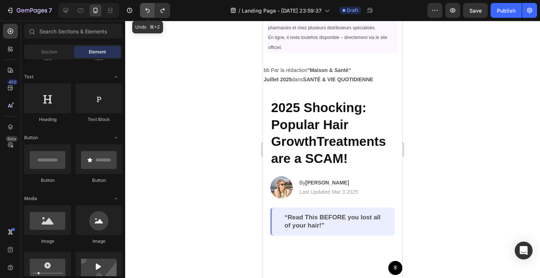
click at [148, 7] on icon "Undo/Redo" at bounding box center [147, 10] width 7 height 7
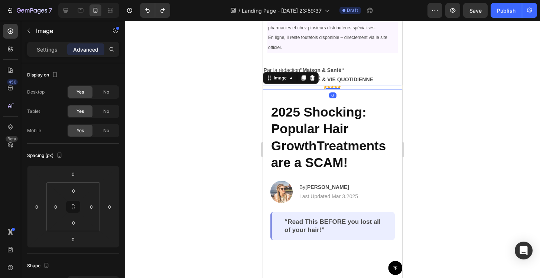
click at [331, 85] on img at bounding box center [332, 87] width 19 height 4
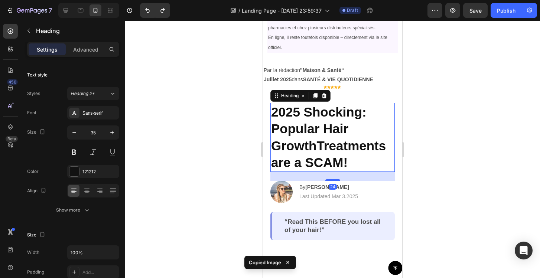
click at [367, 103] on h2 "2025 Shocking: Popular Hair GrowthTreatments are a SCAM!" at bounding box center [332, 137] width 124 height 69
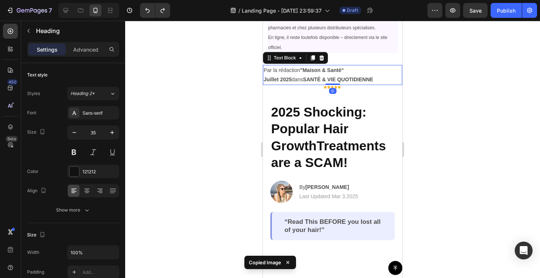
click at [351, 76] on strong "SANTÉ & VIE QUOTIDIENNE" at bounding box center [338, 79] width 70 height 6
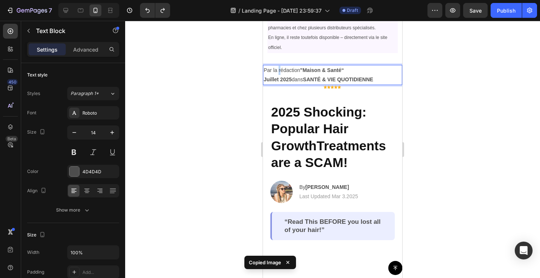
click at [278, 73] on p "Par la rédaction "Maison & Santé“" at bounding box center [333, 70] width 138 height 9
click at [265, 68] on p "Par la rédaction "Maison & Santé“" at bounding box center [333, 70] width 138 height 9
click at [267, 68] on p "Par la rédaction "Maison & Santé“" at bounding box center [333, 70] width 138 height 9
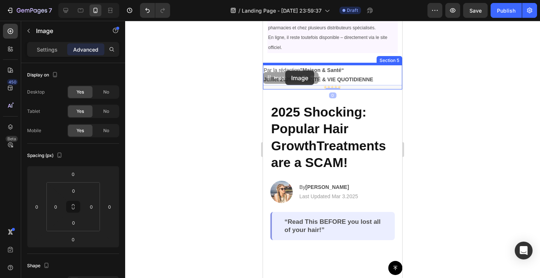
drag, startPoint x: 327, startPoint y: 85, endPoint x: 282, endPoint y: 68, distance: 48.0
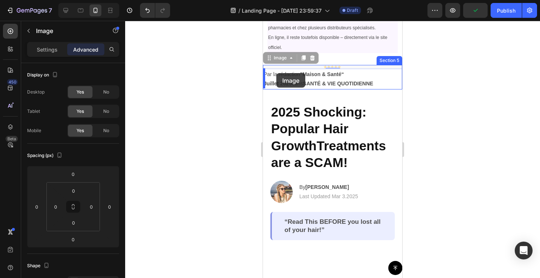
drag, startPoint x: 339, startPoint y: 66, endPoint x: 276, endPoint y: 73, distance: 62.8
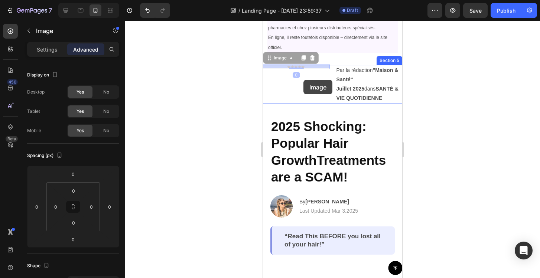
drag, startPoint x: 305, startPoint y: 65, endPoint x: 303, endPoint y: 79, distance: 14.9
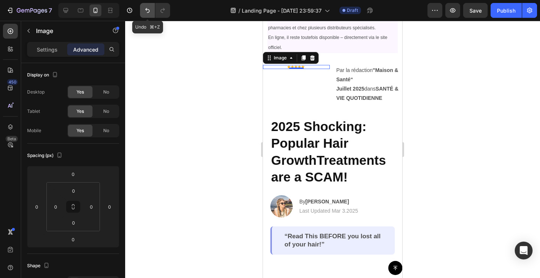
click at [148, 12] on icon "Undo/Redo" at bounding box center [147, 10] width 4 height 5
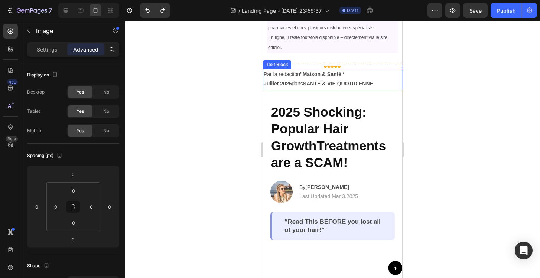
click at [285, 79] on p "Juillet 2025  dans SANTÉ & VIE QUOTIDIENNE" at bounding box center [333, 83] width 138 height 9
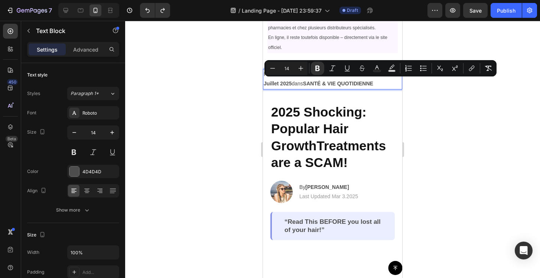
click at [291, 81] on strong "Juillet 2025" at bounding box center [278, 84] width 28 height 6
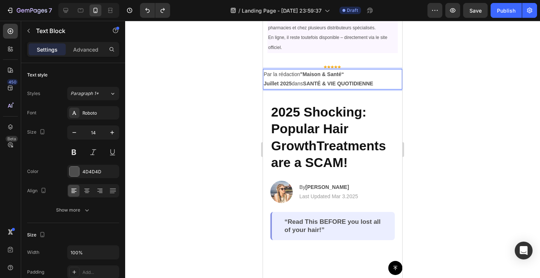
click at [287, 72] on p "Par la rédaction "Maison & Santé“" at bounding box center [333, 74] width 138 height 9
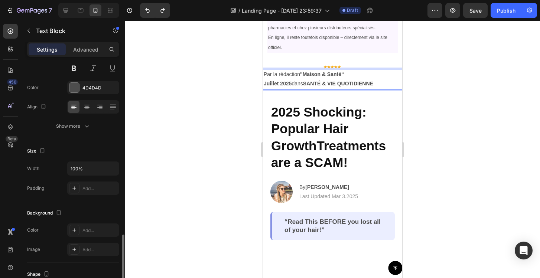
scroll to position [0, 0]
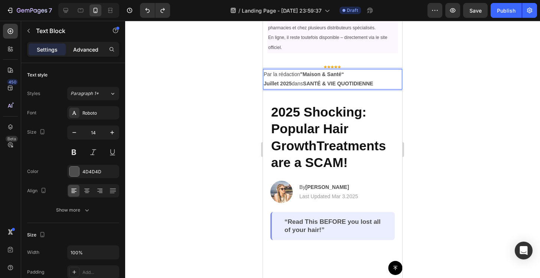
click at [90, 53] on div "Advanced" at bounding box center [85, 49] width 37 height 12
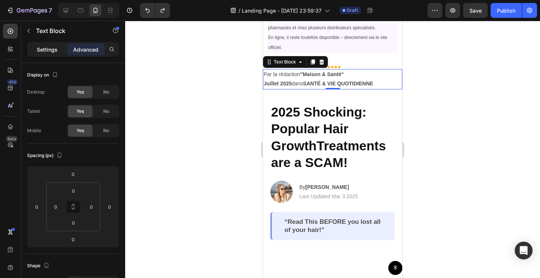
click at [54, 52] on p "Settings" at bounding box center [47, 50] width 21 height 8
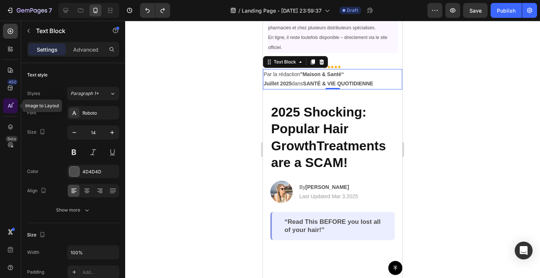
click at [12, 102] on icon at bounding box center [10, 105] width 7 height 7
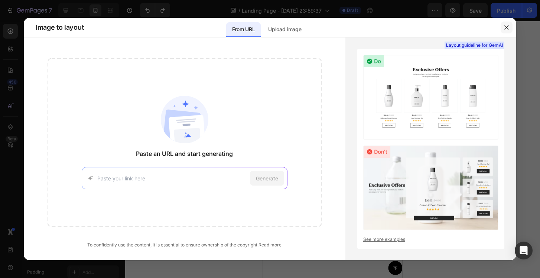
click at [507, 23] on button "button" at bounding box center [506, 28] width 12 height 12
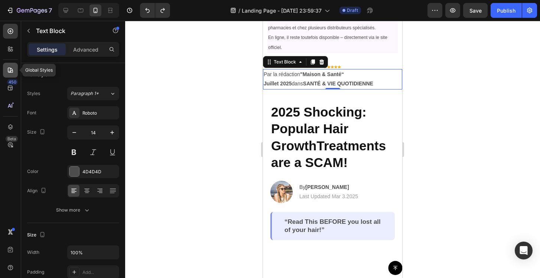
click at [13, 64] on div at bounding box center [10, 70] width 15 height 15
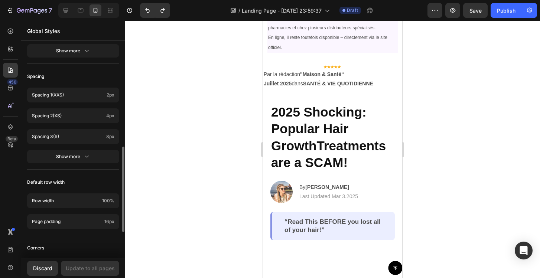
scroll to position [328, 0]
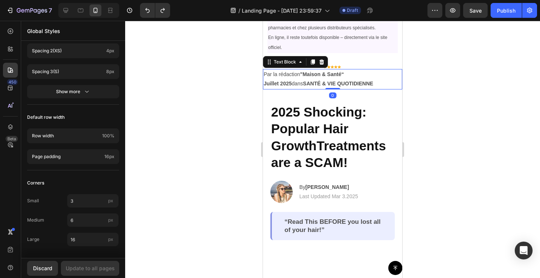
click at [305, 79] on p "Juillet 2025  dans SANTÉ & VIE QUOTIDIENNE" at bounding box center [333, 83] width 138 height 9
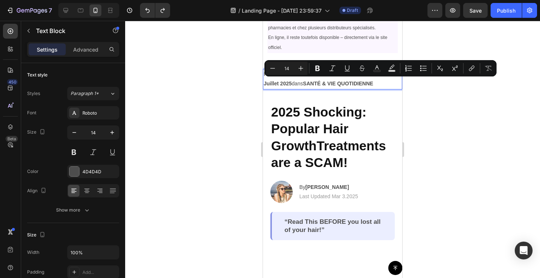
click at [288, 84] on strong "Juillet 2025" at bounding box center [278, 84] width 28 height 6
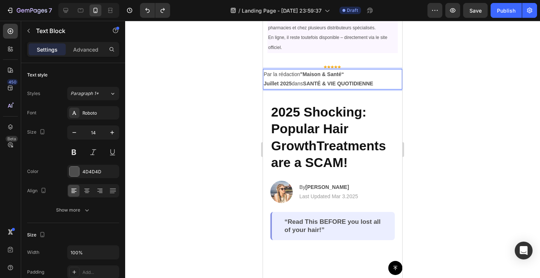
click at [284, 73] on p "Par la rédaction "Maison & Santé“" at bounding box center [333, 74] width 138 height 9
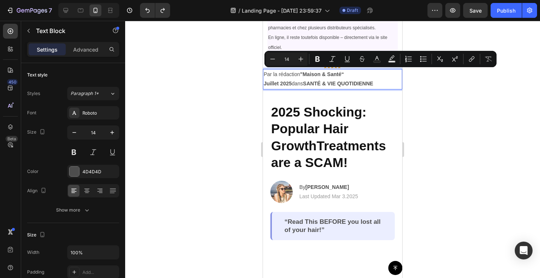
click at [457, 102] on div at bounding box center [332, 149] width 415 height 257
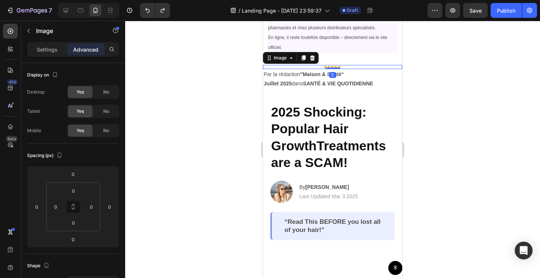
click at [330, 66] on img at bounding box center [332, 67] width 19 height 4
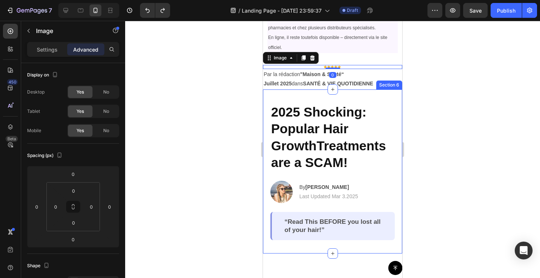
click at [468, 101] on div at bounding box center [332, 149] width 415 height 257
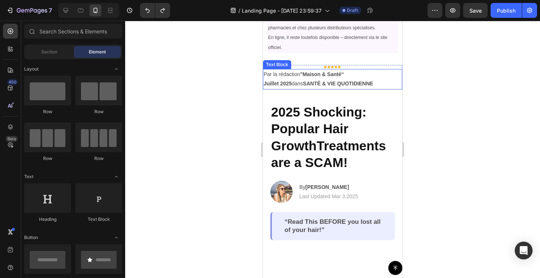
click at [320, 73] on p "Par la rédaction "Maison & Santé“" at bounding box center [333, 74] width 138 height 9
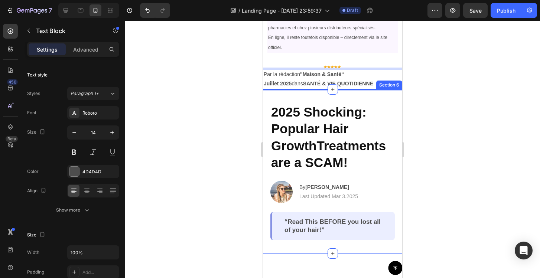
click at [218, 98] on div at bounding box center [332, 149] width 415 height 257
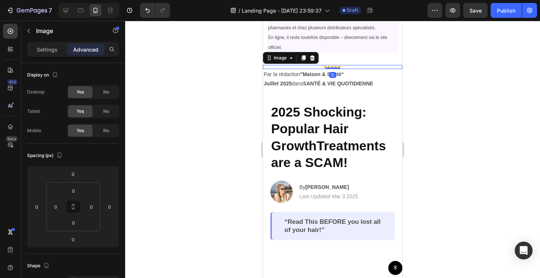
click at [332, 65] on img at bounding box center [332, 67] width 19 height 4
click at [316, 66] on div at bounding box center [332, 67] width 139 height 4
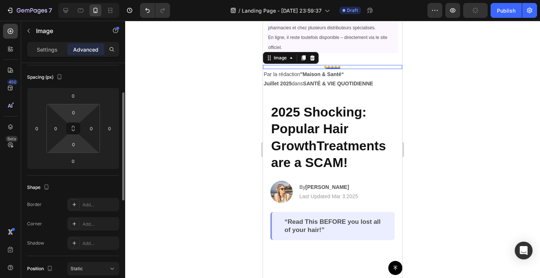
scroll to position [69, 0]
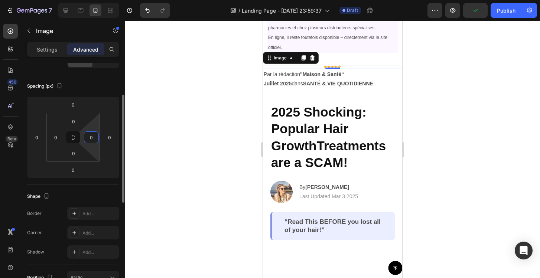
click at [96, 141] on input "0" at bounding box center [91, 137] width 11 height 11
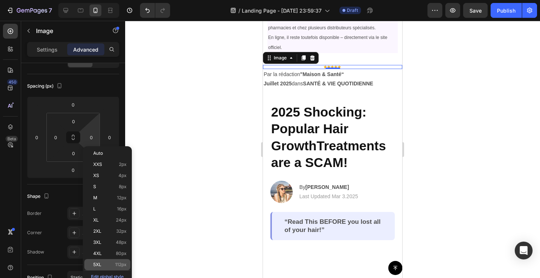
click at [107, 262] on p "5XL 112px" at bounding box center [109, 264] width 33 height 5
type input "112"
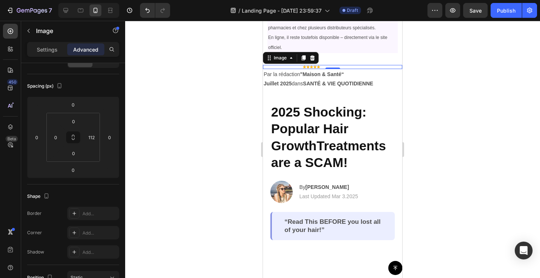
click at [324, 65] on div at bounding box center [312, 67] width 98 height 4
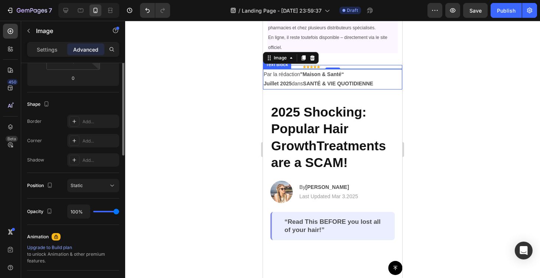
scroll to position [50, 0]
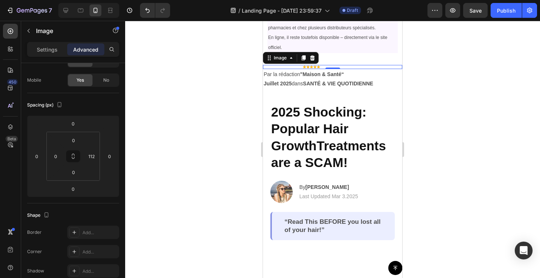
click at [481, 122] on div at bounding box center [332, 149] width 415 height 257
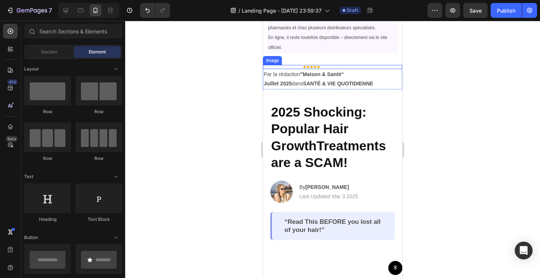
click at [340, 65] on div at bounding box center [312, 67] width 98 height 4
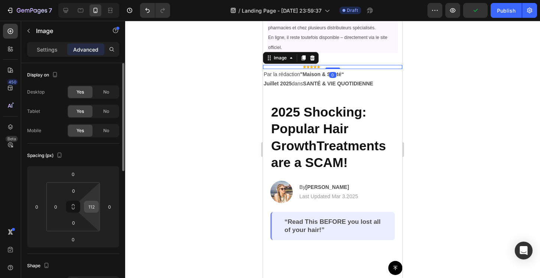
click at [93, 207] on input "112" at bounding box center [91, 206] width 11 height 11
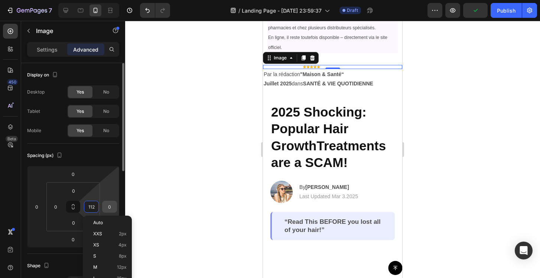
type input "5"
click at [112, 208] on input "0" at bounding box center [109, 206] width 11 height 11
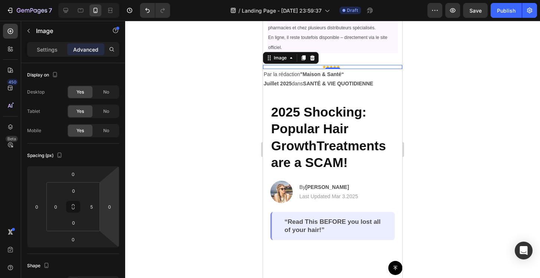
click at [212, 220] on div at bounding box center [332, 149] width 415 height 257
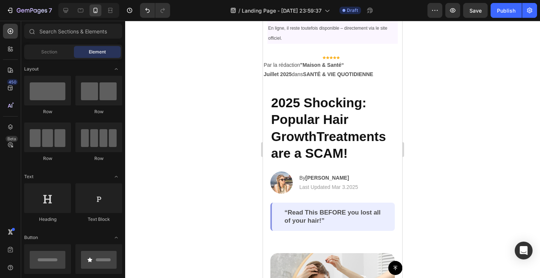
scroll to position [127, 0]
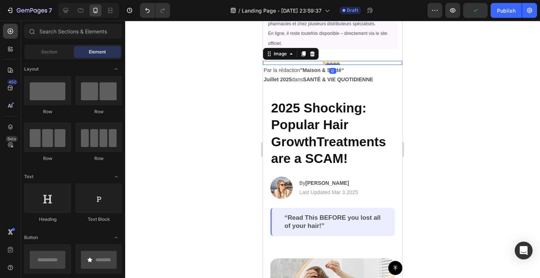
click at [293, 61] on div at bounding box center [331, 63] width 137 height 4
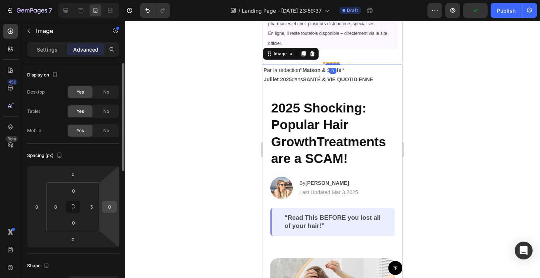
click at [112, 206] on input "0" at bounding box center [109, 206] width 11 height 11
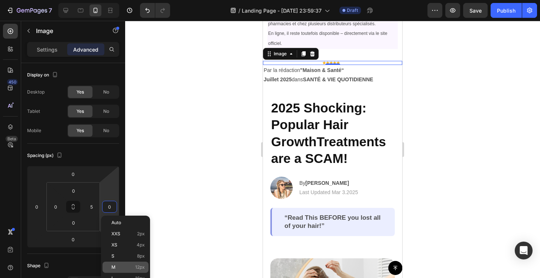
click at [125, 272] on div "M 12px" at bounding box center [125, 267] width 46 height 11
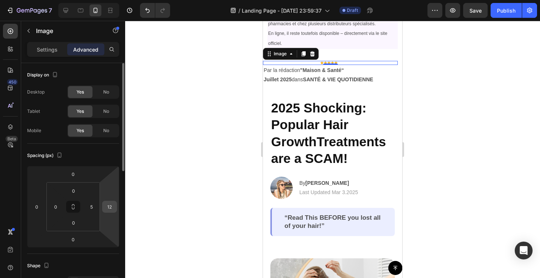
click at [108, 211] on input "12" at bounding box center [109, 206] width 11 height 11
type input "2"
type input "300"
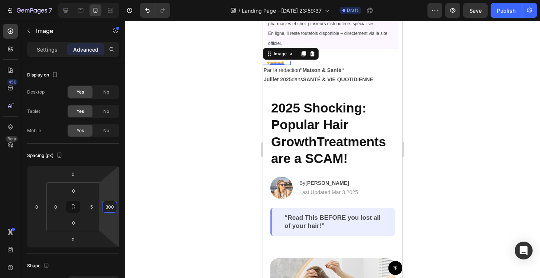
click at [162, 184] on div at bounding box center [332, 149] width 415 height 257
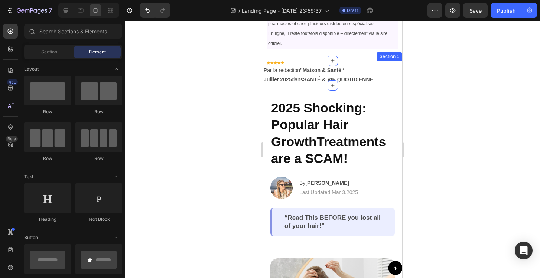
click at [299, 62] on div "Image Par la rédaction "Maison & Santé“    Juillet 2025  dans SANTÉ & VIE QUOTI…" at bounding box center [332, 73] width 139 height 24
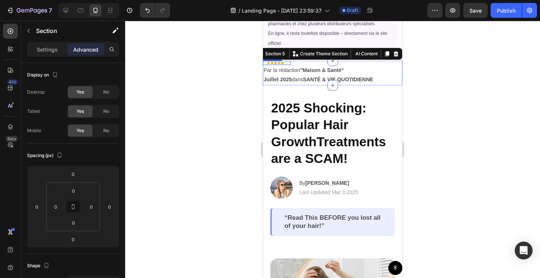
click at [280, 62] on img at bounding box center [276, 63] width 19 height 4
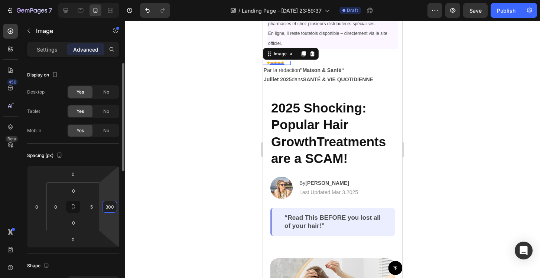
click at [112, 208] on input "300" at bounding box center [109, 206] width 11 height 11
type input "320"
click at [187, 135] on div at bounding box center [332, 149] width 415 height 257
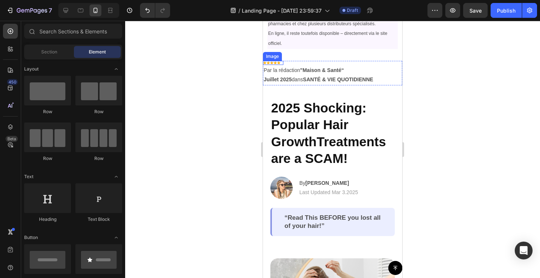
click at [278, 62] on img at bounding box center [272, 63] width 19 height 4
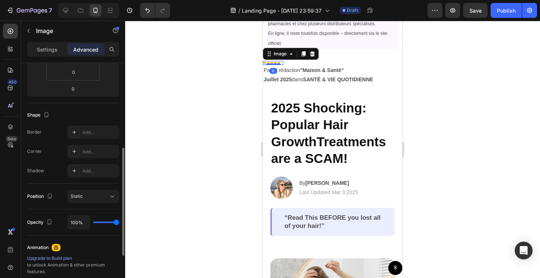
scroll to position [171, 0]
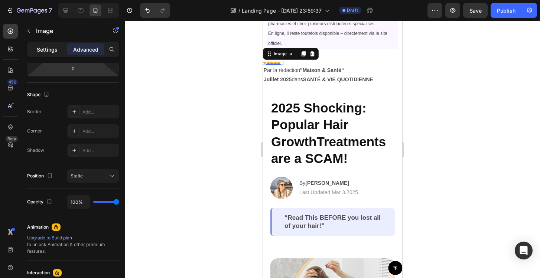
click at [59, 49] on div "Settings" at bounding box center [47, 49] width 37 height 12
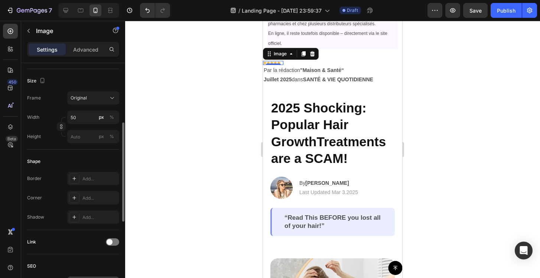
scroll to position [162, 0]
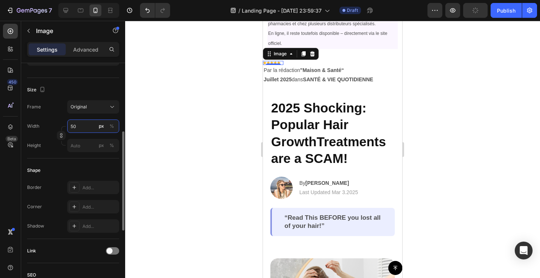
click at [79, 127] on input "50" at bounding box center [93, 126] width 52 height 13
type input "70"
click at [172, 152] on div at bounding box center [332, 149] width 415 height 257
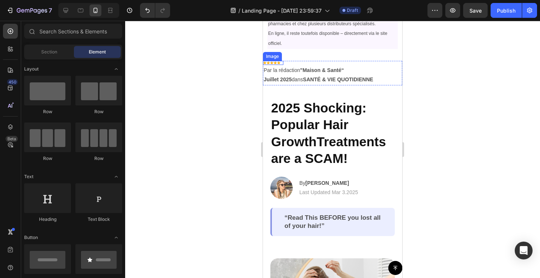
click at [277, 61] on img at bounding box center [272, 63] width 19 height 4
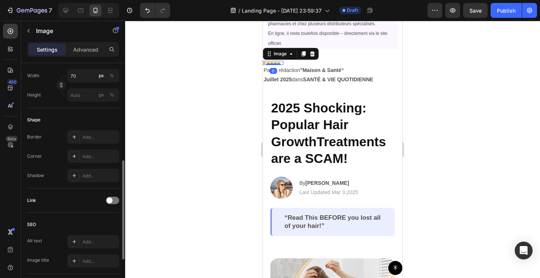
scroll to position [216, 0]
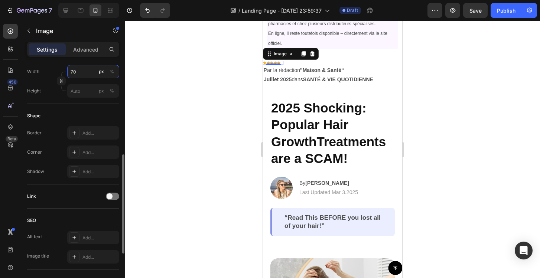
click at [79, 70] on input "70" at bounding box center [93, 71] width 52 height 13
type input "100"
click at [202, 75] on div at bounding box center [332, 149] width 415 height 257
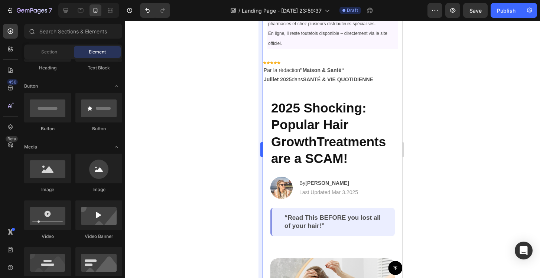
scroll to position [85, 0]
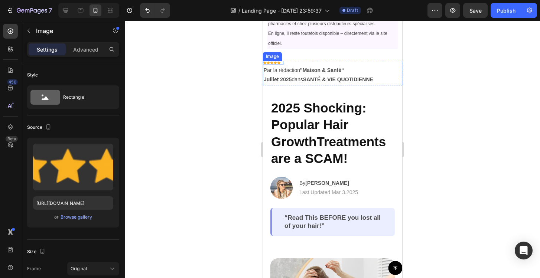
click at [274, 61] on img at bounding box center [272, 63] width 19 height 4
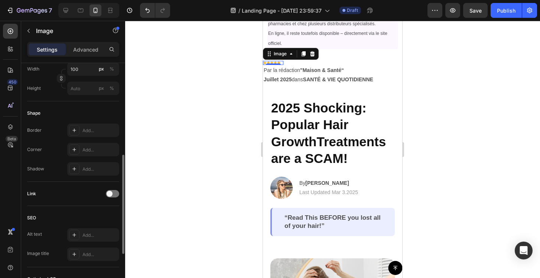
scroll to position [199, 0]
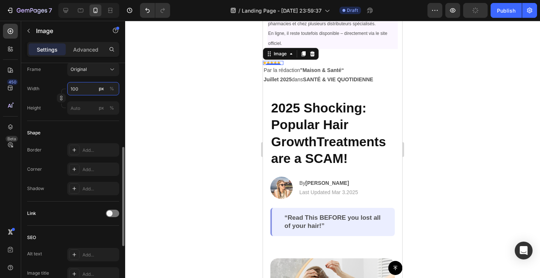
click at [84, 92] on input "100" at bounding box center [93, 88] width 52 height 13
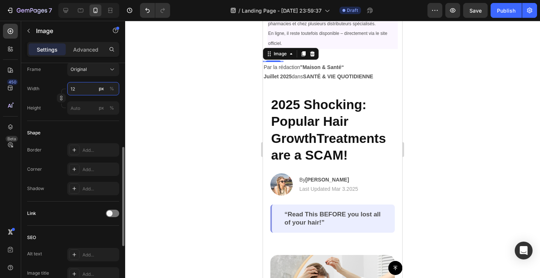
type input "1"
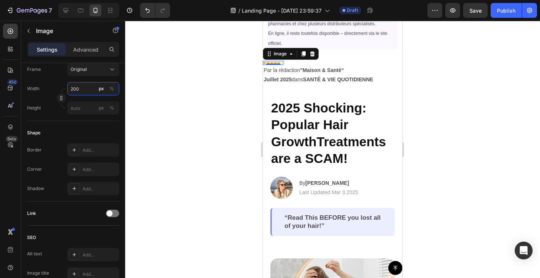
type input "200"
click at [213, 96] on div at bounding box center [332, 149] width 415 height 257
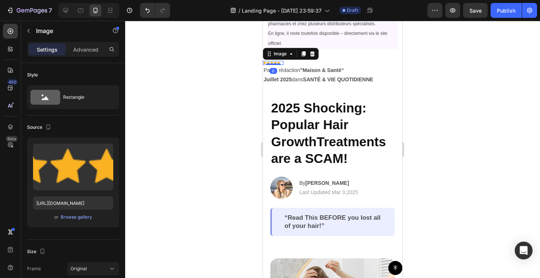
click at [275, 62] on img at bounding box center [272, 63] width 19 height 4
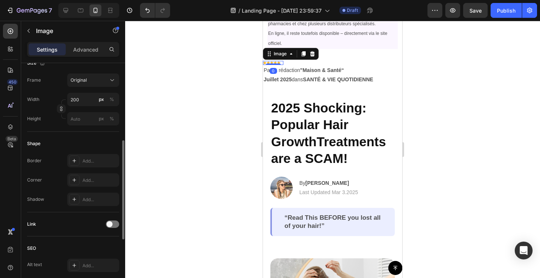
scroll to position [187, 0]
click at [79, 99] on input "200" at bounding box center [93, 100] width 52 height 13
type input "300"
click at [182, 105] on div at bounding box center [332, 149] width 415 height 257
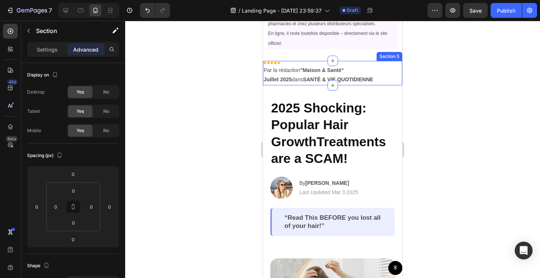
click at [299, 61] on div "Image Par la rédaction "Maison & Santé“    Juillet 2025  dans SANTÉ & VIE QUOTI…" at bounding box center [332, 73] width 139 height 24
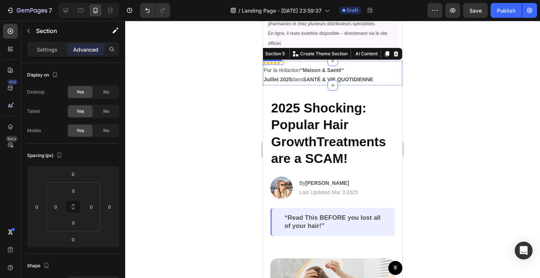
click at [278, 62] on img at bounding box center [272, 63] width 19 height 4
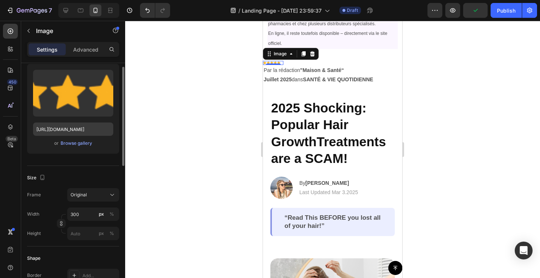
scroll to position [55, 0]
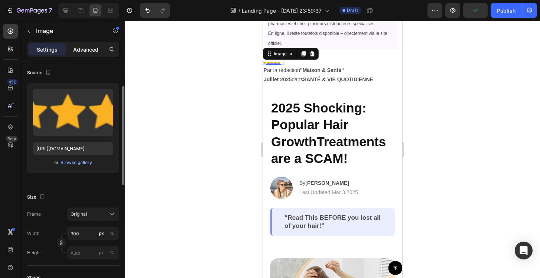
click at [85, 55] on div "Advanced" at bounding box center [85, 49] width 37 height 12
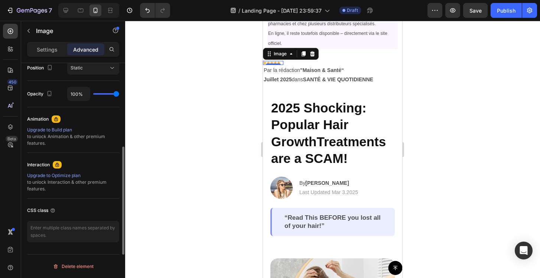
scroll to position [119, 0]
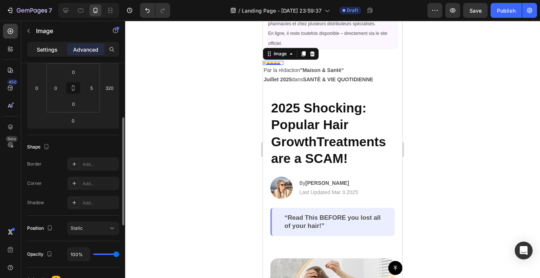
click at [57, 49] on p "Settings" at bounding box center [47, 50] width 21 height 8
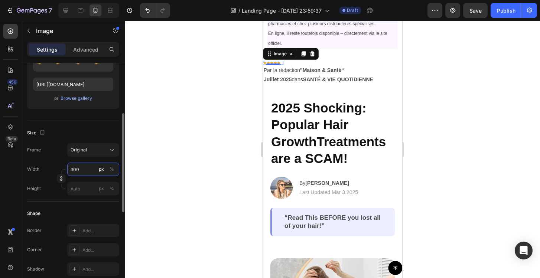
click at [82, 169] on input "300" at bounding box center [93, 169] width 52 height 13
type input "1000"
click at [165, 150] on div at bounding box center [332, 149] width 415 height 257
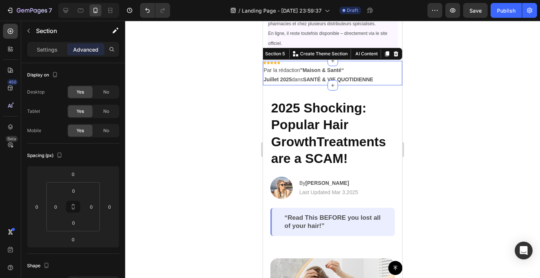
click at [294, 62] on div "Image Par la rédaction "Maison & Santé“    Juillet 2025  dans SANTÉ & VIE QUOTI…" at bounding box center [332, 73] width 139 height 24
click at [276, 62] on div "Image" at bounding box center [273, 63] width 20 height 4
click at [296, 62] on div "Image Par la rédaction "Maison & Santé“    Juillet 2025  dans SANTÉ & VIE QUOTI…" at bounding box center [332, 73] width 139 height 24
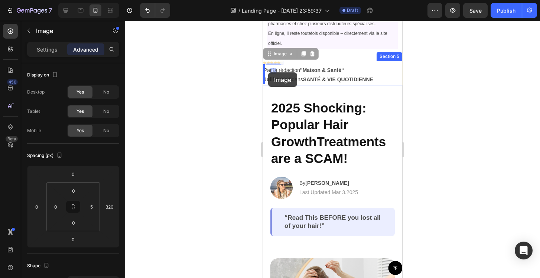
drag, startPoint x: 274, startPoint y: 63, endPoint x: 268, endPoint y: 72, distance: 11.7
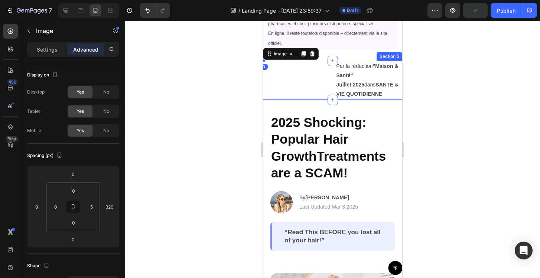
click at [311, 70] on div "Image 0" at bounding box center [296, 80] width 67 height 39
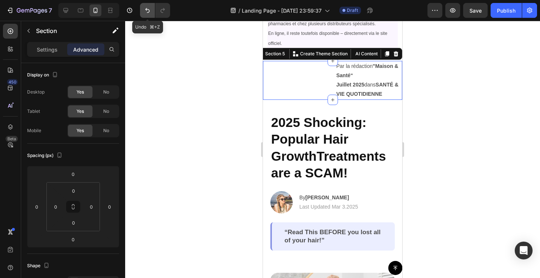
click at [150, 11] on icon "Undo/Redo" at bounding box center [147, 10] width 7 height 7
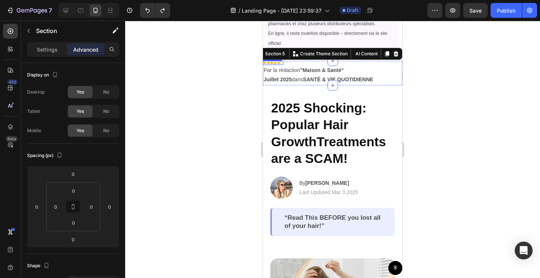
click at [277, 62] on img at bounding box center [272, 63] width 19 height 4
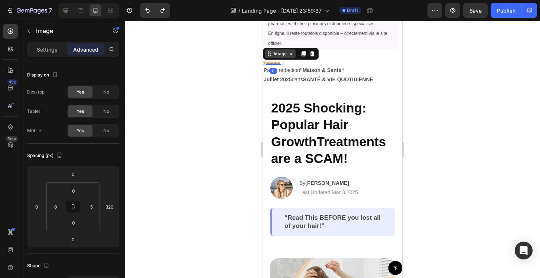
click at [292, 54] on icon at bounding box center [291, 54] width 6 height 6
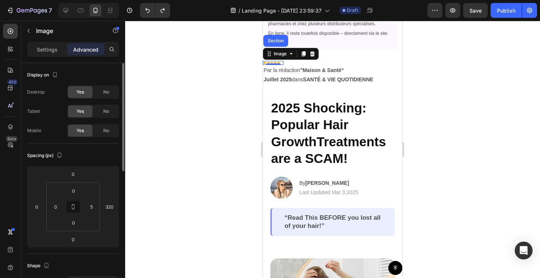
click at [94, 71] on div "Display on" at bounding box center [73, 75] width 92 height 12
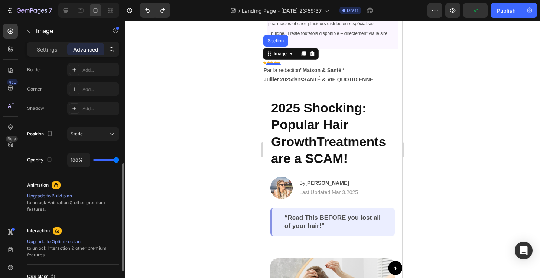
scroll to position [215, 0]
click at [102, 131] on div "Static" at bounding box center [90, 131] width 38 height 7
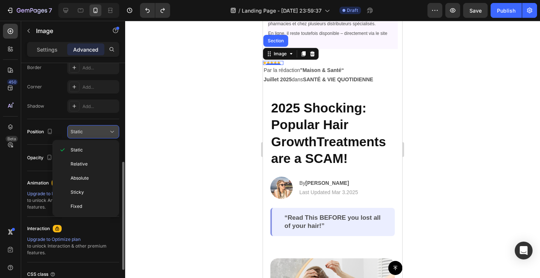
click at [102, 131] on div "Static" at bounding box center [90, 131] width 38 height 7
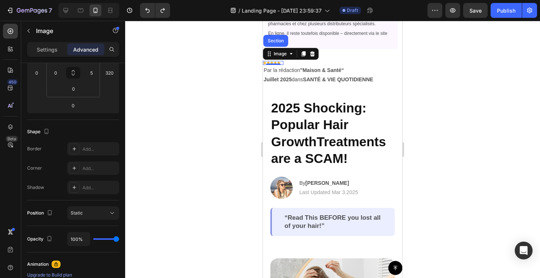
scroll to position [100, 0]
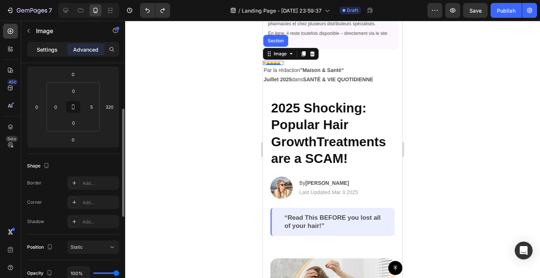
click at [57, 51] on div "Settings" at bounding box center [47, 49] width 37 height 12
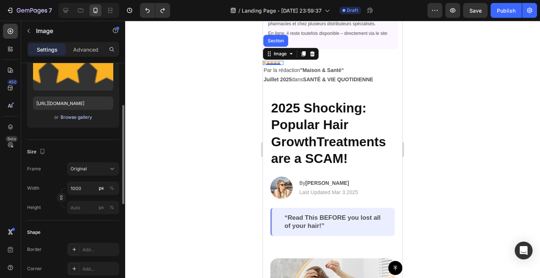
scroll to position [150, 0]
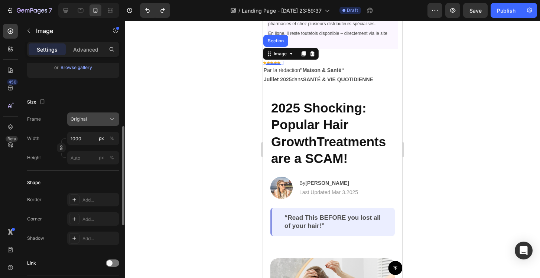
click at [87, 119] on div "Original" at bounding box center [89, 119] width 36 height 7
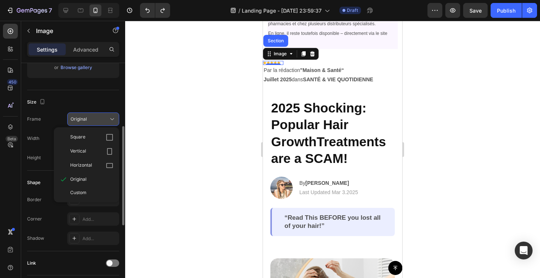
click at [87, 119] on div "Original" at bounding box center [89, 119] width 36 height 7
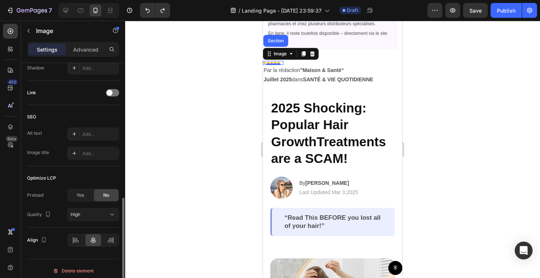
scroll to position [324, 0]
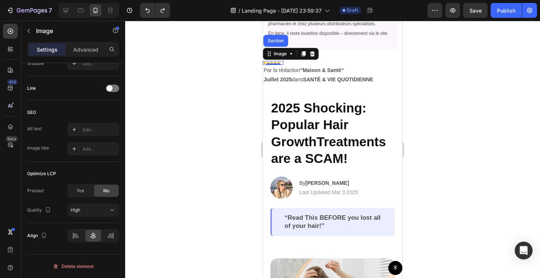
click at [189, 182] on div at bounding box center [332, 149] width 415 height 257
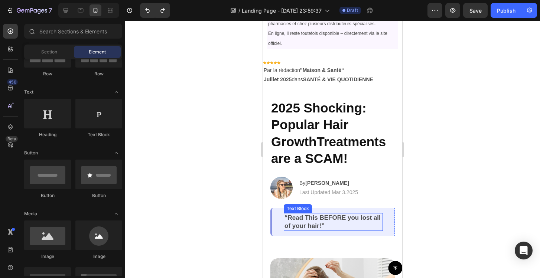
scroll to position [62, 0]
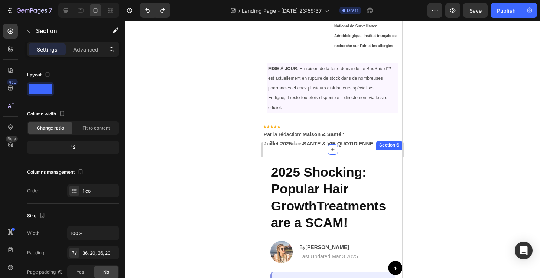
click at [316, 157] on div "2025 Shocking: Popular Hair GrowthTreatments are a SCAM! Heading Image By Jessi…" at bounding box center [332, 232] width 139 height 164
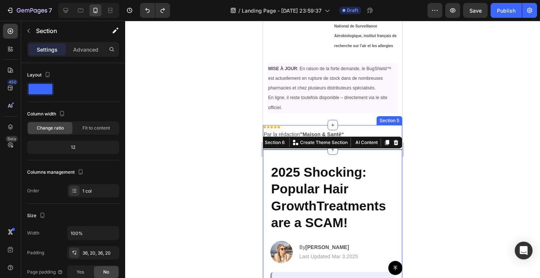
click at [388, 125] on div "Image Par la rédaction "Maison & Santé“    Juillet 2025  dans SANTÉ & VIE QUOTI…" at bounding box center [332, 137] width 139 height 24
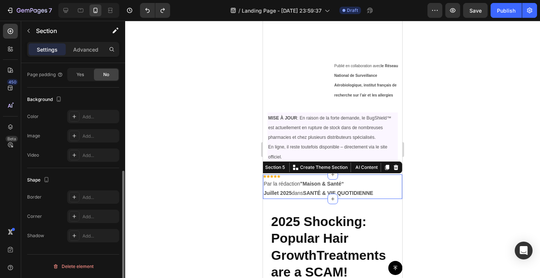
scroll to position [0, 0]
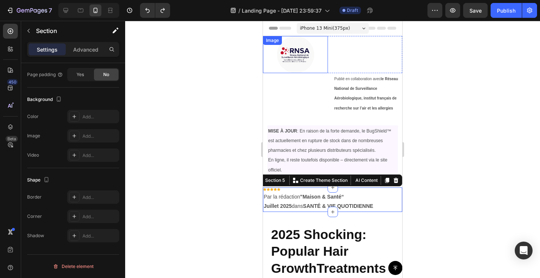
click at [300, 58] on img at bounding box center [295, 54] width 37 height 37
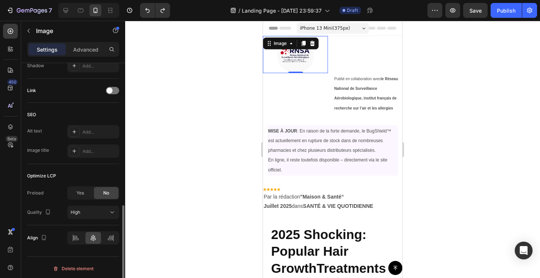
scroll to position [343, 0]
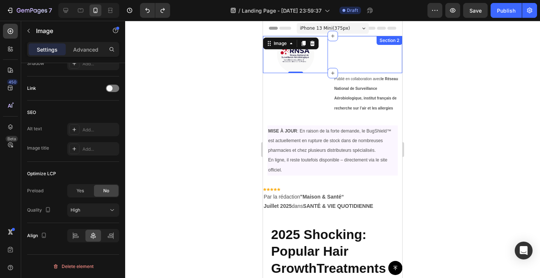
click at [357, 48] on div "Image 0 Section 2" at bounding box center [332, 54] width 139 height 37
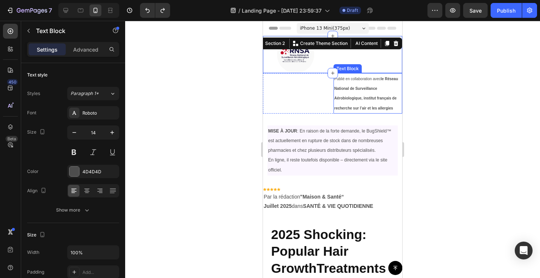
click at [373, 102] on p "Publié en collaboration avec le Réseau National de Surveillance Aérobiologique,…" at bounding box center [367, 93] width 67 height 39
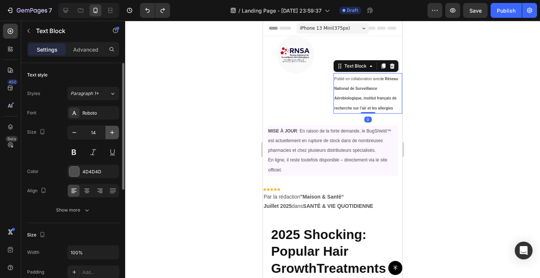
click at [113, 132] on icon "button" at bounding box center [111, 132] width 7 height 7
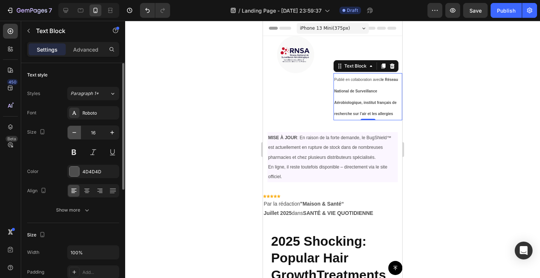
click at [78, 134] on icon "button" at bounding box center [74, 132] width 7 height 7
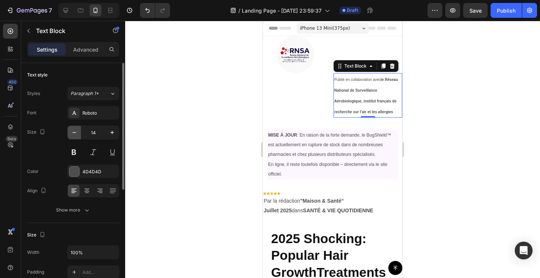
click at [78, 134] on icon "button" at bounding box center [74, 132] width 7 height 7
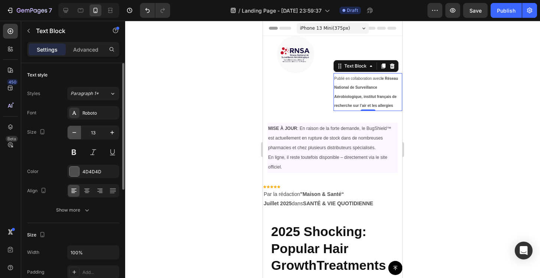
click at [78, 134] on icon "button" at bounding box center [74, 132] width 7 height 7
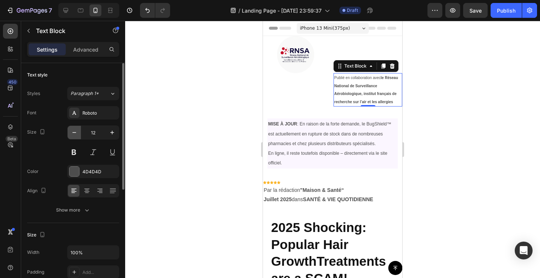
click at [79, 135] on button "button" at bounding box center [74, 132] width 13 height 13
type input "11"
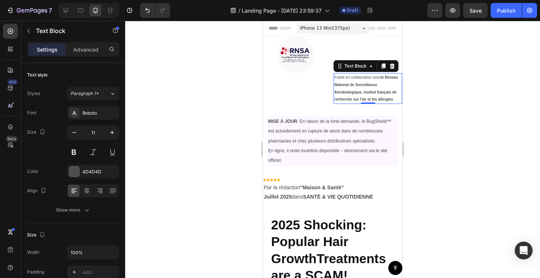
click at [198, 114] on div at bounding box center [332, 149] width 415 height 257
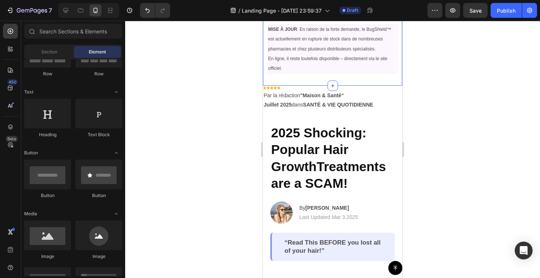
scroll to position [103, 0]
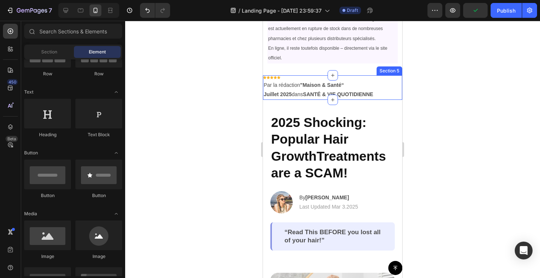
click at [304, 77] on div "Image Par la rédaction "Maison & Santé“    Juillet 2025  dans SANTÉ & VIE QUOTI…" at bounding box center [332, 87] width 139 height 24
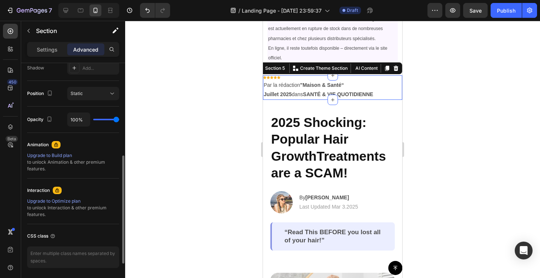
scroll to position [203, 0]
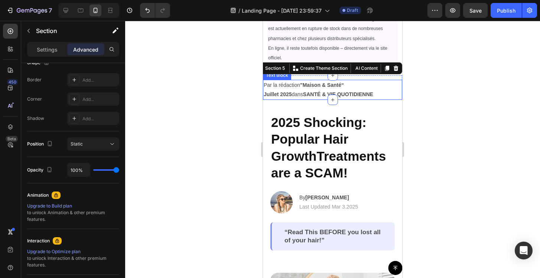
click at [233, 100] on div at bounding box center [332, 149] width 415 height 257
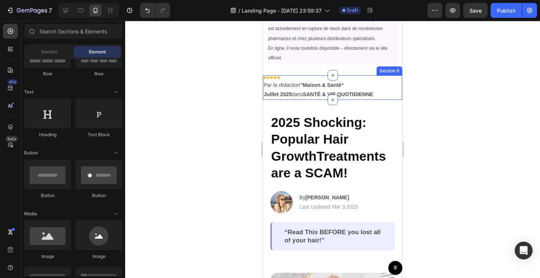
click at [304, 77] on div "Image Par la rédaction "Maison & Santé“    Juillet 2025  dans SANTÉ & VIE QUOTI…" at bounding box center [332, 87] width 139 height 24
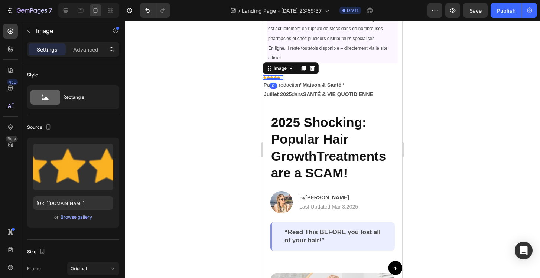
click at [270, 76] on img at bounding box center [272, 77] width 19 height 4
click at [269, 75] on img at bounding box center [272, 77] width 19 height 4
click at [292, 68] on icon at bounding box center [291, 68] width 2 height 1
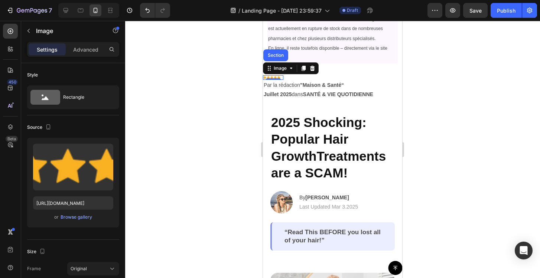
click at [270, 72] on div "Image Section" at bounding box center [291, 68] width 56 height 12
click at [270, 70] on div "Image" at bounding box center [280, 68] width 31 height 9
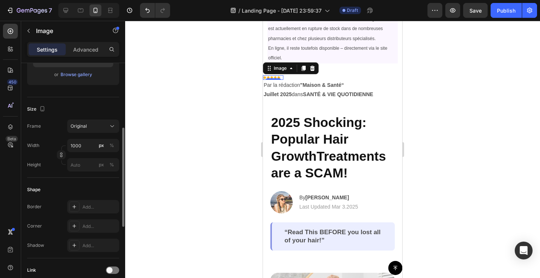
scroll to position [148, 0]
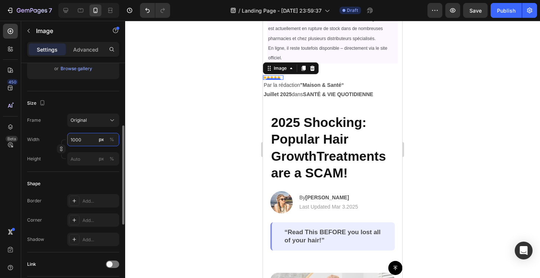
click at [96, 138] on input "1000" at bounding box center [93, 139] width 52 height 13
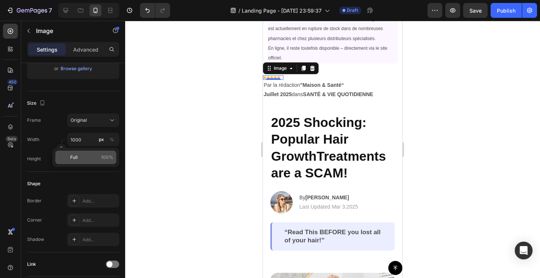
click at [72, 156] on span "Full" at bounding box center [73, 157] width 7 height 7
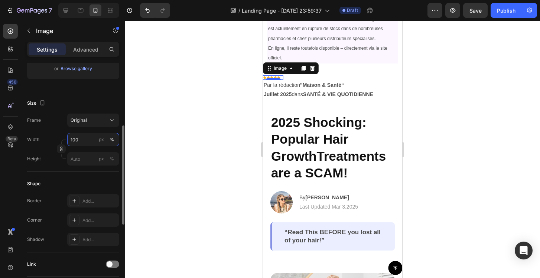
click at [92, 141] on input "100" at bounding box center [93, 139] width 52 height 13
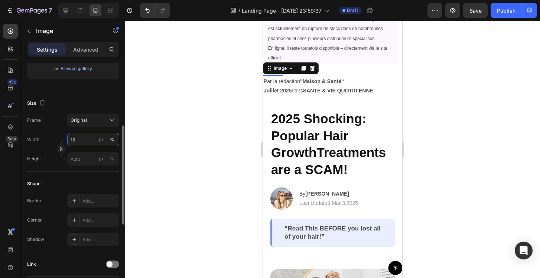
type input "1"
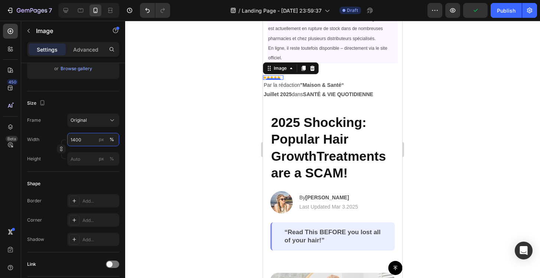
type input "1400"
click at [162, 135] on div at bounding box center [332, 149] width 415 height 257
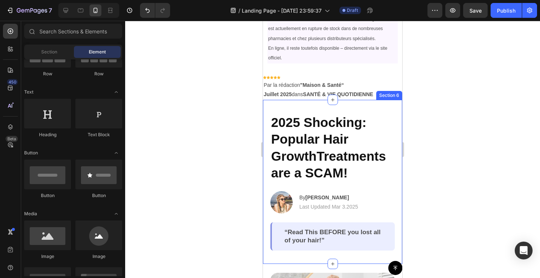
scroll to position [153, 0]
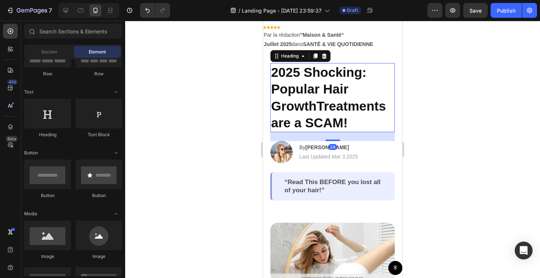
click at [314, 93] on h2 "2025 Shocking: Popular Hair GrowthTreatments are a SCAM!" at bounding box center [332, 97] width 124 height 69
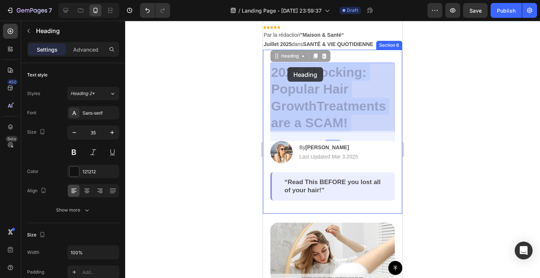
drag, startPoint x: 350, startPoint y: 122, endPoint x: 285, endPoint y: 68, distance: 84.3
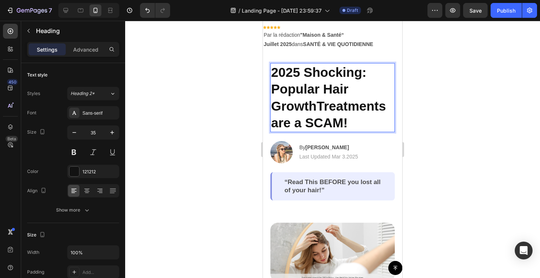
click at [354, 122] on p "2025 Shocking: Popular Hair GrowthTreatments are a SCAM!" at bounding box center [332, 98] width 123 height 68
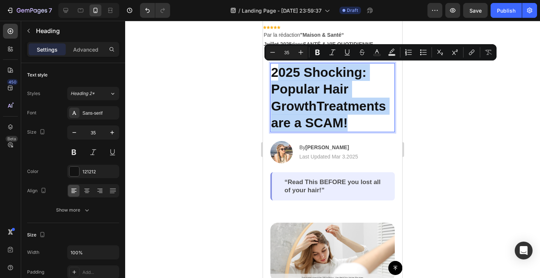
drag, startPoint x: 349, startPoint y: 122, endPoint x: 278, endPoint y: 72, distance: 86.7
click at [278, 72] on p "2025 Shocking: Popular Hair GrowthTreatments are a SCAM!" at bounding box center [332, 98] width 123 height 68
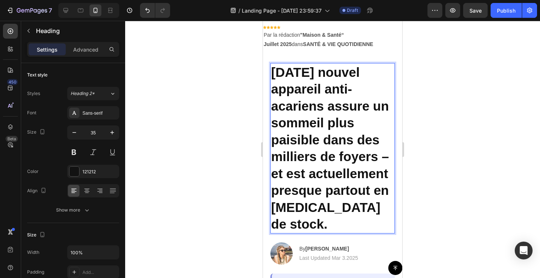
click at [275, 73] on p "2Ce nouvel appareil anti-acariens assure un sommeil plus paisible dans des mill…" at bounding box center [332, 148] width 123 height 169
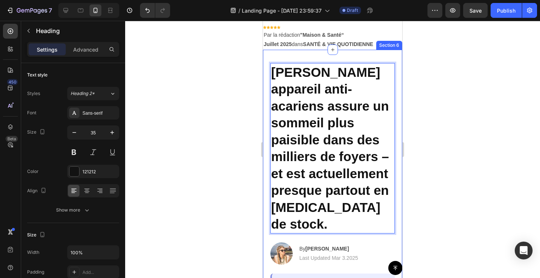
click at [237, 112] on div at bounding box center [332, 149] width 415 height 257
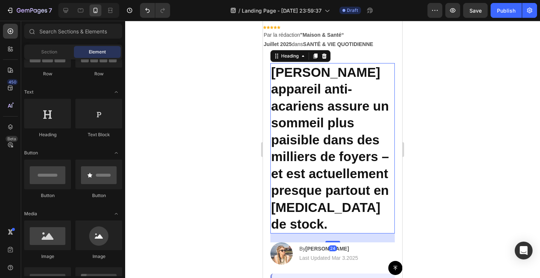
click at [325, 120] on p "Ce nouvel appareil anti-acariens assure un sommeil plus paisible dans des milli…" at bounding box center [332, 148] width 123 height 169
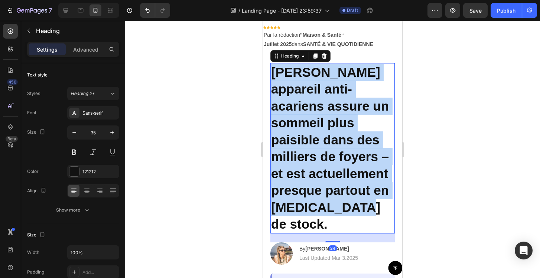
click at [325, 120] on p "Ce nouvel appareil anti-acariens assure un sommeil plus paisible dans des milli…" at bounding box center [332, 148] width 123 height 169
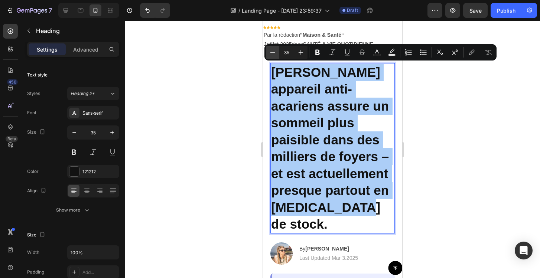
click at [272, 52] on icon "Editor contextual toolbar" at bounding box center [272, 52] width 7 height 7
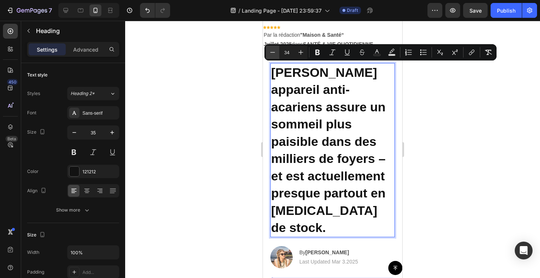
click at [272, 52] on icon "Editor contextual toolbar" at bounding box center [272, 52] width 7 height 7
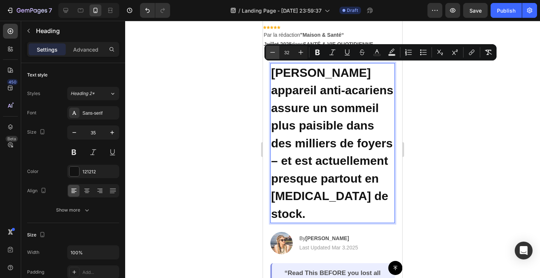
click at [272, 52] on icon "Editor contextual toolbar" at bounding box center [272, 52] width 7 height 7
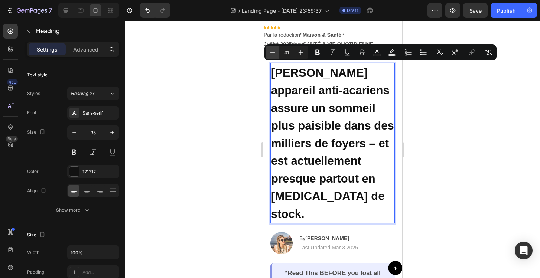
click at [272, 52] on icon "Editor contextual toolbar" at bounding box center [272, 52] width 7 height 7
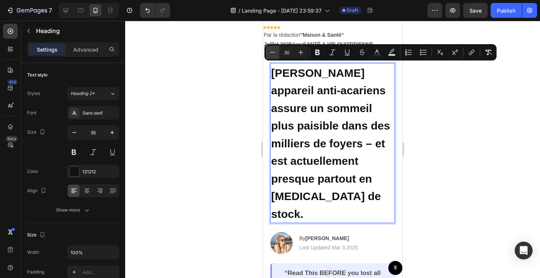
click at [272, 52] on icon "Editor contextual toolbar" at bounding box center [272, 52] width 7 height 7
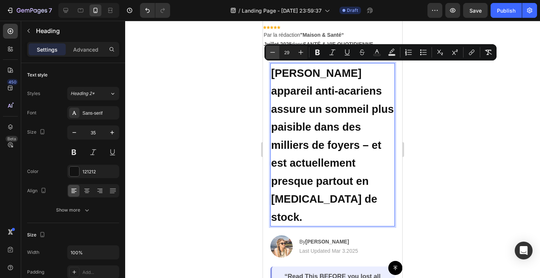
click at [272, 52] on icon "Editor contextual toolbar" at bounding box center [272, 52] width 7 height 7
type input "28"
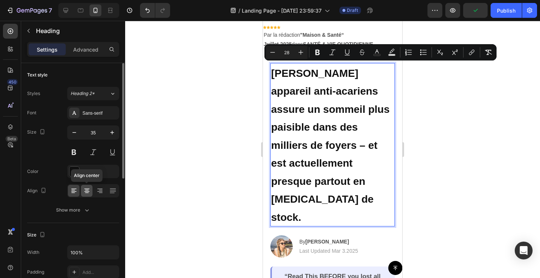
click at [89, 187] on icon at bounding box center [86, 190] width 7 height 7
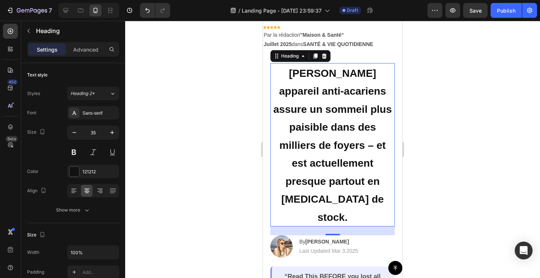
click at [314, 123] on span "Ce nouvel appareil anti-acariens assure un sommeil plus paisible dans des milli…" at bounding box center [332, 146] width 118 height 156
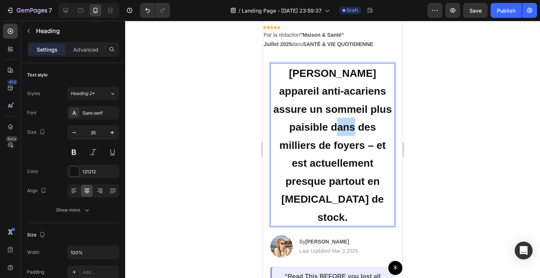
click at [314, 123] on span "Ce nouvel appareil anti-acariens assure un sommeil plus paisible dans des milli…" at bounding box center [332, 146] width 118 height 156
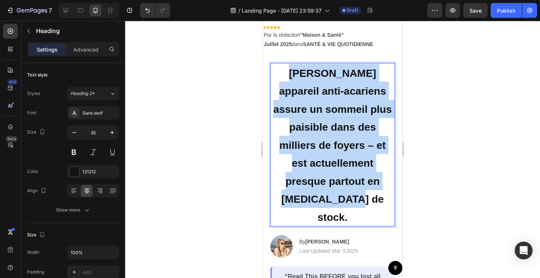
click at [314, 123] on span "Ce nouvel appareil anti-acariens assure un sommeil plus paisible dans des milli…" at bounding box center [332, 146] width 118 height 156
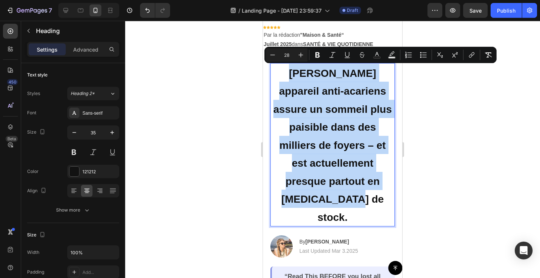
click at [314, 123] on span "Ce nouvel appareil anti-acariens assure un sommeil plus paisible dans des milli…" at bounding box center [332, 146] width 118 height 156
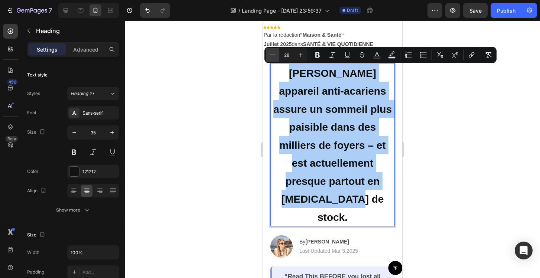
click at [273, 56] on icon "Editor contextual toolbar" at bounding box center [272, 54] width 7 height 7
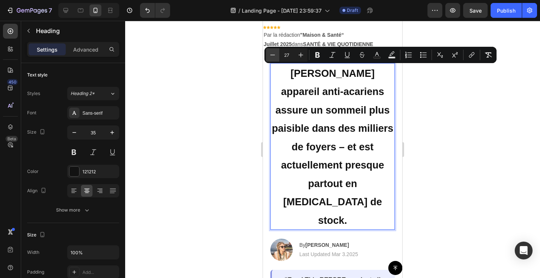
click at [273, 56] on icon "Editor contextual toolbar" at bounding box center [272, 54] width 7 height 7
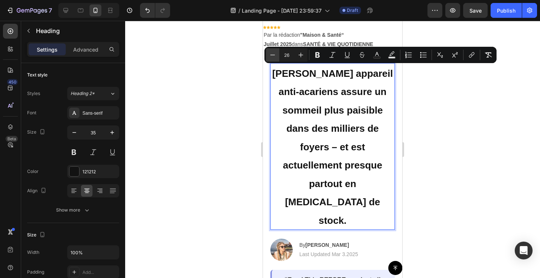
click at [273, 56] on icon "Editor contextual toolbar" at bounding box center [272, 54] width 7 height 7
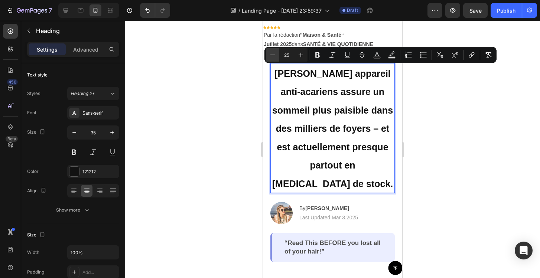
click at [273, 57] on icon "Editor contextual toolbar" at bounding box center [272, 54] width 7 height 7
type input "24"
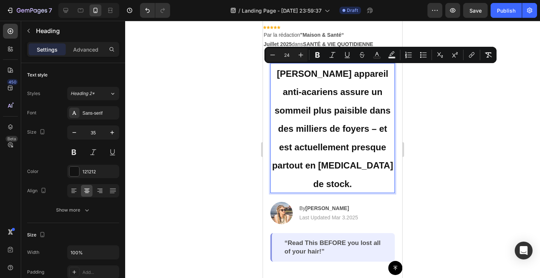
click at [153, 114] on div at bounding box center [332, 149] width 415 height 257
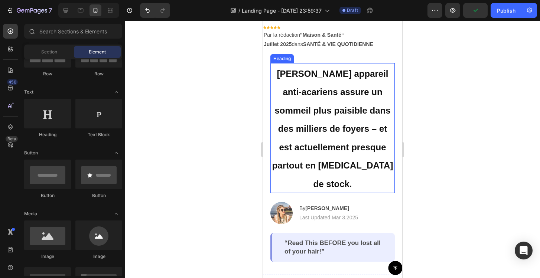
click at [466, 127] on div at bounding box center [332, 149] width 415 height 257
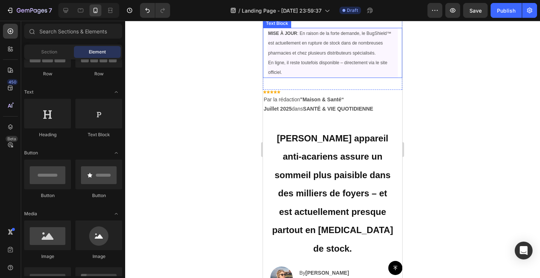
scroll to position [142, 0]
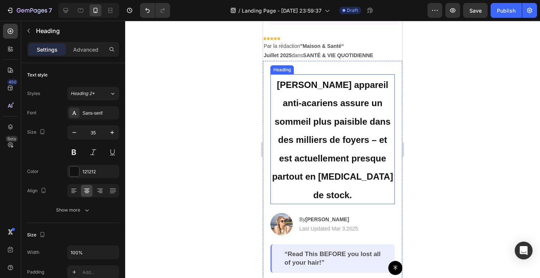
click at [303, 108] on p "⁠⁠⁠⁠⁠⁠⁠ Ce nouvel appareil anti-acariens assure un sommeil plus paisible dans d…" at bounding box center [332, 139] width 123 height 129
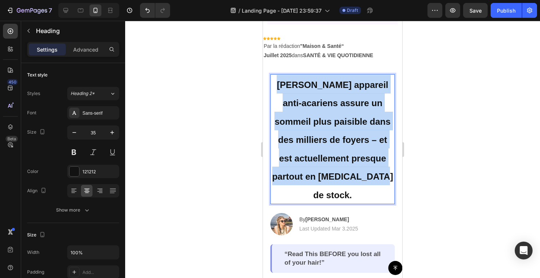
click at [303, 108] on p "Ce nouvel appareil anti-acariens assure un sommeil plus paisible dans des milli…" at bounding box center [332, 139] width 123 height 129
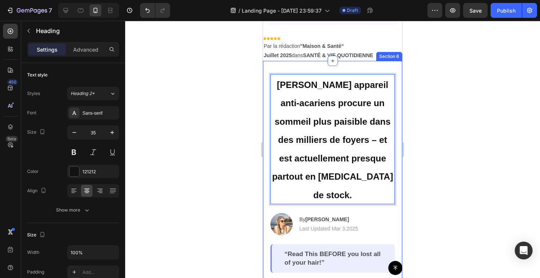
click at [466, 111] on div at bounding box center [332, 149] width 415 height 257
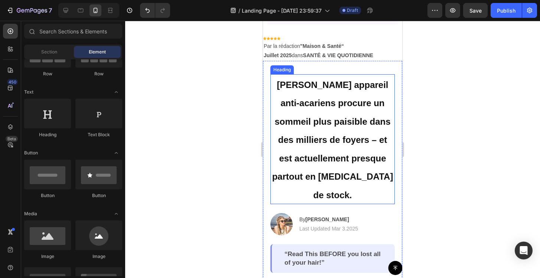
click at [282, 85] on span "Ce nouvel appareil anti-acariens procure un sommeil plus paisible dans des mill…" at bounding box center [332, 140] width 121 height 120
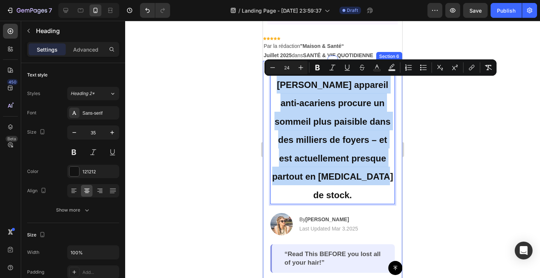
drag, startPoint x: 282, startPoint y: 85, endPoint x: 398, endPoint y: 173, distance: 145.7
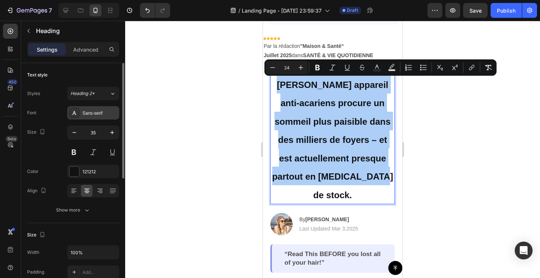
click at [98, 114] on div "Sans-serif" at bounding box center [99, 113] width 35 height 7
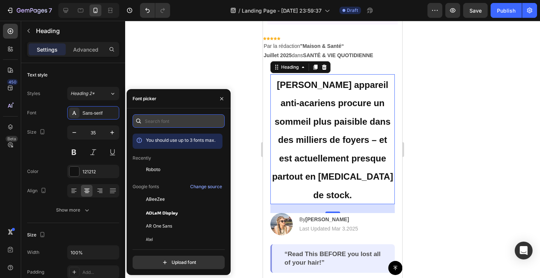
click at [166, 119] on input "text" at bounding box center [179, 120] width 92 height 13
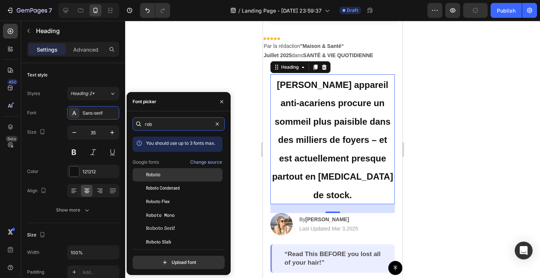
type input "rob"
click at [158, 173] on span "Roboto" at bounding box center [153, 174] width 14 height 7
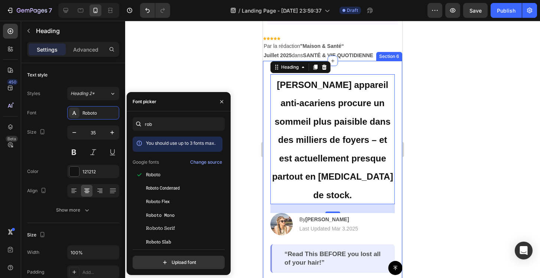
click at [434, 117] on div at bounding box center [332, 149] width 415 height 257
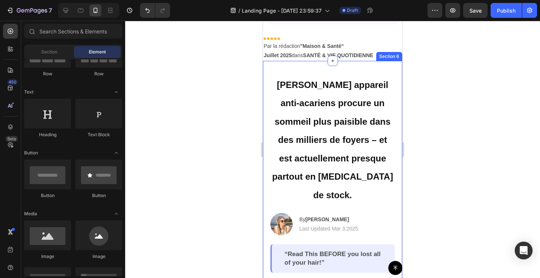
click at [434, 117] on div at bounding box center [332, 149] width 415 height 257
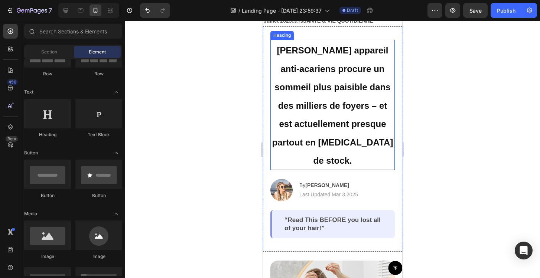
scroll to position [179, 0]
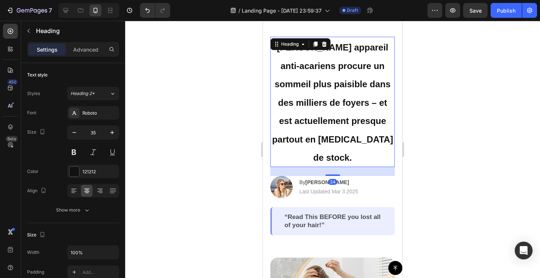
click at [330, 145] on p "⁠⁠⁠⁠⁠⁠⁠ Ce nouvel appareil anti-acariens procure un sommeil plus paisible dans …" at bounding box center [332, 101] width 123 height 129
click at [331, 174] on div at bounding box center [332, 175] width 15 height 2
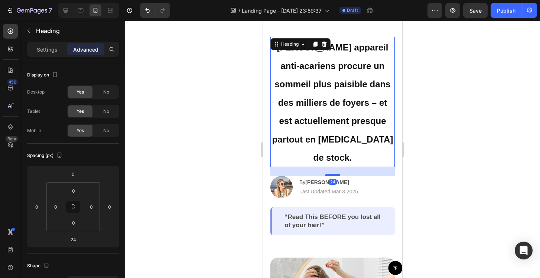
click at [331, 174] on div at bounding box center [332, 175] width 15 height 2
click at [388, 207] on div "“Read This BEFORE you lost all of your hair!” Text Block Row" at bounding box center [332, 221] width 124 height 28
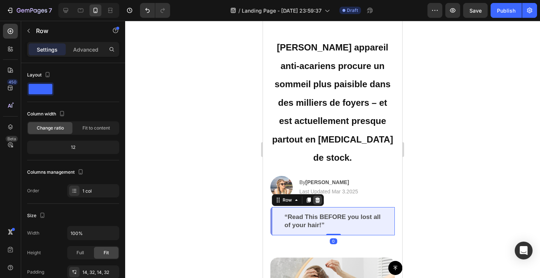
click at [316, 197] on icon at bounding box center [317, 199] width 5 height 5
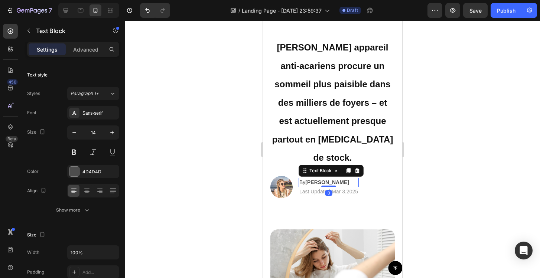
click at [350, 179] on p "By Jessica M." at bounding box center [328, 183] width 59 height 8
click at [359, 168] on icon at bounding box center [357, 171] width 6 height 6
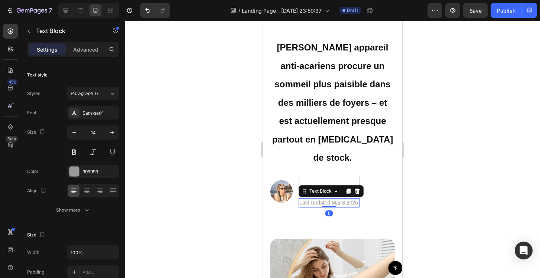
click at [331, 199] on p "Last Updated Mar 3.2025" at bounding box center [328, 203] width 59 height 8
click at [355, 181] on div "Drop element here" at bounding box center [329, 187] width 60 height 12
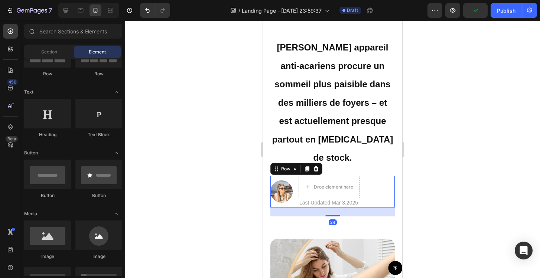
click at [366, 176] on div "Image Drop element here | Text Block Last Updated Mar 3.2025 Text Block Row Row…" at bounding box center [332, 192] width 124 height 32
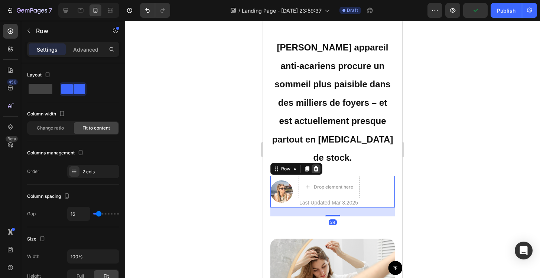
click at [316, 166] on icon at bounding box center [316, 169] width 6 height 6
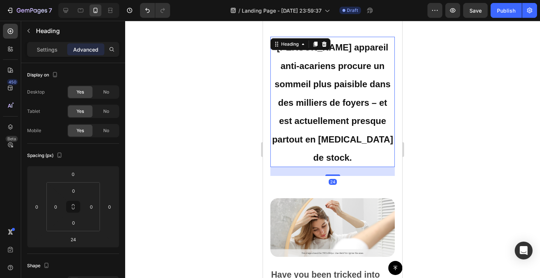
click at [329, 146] on p "⁠⁠⁠⁠⁠⁠⁠ Ce nouvel appareil anti-acariens procure un sommeil plus paisible dans …" at bounding box center [332, 101] width 123 height 129
click at [334, 186] on icon at bounding box center [333, 189] width 6 height 6
click at [214, 157] on div at bounding box center [332, 149] width 415 height 257
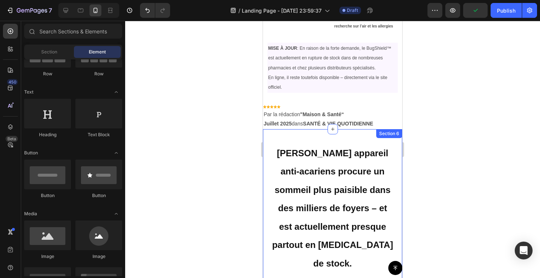
scroll to position [49, 0]
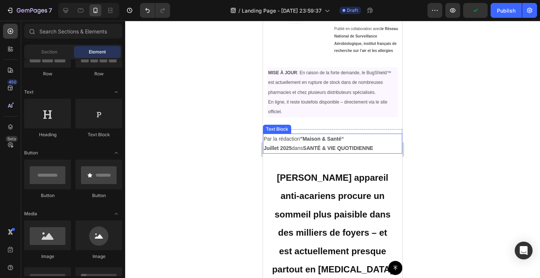
click at [363, 138] on p "Par la rédaction "Maison & Santé“" at bounding box center [333, 138] width 138 height 9
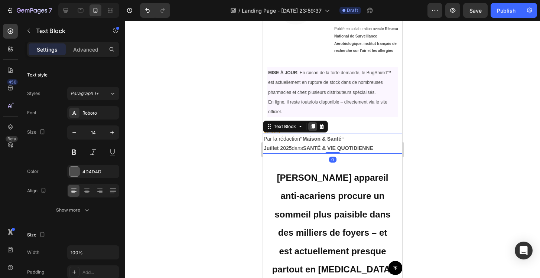
click at [312, 125] on icon at bounding box center [313, 126] width 4 height 5
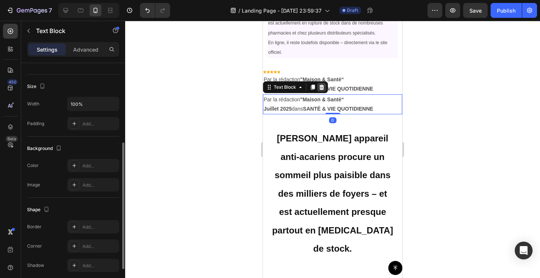
scroll to position [112, 0]
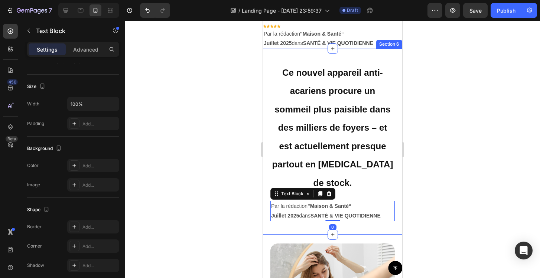
scroll to position [155, 0]
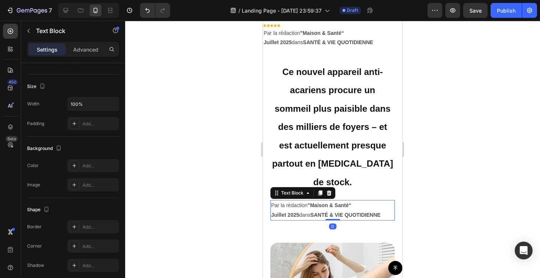
click at [365, 201] on p "Par la rédaction "Maison & Santé“" at bounding box center [332, 205] width 123 height 9
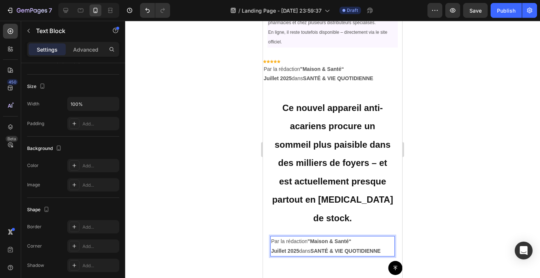
scroll to position [118, 0]
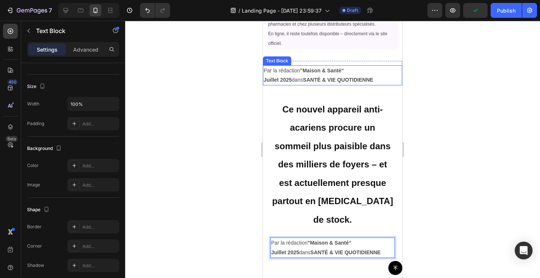
click at [357, 71] on p "Par la rédaction "Maison & Santé“" at bounding box center [333, 70] width 138 height 9
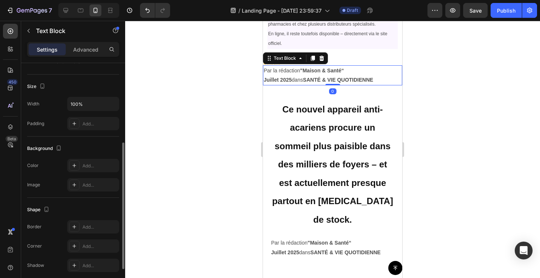
scroll to position [204, 0]
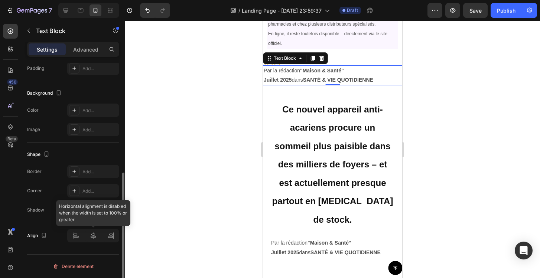
click at [94, 234] on div at bounding box center [93, 235] width 52 height 13
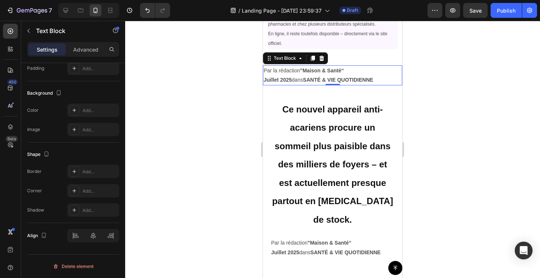
click at [378, 66] on p "Par la rédaction "Maison & Santé“" at bounding box center [333, 70] width 138 height 9
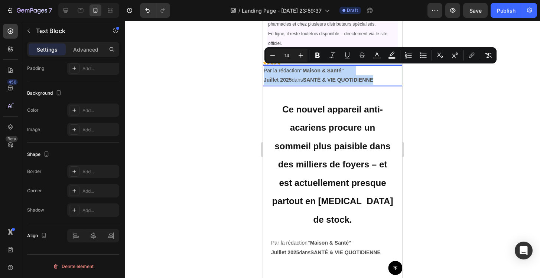
drag, startPoint x: 373, startPoint y: 76, endPoint x: 228, endPoint y: 72, distance: 145.9
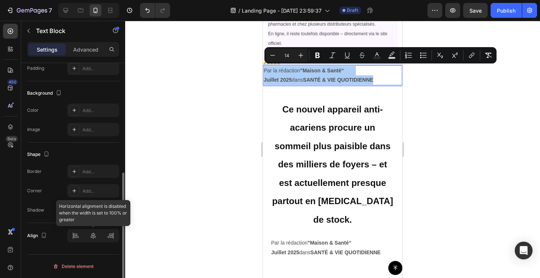
click at [94, 235] on div at bounding box center [93, 235] width 52 height 13
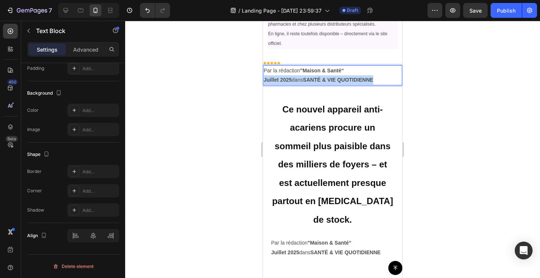
drag, startPoint x: 388, startPoint y: 82, endPoint x: 519, endPoint y: 98, distance: 132.7
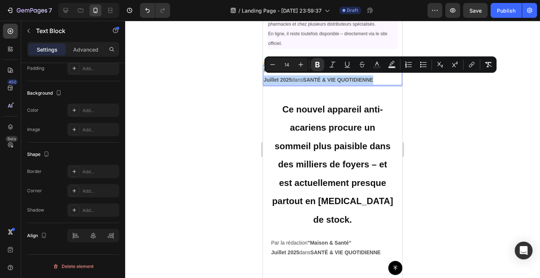
click at [384, 80] on p "Juillet 2025  dans SANTÉ & VIE QUOTIDIENNE" at bounding box center [333, 79] width 138 height 9
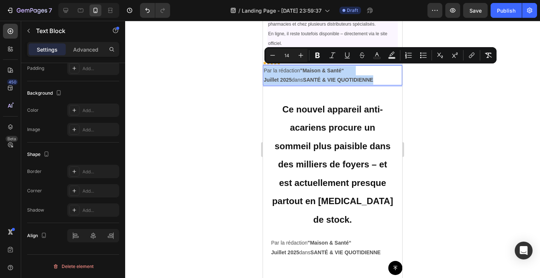
drag, startPoint x: 378, startPoint y: 80, endPoint x: 521, endPoint y: 85, distance: 143.0
click at [265, 68] on p "Par la rédaction "Maison & Santé“" at bounding box center [333, 70] width 138 height 9
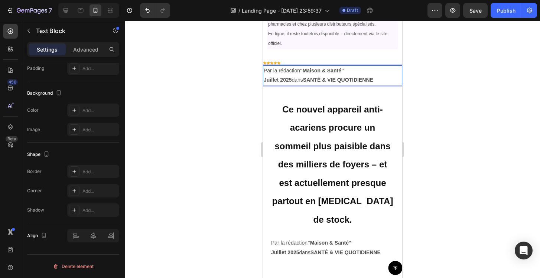
click at [299, 68] on p "Par la rédaction "Maison & Santé“" at bounding box center [333, 70] width 138 height 9
click at [431, 99] on div at bounding box center [332, 149] width 415 height 257
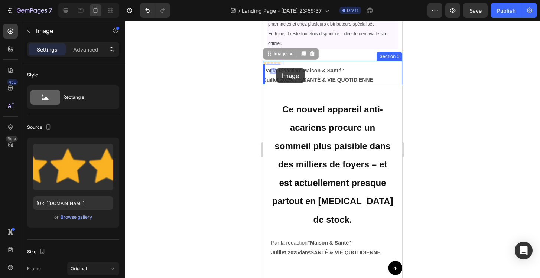
drag, startPoint x: 275, startPoint y: 62, endPoint x: 276, endPoint y: 68, distance: 6.0
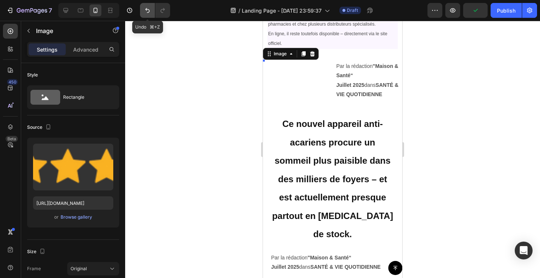
click at [146, 11] on icon "Undo/Redo" at bounding box center [147, 10] width 7 height 7
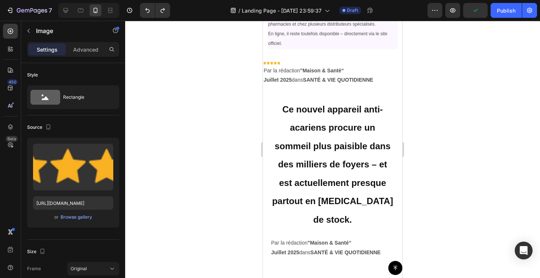
click at [242, 85] on div at bounding box center [332, 149] width 415 height 257
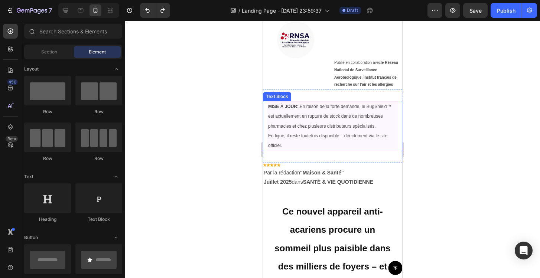
scroll to position [61, 0]
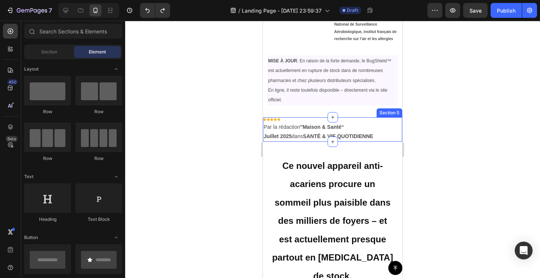
click at [315, 117] on div "Image Par la rédaction "Maison & Santé“    [DATE]  dans SANTÉ & VIE QUOTIDIENNE…" at bounding box center [332, 129] width 139 height 24
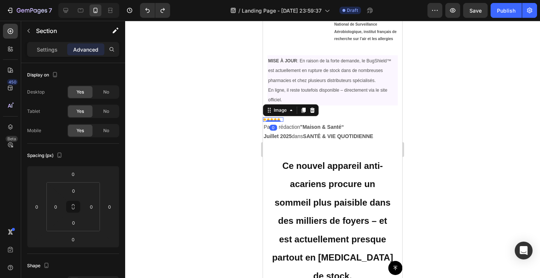
click at [273, 120] on img at bounding box center [272, 119] width 19 height 4
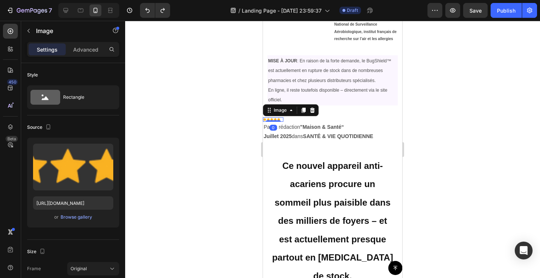
click at [270, 118] on img at bounding box center [272, 119] width 19 height 4
click at [314, 111] on icon at bounding box center [312, 110] width 6 height 6
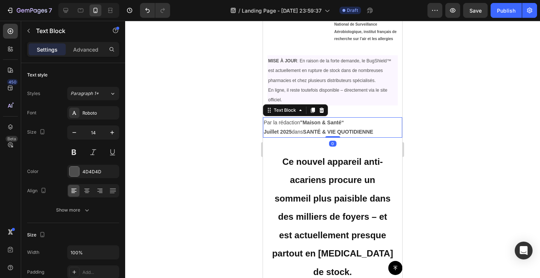
click at [336, 120] on strong ""Maison & Santé“" at bounding box center [322, 123] width 44 height 6
click at [333, 118] on icon at bounding box center [333, 117] width 6 height 6
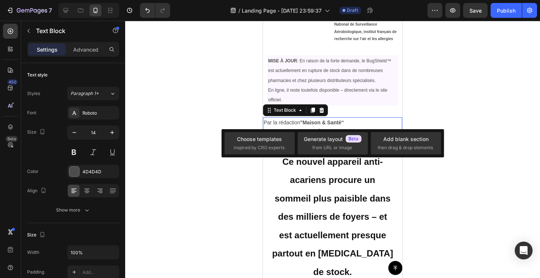
click at [207, 124] on div at bounding box center [332, 149] width 415 height 257
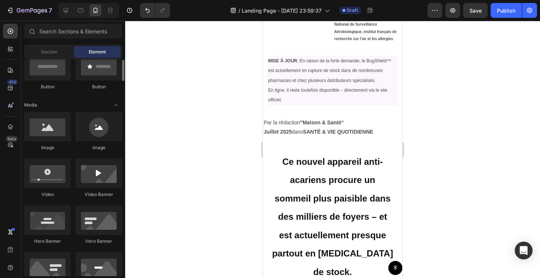
scroll to position [216, 0]
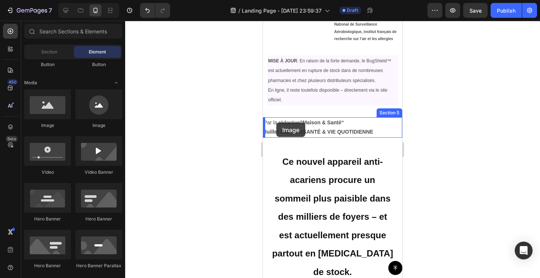
drag, startPoint x: 311, startPoint y: 125, endPoint x: 276, endPoint y: 122, distance: 34.6
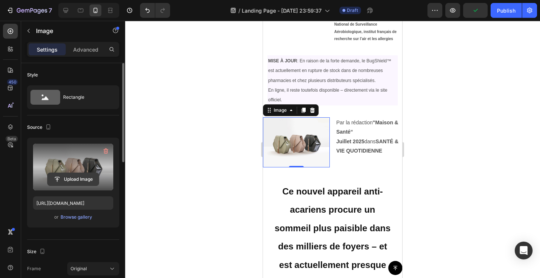
click at [79, 182] on input "file" at bounding box center [73, 179] width 51 height 13
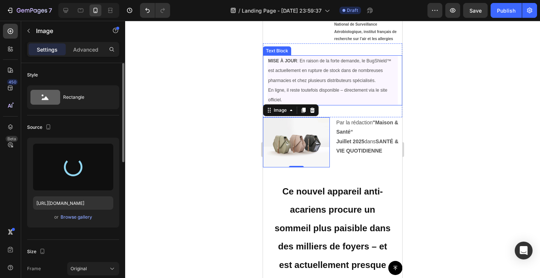
type input "[URL][DOMAIN_NAME]"
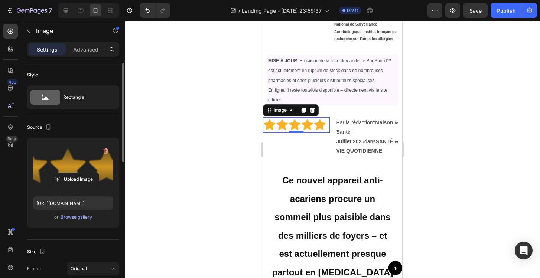
click at [325, 123] on img at bounding box center [296, 124] width 67 height 15
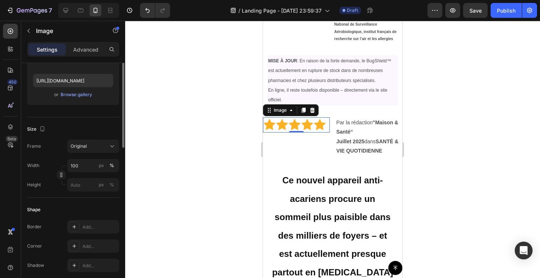
scroll to position [76, 0]
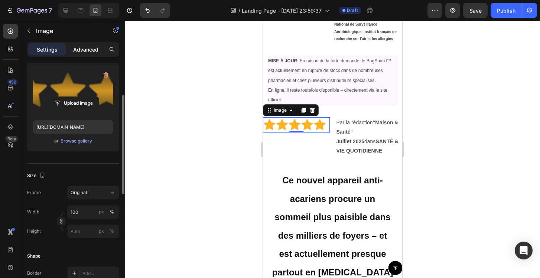
click at [89, 49] on p "Advanced" at bounding box center [85, 50] width 25 height 8
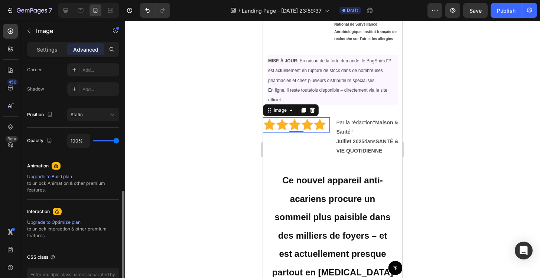
scroll to position [279, 0]
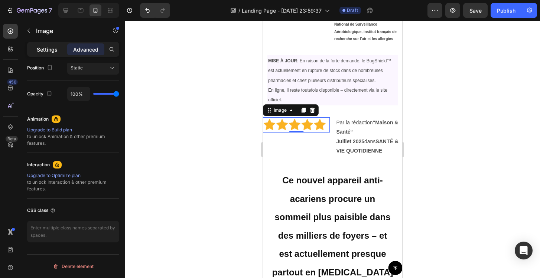
click at [58, 49] on div "Settings" at bounding box center [47, 49] width 37 height 12
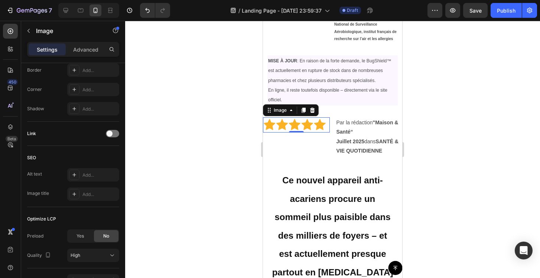
click at [294, 122] on img at bounding box center [296, 124] width 67 height 15
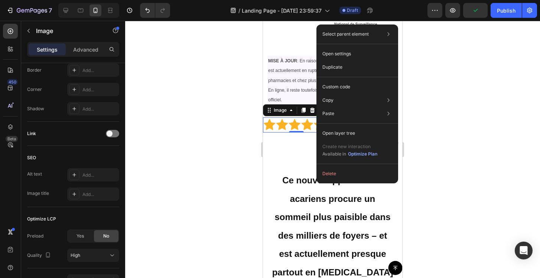
click at [316, 130] on div "Select parent element Section Image Open settings Duplicate Custom code Copy Co…" at bounding box center [357, 103] width 82 height 159
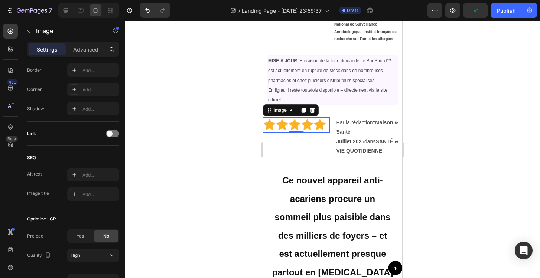
click at [304, 127] on img at bounding box center [296, 124] width 67 height 15
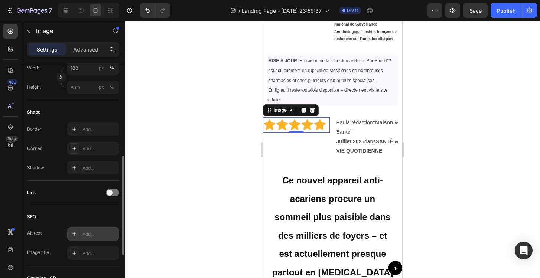
scroll to position [137, 0]
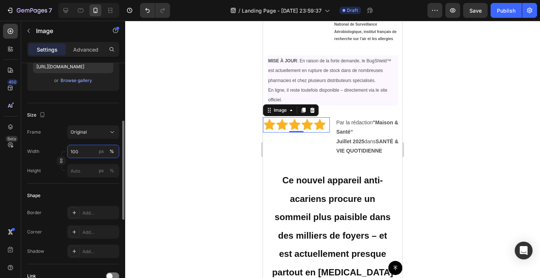
click at [93, 154] on input "100" at bounding box center [93, 151] width 52 height 13
type input "1"
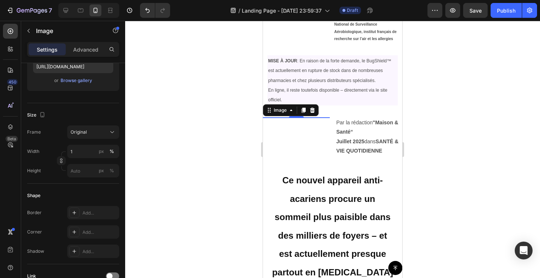
click at [192, 147] on div at bounding box center [332, 149] width 415 height 257
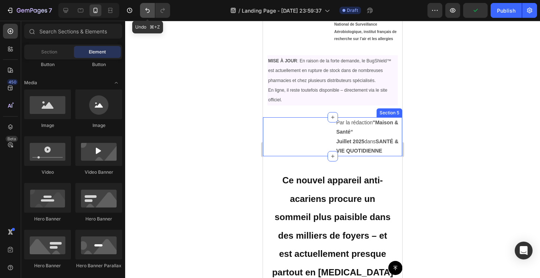
click at [149, 11] on icon "Undo/Redo" at bounding box center [147, 10] width 4 height 5
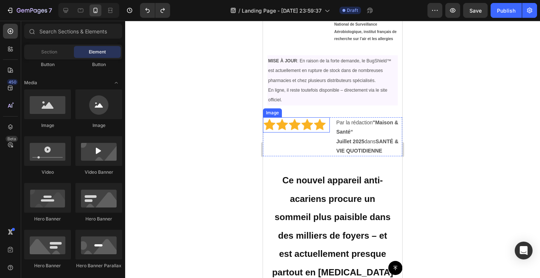
click at [288, 124] on img at bounding box center [296, 124] width 67 height 15
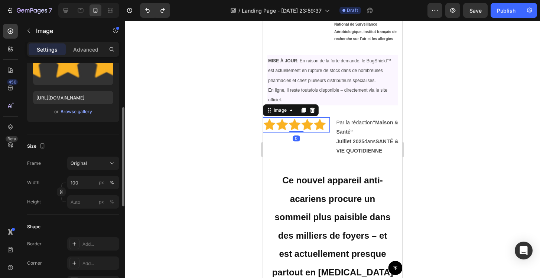
scroll to position [106, 0]
click at [85, 177] on input "100" at bounding box center [93, 182] width 52 height 13
type input "5"
click at [164, 186] on div at bounding box center [332, 149] width 415 height 257
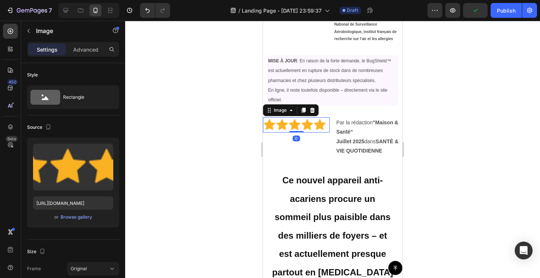
click at [286, 127] on img at bounding box center [296, 124] width 67 height 15
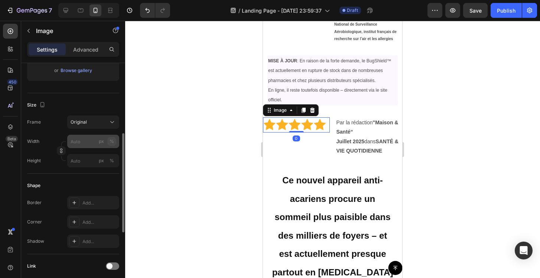
scroll to position [153, 0]
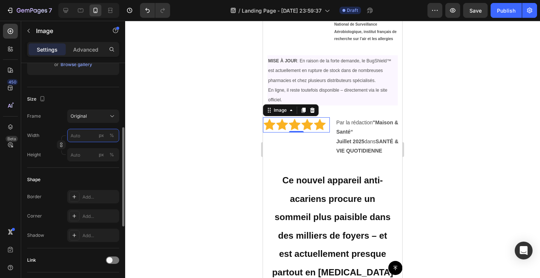
click at [81, 140] on input "px %" at bounding box center [93, 135] width 52 height 13
drag, startPoint x: 87, startPoint y: 138, endPoint x: 55, endPoint y: 137, distance: 31.6
click at [55, 137] on div "Width 30 px %" at bounding box center [73, 135] width 92 height 13
type input "71"
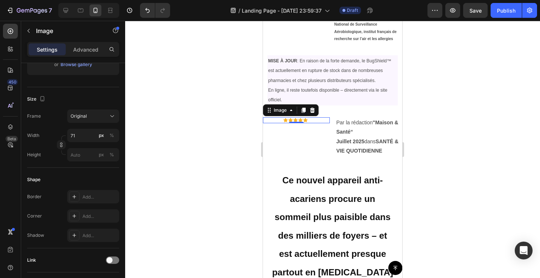
click at [168, 143] on div at bounding box center [332, 149] width 415 height 257
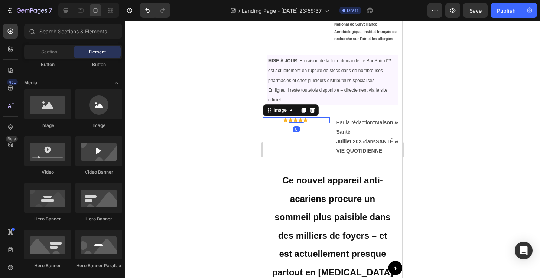
click at [288, 117] on img at bounding box center [296, 120] width 26 height 6
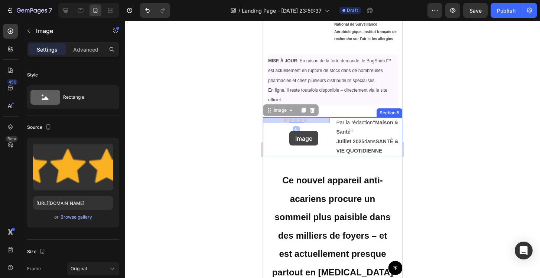
drag, startPoint x: 308, startPoint y: 120, endPoint x: 288, endPoint y: 130, distance: 21.9
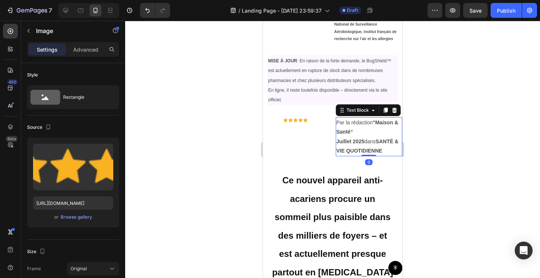
click at [370, 129] on strong ""Maison & Santé“" at bounding box center [367, 127] width 62 height 15
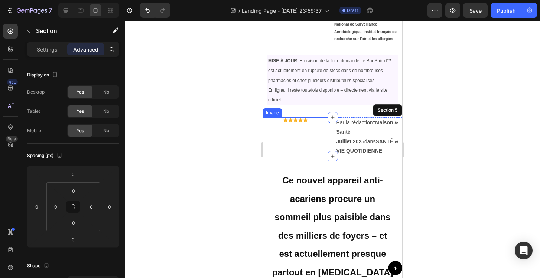
click at [298, 120] on img at bounding box center [296, 120] width 26 height 6
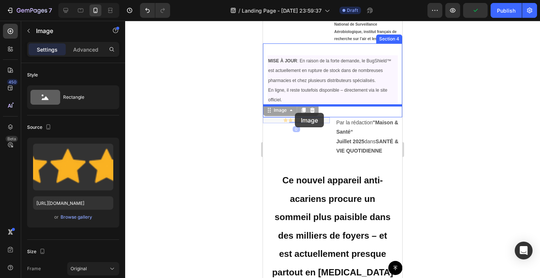
drag, startPoint x: 298, startPoint y: 120, endPoint x: 295, endPoint y: 113, distance: 7.5
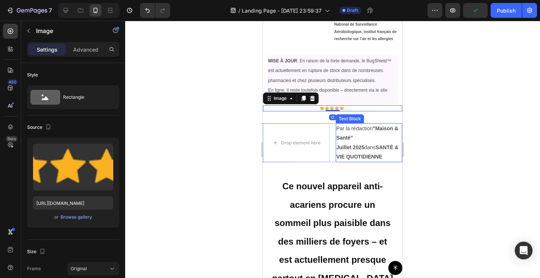
click at [351, 132] on p "Par la rédaction "Maison & Santé“" at bounding box center [368, 133] width 65 height 19
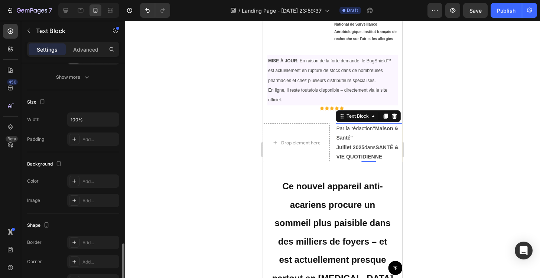
scroll to position [204, 0]
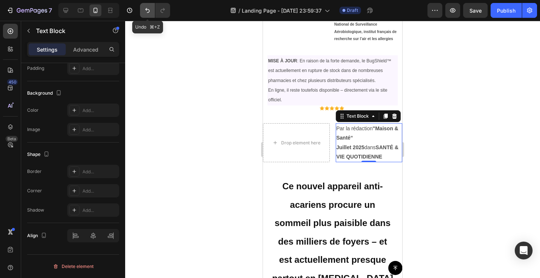
click at [145, 16] on button "Undo/Redo" at bounding box center [147, 10] width 15 height 15
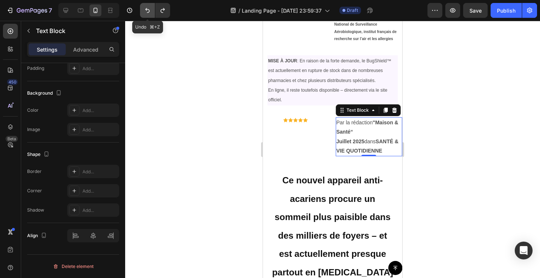
click at [145, 16] on button "Undo/Redo" at bounding box center [147, 10] width 15 height 15
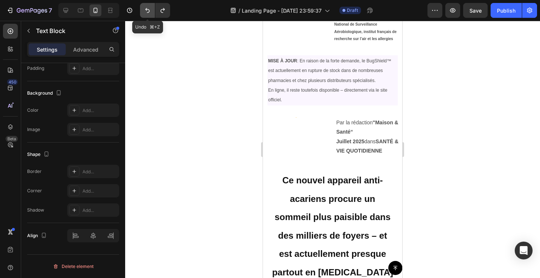
click at [145, 16] on button "Undo/Redo" at bounding box center [147, 10] width 15 height 15
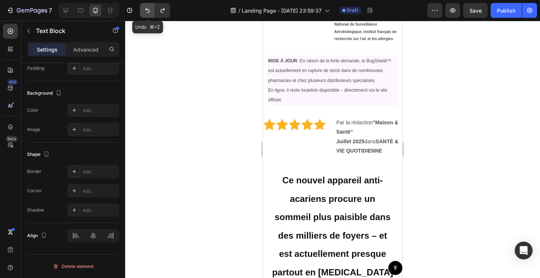
click at [145, 16] on button "Undo/Redo" at bounding box center [147, 10] width 15 height 15
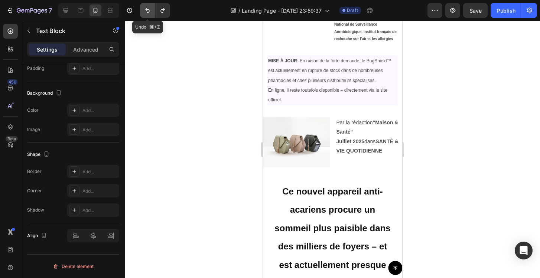
click at [145, 16] on button "Undo/Redo" at bounding box center [147, 10] width 15 height 15
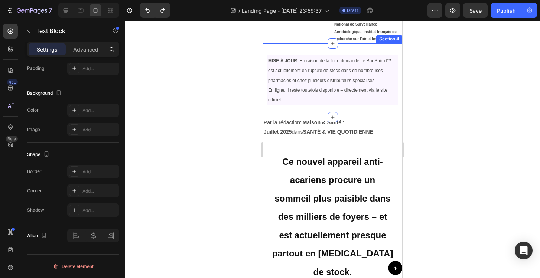
click at [308, 111] on div "MISE À JOUR : En raison de la forte demande, le BugShield™ est actuellement en …" at bounding box center [332, 80] width 139 height 74
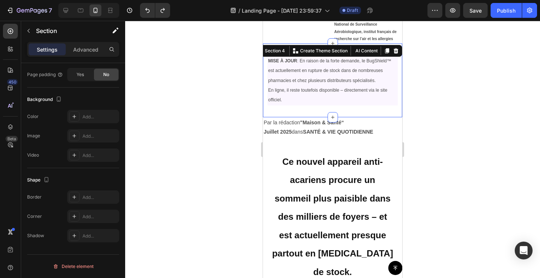
scroll to position [0, 0]
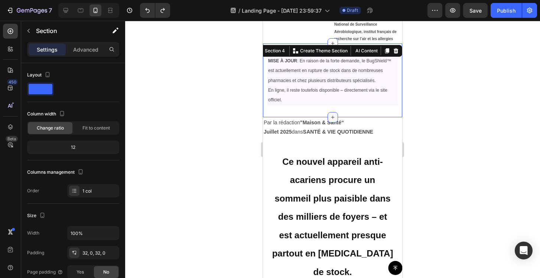
click at [330, 116] on icon at bounding box center [333, 117] width 6 height 6
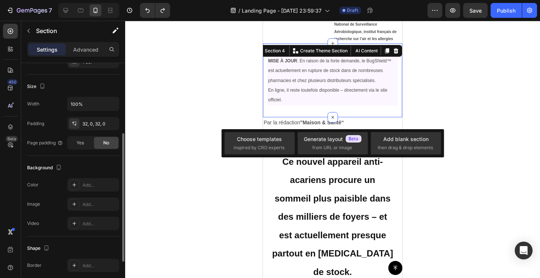
scroll to position [197, 0]
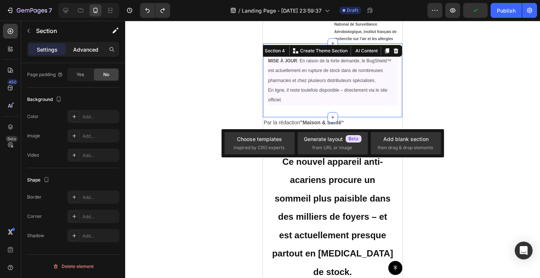
click at [88, 52] on p "Advanced" at bounding box center [85, 50] width 25 height 8
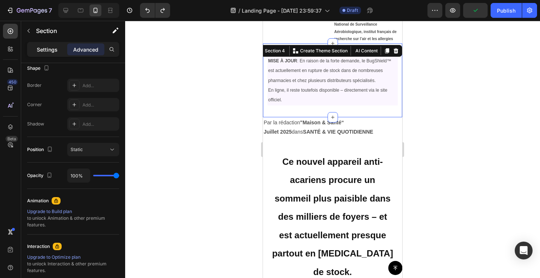
click at [42, 51] on p "Settings" at bounding box center [47, 50] width 21 height 8
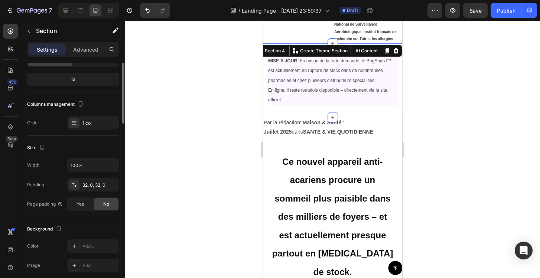
scroll to position [0, 0]
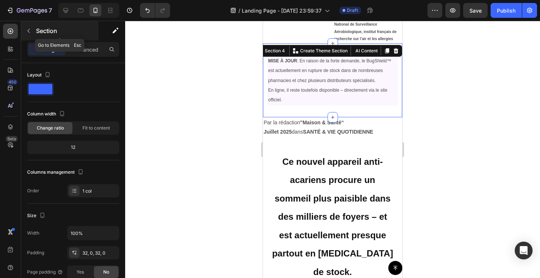
click at [31, 31] on icon "button" at bounding box center [29, 31] width 6 height 6
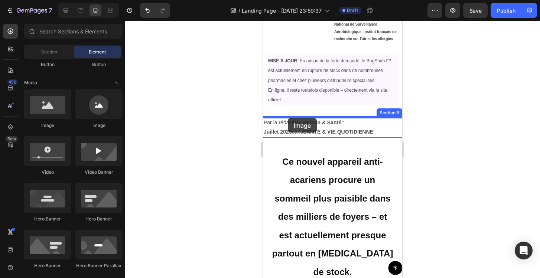
drag, startPoint x: 310, startPoint y: 137, endPoint x: 288, endPoint y: 118, distance: 29.2
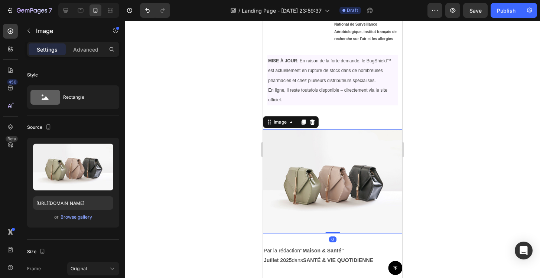
click at [296, 163] on img at bounding box center [332, 181] width 139 height 104
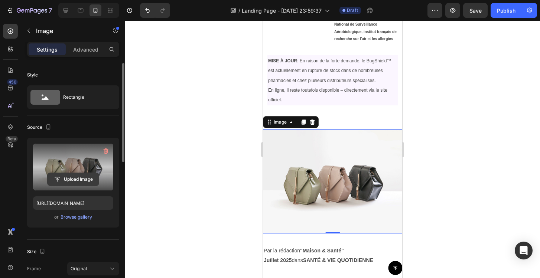
click at [66, 181] on input "file" at bounding box center [73, 179] width 51 height 13
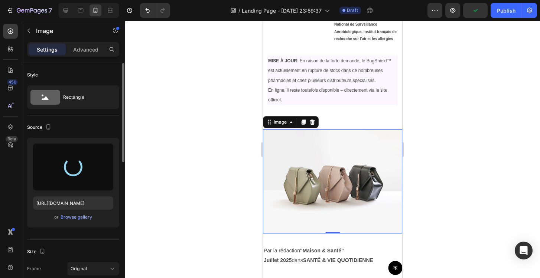
type input "[URL][DOMAIN_NAME]"
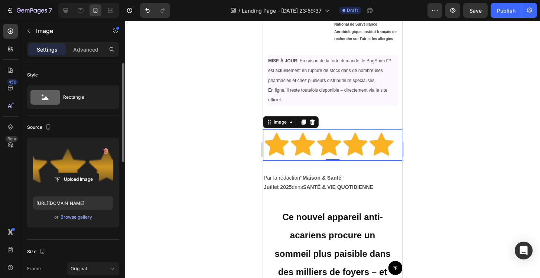
click at [313, 143] on img at bounding box center [332, 145] width 139 height 32
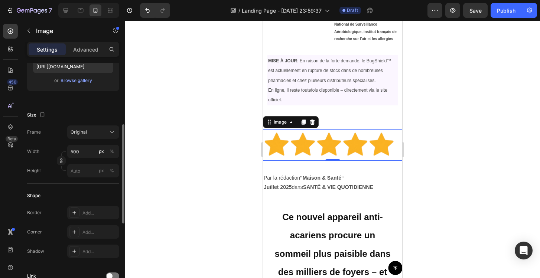
scroll to position [140, 0]
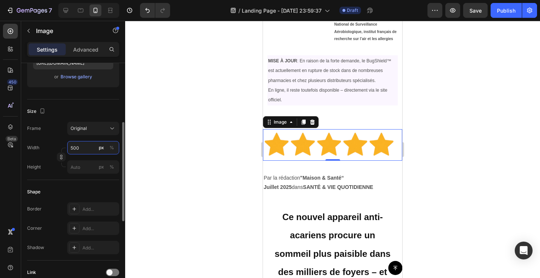
click at [85, 148] on input "500" at bounding box center [93, 147] width 52 height 13
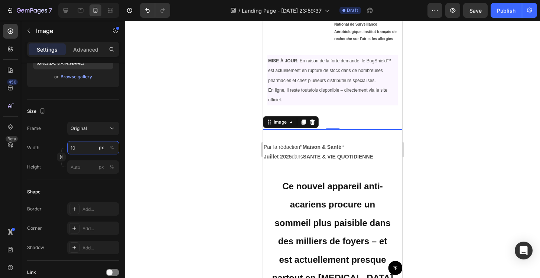
type input "1"
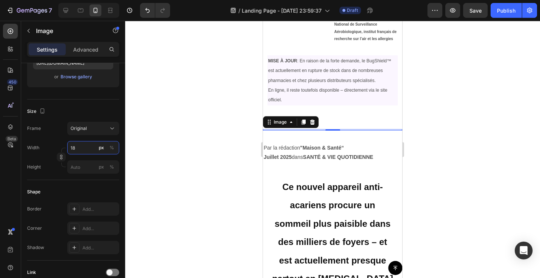
type input "1"
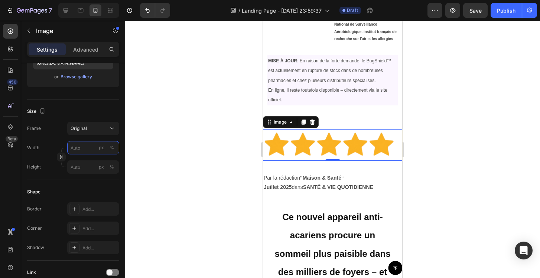
type input "1"
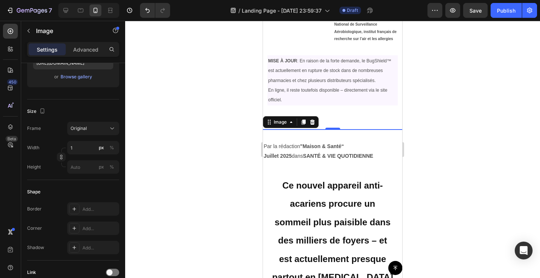
click at [229, 158] on div at bounding box center [332, 149] width 415 height 257
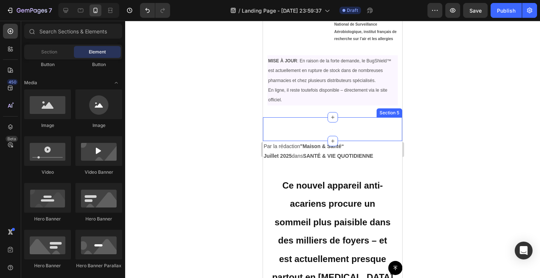
click at [327, 131] on div "Image Section 5" at bounding box center [332, 129] width 139 height 24
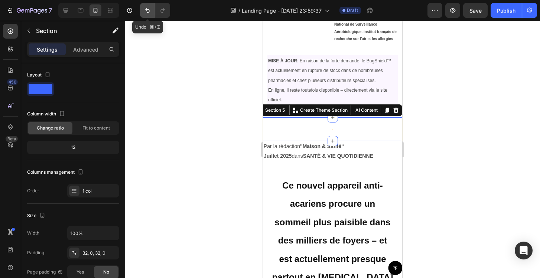
click at [149, 7] on icon "Undo/Redo" at bounding box center [147, 10] width 7 height 7
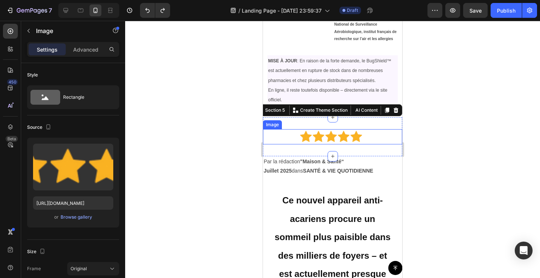
click at [327, 140] on img at bounding box center [332, 136] width 67 height 15
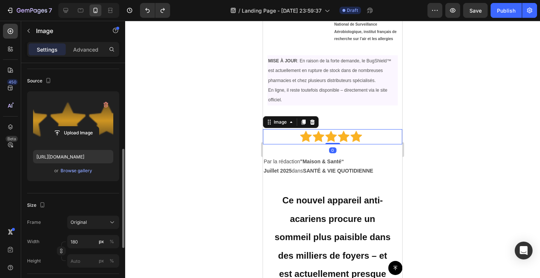
scroll to position [124, 0]
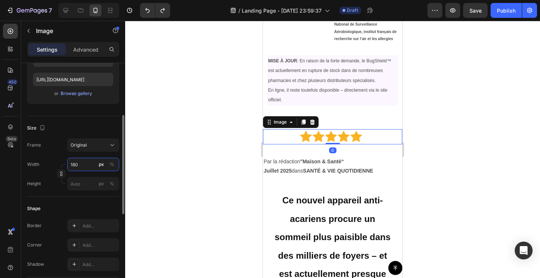
click at [79, 169] on input "180" at bounding box center [93, 164] width 52 height 13
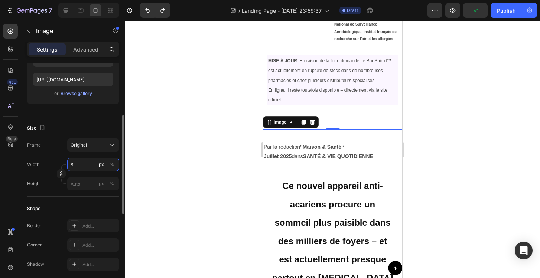
type input "80"
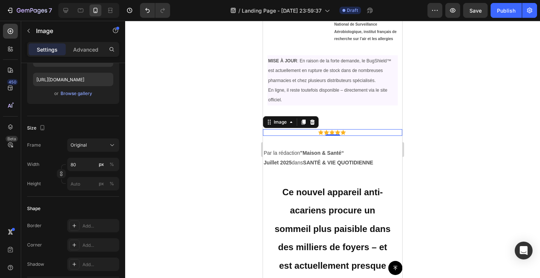
click at [154, 174] on div at bounding box center [332, 149] width 415 height 257
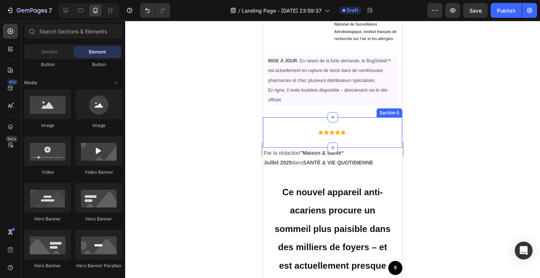
click at [287, 128] on div "Image Section 5" at bounding box center [332, 132] width 139 height 30
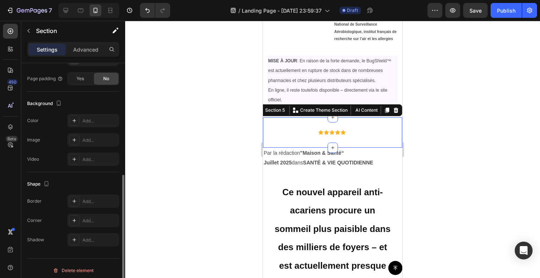
scroll to position [197, 0]
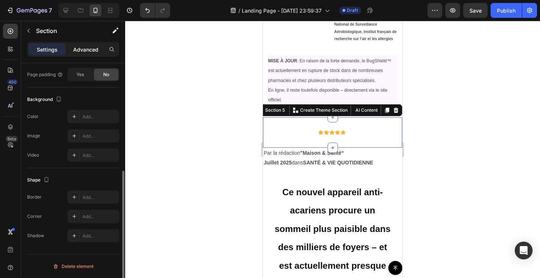
click at [86, 49] on p "Advanced" at bounding box center [85, 50] width 25 height 8
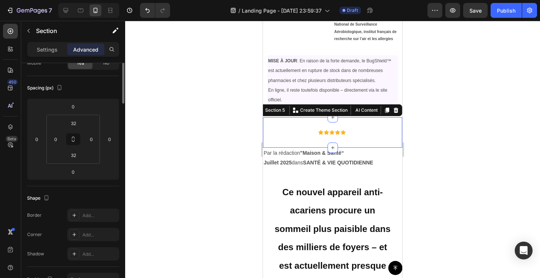
scroll to position [0, 0]
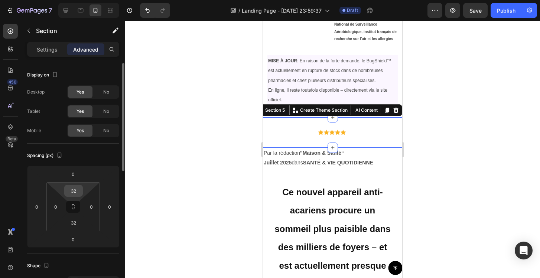
click at [75, 188] on input "32" at bounding box center [73, 190] width 15 height 11
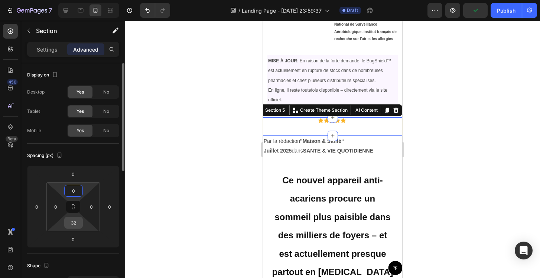
type input "0"
click at [74, 225] on input "32" at bounding box center [73, 222] width 15 height 11
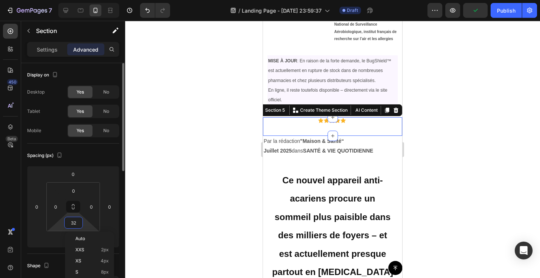
type input "0"
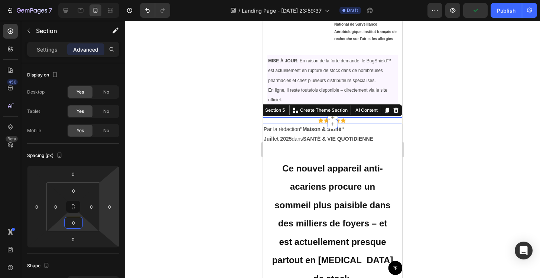
click at [214, 157] on div at bounding box center [332, 149] width 415 height 257
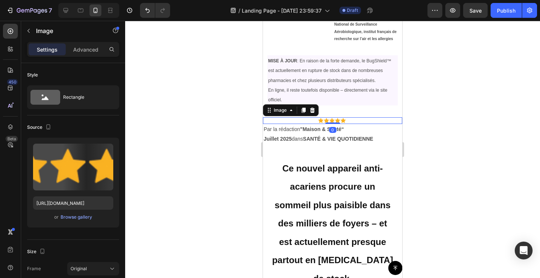
click at [318, 120] on img at bounding box center [333, 120] width 30 height 7
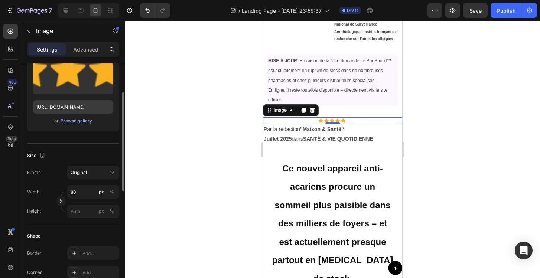
scroll to position [88, 0]
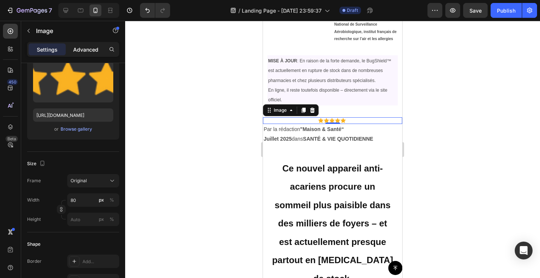
click at [77, 46] on p "Advanced" at bounding box center [85, 50] width 25 height 8
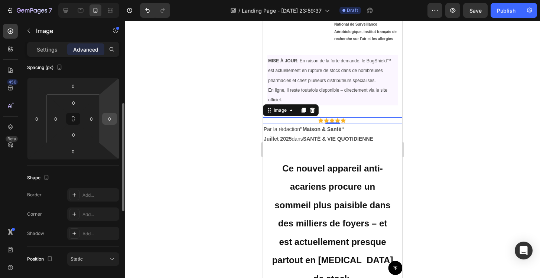
click at [111, 120] on input "0" at bounding box center [109, 118] width 11 height 11
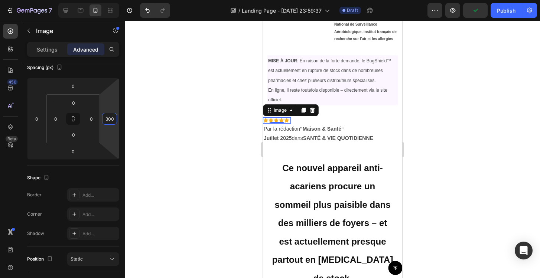
type input "300"
click at [188, 147] on div at bounding box center [332, 149] width 415 height 257
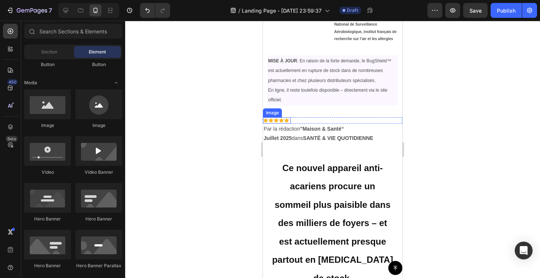
click at [285, 120] on img at bounding box center [277, 120] width 28 height 6
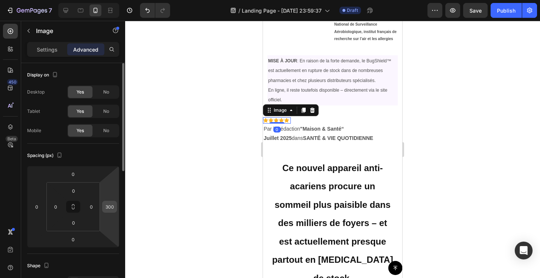
click at [114, 209] on input "300" at bounding box center [109, 206] width 11 height 11
type input "280"
click at [169, 211] on div at bounding box center [332, 149] width 415 height 257
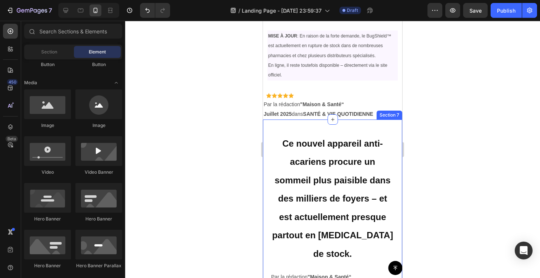
scroll to position [131, 0]
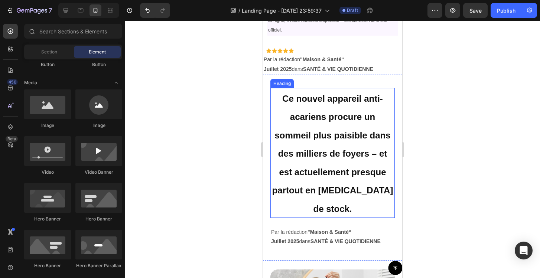
click at [368, 148] on p "⁠⁠⁠⁠⁠⁠⁠ Ce nouvel appareil anti-acariens procure un sommeil plus paisible dans …" at bounding box center [332, 153] width 123 height 129
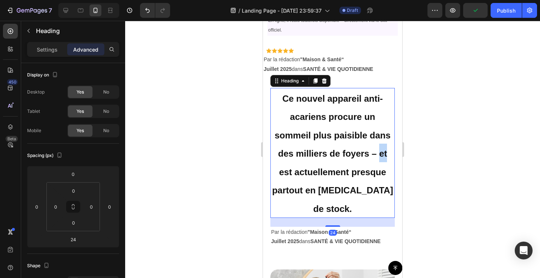
click at [345, 151] on span "Ce nouvel appareil anti-acariens procure un sommeil plus paisible dans des mill…" at bounding box center [332, 154] width 121 height 120
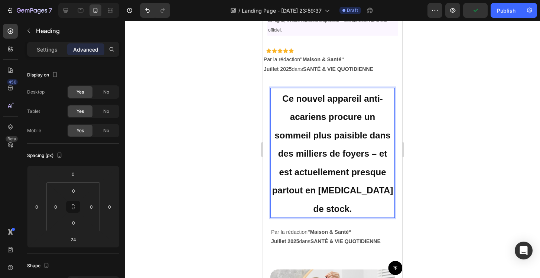
click at [341, 151] on span "Ce nouvel appareil anti-acariens procure un sommeil plus paisible dans des mill…" at bounding box center [332, 154] width 121 height 120
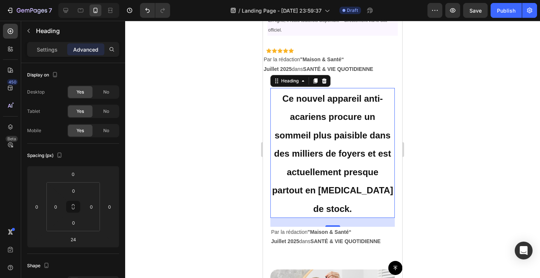
click at [485, 112] on div at bounding box center [332, 149] width 415 height 257
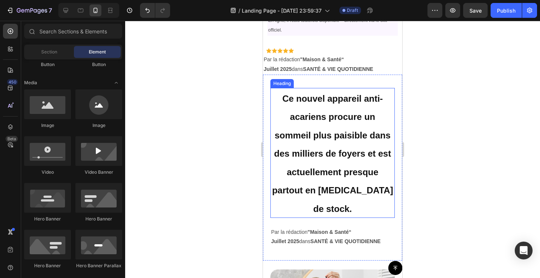
click at [317, 136] on span "Ce nouvel appareil anti-acariens procure un sommeil plus paisible dans des mill…" at bounding box center [332, 154] width 121 height 120
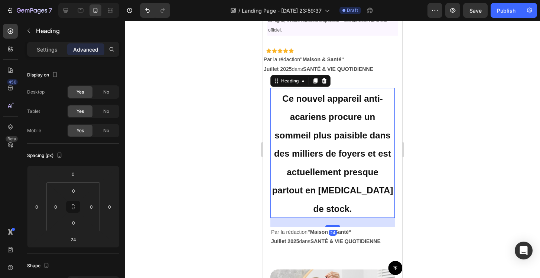
click at [316, 136] on span "Ce nouvel appareil anti-acariens procure un sommeil plus paisible dans des mill…" at bounding box center [332, 154] width 121 height 120
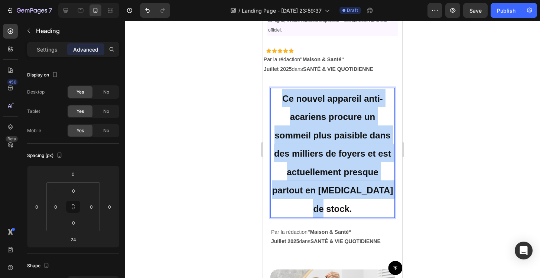
drag, startPoint x: 351, startPoint y: 189, endPoint x: 280, endPoint y: 86, distance: 124.5
click at [280, 88] on h2 "Ce nouvel appareil anti-acariens procure un sommeil plus paisible dans des mill…" at bounding box center [332, 153] width 124 height 130
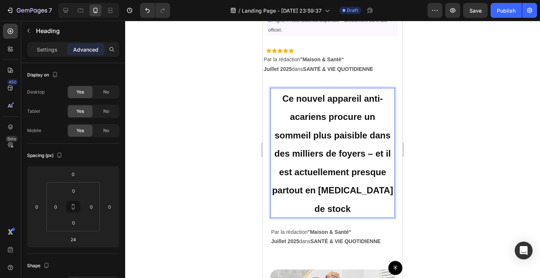
click at [339, 151] on span "Ce nouvel appareil anti-acariens procure un sommeil plus paisible dans des mill…" at bounding box center [332, 154] width 121 height 120
click at [456, 147] on div at bounding box center [332, 149] width 415 height 257
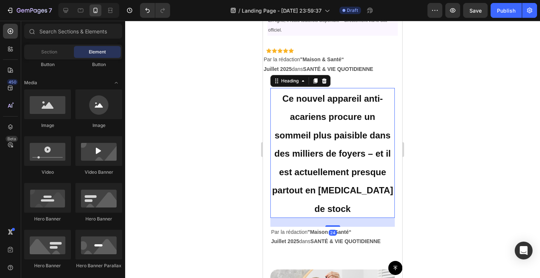
click at [368, 126] on p "⁠⁠⁠⁠⁠⁠⁠ Ce nouvel appareil anti-acariens procure un sommeil plus paisible dans …" at bounding box center [332, 153] width 123 height 129
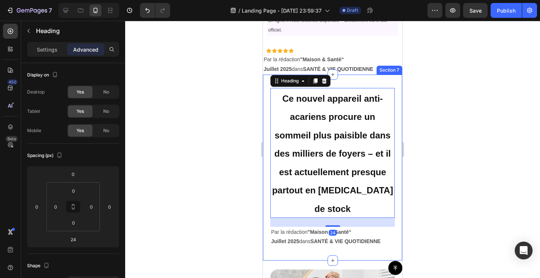
click at [362, 80] on div "⁠⁠⁠⁠⁠⁠⁠ Ce nouvel appareil anti-acariens procure un sommeil plus paisible dans …" at bounding box center [332, 168] width 139 height 186
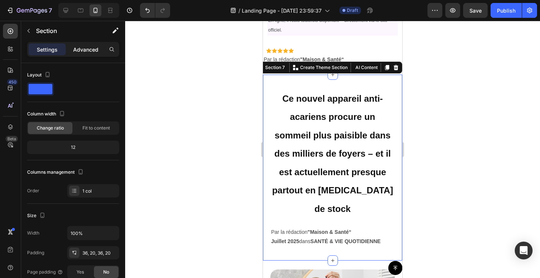
click at [90, 49] on p "Advanced" at bounding box center [85, 50] width 25 height 8
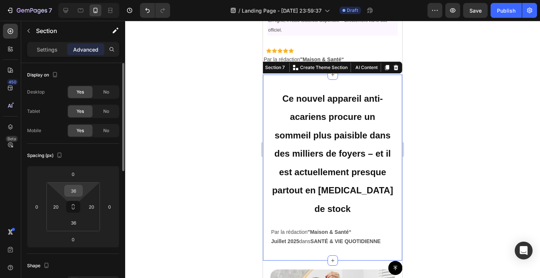
click at [78, 190] on input "36" at bounding box center [73, 190] width 15 height 11
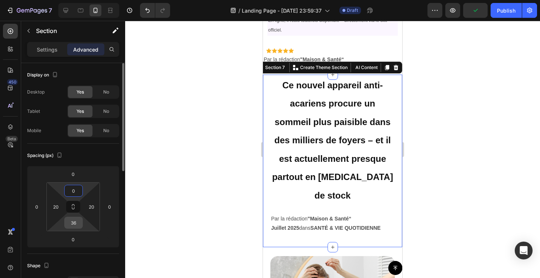
type input "0"
click at [76, 223] on input "36" at bounding box center [73, 222] width 15 height 11
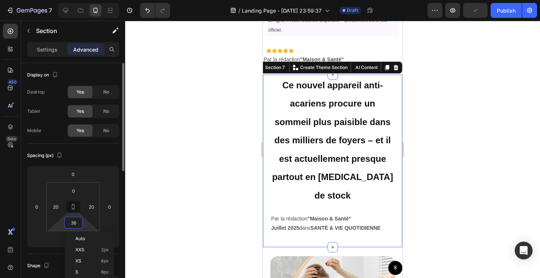
type input "0"
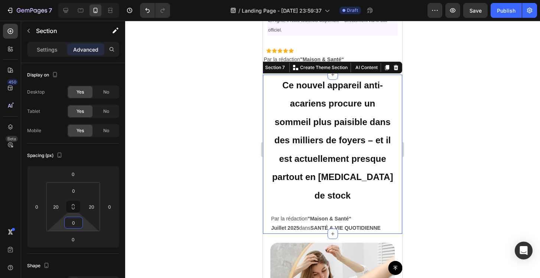
click at [454, 158] on div at bounding box center [332, 149] width 415 height 257
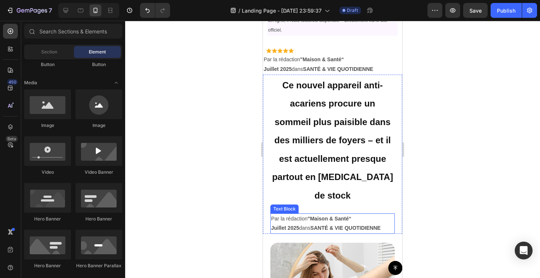
click at [352, 214] on p "Par la rédaction "Maison & Santé“" at bounding box center [332, 218] width 123 height 9
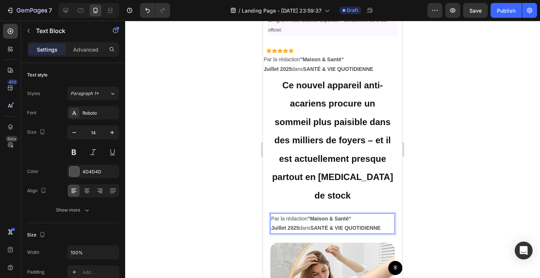
click at [270, 213] on div "Par la rédaction "Maison & Santé“    Juillet 2025  dans SANTÉ & VIE QUOTIDIENNE" at bounding box center [332, 223] width 124 height 20
click at [460, 196] on div at bounding box center [332, 149] width 415 height 257
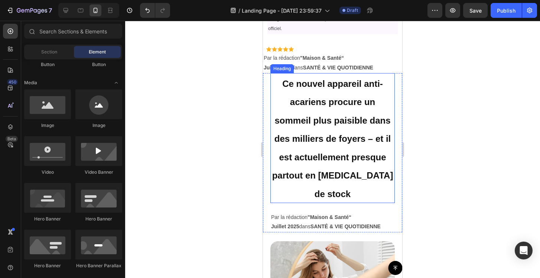
scroll to position [141, 0]
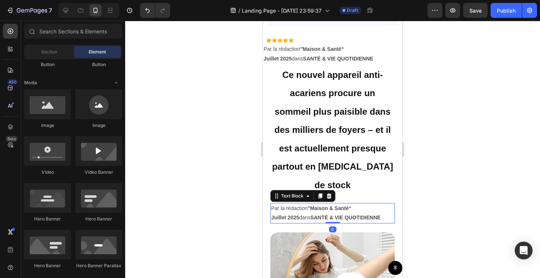
click at [380, 204] on p "Par la rédaction "Maison & Santé“" at bounding box center [332, 208] width 123 height 9
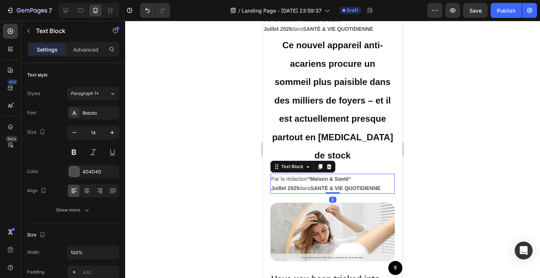
scroll to position [170, 0]
click at [390, 183] on p "Juillet 2025  dans SANTÉ & VIE QUOTIDIENNE" at bounding box center [332, 187] width 123 height 9
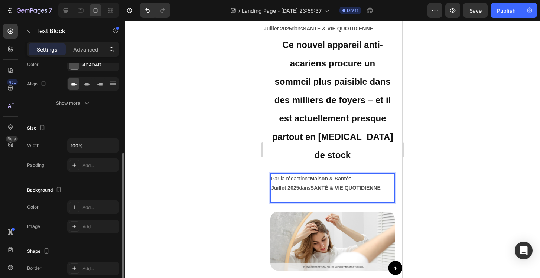
scroll to position [204, 0]
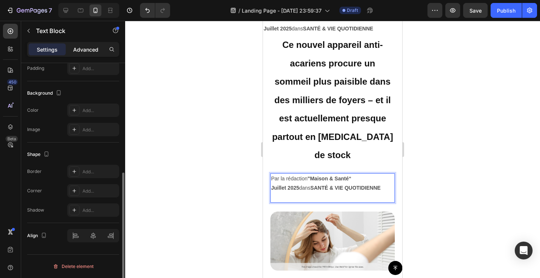
click at [81, 49] on p "Advanced" at bounding box center [85, 50] width 25 height 8
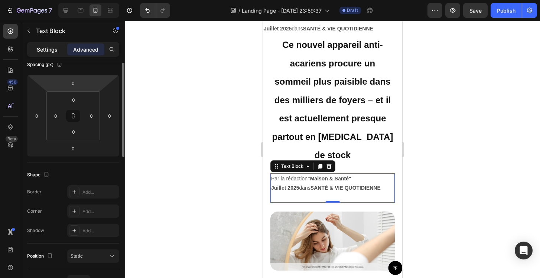
scroll to position [53, 0]
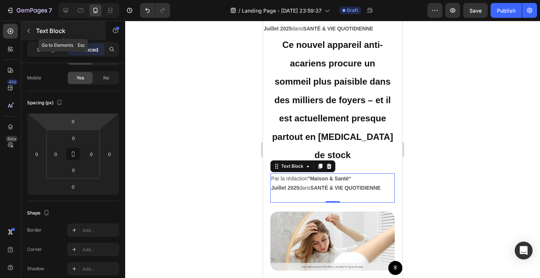
click at [29, 30] on icon "button" at bounding box center [29, 31] width 6 height 6
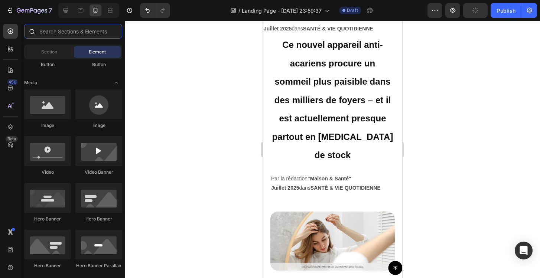
click at [51, 31] on input "text" at bounding box center [73, 31] width 98 height 15
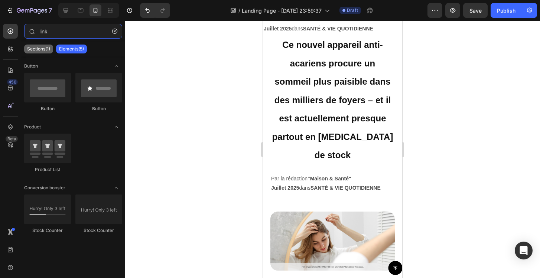
type input "link"
click at [41, 50] on p "Sections(1)" at bounding box center [38, 49] width 23 height 6
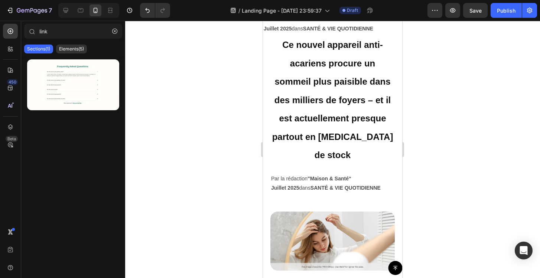
click at [94, 152] on div at bounding box center [73, 165] width 104 height 219
click at [112, 29] on icon "button" at bounding box center [114, 31] width 5 height 5
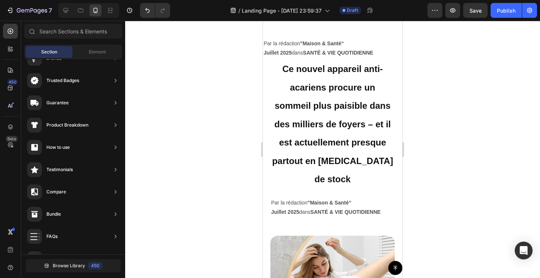
scroll to position [141, 0]
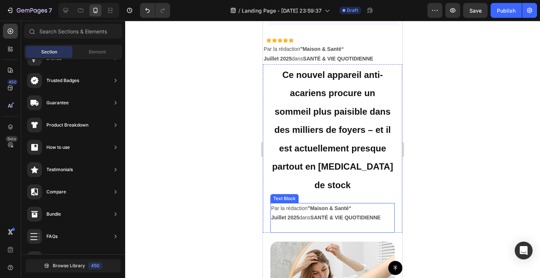
click at [331, 223] on p at bounding box center [332, 227] width 123 height 9
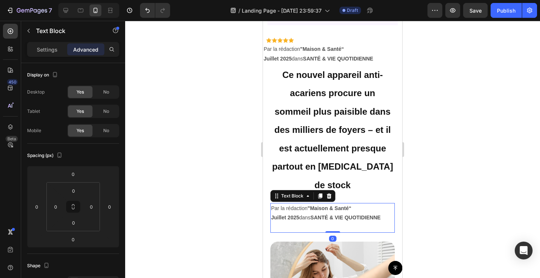
click at [47, 56] on div "Settings Advanced" at bounding box center [73, 49] width 92 height 15
click at [46, 51] on p "Settings" at bounding box center [47, 50] width 21 height 8
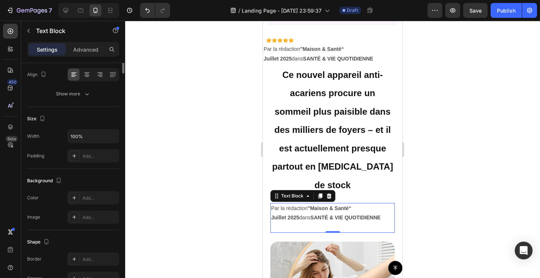
scroll to position [0, 0]
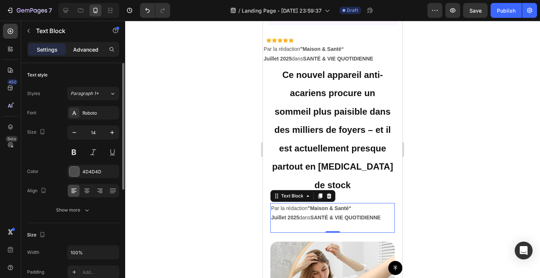
click at [79, 43] on div "Advanced" at bounding box center [85, 49] width 37 height 12
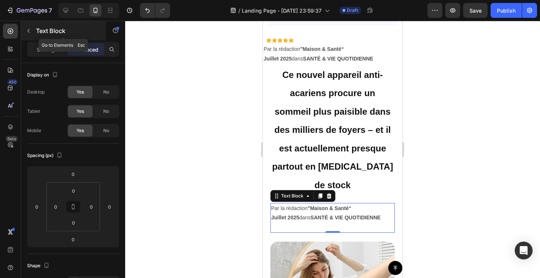
click at [29, 30] on icon "button" at bounding box center [29, 31] width 6 height 6
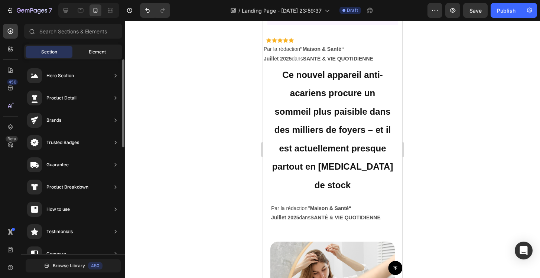
click at [87, 50] on div "Element" at bounding box center [97, 52] width 47 height 12
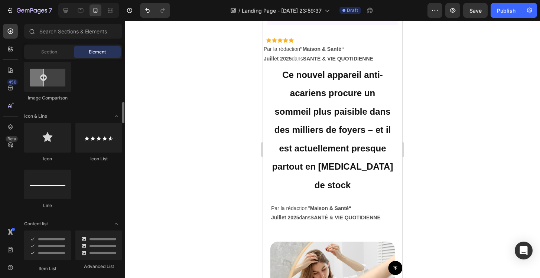
scroll to position [435, 0]
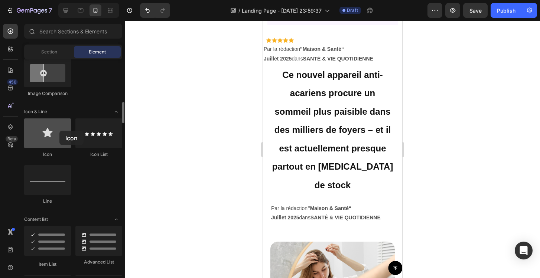
click at [59, 131] on div at bounding box center [47, 133] width 47 height 30
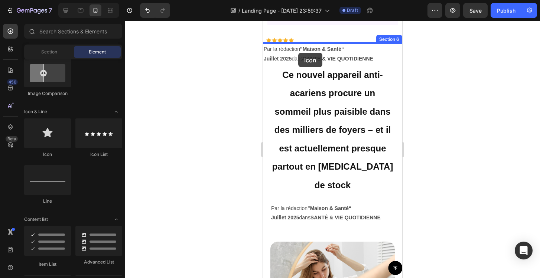
drag, startPoint x: 321, startPoint y: 152, endPoint x: 295, endPoint y: 53, distance: 101.6
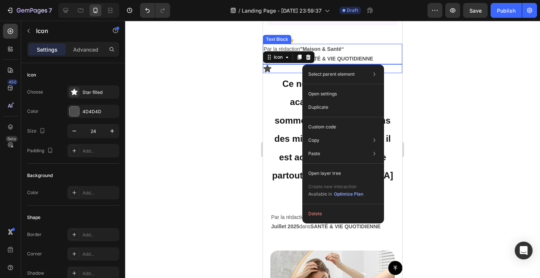
drag, startPoint x: 302, startPoint y: 65, endPoint x: 292, endPoint y: 48, distance: 19.3
click at [232, 83] on div at bounding box center [332, 149] width 415 height 257
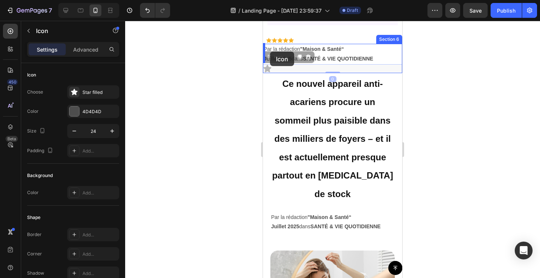
drag, startPoint x: 276, startPoint y: 66, endPoint x: 270, endPoint y: 52, distance: 16.1
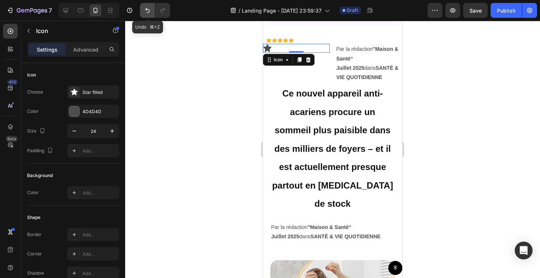
click at [146, 10] on icon "Undo/Redo" at bounding box center [147, 10] width 7 height 7
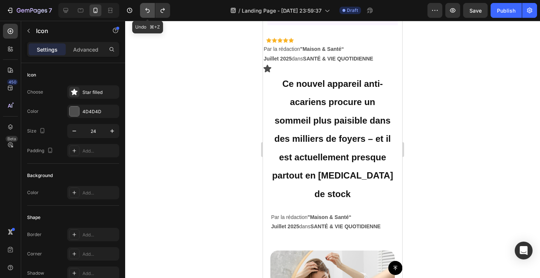
click at [146, 10] on icon "Undo/Redo" at bounding box center [147, 10] width 7 height 7
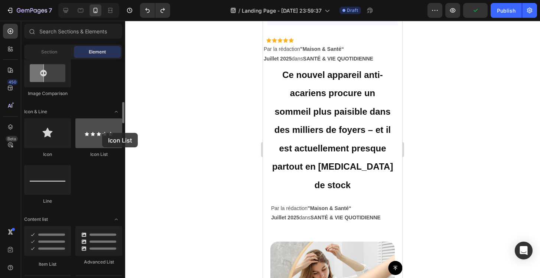
click at [102, 133] on div at bounding box center [98, 133] width 47 height 30
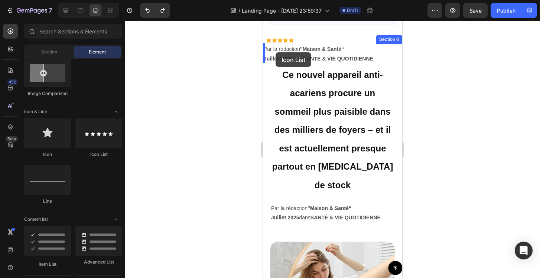
drag, startPoint x: 372, startPoint y: 150, endPoint x: 275, endPoint y: 52, distance: 137.0
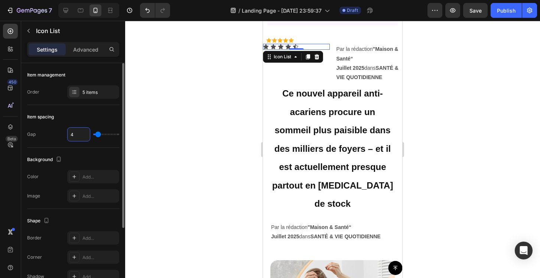
click at [79, 135] on input "4" at bounding box center [79, 134] width 22 height 13
type input "0"
type input "5"
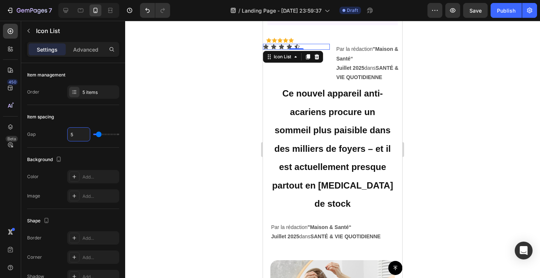
click at [136, 125] on div at bounding box center [332, 149] width 415 height 257
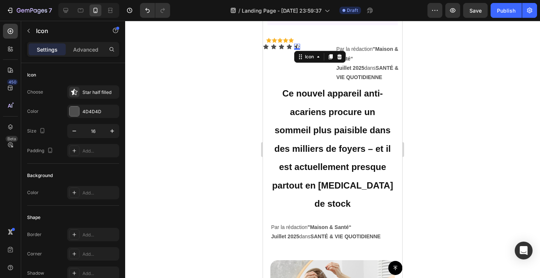
click at [297, 47] on div "Icon 0" at bounding box center [297, 47] width 6 height 6
click at [308, 44] on div "Icon Icon Icon Icon Icon 0" at bounding box center [296, 47] width 67 height 6
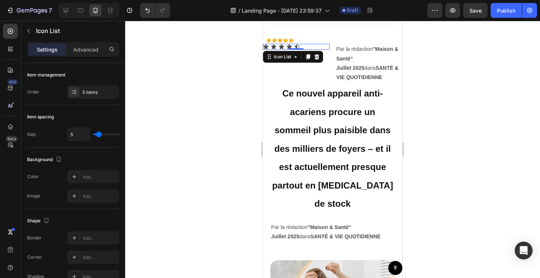
click at [313, 44] on div "Icon Icon Icon Icon Icon" at bounding box center [296, 47] width 67 height 6
click at [312, 47] on div "Icon Icon Icon Icon Icon" at bounding box center [296, 47] width 67 height 6
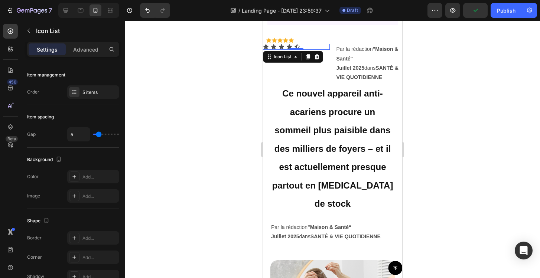
click at [311, 47] on div "Icon Icon Icon Icon Icon" at bounding box center [296, 47] width 67 height 6
click at [298, 45] on icon at bounding box center [297, 47] width 6 height 6
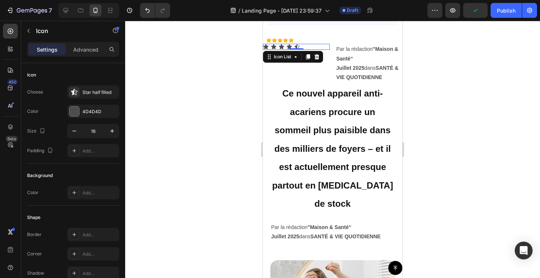
click at [304, 45] on div "Icon Icon Icon Icon Icon" at bounding box center [296, 47] width 67 height 6
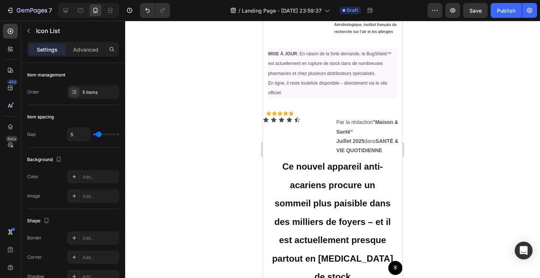
scroll to position [62, 0]
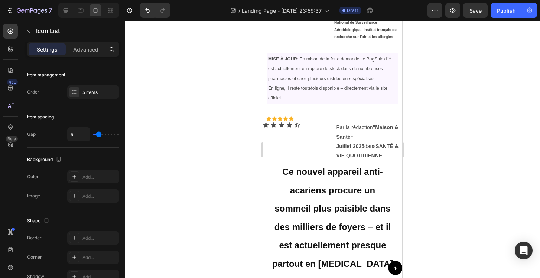
click at [301, 127] on div "Icon Icon Icon Icon Icon" at bounding box center [296, 125] width 67 height 6
click at [148, 8] on icon "Undo/Redo" at bounding box center [147, 10] width 7 height 7
type input "4"
click at [148, 8] on icon "Undo/Redo" at bounding box center [147, 10] width 7 height 7
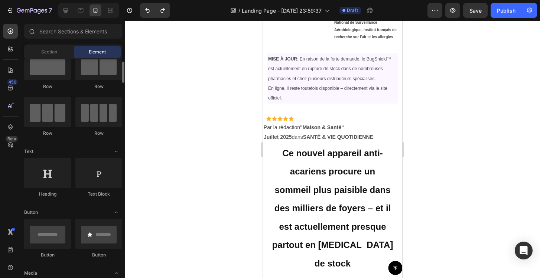
scroll to position [0, 0]
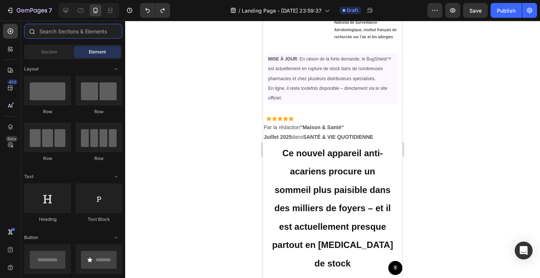
click at [63, 32] on input "text" at bounding box center [73, 31] width 98 height 15
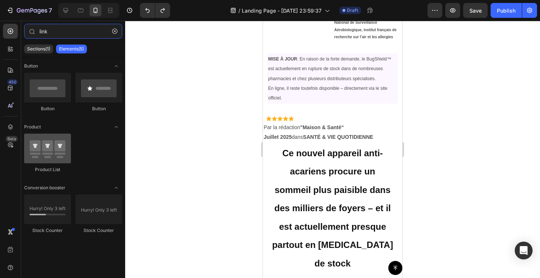
type input "link"
click at [44, 147] on div at bounding box center [47, 149] width 47 height 30
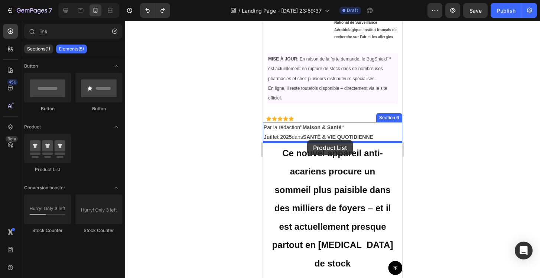
drag, startPoint x: 307, startPoint y: 168, endPoint x: 307, endPoint y: 140, distance: 27.5
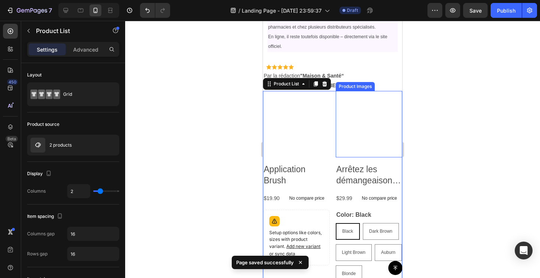
scroll to position [117, 0]
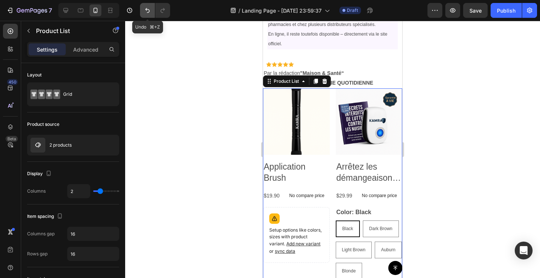
click at [145, 11] on icon "Undo/Redo" at bounding box center [147, 10] width 7 height 7
click at [148, 12] on icon "Undo/Redo" at bounding box center [147, 10] width 7 height 7
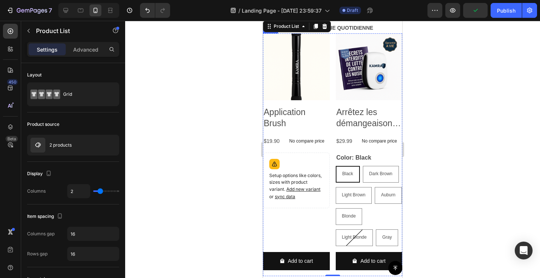
scroll to position [125, 0]
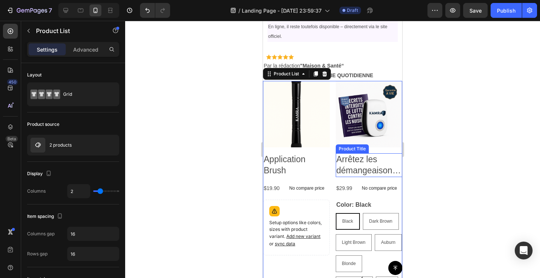
click at [422, 164] on div at bounding box center [332, 149] width 415 height 257
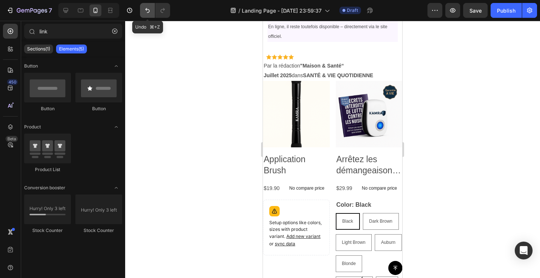
click at [147, 9] on icon "Undo/Redo" at bounding box center [147, 10] width 4 height 5
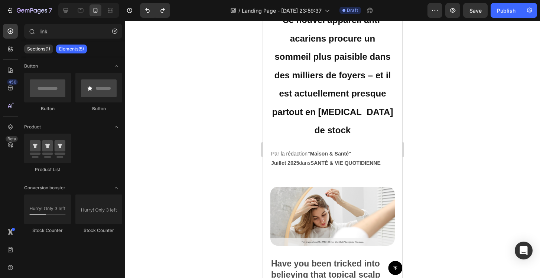
scroll to position [189, 0]
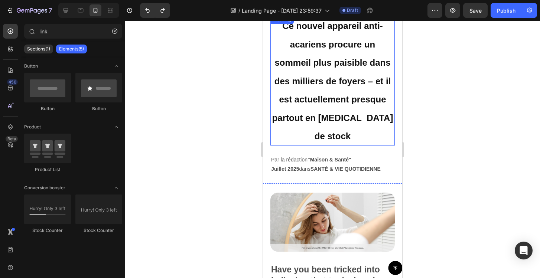
click at [226, 119] on div at bounding box center [332, 149] width 415 height 257
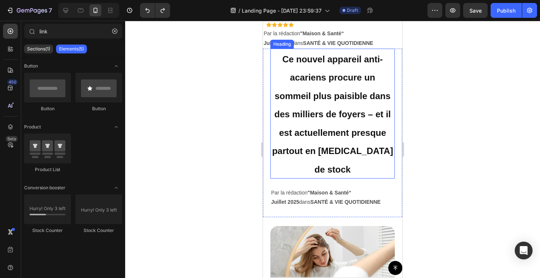
scroll to position [166, 0]
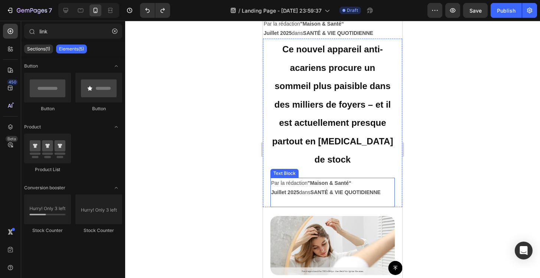
click at [357, 189] on strong "SANTÉ & VIE QUOTIDIENNE" at bounding box center [345, 192] width 70 height 6
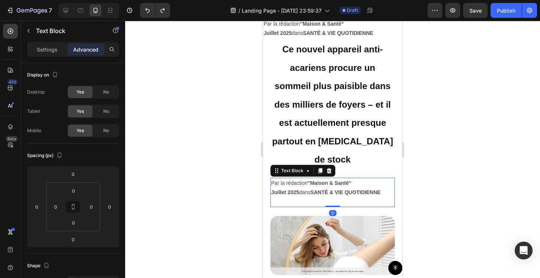
click at [280, 189] on strong "Juillet 2025" at bounding box center [285, 192] width 28 height 6
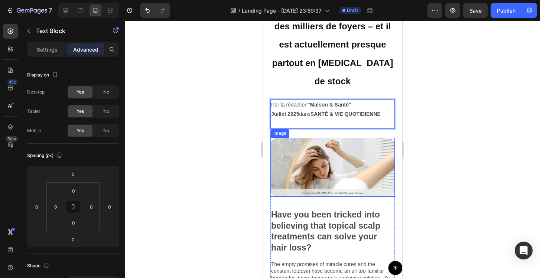
scroll to position [251, 0]
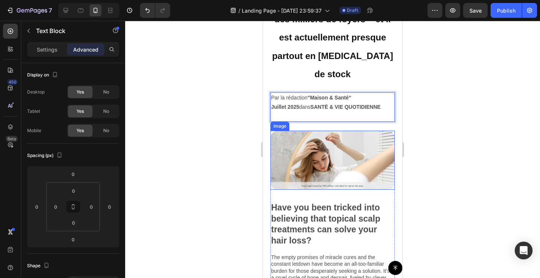
click at [339, 149] on img at bounding box center [332, 160] width 124 height 59
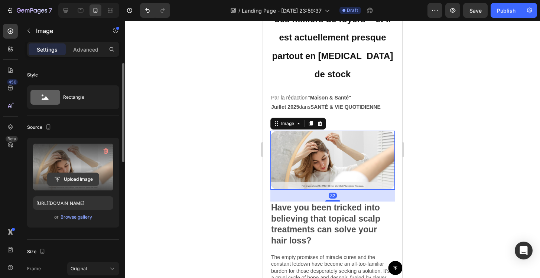
click at [76, 181] on input "file" at bounding box center [73, 179] width 51 height 13
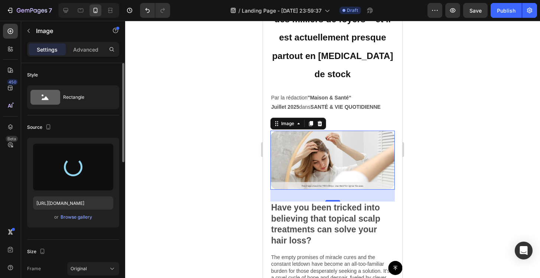
type input "[URL][DOMAIN_NAME]"
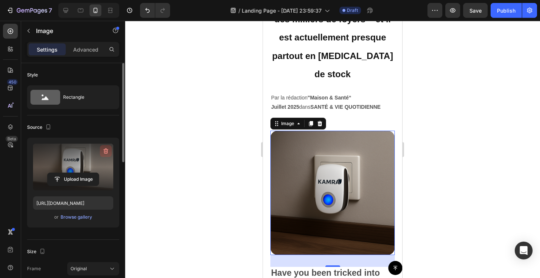
click at [105, 152] on icon "button" at bounding box center [105, 150] width 7 height 7
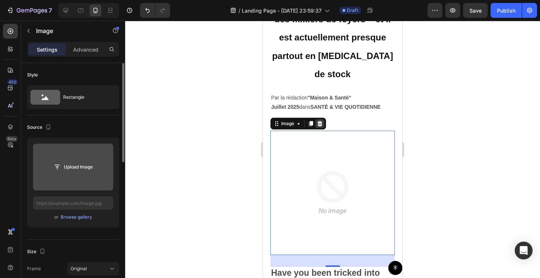
click at [320, 121] on icon at bounding box center [319, 123] width 5 height 5
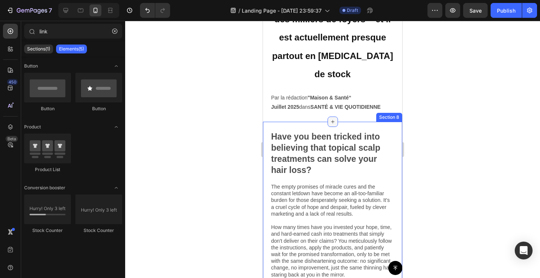
click at [331, 119] on icon at bounding box center [333, 122] width 6 height 6
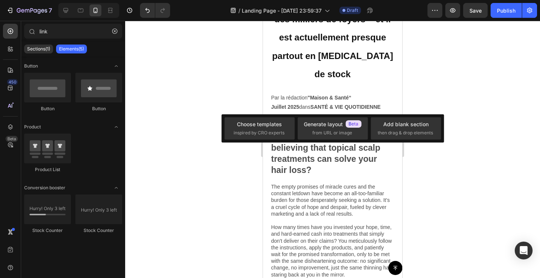
click at [236, 106] on div at bounding box center [332, 149] width 415 height 257
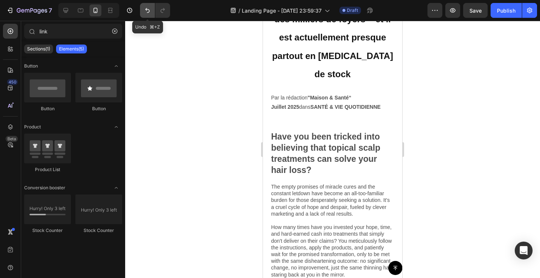
click at [148, 13] on icon "Undo/Redo" at bounding box center [147, 10] width 7 height 7
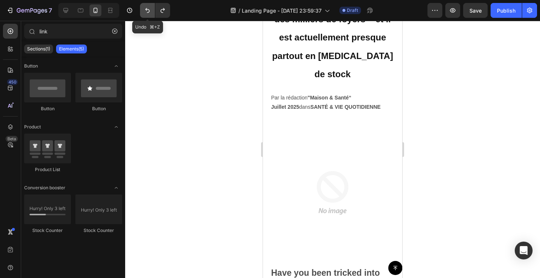
click at [148, 13] on icon "Undo/Redo" at bounding box center [147, 10] width 7 height 7
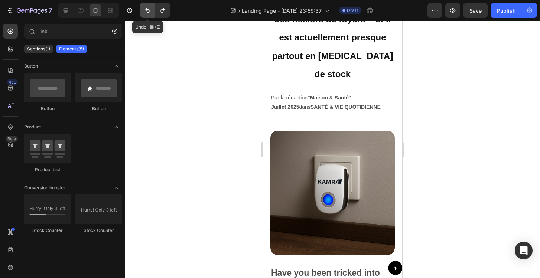
click at [148, 13] on icon "Undo/Redo" at bounding box center [147, 10] width 7 height 7
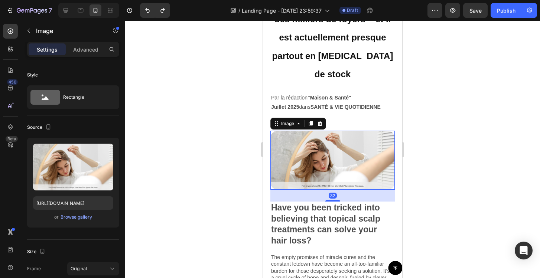
click at [330, 131] on img at bounding box center [332, 160] width 124 height 59
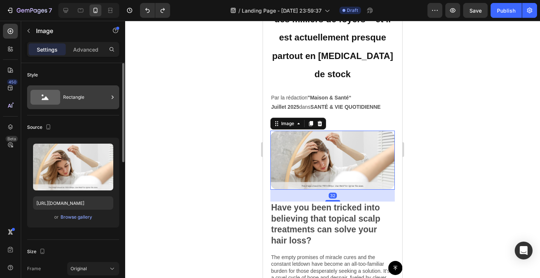
click at [91, 102] on div "Rectangle" at bounding box center [85, 97] width 45 height 17
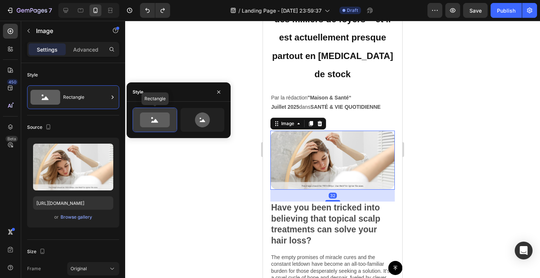
click at [163, 118] on icon at bounding box center [155, 119] width 30 height 15
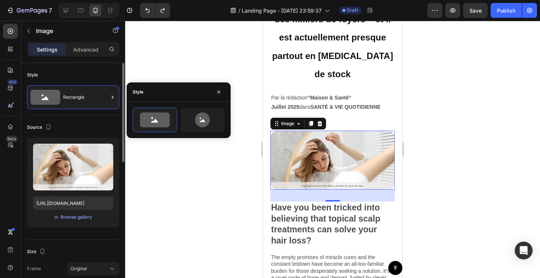
click at [104, 125] on div "Source" at bounding box center [73, 127] width 92 height 12
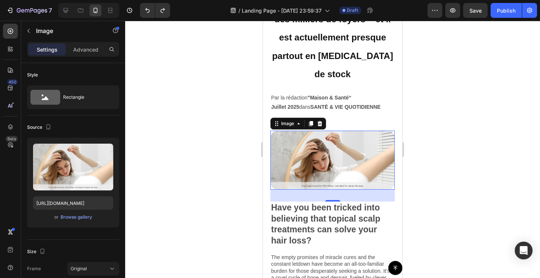
click at [206, 78] on div at bounding box center [332, 149] width 415 height 257
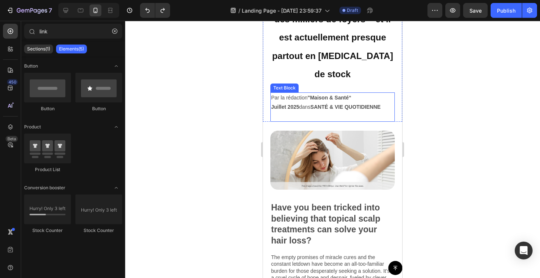
click at [318, 102] on p "Juillet 2025  dans SANTÉ & VIE QUOTIDIENNE" at bounding box center [332, 106] width 123 height 9
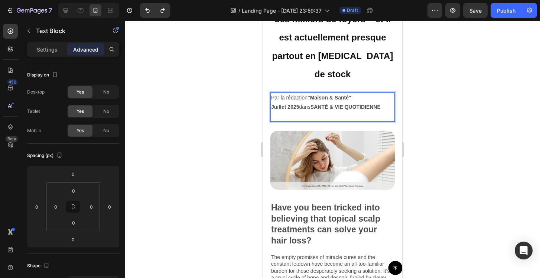
click at [288, 93] on p "Par la rédaction "Maison & Santé“" at bounding box center [332, 97] width 123 height 9
drag, startPoint x: 288, startPoint y: 78, endPoint x: 339, endPoint y: 86, distance: 51.9
click at [339, 92] on div "Par la rédaction "Maison & Santé“    [DATE]  dans SANTÉ & VIE QUOTIDIENNE" at bounding box center [332, 107] width 124 height 30
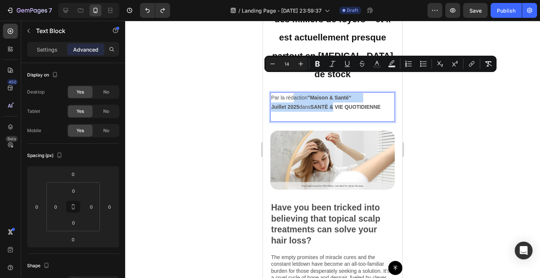
click at [339, 104] on strong "SANTÉ & VIE QUOTIDIENNE" at bounding box center [345, 107] width 70 height 6
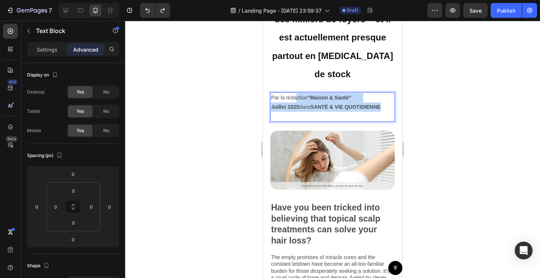
drag, startPoint x: 288, startPoint y: 79, endPoint x: 383, endPoint y: 89, distance: 95.9
click at [384, 92] on div "Par la rédaction "Maison & Santé“    [DATE]  dans SANTÉ & VIE QUOTIDIENNE" at bounding box center [332, 107] width 124 height 30
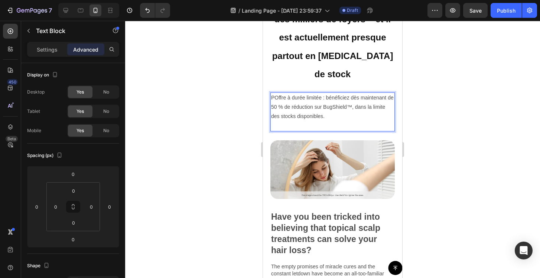
click at [288, 93] on p "POffre à durée limitée : bénéficiez dès maintenant de 50 % de réduction sur Bug…" at bounding box center [332, 107] width 123 height 28
drag, startPoint x: 285, startPoint y: 77, endPoint x: 357, endPoint y: 102, distance: 75.5
click at [357, 102] on div "Offre à durée limitée : bénéficiez dès maintenant de 50 % de réduction sur BugS…" at bounding box center [332, 111] width 124 height 39
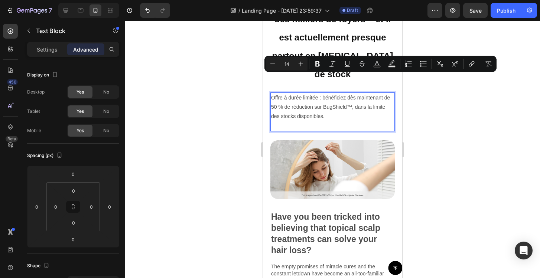
drag, startPoint x: 357, startPoint y: 97, endPoint x: 253, endPoint y: 69, distance: 107.5
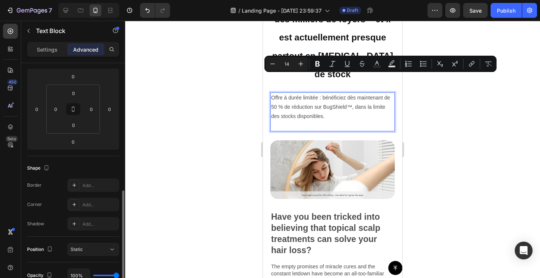
scroll to position [0, 0]
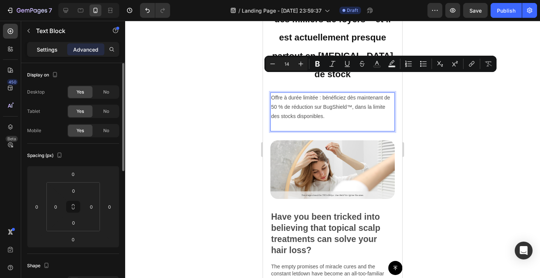
click at [52, 50] on p "Settings" at bounding box center [47, 50] width 21 height 8
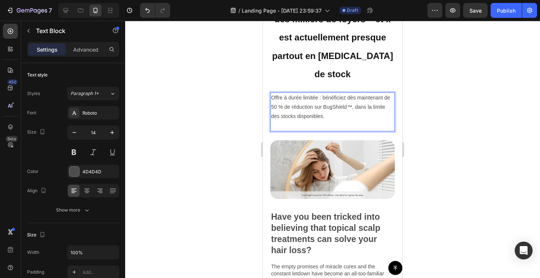
click at [270, 92] on div "Offre à durée limitée : bénéficiez dès maintenant de 50 % de réduction sur BugS…" at bounding box center [332, 111] width 124 height 39
click at [363, 93] on p "Offre à durée limitée : bénéficiez dès maintenant de 50 % de réduction sur BugS…" at bounding box center [332, 107] width 123 height 28
click at [357, 100] on p "Offre à durée limitée : bénéficiez dès maintenant de 50 % de réduction sur BugS…" at bounding box center [332, 107] width 123 height 28
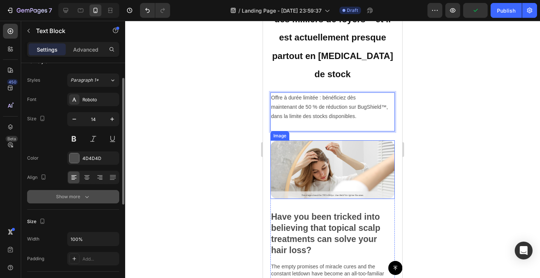
scroll to position [25, 0]
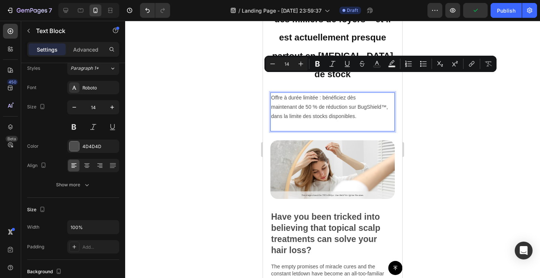
drag, startPoint x: 365, startPoint y: 99, endPoint x: 253, endPoint y: 68, distance: 116.5
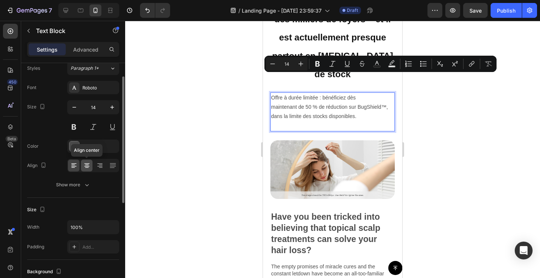
click at [85, 164] on icon at bounding box center [86, 165] width 7 height 7
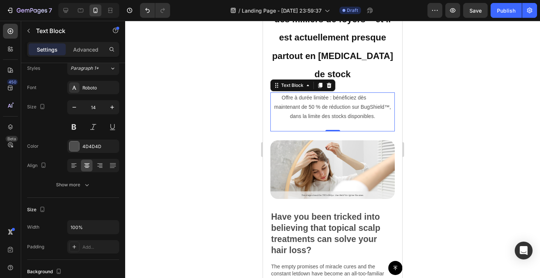
click at [214, 133] on div at bounding box center [332, 149] width 415 height 257
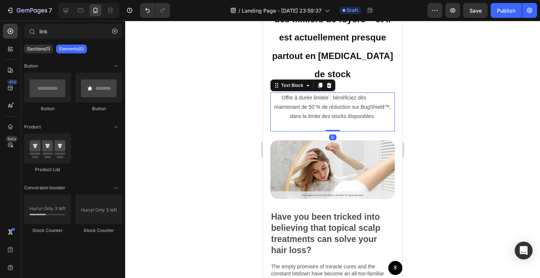
click at [333, 93] on p "Offre à durée limitée : bénéficiez dès maintenant de 50 % de réduction sur BugS…" at bounding box center [332, 107] width 123 height 28
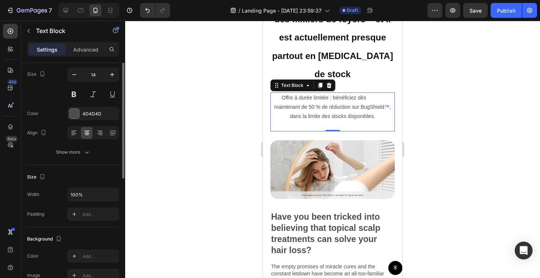
scroll to position [0, 0]
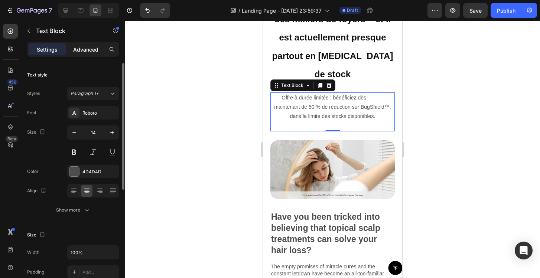
click at [80, 47] on p "Advanced" at bounding box center [85, 50] width 25 height 8
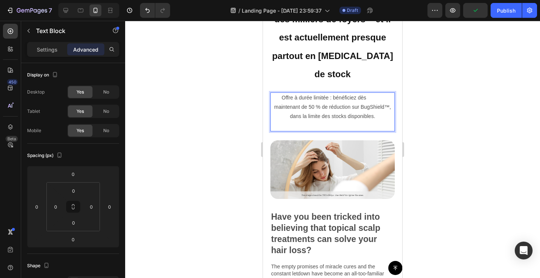
click at [323, 122] on strong "Rich Text Editor. Editing area: main" at bounding box center [332, 125] width 49 height 6
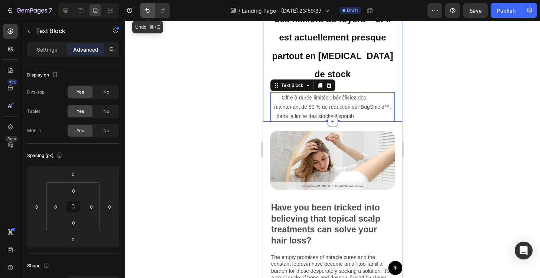
click at [145, 7] on icon "Undo/Redo" at bounding box center [147, 10] width 7 height 7
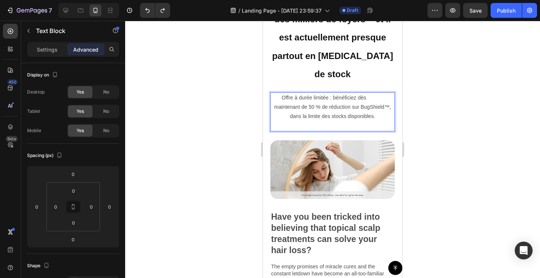
click at [341, 122] on strong "Rich Text Editor. Editing area: main" at bounding box center [332, 125] width 46 height 6
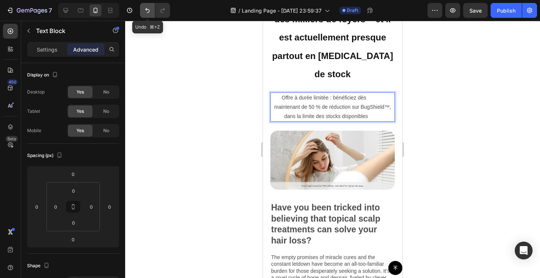
click at [148, 12] on icon "Undo/Redo" at bounding box center [147, 10] width 7 height 7
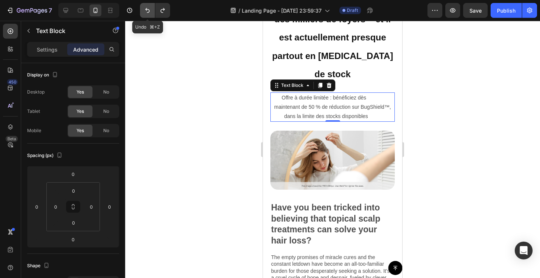
click at [148, 12] on icon "Undo/Redo" at bounding box center [147, 10] width 7 height 7
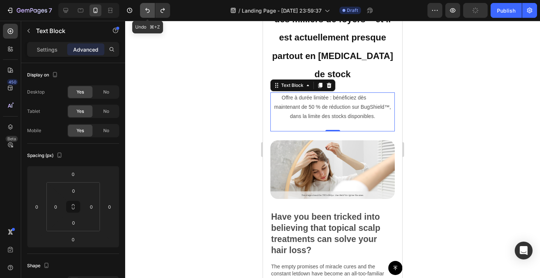
click at [148, 12] on icon "Undo/Redo" at bounding box center [147, 10] width 7 height 7
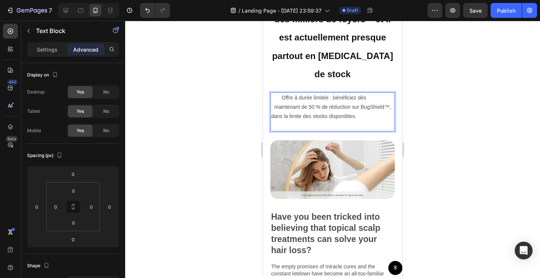
click at [313, 101] on p "Offre à durée limitée : bénéficiez dès maintenant de 50 % de réduction sur BugS…" at bounding box center [332, 111] width 123 height 37
click at [273, 95] on p "Offre à durée limitée : bénéficiez dès maintenant de 50 % de réduction sur BugS…" at bounding box center [332, 111] width 123 height 37
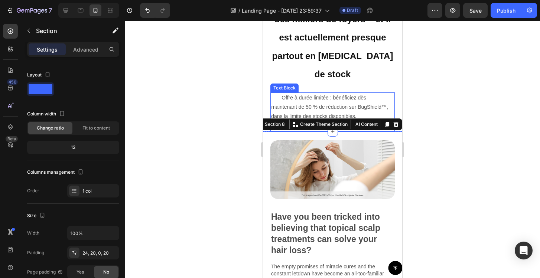
click at [341, 93] on p "Offre à durée limitée : bénéficiez dès maintenant de 50 % de réduction sur BugS…" at bounding box center [332, 111] width 123 height 37
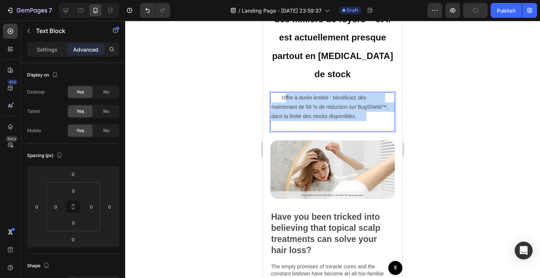
drag, startPoint x: 368, startPoint y: 95, endPoint x: 275, endPoint y: 78, distance: 94.3
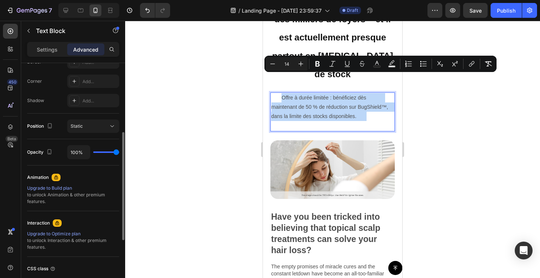
scroll to position [90, 0]
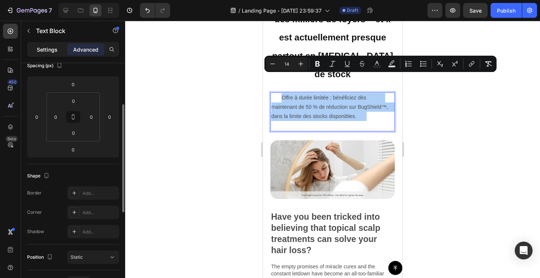
click at [48, 52] on p "Settings" at bounding box center [47, 50] width 21 height 8
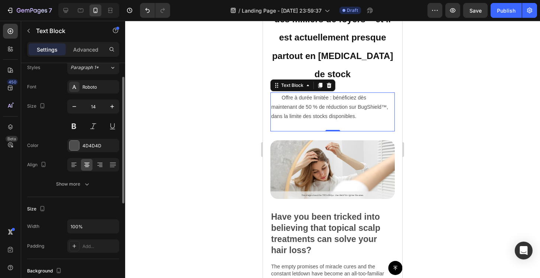
scroll to position [0, 0]
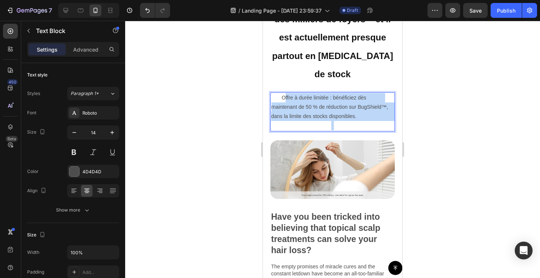
drag, startPoint x: 377, startPoint y: 103, endPoint x: 278, endPoint y: 79, distance: 101.9
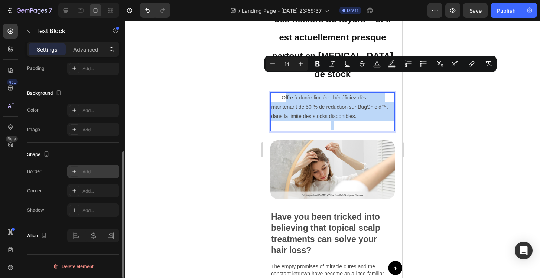
scroll to position [30, 0]
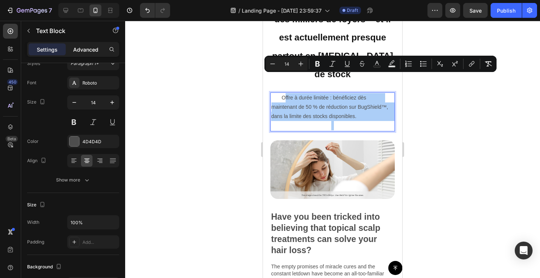
click at [93, 50] on p "Advanced" at bounding box center [85, 50] width 25 height 8
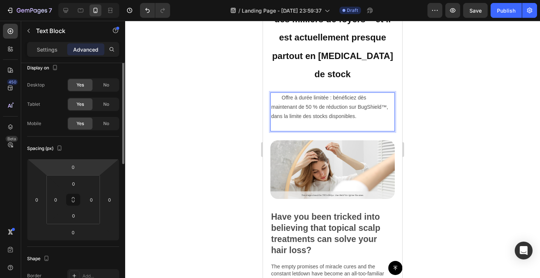
scroll to position [0, 0]
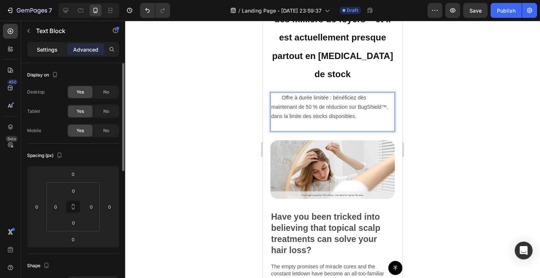
click at [55, 53] on div "Settings" at bounding box center [47, 49] width 37 height 12
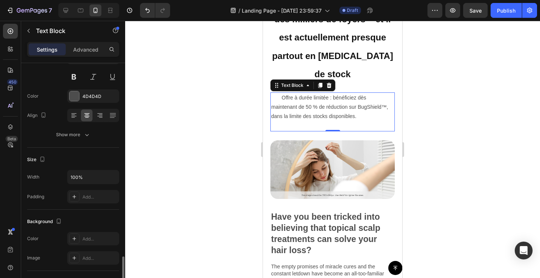
scroll to position [62, 0]
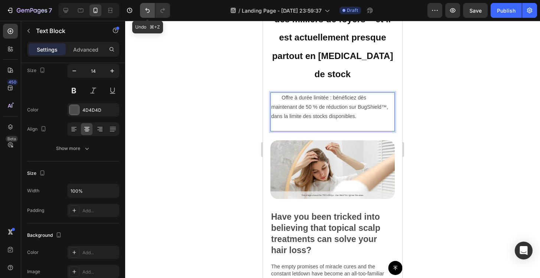
click at [145, 9] on icon "Undo/Redo" at bounding box center [147, 10] width 4 height 5
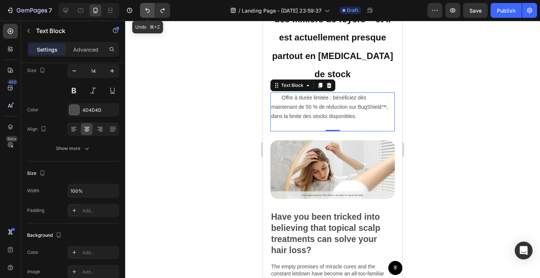
click at [145, 9] on icon "Undo/Redo" at bounding box center [147, 10] width 4 height 5
click at [195, 69] on div at bounding box center [332, 149] width 415 height 257
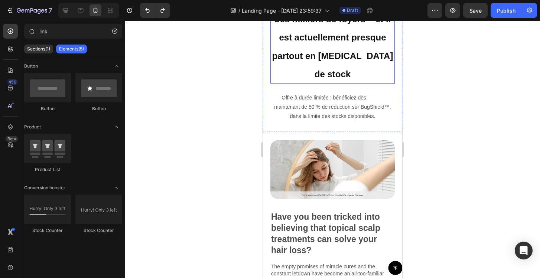
click at [386, 49] on h2 "Ce nouvel appareil anti-acariens procure un sommeil plus paisible dans des mill…" at bounding box center [332, 18] width 124 height 130
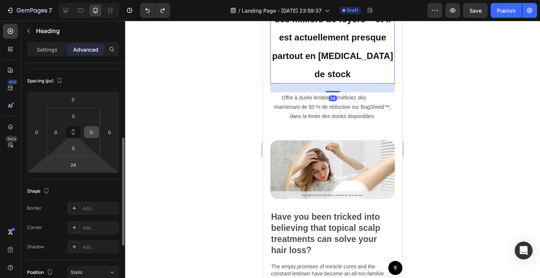
scroll to position [55, 0]
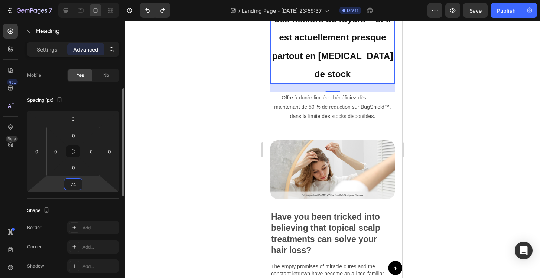
click at [75, 184] on input "24" at bounding box center [73, 184] width 15 height 11
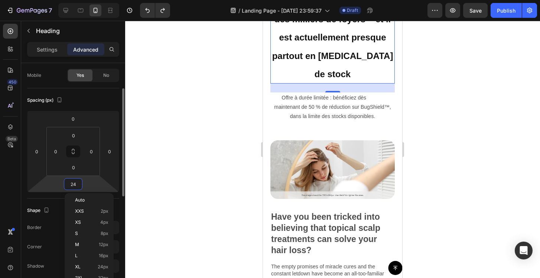
type input "0"
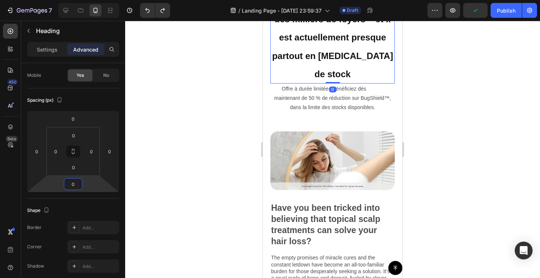
click at [202, 151] on div at bounding box center [332, 149] width 415 height 257
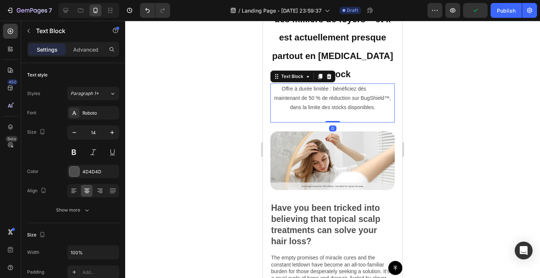
click at [322, 114] on strong "Rich Text Editor. Editing area: main" at bounding box center [332, 117] width 42 height 6
click at [91, 52] on p "Advanced" at bounding box center [85, 50] width 25 height 8
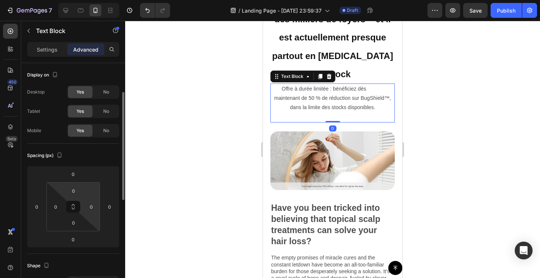
scroll to position [167, 0]
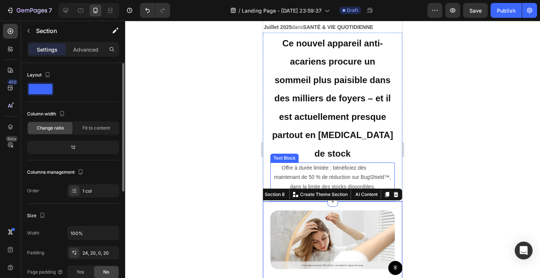
scroll to position [127, 0]
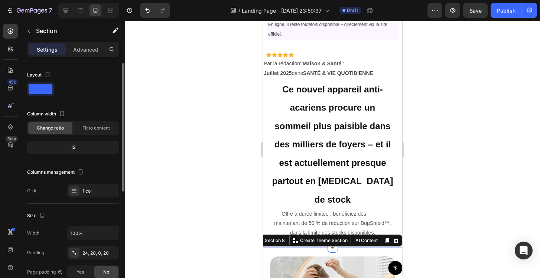
click at [467, 93] on div at bounding box center [332, 149] width 415 height 257
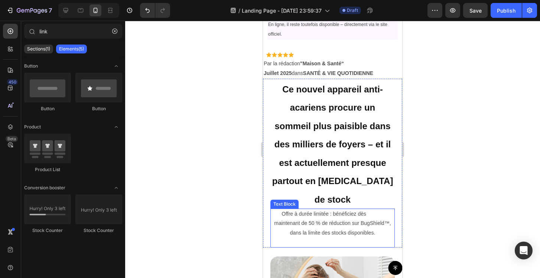
click at [346, 209] on p "Offre à durée limitée : bénéficiez dès maintenant de 50 % de réduction sur BugS…" at bounding box center [332, 223] width 123 height 28
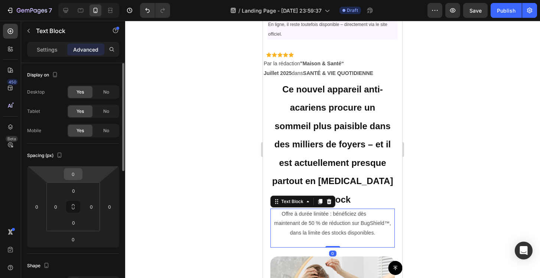
click at [82, 178] on div "0" at bounding box center [73, 174] width 19 height 12
click at [75, 173] on input "0" at bounding box center [73, 174] width 15 height 11
type input "15"
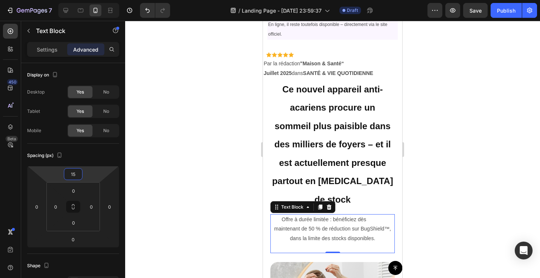
click at [146, 201] on div at bounding box center [332, 149] width 415 height 257
click at [340, 215] on p "Offre à durée limitée : bénéficiez dès maintenant de 50 % de réduction sur BugS…" at bounding box center [332, 229] width 123 height 28
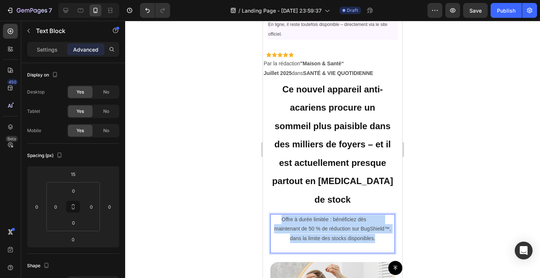
click at [340, 215] on p "Offre à durée limitée : bénéficiez dès maintenant de 50 % de réduction sur BugS…" at bounding box center [332, 229] width 123 height 28
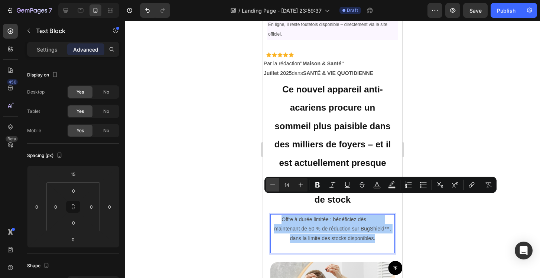
click at [274, 188] on icon "Editor contextual toolbar" at bounding box center [272, 184] width 7 height 7
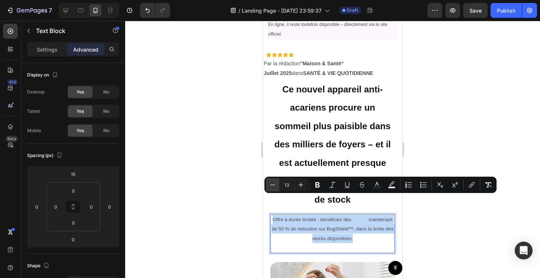
type input "12"
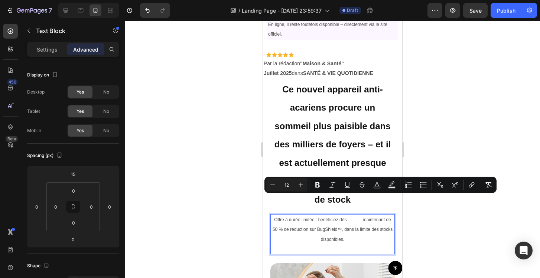
click at [208, 197] on div at bounding box center [332, 149] width 415 height 257
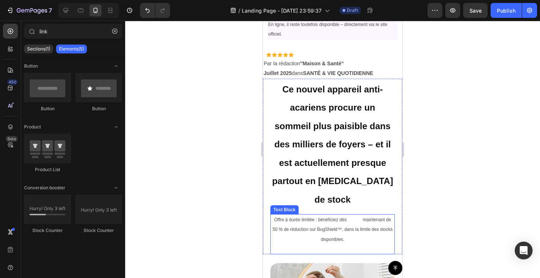
click at [367, 217] on span "Offre à durée limitée : bénéficiez dès maintenant de 50 % de réduction sur BugS…" at bounding box center [332, 229] width 120 height 24
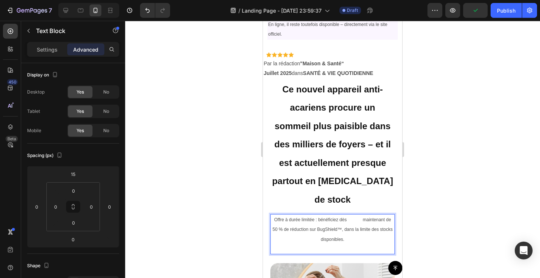
click at [369, 217] on span "Offre à durée limitée : bénéficiez dès maintenant de 50 % de réduction sur BugS…" at bounding box center [332, 229] width 120 height 24
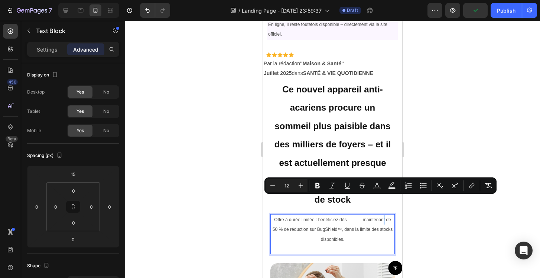
click at [365, 215] on p "Offre à durée limitée : bénéficiez dès maintenant de 50 % de réduction sur BugS…" at bounding box center [332, 229] width 123 height 29
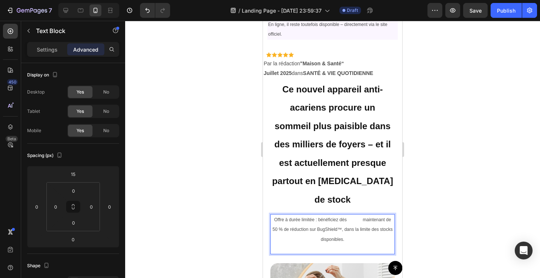
click at [370, 217] on span "Offre à durée limitée : bénéficiez dès maintenant de 50 % de réduction sur BugS…" at bounding box center [332, 229] width 120 height 24
click at [381, 217] on span "Offre à durée limitée : bénéficiez dès maintenant de 50 % de réduction sur BugS…" at bounding box center [333, 229] width 120 height 24
click at [353, 221] on p "Offre à durée limitée : bénéficiez dès maintenant de 50 % de réduction sur BugS…" at bounding box center [332, 229] width 123 height 29
click at [293, 227] on span "de 50 % de réduction sur BugShield™, dans la limite des stocks disponibles." at bounding box center [332, 234] width 112 height 15
click at [290, 227] on span "de 50 % de réduction sur BugShield™, dans la limite des stocks disponibles." at bounding box center [332, 234] width 112 height 15
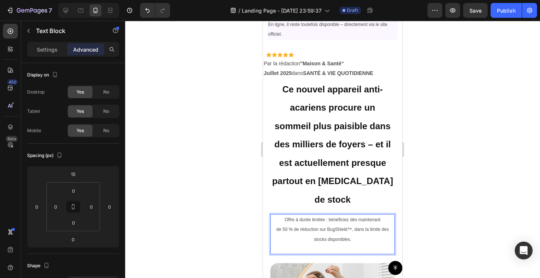
click at [366, 244] on p "Rich Text Editor. Editing area: main" at bounding box center [332, 248] width 123 height 9
click at [353, 244] on p "Rich Text Editor. Editing area: main" at bounding box center [332, 248] width 123 height 9
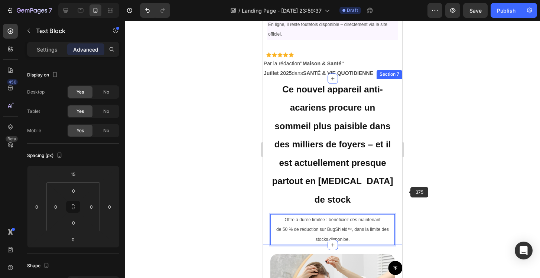
click at [422, 188] on div at bounding box center [332, 149] width 415 height 257
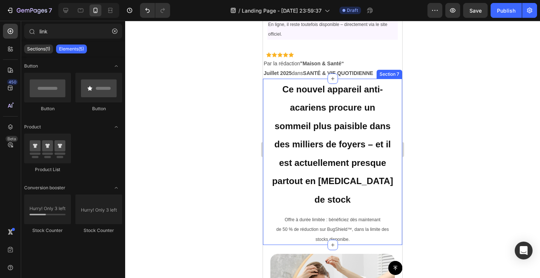
click at [447, 191] on div at bounding box center [332, 149] width 415 height 257
click at [354, 219] on p "Offre à durée limitée : bénéficiez dès maintenant de 50 % de réduction sur BugS…" at bounding box center [332, 229] width 123 height 29
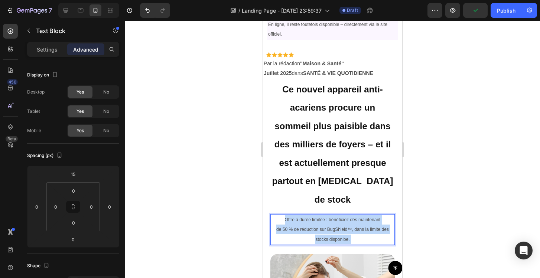
drag, startPoint x: 354, startPoint y: 219, endPoint x: 288, endPoint y: 205, distance: 67.0
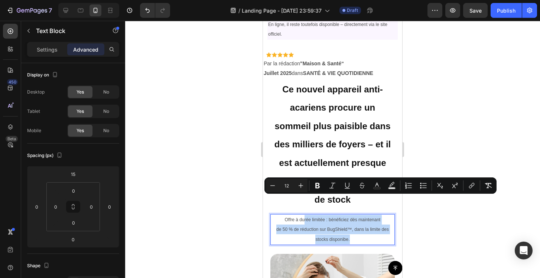
drag, startPoint x: 290, startPoint y: 200, endPoint x: 355, endPoint y: 219, distance: 67.9
click at [355, 219] on p "Offre à durée limitée : bénéficiez dès maintenant de 50 % de réduction sur BugS…" at bounding box center [332, 229] width 123 height 29
click at [315, 182] on icon "Editor contextual toolbar" at bounding box center [317, 185] width 7 height 7
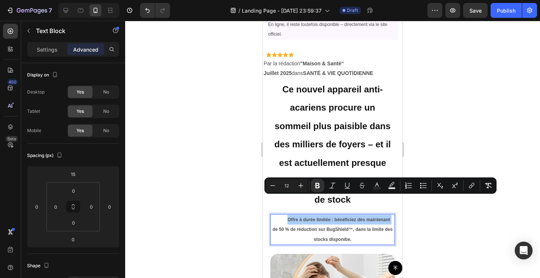
click at [454, 139] on div at bounding box center [332, 149] width 415 height 257
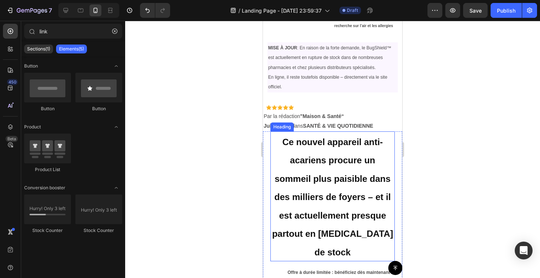
scroll to position [36, 0]
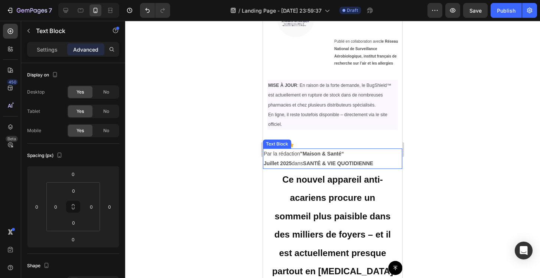
click at [349, 158] on p "Par la rédaction "Maison & Santé“" at bounding box center [333, 153] width 138 height 9
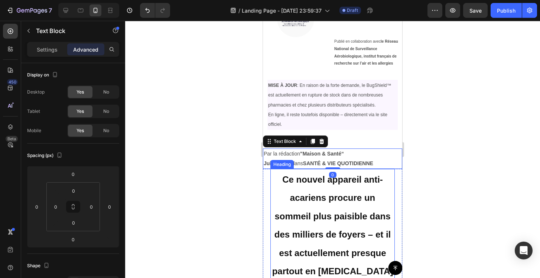
click at [350, 182] on span "Ce nouvel appareil anti-acariens procure un sommeil plus paisible dans des mill…" at bounding box center [332, 234] width 121 height 120
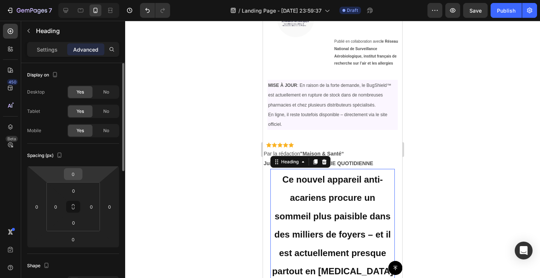
click at [79, 179] on div "0" at bounding box center [73, 174] width 19 height 12
click at [74, 174] on input "0" at bounding box center [73, 174] width 15 height 11
type input "15"
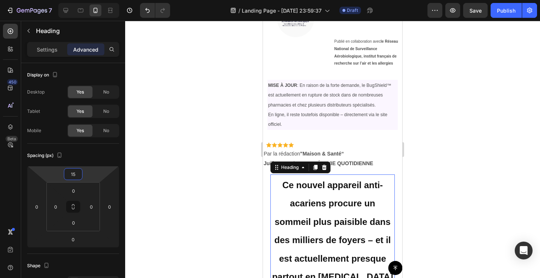
click at [467, 134] on div at bounding box center [332, 149] width 415 height 257
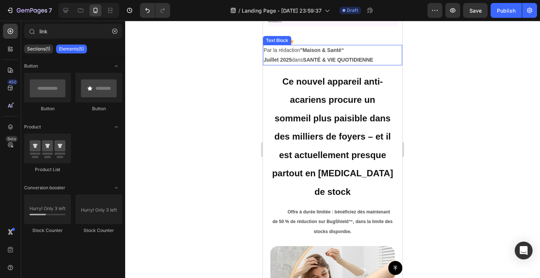
scroll to position [154, 0]
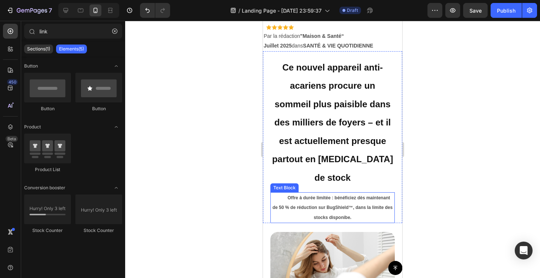
click at [350, 193] on p "Offre à durée limitée : bénéficiez dès maintenant de 50 % de réduction sur BugS…" at bounding box center [332, 207] width 123 height 29
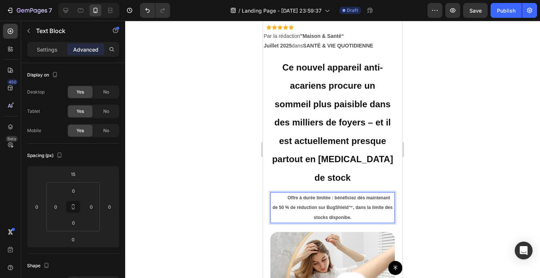
click at [289, 195] on strong "Offre à durée limitée : bénéficiez dès maintenant" at bounding box center [338, 197] width 102 height 5
click at [314, 195] on p "Offre à durée limitée : bénéficiez dès maintenant de 50 % de réduction sur BugS…" at bounding box center [332, 207] width 123 height 29
click at [481, 182] on div at bounding box center [332, 149] width 415 height 257
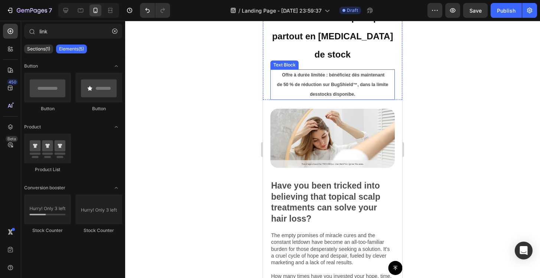
scroll to position [238, 0]
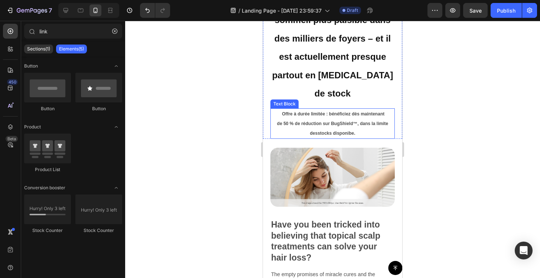
click at [356, 112] on p "Offre à durée limitée : bénéficiez dès maintenant de 50 % de réduction sur BugS…" at bounding box center [332, 123] width 123 height 29
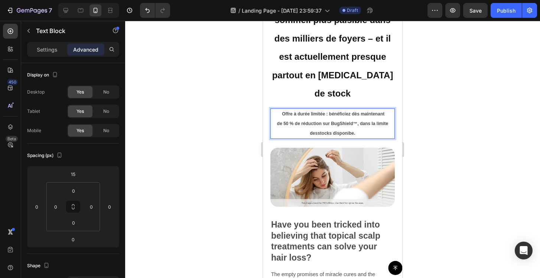
click at [356, 112] on p "Offre à durée limitée : bénéficiez dès maintenant de 50 % de réduction sur BugS…" at bounding box center [332, 123] width 123 height 29
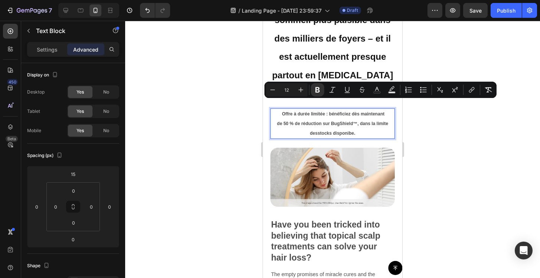
click at [353, 111] on p "Offre à durée limitée : bénéficiez dès maintenant de 50 % de réduction sur BugS…" at bounding box center [332, 123] width 123 height 29
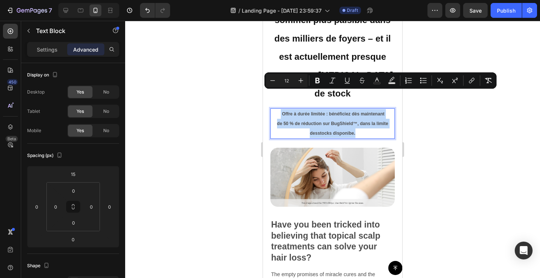
drag, startPoint x: 354, startPoint y: 114, endPoint x: 274, endPoint y: 94, distance: 82.1
click at [274, 109] on p "Offre à durée limitée : bénéficiez dès maintenant de 50 % de réduction sur BugS…" at bounding box center [332, 123] width 123 height 29
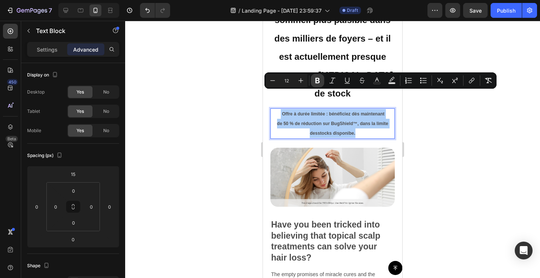
click at [318, 83] on icon "Editor contextual toolbar" at bounding box center [317, 81] width 4 height 6
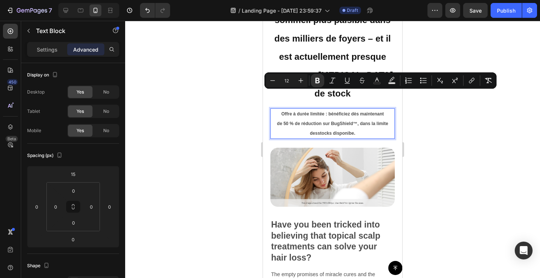
click at [375, 109] on p "Offre à durée limitée : bénéficiez dès maintenant de 50 % de réduction sur BugS…" at bounding box center [332, 123] width 123 height 29
drag, startPoint x: 328, startPoint y: 94, endPoint x: 353, endPoint y: 106, distance: 27.4
click at [353, 109] on p "Offre à durée limitée : bénéficiez dès maintenant de 50 % de réduction sur BugS…" at bounding box center [332, 123] width 123 height 29
click at [318, 82] on icon "Editor contextual toolbar" at bounding box center [317, 81] width 4 height 6
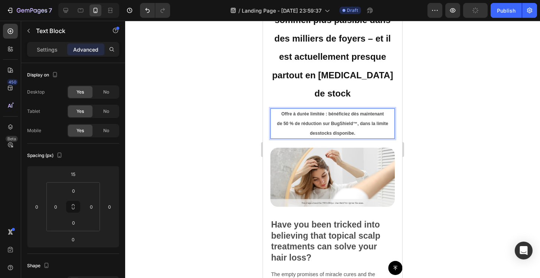
click at [373, 109] on p "Offre à durée limitée : bénéficiez dès maintenant de 50 % de réduction sur BugS…" at bounding box center [332, 123] width 123 height 29
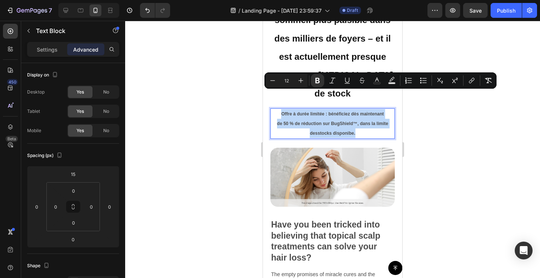
drag, startPoint x: 282, startPoint y: 92, endPoint x: 356, endPoint y: 112, distance: 76.8
click at [356, 112] on p "Offre à durée limitée : bénéficiez dès maintenant de 50 % de réduction sur BugS…" at bounding box center [332, 123] width 123 height 29
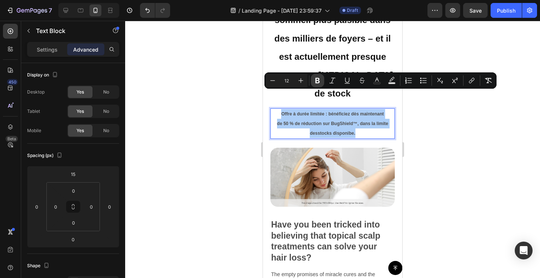
click at [316, 82] on icon "Editor contextual toolbar" at bounding box center [317, 80] width 7 height 7
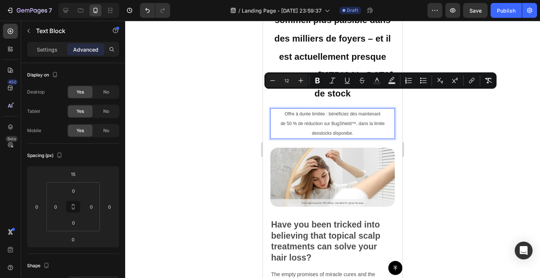
click at [361, 110] on p "Offre à durée limitée : bénéficiez dès maintenant de 50 % de réduction sur BugS…" at bounding box center [332, 123] width 123 height 29
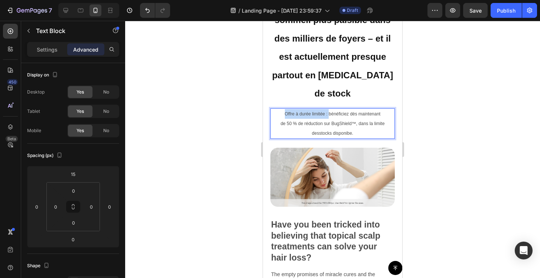
drag, startPoint x: 283, startPoint y: 92, endPoint x: 327, endPoint y: 96, distance: 43.6
click at [327, 109] on p "Offre à durée limitée : bénéficiez dès maintenant de 50 % de réduction sur BugS…" at bounding box center [332, 123] width 123 height 29
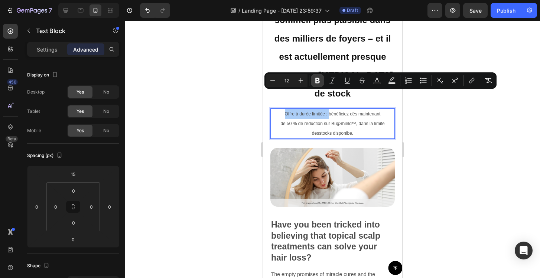
click at [316, 83] on icon "Editor contextual toolbar" at bounding box center [317, 81] width 4 height 6
click at [346, 109] on p "Offre à durée limitée : bénéficiez dès maintenant de 50 % de réduction sur BugS…" at bounding box center [332, 123] width 123 height 29
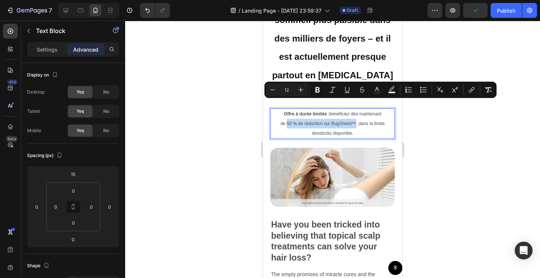
drag, startPoint x: 278, startPoint y: 102, endPoint x: 342, endPoint y: 104, distance: 63.9
click at [342, 121] on span "de 50 % de réduction sur BugShield™, dans la limite desstocks disponibe." at bounding box center [332, 128] width 104 height 15
click at [321, 90] on icon "Editor contextual toolbar" at bounding box center [317, 89] width 7 height 7
click at [447, 115] on div at bounding box center [332, 149] width 415 height 257
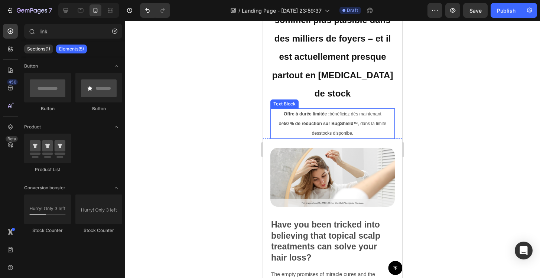
click at [319, 121] on span "de 50 % de réduction sur BugShield ™, dans la limite desstocks disponibe." at bounding box center [332, 128] width 107 height 15
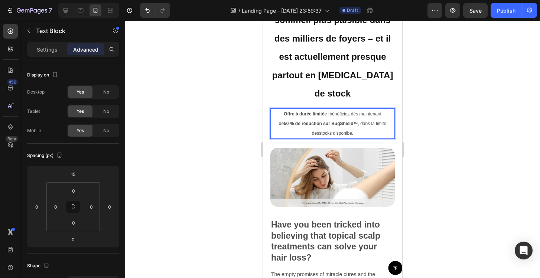
click at [319, 121] on span "de 50 % de réduction sur BugShield ™, dans la limite desstocks disponibe." at bounding box center [332, 128] width 107 height 15
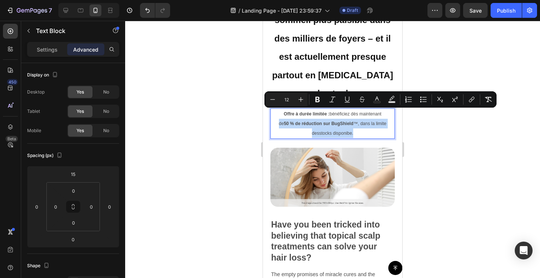
click at [319, 121] on span "de 50 % de réduction sur BugShield ™, dans la limite desstocks disponibe." at bounding box center [332, 128] width 107 height 15
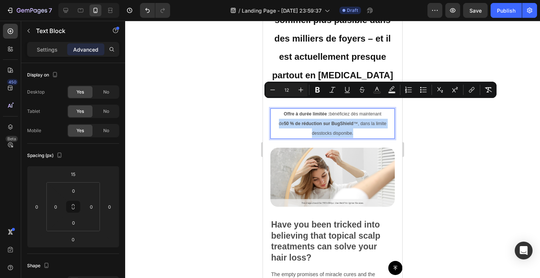
click at [318, 121] on span "de 50 % de réduction sur BugShield ™, dans la limite desstocks disponibe." at bounding box center [332, 128] width 107 height 15
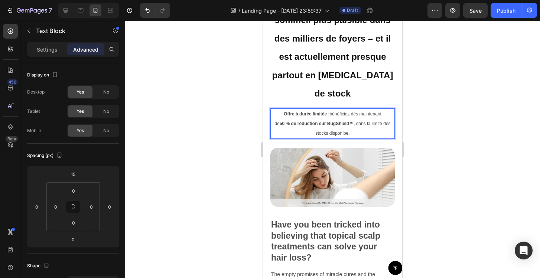
click at [441, 111] on div at bounding box center [332, 149] width 415 height 257
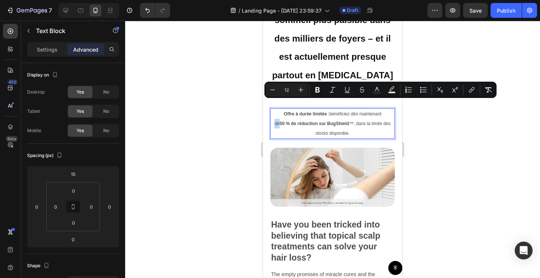
drag, startPoint x: 281, startPoint y: 105, endPoint x: 275, endPoint y: 105, distance: 6.3
click at [314, 87] on icon "Editor contextual toolbar" at bounding box center [317, 89] width 7 height 7
click at [444, 118] on div at bounding box center [332, 149] width 415 height 257
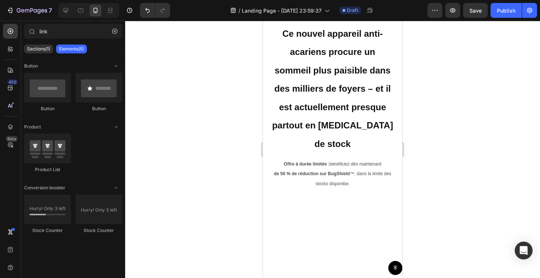
scroll to position [0, 0]
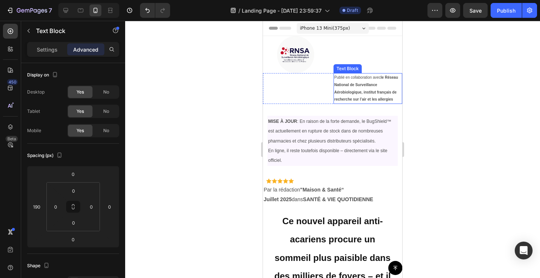
click at [371, 84] on strong "le Réseau National de Surveillance Aérobiologique, institut français de recherc…" at bounding box center [366, 88] width 64 height 26
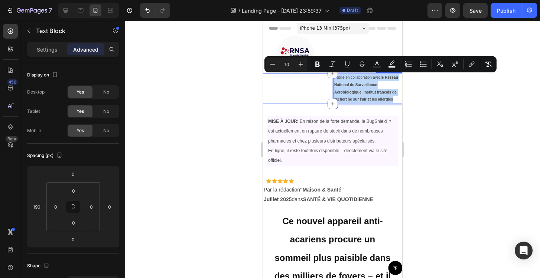
drag, startPoint x: 392, startPoint y: 102, endPoint x: 330, endPoint y: 72, distance: 69.1
click at [330, 73] on div "Publié en collaboration avec le Réseau National de Surveillance Aérobiologique,…" at bounding box center [332, 88] width 139 height 31
click at [334, 65] on icon "Editor contextual toolbar" at bounding box center [331, 64] width 7 height 7
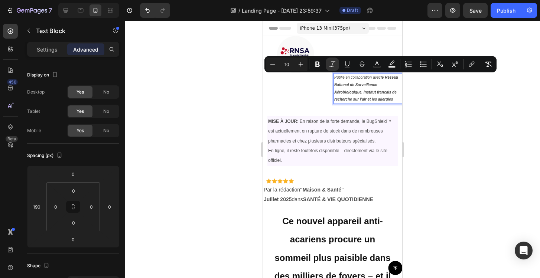
click at [470, 130] on div at bounding box center [332, 149] width 415 height 257
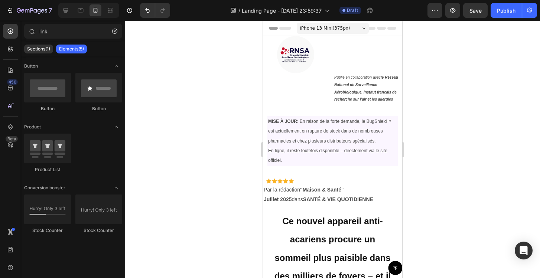
click at [431, 151] on div at bounding box center [332, 149] width 415 height 257
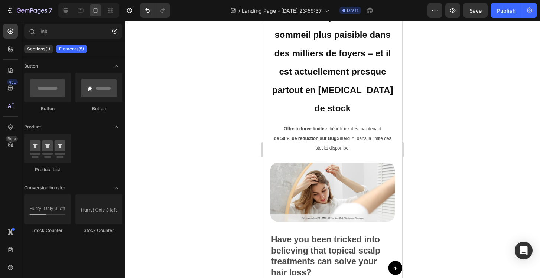
scroll to position [1, 0]
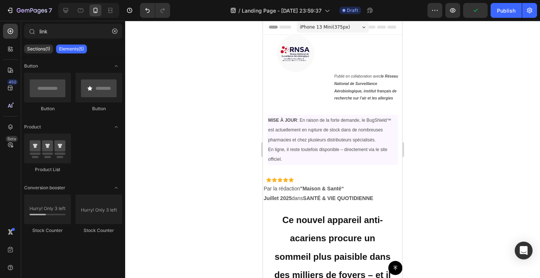
click at [414, 117] on div at bounding box center [332, 149] width 415 height 257
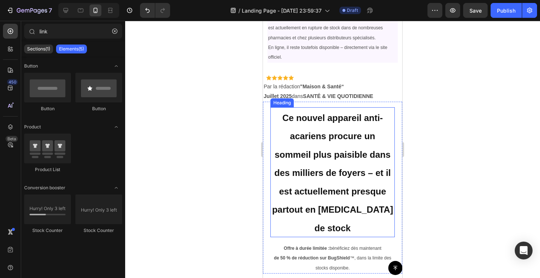
scroll to position [116, 0]
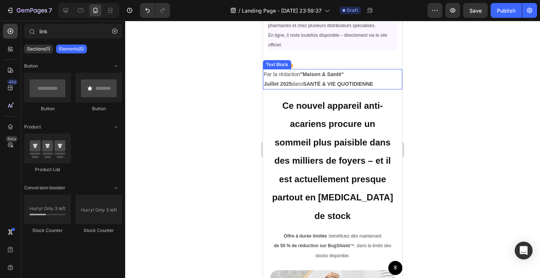
click at [313, 82] on p "Juillet 2025  dans SANTÉ & VIE QUOTIDIENNE" at bounding box center [333, 83] width 138 height 9
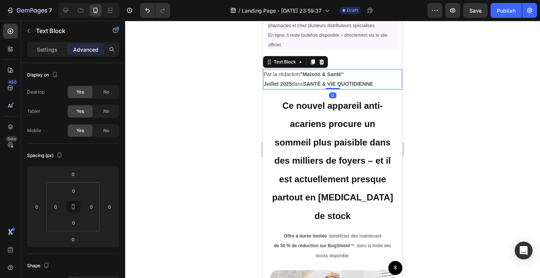
click at [292, 84] on strong "Juillet 2025" at bounding box center [278, 84] width 28 height 6
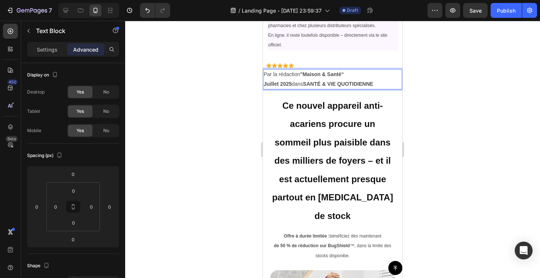
click at [459, 123] on div at bounding box center [332, 149] width 415 height 257
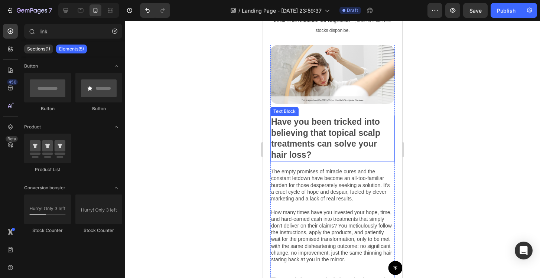
scroll to position [276, 0]
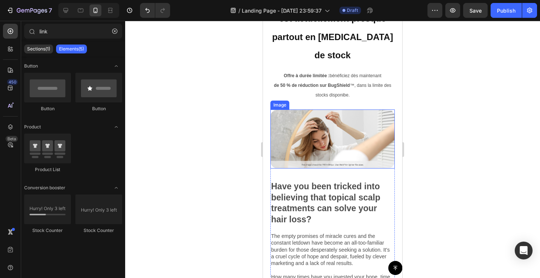
click at [332, 121] on img at bounding box center [332, 138] width 124 height 59
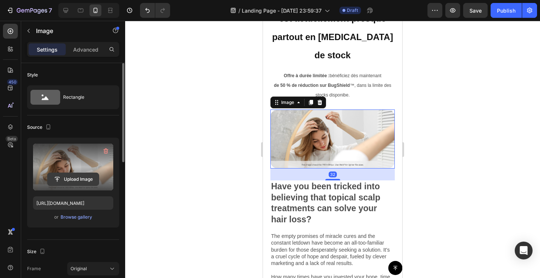
click at [68, 180] on input "file" at bounding box center [73, 179] width 51 height 13
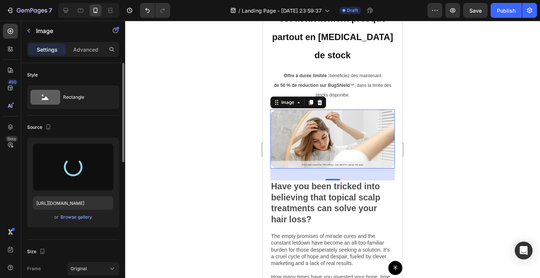
type input "[URL][DOMAIN_NAME]"
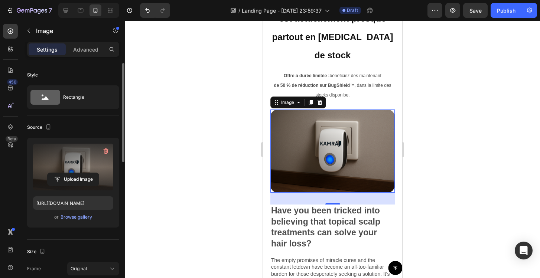
click at [442, 112] on div at bounding box center [332, 149] width 415 height 257
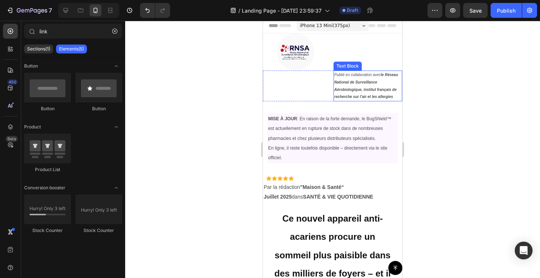
scroll to position [6, 0]
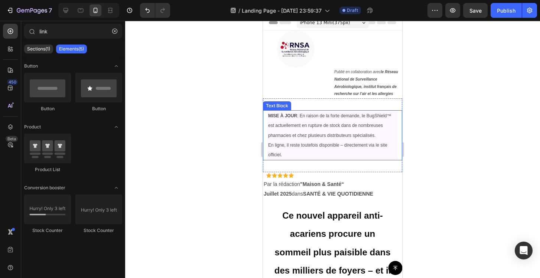
click at [365, 124] on span "MISE À JOUR : En raison de la forte demande, le BugShield™ est actuellement en …" at bounding box center [329, 125] width 123 height 24
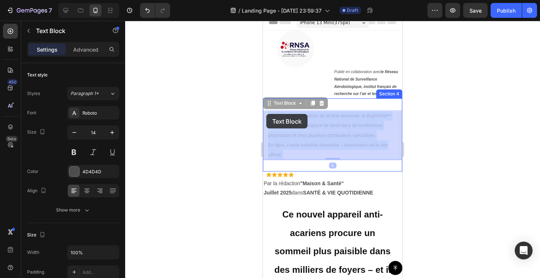
drag, startPoint x: 291, startPoint y: 156, endPoint x: 266, endPoint y: 114, distance: 48.6
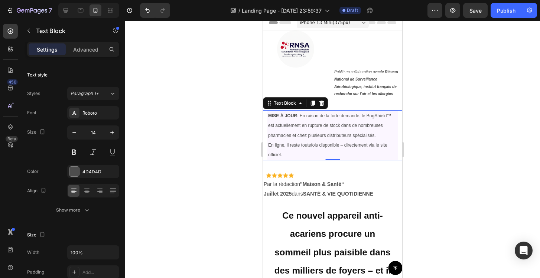
click at [490, 149] on div at bounding box center [332, 149] width 415 height 257
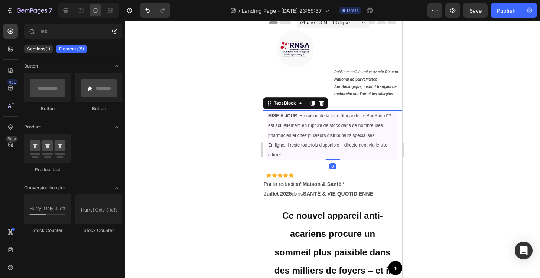
click at [364, 142] on p "MISE À JOUR : En raison de la forte demande, le BugShield™ est actuellement en …" at bounding box center [332, 135] width 129 height 49
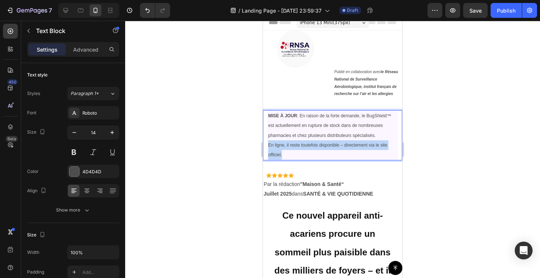
click at [364, 142] on p "MISE À JOUR : En raison de la forte demande, le BugShield™ est actuellement en …" at bounding box center [332, 135] width 129 height 49
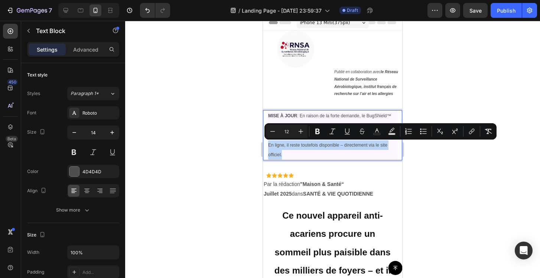
click at [300, 147] on span "En ligne, il reste toutefois disponible – directement via le site officiel." at bounding box center [327, 150] width 119 height 15
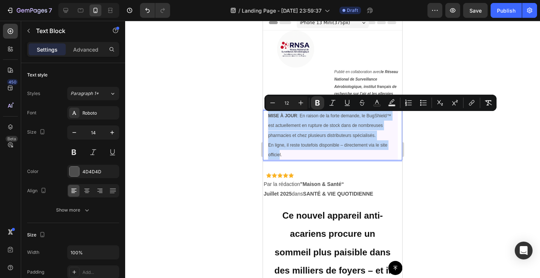
drag, startPoint x: 280, startPoint y: 157, endPoint x: 267, endPoint y: 118, distance: 41.1
click at [267, 118] on div "MISE À JOUR : En raison de la forte demande, le BugShield™ est actuellement en …" at bounding box center [332, 135] width 130 height 50
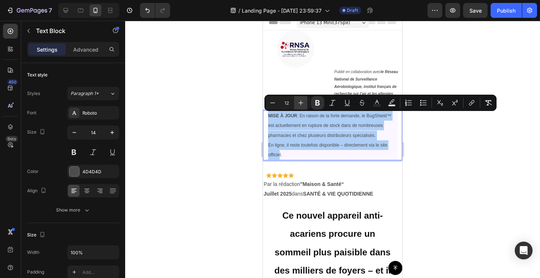
click at [302, 101] on icon "Editor contextual toolbar" at bounding box center [300, 102] width 7 height 7
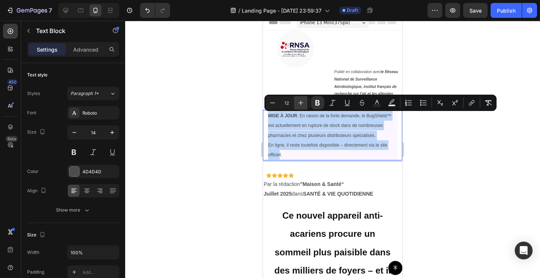
type input "13"
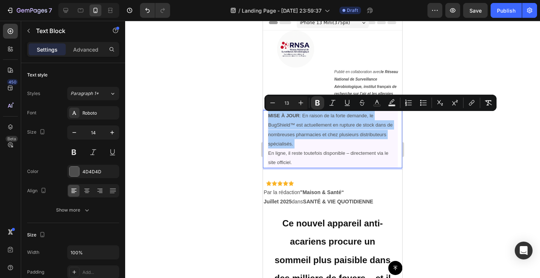
click at [234, 133] on div at bounding box center [332, 149] width 415 height 257
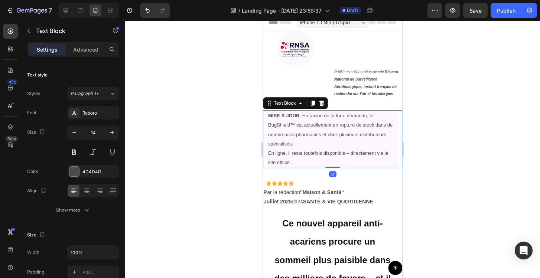
click at [379, 152] on p "MISE À JOUR : En raison de la forte demande, le BugShield™ est actuellement en …" at bounding box center [332, 139] width 129 height 56
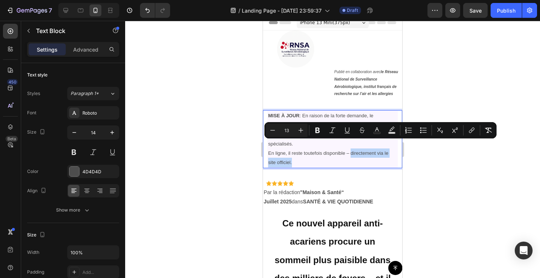
drag, startPoint x: 351, startPoint y: 144, endPoint x: 368, endPoint y: 153, distance: 18.9
click at [319, 134] on button "Bold" at bounding box center [317, 130] width 13 height 13
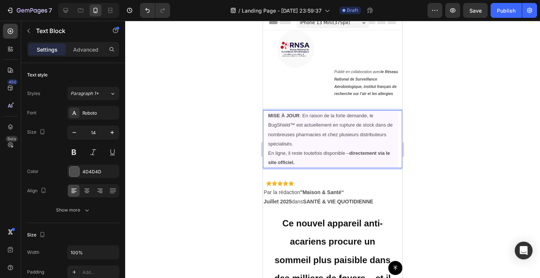
click at [418, 158] on div at bounding box center [332, 149] width 415 height 257
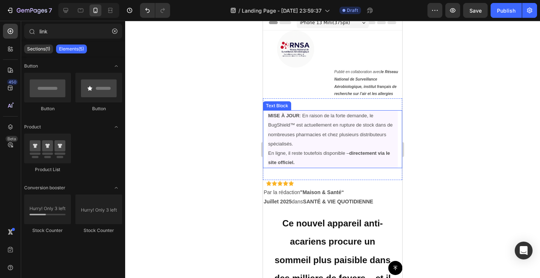
click at [323, 152] on p "MISE À JOUR : En raison de la forte demande, le BugShield™ est actuellement en …" at bounding box center [332, 139] width 129 height 56
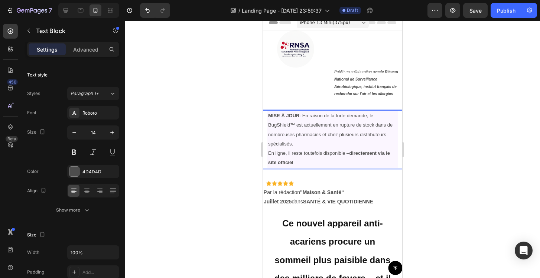
click at [304, 155] on p "MISE À JOUR : En raison de la forte demande, le BugShield™ est actuellement en …" at bounding box center [332, 139] width 129 height 56
click at [472, 165] on div at bounding box center [332, 149] width 415 height 257
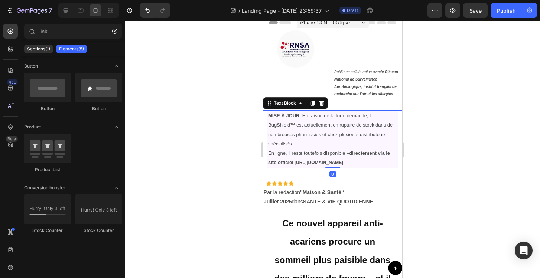
click at [343, 160] on strong "l [URL][DOMAIN_NAME]" at bounding box center [317, 162] width 51 height 5
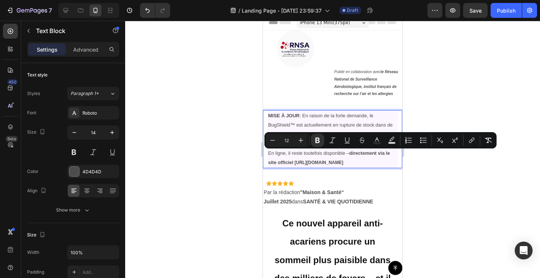
drag, startPoint x: 379, startPoint y: 154, endPoint x: 292, endPoint y: 153, distance: 86.1
click at [344, 139] on icon "Editor contextual toolbar" at bounding box center [346, 140] width 7 height 7
click at [435, 167] on div at bounding box center [332, 149] width 415 height 257
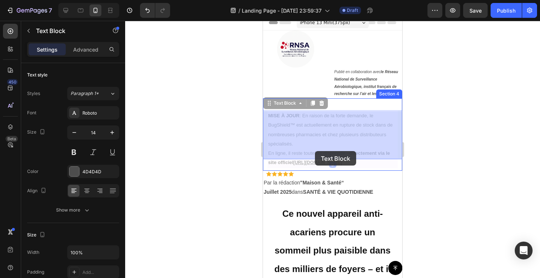
drag, startPoint x: 384, startPoint y: 155, endPoint x: 377, endPoint y: 151, distance: 8.0
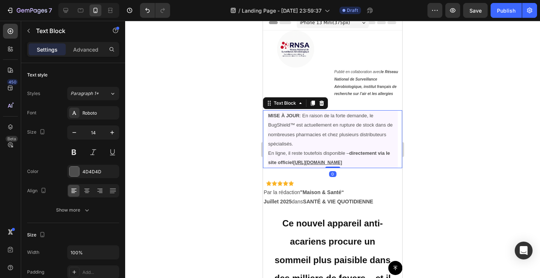
click at [438, 156] on div at bounding box center [332, 149] width 415 height 257
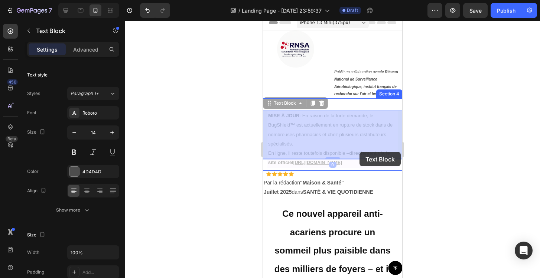
drag, startPoint x: 377, startPoint y: 154, endPoint x: 359, endPoint y: 152, distance: 18.4
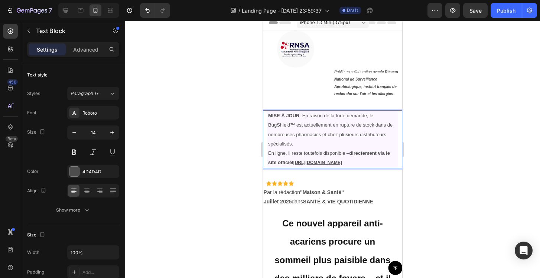
click at [342, 160] on u "https://kamra-k.com/products/hair-powder" at bounding box center [317, 162] width 49 height 5
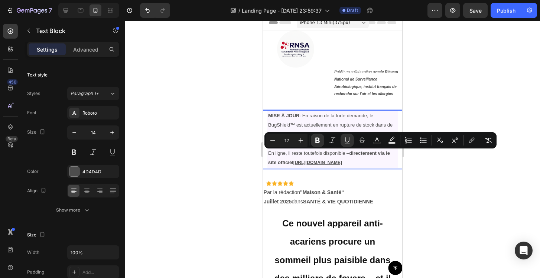
click at [342, 160] on u "https://kamra-k.com/products/hair-powder" at bounding box center [317, 162] width 49 height 5
drag, startPoint x: 380, startPoint y: 153, endPoint x: 292, endPoint y: 154, distance: 87.2
click at [292, 154] on p "MISE À JOUR : En raison de la forte demande, le BugShield™ est actuellement en …" at bounding box center [332, 139] width 129 height 56
click at [471, 144] on button "link" at bounding box center [471, 140] width 13 height 13
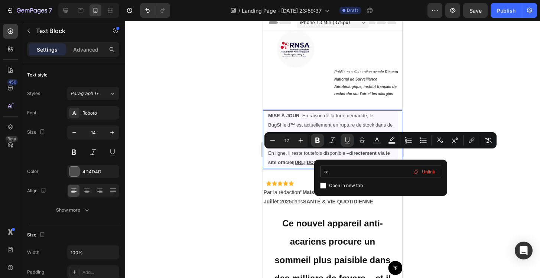
type input "k"
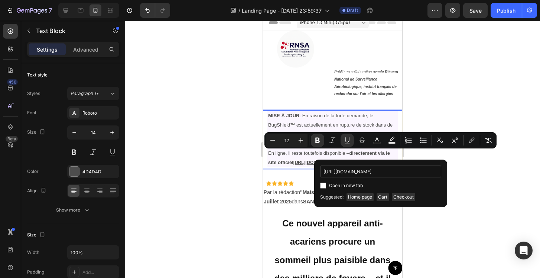
scroll to position [0, 7]
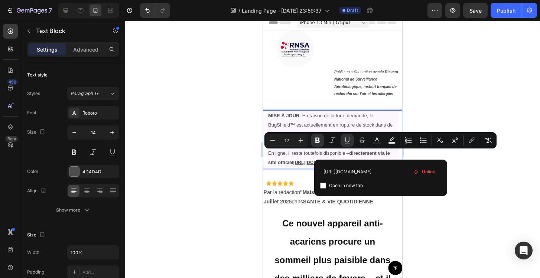
type input "https://kamra-k.com/products/hair-powder"
click at [376, 185] on div "Open in new tab" at bounding box center [380, 185] width 121 height 9
checkbox input "true"
click at [487, 172] on div at bounding box center [332, 149] width 415 height 257
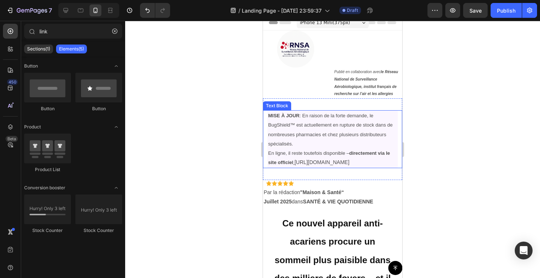
click at [349, 159] on link "https://kamra-k.com/products/hair-powder" at bounding box center [321, 162] width 55 height 6
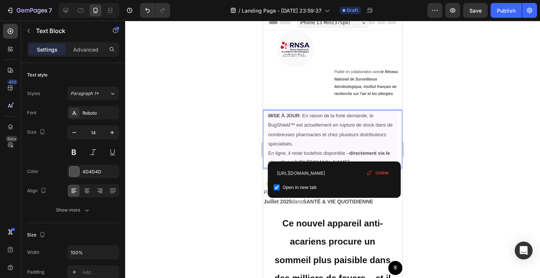
click at [349, 159] on link "https://kamra-k.com/products/hair-powder" at bounding box center [321, 162] width 55 height 6
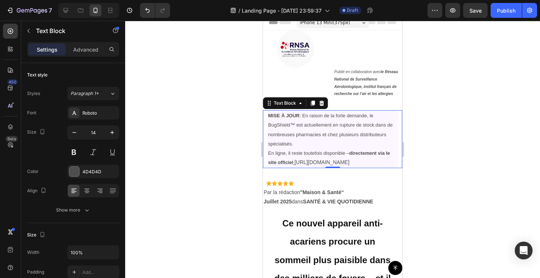
click at [349, 159] on link "https://kamra-k.com/products/hair-powder" at bounding box center [321, 162] width 55 height 6
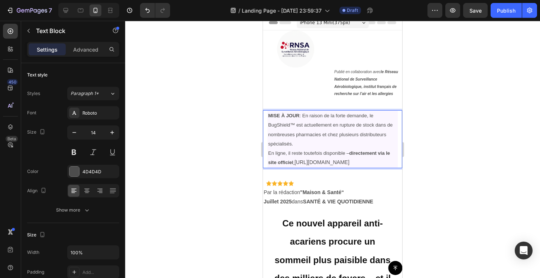
click at [417, 152] on div at bounding box center [332, 149] width 415 height 257
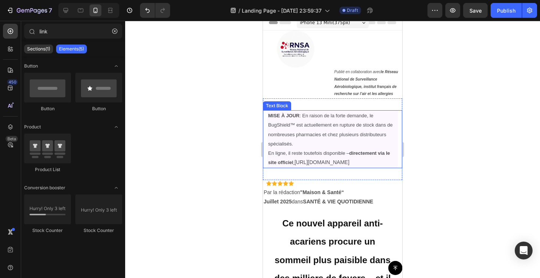
click at [349, 159] on link "https://kamra-k.com/products/hair-powder" at bounding box center [321, 162] width 55 height 6
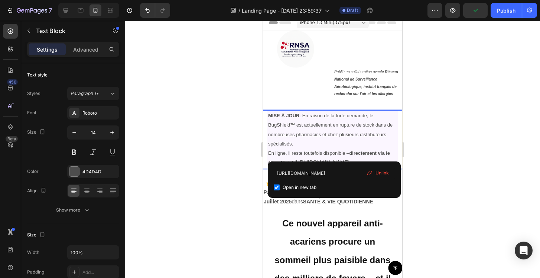
drag, startPoint x: 395, startPoint y: 153, endPoint x: 293, endPoint y: 155, distance: 102.1
drag, startPoint x: 393, startPoint y: 154, endPoint x: 307, endPoint y: 153, distance: 86.1
click at [307, 153] on p "MISE À JOUR : En raison de la forte demande, le BugShield™ est actuellement en …" at bounding box center [332, 139] width 129 height 56
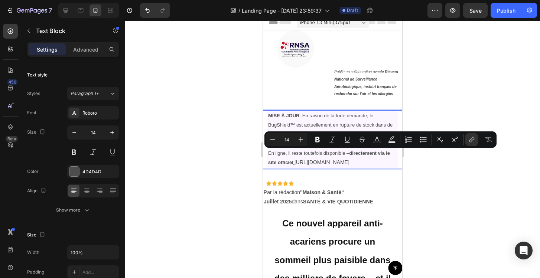
drag, startPoint x: 393, startPoint y: 153, endPoint x: 294, endPoint y: 153, distance: 99.1
click at [294, 153] on p "MISE À JOUR : En raison de la forte demande, le BugShield™ est actuellement en …" at bounding box center [332, 139] width 129 height 56
click at [374, 138] on icon "Editor contextual toolbar" at bounding box center [376, 139] width 7 height 7
type input "4D4D4D"
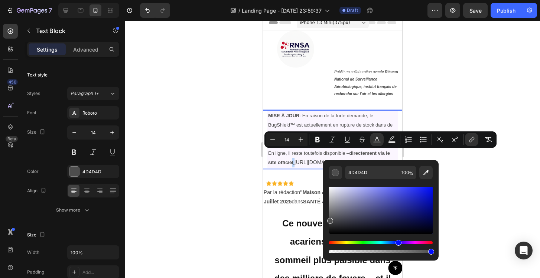
drag, startPoint x: 330, startPoint y: 242, endPoint x: 397, endPoint y: 252, distance: 67.9
click at [397, 252] on div "Editor contextual toolbar" at bounding box center [380, 247] width 104 height 12
click at [495, 183] on div at bounding box center [332, 149] width 415 height 257
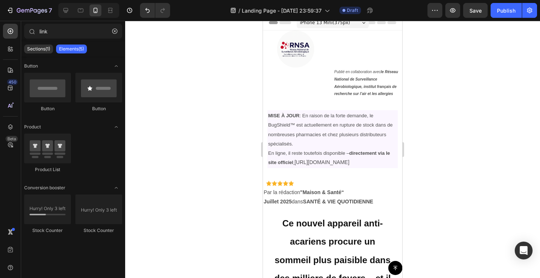
click at [457, 157] on div at bounding box center [332, 149] width 415 height 257
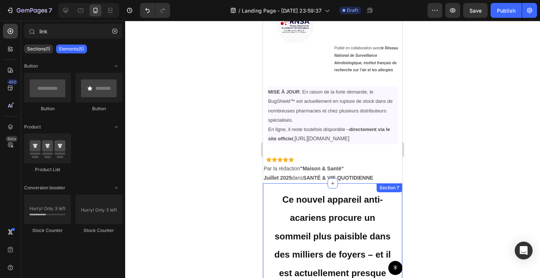
scroll to position [21, 0]
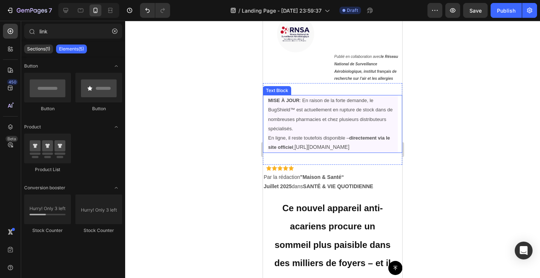
click at [358, 122] on span "MISE À JOUR : En raison de la forte demande, le BugShield™ est actuellement en …" at bounding box center [330, 115] width 124 height 34
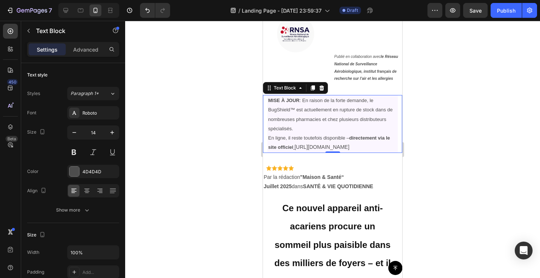
click at [304, 122] on span "MISE À JOUR : En raison de la forte demande, le BugShield™ est actuellement en …" at bounding box center [330, 115] width 124 height 34
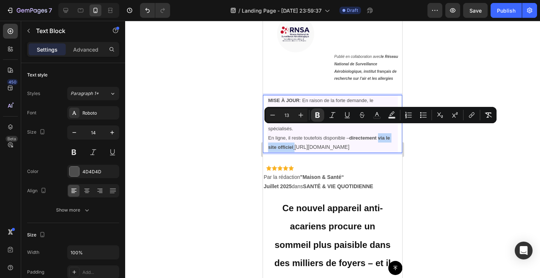
type input "14"
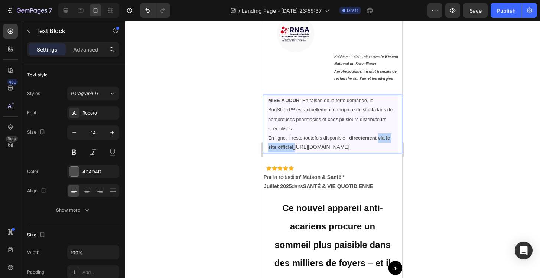
drag, startPoint x: 294, startPoint y: 139, endPoint x: 391, endPoint y: 138, distance: 97.3
click at [349, 144] on span "https://kamra-k.com/products/hair-powder" at bounding box center [321, 147] width 55 height 6
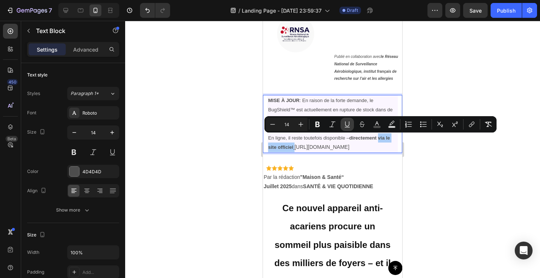
click at [349, 126] on icon "Editor contextual toolbar" at bounding box center [346, 124] width 7 height 7
click at [376, 124] on icon "Editor contextual toolbar" at bounding box center [376, 124] width 7 height 7
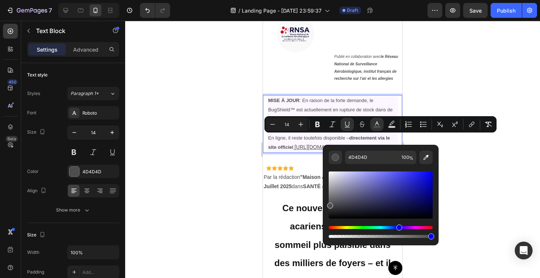
click at [398, 228] on div "Hue" at bounding box center [399, 228] width 6 height 6
click at [482, 190] on div at bounding box center [332, 149] width 415 height 257
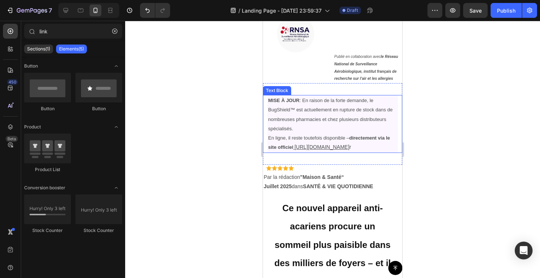
click at [349, 144] on u "[URL][DOMAIN_NAME]" at bounding box center [321, 147] width 55 height 6
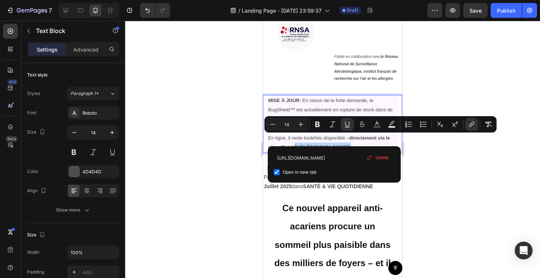
drag, startPoint x: 393, startPoint y: 138, endPoint x: 293, endPoint y: 141, distance: 99.5
click at [293, 141] on p "MISE À JOUR : En raison de la forte demande, le BugShield™ est actuellement en …" at bounding box center [332, 124] width 129 height 56
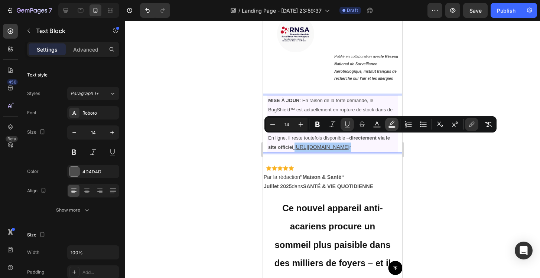
click at [390, 124] on icon "Editor contextual toolbar" at bounding box center [391, 124] width 7 height 7
type input "000000"
type input "77"
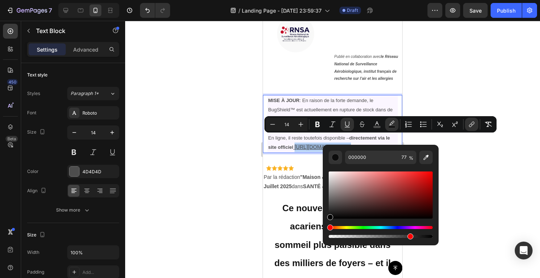
drag, startPoint x: 331, startPoint y: 227, endPoint x: 392, endPoint y: 227, distance: 60.5
click at [392, 227] on div "Hue" at bounding box center [380, 227] width 104 height 3
drag, startPoint x: 331, startPoint y: 219, endPoint x: 339, endPoint y: 217, distance: 7.7
click at [339, 217] on div "Editor contextual toolbar" at bounding box center [339, 217] width 6 height 6
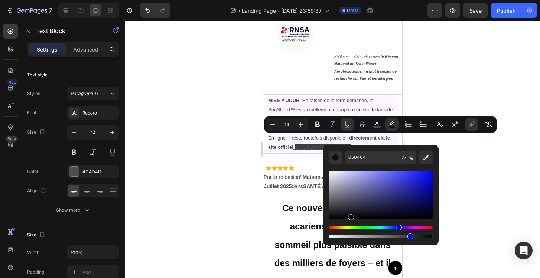
drag, startPoint x: 330, startPoint y: 228, endPoint x: 397, endPoint y: 225, distance: 66.9
click at [397, 225] on div "Hue" at bounding box center [399, 228] width 6 height 6
type input "1616C9"
drag, startPoint x: 350, startPoint y: 215, endPoint x: 421, endPoint y: 181, distance: 78.5
click at [421, 181] on div "Editor contextual toolbar" at bounding box center [422, 183] width 6 height 6
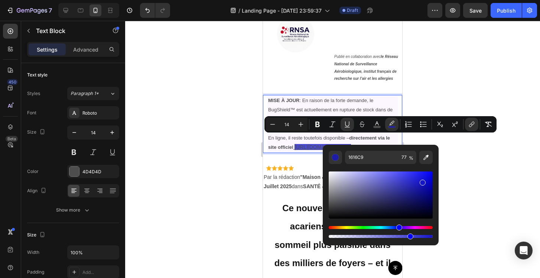
click at [483, 177] on div at bounding box center [332, 149] width 415 height 257
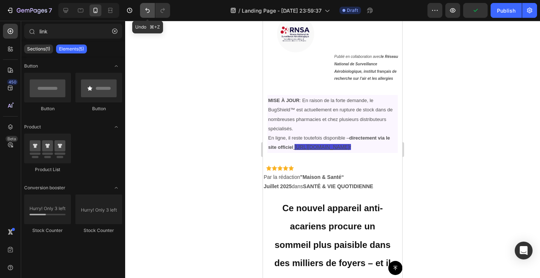
click at [145, 10] on icon "Undo/Redo" at bounding box center [147, 10] width 7 height 7
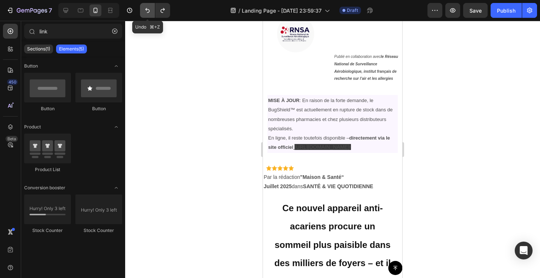
click at [145, 10] on icon "Undo/Redo" at bounding box center [147, 10] width 7 height 7
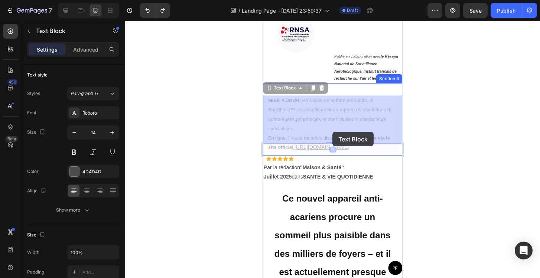
drag, startPoint x: 292, startPoint y: 138, endPoint x: 330, endPoint y: 131, distance: 38.1
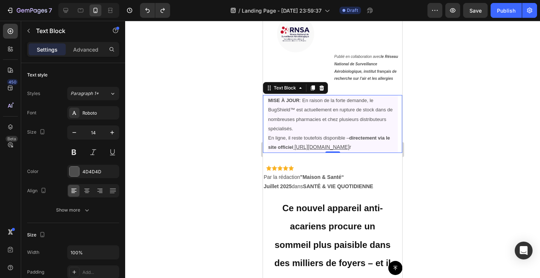
click at [349, 144] on u "[URL][DOMAIN_NAME]" at bounding box center [321, 147] width 55 height 6
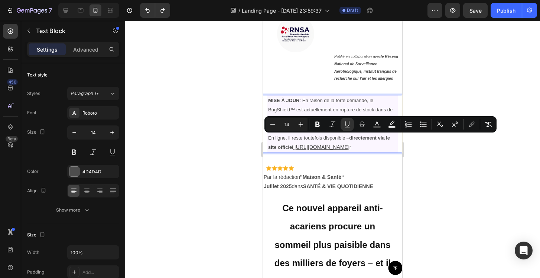
click at [351, 144] on span "https://kamra-k.com/products/hair-powde r" at bounding box center [322, 147] width 56 height 6
drag, startPoint x: 391, startPoint y: 139, endPoint x: 292, endPoint y: 138, distance: 99.1
click at [292, 138] on p "MISE À JOUR : En raison de la forte demande, le BugShield™ est actuellement en …" at bounding box center [332, 124] width 129 height 56
click at [483, 172] on div at bounding box center [332, 149] width 415 height 257
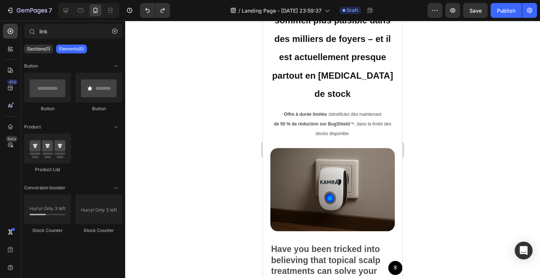
scroll to position [254, 0]
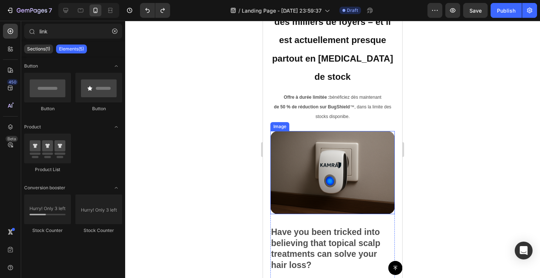
click at [315, 151] on img at bounding box center [332, 172] width 124 height 83
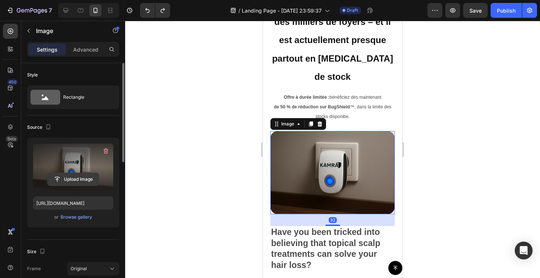
click at [82, 180] on input "file" at bounding box center [73, 179] width 51 height 13
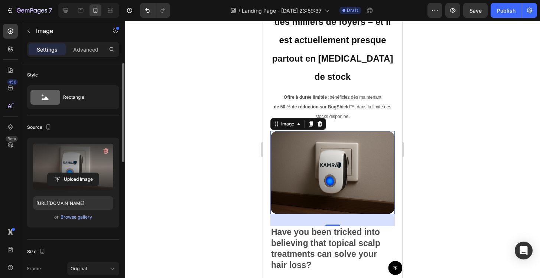
type input "https://cdn.shopify.com/s/files/1/0972/2560/5384/files/gempages_581680786869060…"
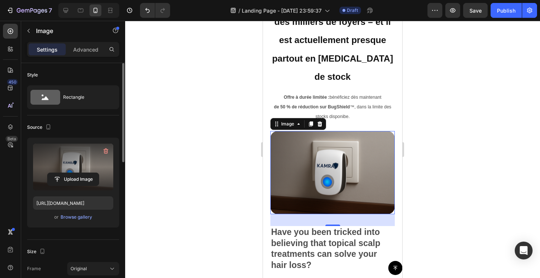
click at [449, 96] on div at bounding box center [332, 149] width 415 height 257
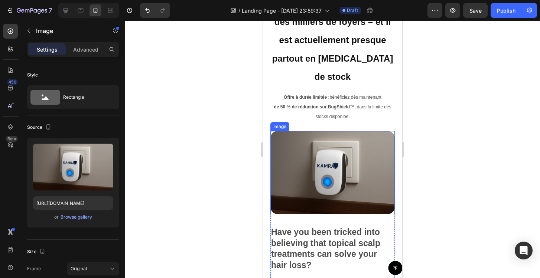
click at [355, 140] on img at bounding box center [332, 172] width 124 height 83
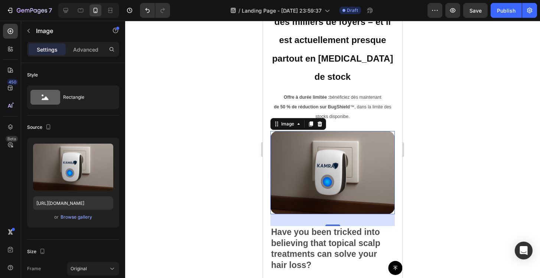
click at [476, 151] on div at bounding box center [332, 149] width 415 height 257
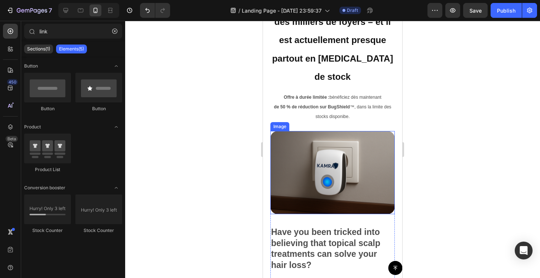
click at [369, 159] on img at bounding box center [332, 172] width 124 height 83
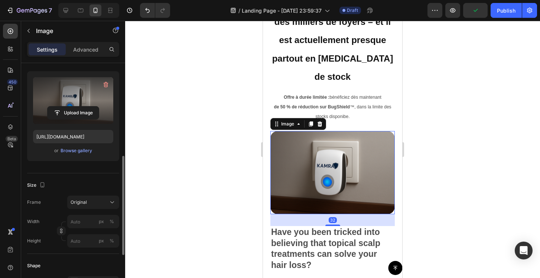
scroll to position [112, 0]
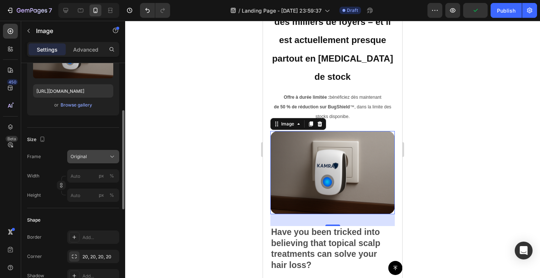
click at [86, 153] on span "Original" at bounding box center [79, 156] width 16 height 7
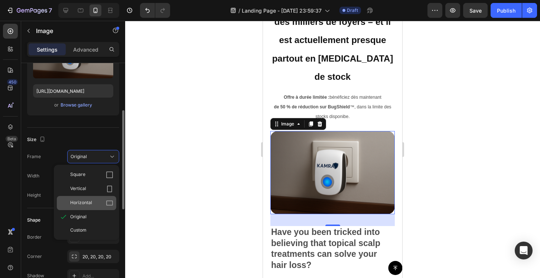
click at [96, 197] on div "Horizontal" at bounding box center [86, 203] width 59 height 14
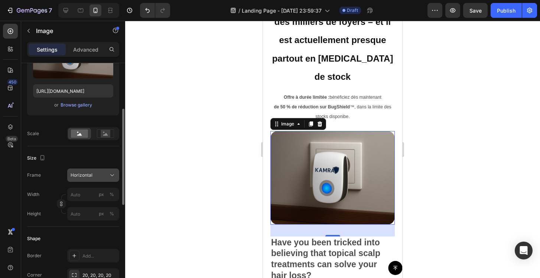
click at [92, 177] on div "Horizontal" at bounding box center [89, 175] width 36 height 7
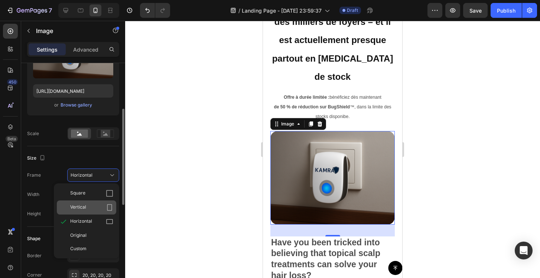
click at [94, 201] on div "Vertical" at bounding box center [86, 207] width 59 height 14
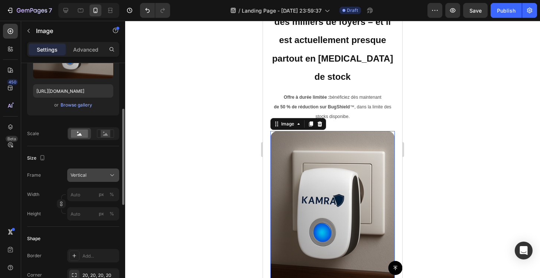
click at [98, 176] on div "Vertical" at bounding box center [89, 175] width 36 height 7
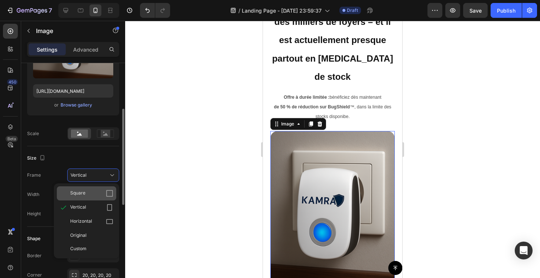
click at [96, 192] on div "Square" at bounding box center [91, 193] width 43 height 7
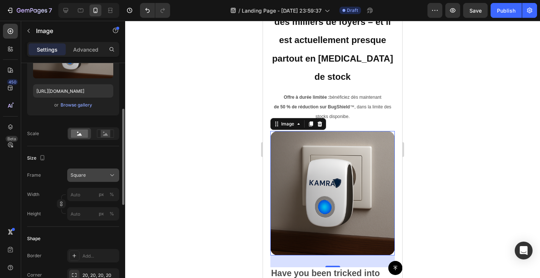
click at [97, 181] on button "Square" at bounding box center [93, 175] width 52 height 13
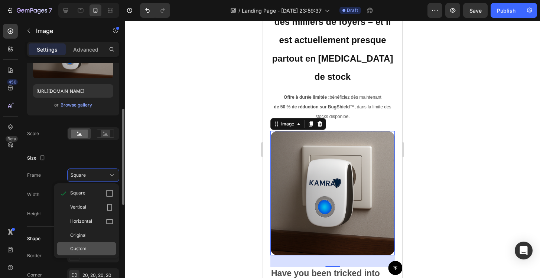
click at [94, 249] on div "Custom" at bounding box center [91, 248] width 43 height 7
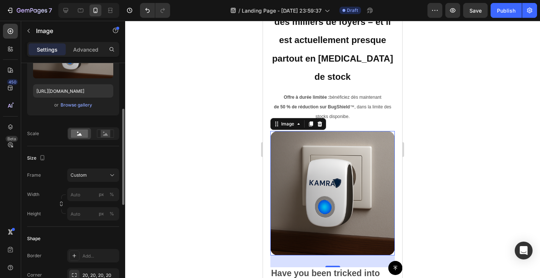
click at [94, 183] on div "Frame Custom Width px % Height px %" at bounding box center [73, 195] width 92 height 52
click at [94, 181] on button "Custom" at bounding box center [93, 175] width 52 height 13
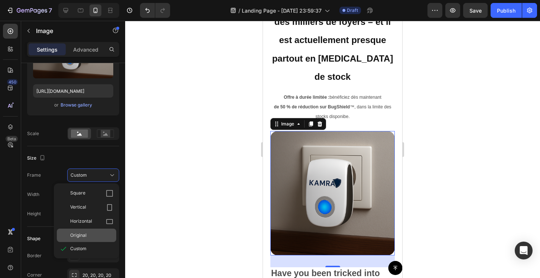
click at [95, 233] on div "Original" at bounding box center [91, 235] width 43 height 7
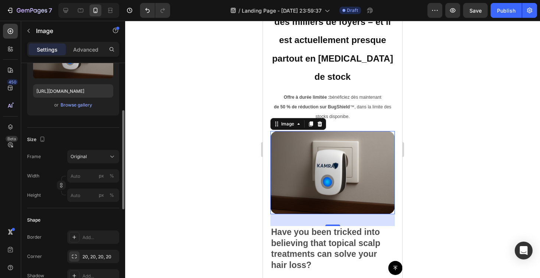
click at [107, 139] on div "Size" at bounding box center [73, 140] width 92 height 12
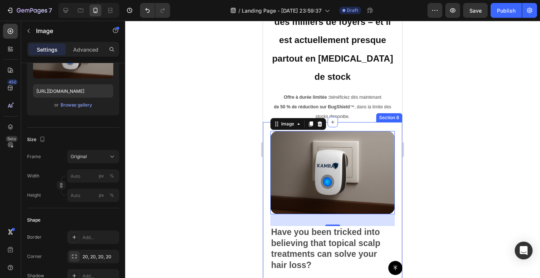
click at [235, 168] on div at bounding box center [332, 149] width 415 height 257
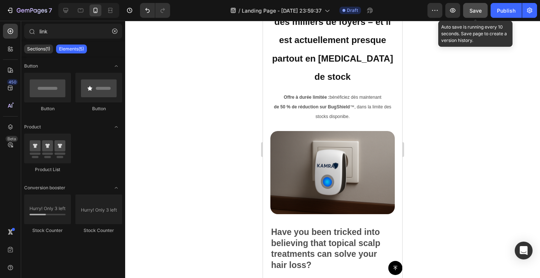
click at [475, 9] on span "Save" at bounding box center [475, 10] width 12 height 6
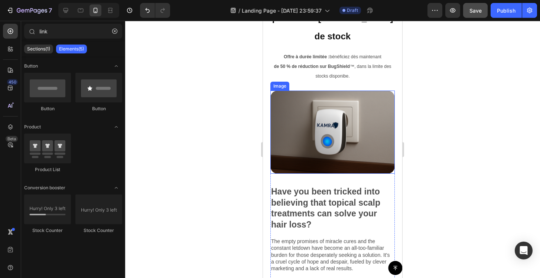
scroll to position [308, 0]
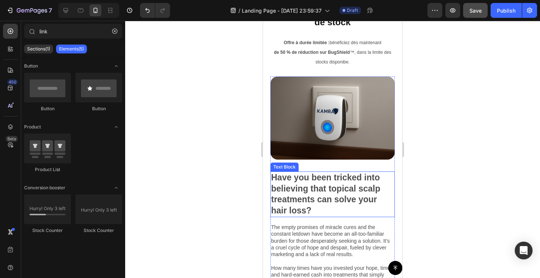
click at [304, 172] on p "Have you been tricked into believing that topical scalp treatments can solve yo…" at bounding box center [332, 194] width 123 height 45
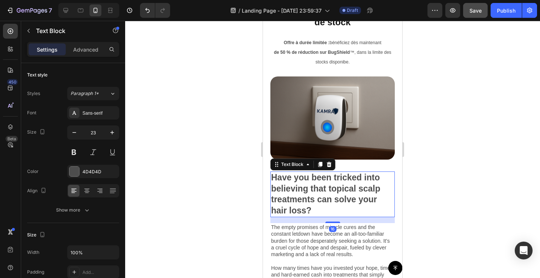
click at [304, 172] on p "Have you been tricked into believing that topical scalp treatments can solve yo…" at bounding box center [332, 194] width 123 height 45
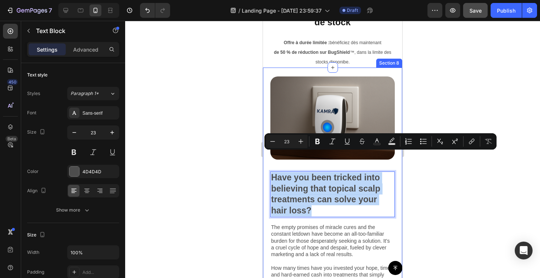
drag, startPoint x: 313, startPoint y: 190, endPoint x: 269, endPoint y: 151, distance: 58.1
click at [269, 151] on div "Image Have you been tricked into believing that topical scalp treatments can so…" at bounding box center [332, 246] width 139 height 356
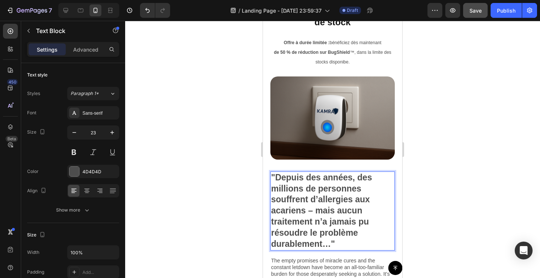
click at [460, 163] on div at bounding box center [332, 149] width 415 height 257
click at [343, 172] on p ""Depuis des années, des millions de personnes souffrent d’allergies aux acarien…" at bounding box center [332, 211] width 123 height 78
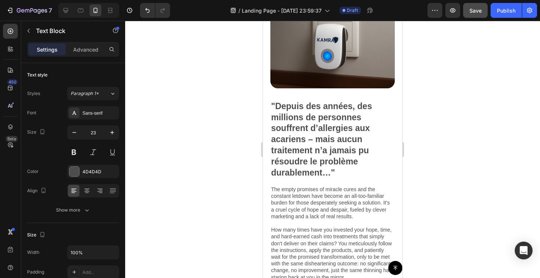
scroll to position [434, 0]
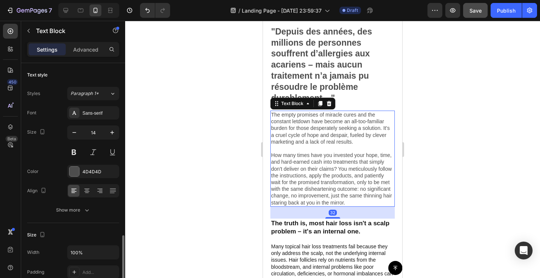
click at [298, 151] on p "The empty promises of miracle cures and the constant letdown have become an all…" at bounding box center [332, 158] width 123 height 95
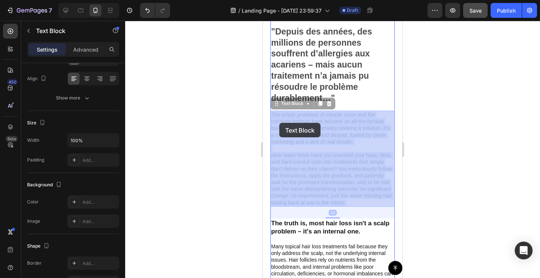
drag, startPoint x: 348, startPoint y: 204, endPoint x: 280, endPoint y: 123, distance: 106.4
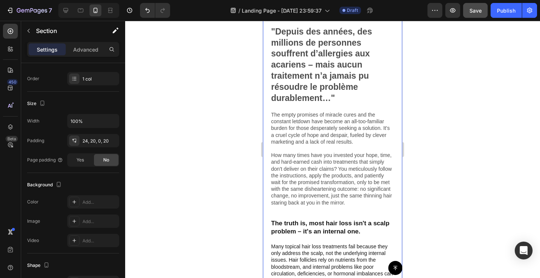
scroll to position [0, 0]
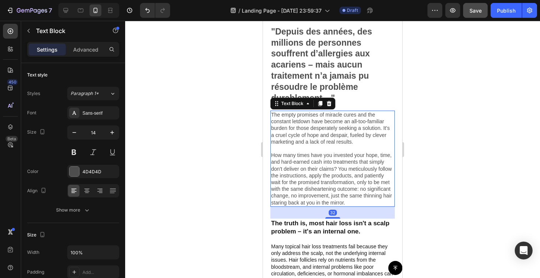
click at [275, 115] on p "The empty promises of miracle cures and the constant letdown have become an all…" at bounding box center [332, 158] width 123 height 95
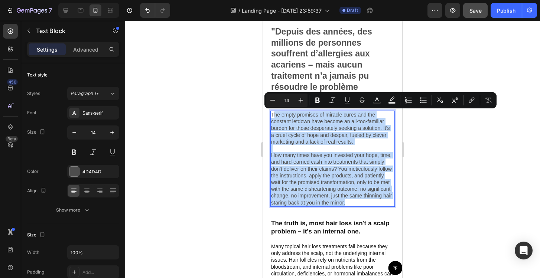
drag, startPoint x: 274, startPoint y: 114, endPoint x: 351, endPoint y: 201, distance: 116.2
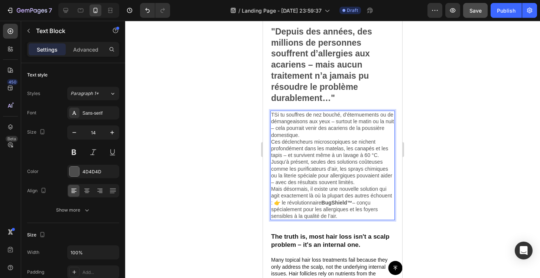
click at [274, 115] on p "TSi tu souffres de nez bouché, d’éternuements ou de démangeaisons aux yeux – su…" at bounding box center [332, 165] width 123 height 108
click at [502, 147] on div at bounding box center [332, 149] width 415 height 257
click at [373, 167] on p "Si tu souffres de nez bouché, d’éternuements ou de démangeaisons aux yeux – sur…" at bounding box center [332, 165] width 123 height 108
click at [339, 218] on p "Si tu souffres de nez bouché, d’éternuements ou de démangeaisons aux yeux – sur…" at bounding box center [332, 165] width 123 height 108
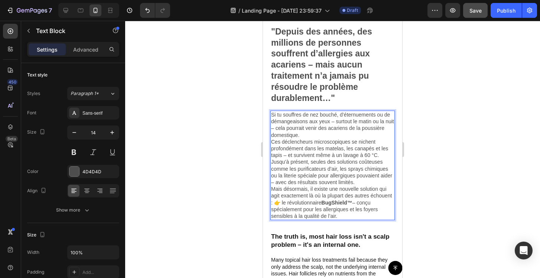
click at [339, 218] on p "Si tu souffres de nez bouché, d’éternuements ou de démangeaisons aux yeux – sur…" at bounding box center [332, 165] width 123 height 108
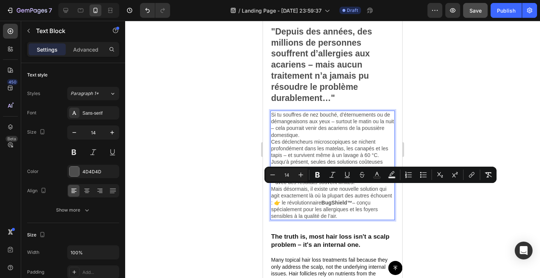
click at [340, 213] on p "Si tu souffres de nez bouché, d’éternuements ou de démangeaisons aux yeux – sur…" at bounding box center [332, 165] width 123 height 108
click at [474, 156] on div at bounding box center [332, 149] width 415 height 257
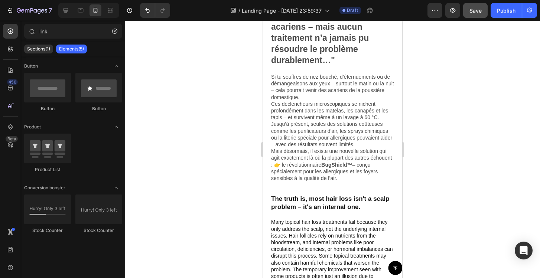
scroll to position [501, 0]
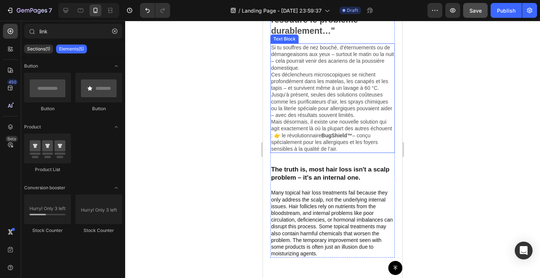
click at [341, 120] on p "Si tu souffres de nez bouché, d’éternuements ou de démangeaisons aux yeux – sur…" at bounding box center [332, 98] width 123 height 108
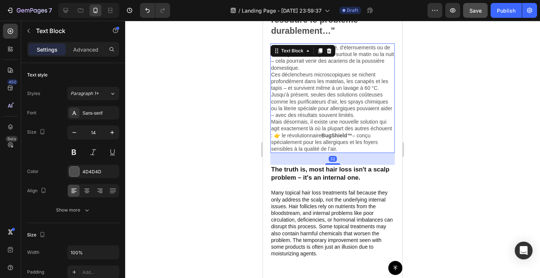
click at [341, 120] on p "Si tu souffres de nez bouché, d’éternuements ou de démangeaisons aux yeux – sur…" at bounding box center [332, 98] width 123 height 108
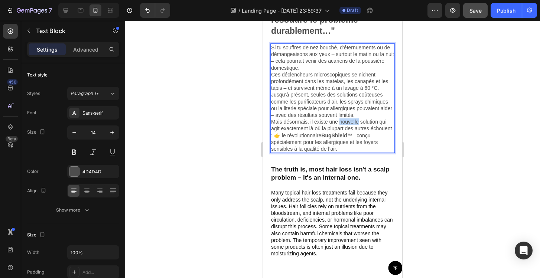
click at [341, 120] on p "Si tu souffres de nez bouché, d’éternuements ou de démangeaisons aux yeux – sur…" at bounding box center [332, 98] width 123 height 108
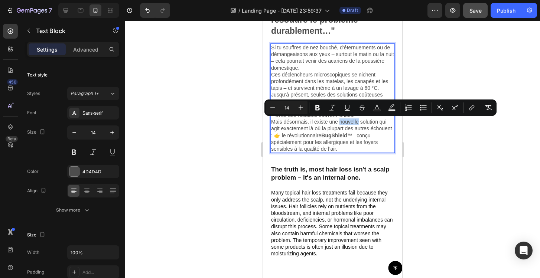
click at [343, 136] on strong "BugShield™" at bounding box center [336, 136] width 31 height 6
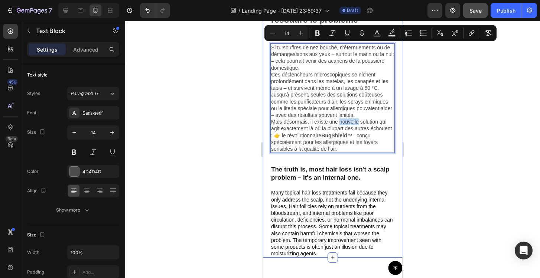
drag, startPoint x: 339, startPoint y: 150, endPoint x: 269, endPoint y: 49, distance: 123.5
click at [269, 49] on div "Image "Depuis des années, des millions de personnes souffrent d’allergies aux a…" at bounding box center [332, 55] width 139 height 403
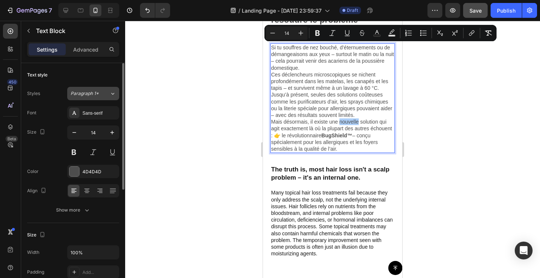
click at [87, 95] on span "Paragraph 1*" at bounding box center [85, 93] width 28 height 7
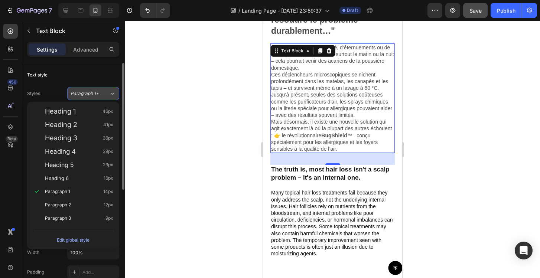
click at [87, 95] on span "Paragraph 1*" at bounding box center [85, 93] width 28 height 7
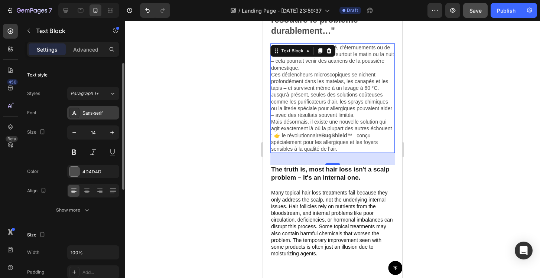
click at [98, 112] on div "Sans-serif" at bounding box center [99, 113] width 35 height 7
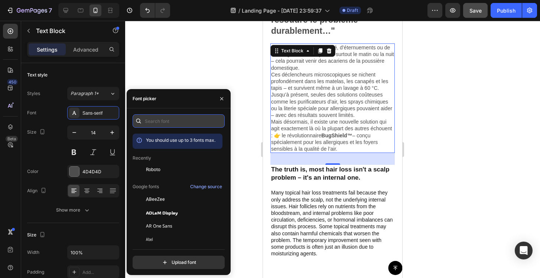
click at [149, 121] on input "text" at bounding box center [179, 120] width 92 height 13
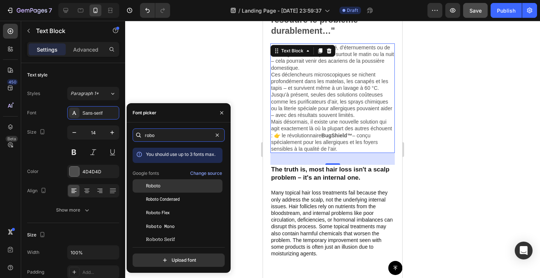
type input "robo"
click at [170, 233] on div "Roboto" at bounding box center [178, 239] width 90 height 13
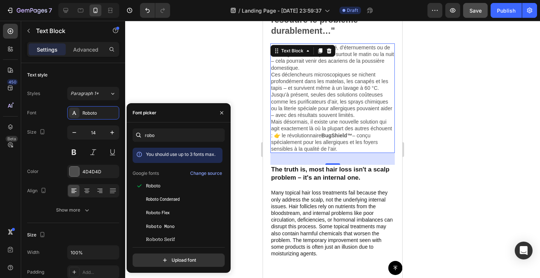
click at [429, 133] on div at bounding box center [332, 149] width 415 height 257
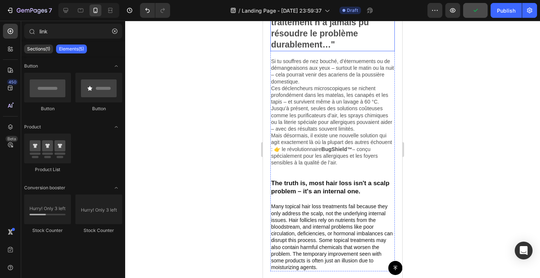
scroll to position [481, 0]
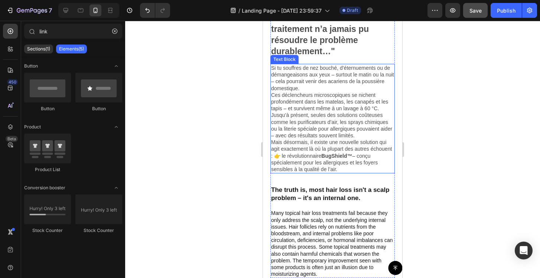
click at [426, 121] on div at bounding box center [332, 149] width 415 height 257
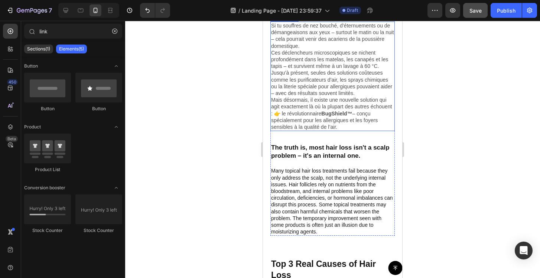
scroll to position [527, 0]
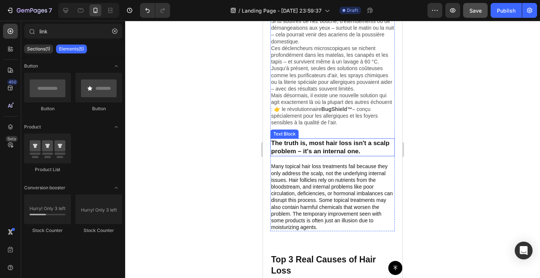
click at [313, 146] on p "The truth is, most hair loss isn't a scalp problem – it's an internal one." at bounding box center [332, 147] width 123 height 16
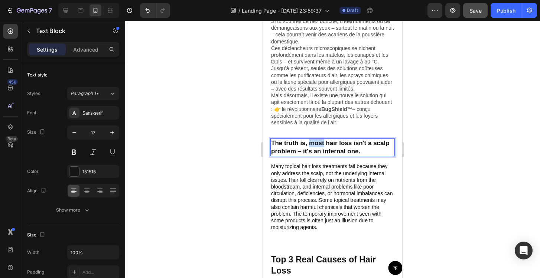
click at [313, 146] on p "The truth is, most hair loss isn't a scalp problem – it's an internal one." at bounding box center [332, 147] width 123 height 16
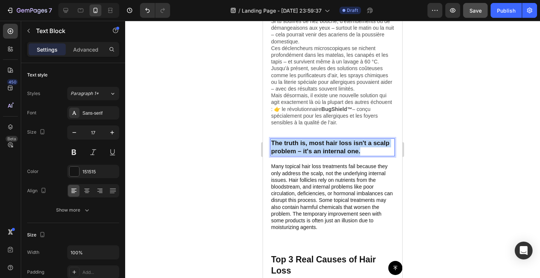
click at [313, 146] on p "The truth is, most hair loss isn't a scalp problem – it's an internal one." at bounding box center [332, 147] width 123 height 16
drag, startPoint x: 317, startPoint y: 151, endPoint x: 281, endPoint y: 144, distance: 36.3
click at [281, 144] on p "Mais qu’est-ce que le BugShield™ exactement ?" at bounding box center [332, 147] width 123 height 16
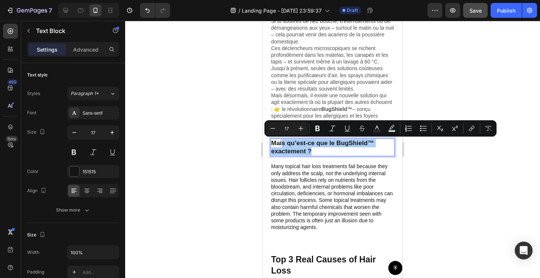
click at [198, 142] on div at bounding box center [332, 149] width 415 height 257
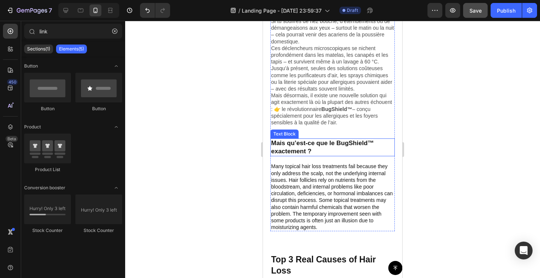
click at [344, 147] on p "Mais qu’est-ce que le BugShield™ exactement ?" at bounding box center [332, 147] width 123 height 16
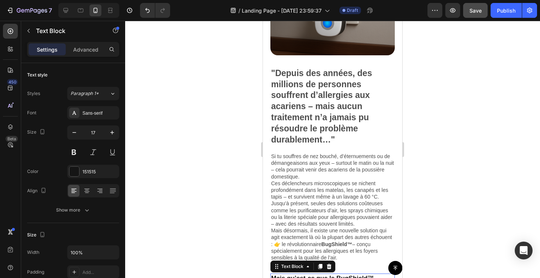
scroll to position [397, 0]
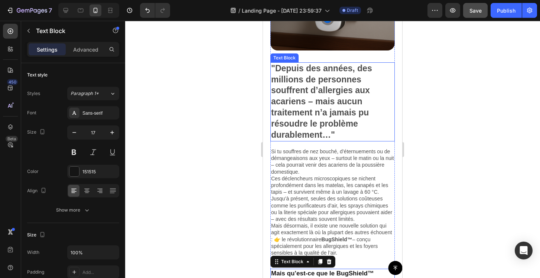
click at [333, 111] on p ""Depuis des années, des millions de personnes souffrent d’allergies aux acarien…" at bounding box center [332, 102] width 123 height 78
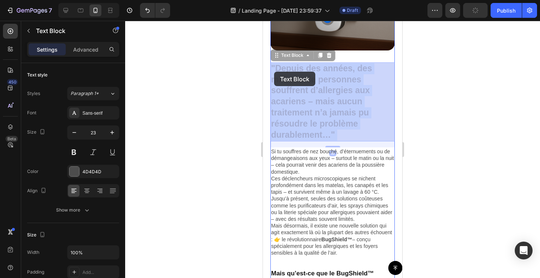
drag, startPoint x: 337, startPoint y: 136, endPoint x: 275, endPoint y: 72, distance: 88.7
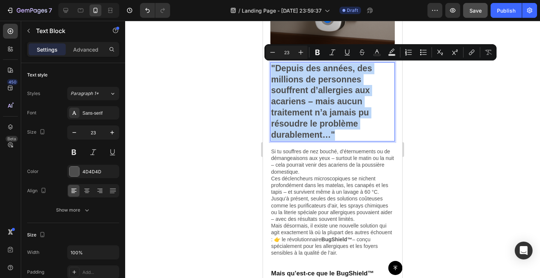
drag, startPoint x: 334, startPoint y: 133, endPoint x: 271, endPoint y: 68, distance: 91.3
click at [271, 68] on p ""Depuis des années, des millions de personnes souffrent d’allergies aux acarien…" at bounding box center [332, 102] width 123 height 78
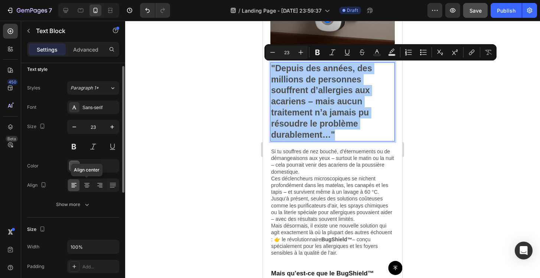
click at [89, 183] on icon at bounding box center [86, 185] width 7 height 7
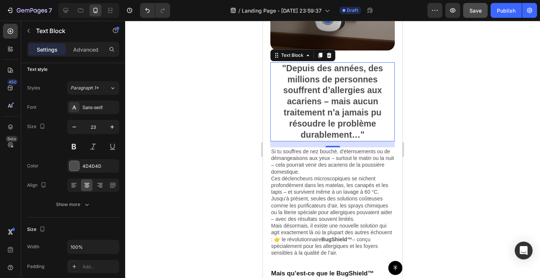
click at [169, 130] on div at bounding box center [332, 149] width 415 height 257
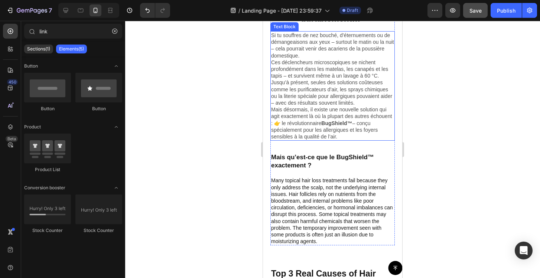
scroll to position [515, 0]
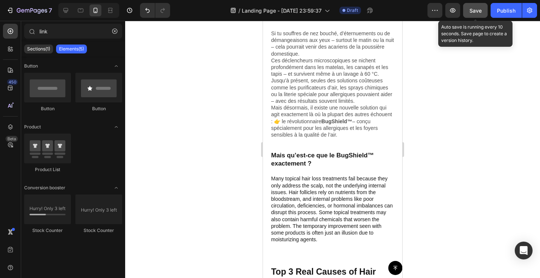
click at [478, 13] on span "Save" at bounding box center [475, 10] width 12 height 6
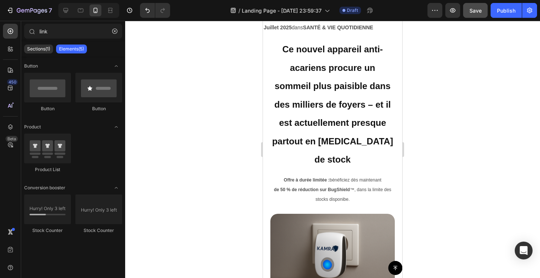
scroll to position [213, 0]
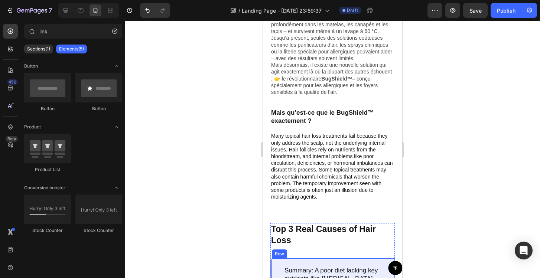
scroll to position [556, 0]
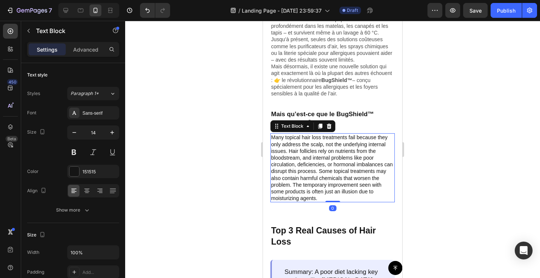
click at [332, 144] on p "Many topical hair loss treatments fail because they only address the scalp, not…" at bounding box center [332, 168] width 123 height 68
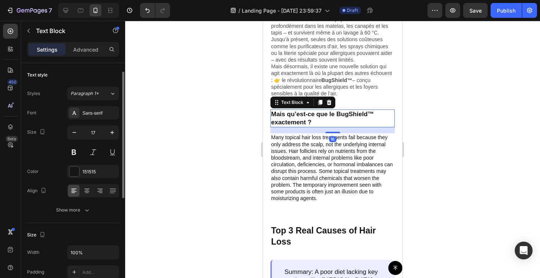
click at [343, 117] on p "Mais qu’est-ce que le BugShield™ exactement ?" at bounding box center [332, 118] width 123 height 16
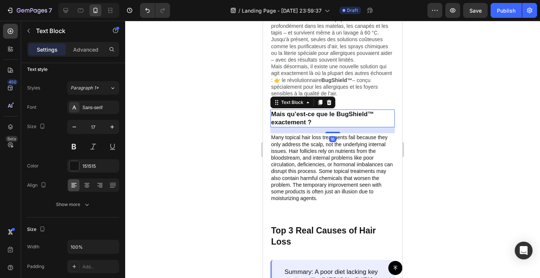
click at [333, 128] on div "16" at bounding box center [332, 130] width 124 height 6
click at [229, 149] on div at bounding box center [332, 149] width 415 height 257
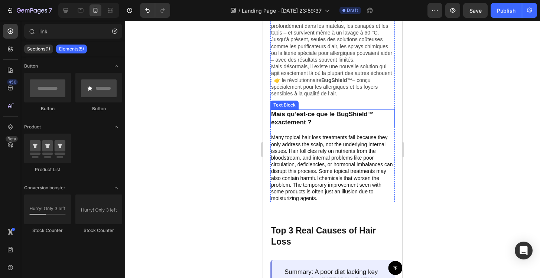
click at [335, 124] on p "Mais qu’est-ce que le BugShield™ exactement ?" at bounding box center [332, 118] width 123 height 16
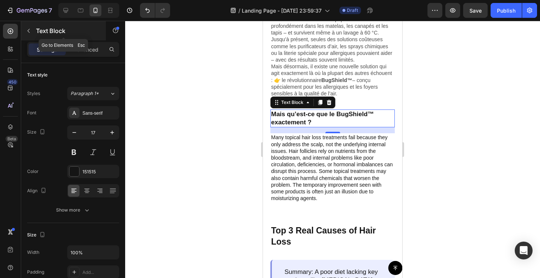
click at [30, 32] on icon "button" at bounding box center [29, 31] width 6 height 6
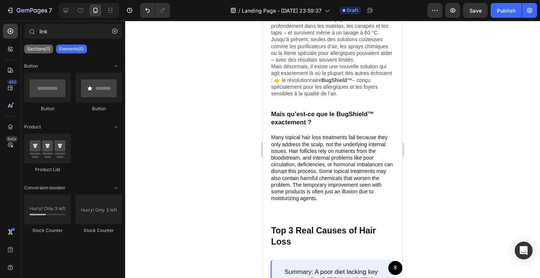
click at [40, 46] on p "Sections(1)" at bounding box center [38, 49] width 23 height 6
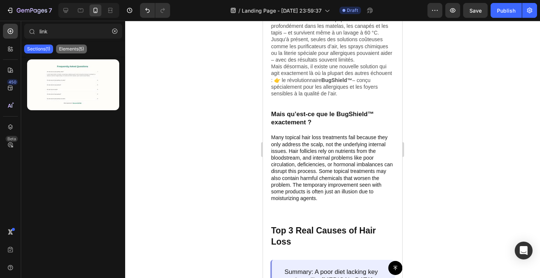
click at [63, 51] on p "Elements(5)" at bounding box center [71, 49] width 25 height 6
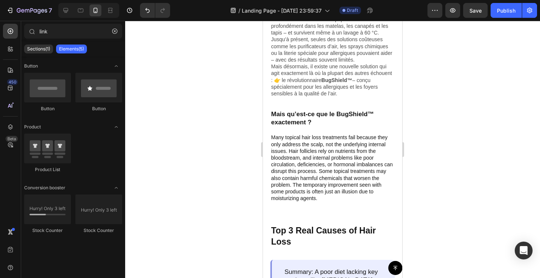
click at [73, 60] on div "Button Button Button Product Product List Conversion booster Stock Counter Stoc…" at bounding box center [73, 152] width 104 height 193
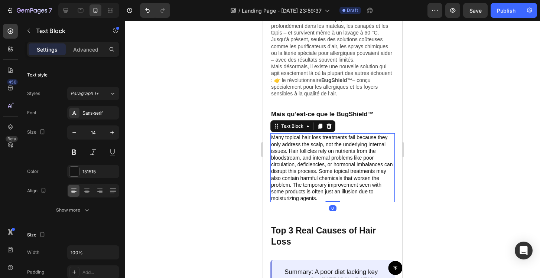
click at [345, 141] on p "Many topical hair loss treatments fail because they only address the scalp, not…" at bounding box center [332, 168] width 123 height 68
click at [345, 122] on p "Mais qu’est-ce que le BugShield™ exactement ?" at bounding box center [332, 118] width 123 height 16
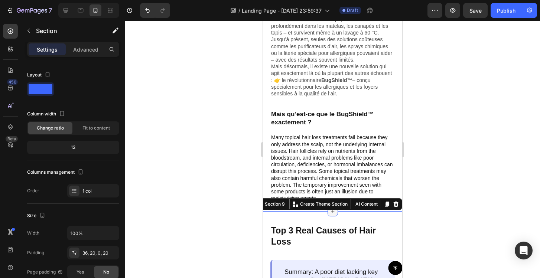
click at [334, 212] on icon at bounding box center [333, 211] width 6 height 6
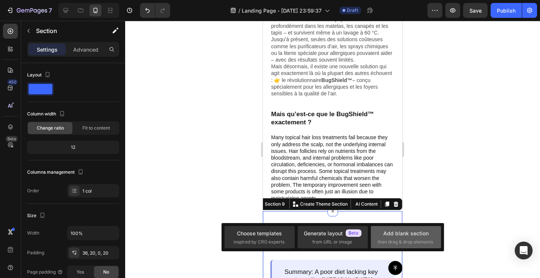
click at [386, 232] on div "Add blank section" at bounding box center [405, 233] width 45 height 8
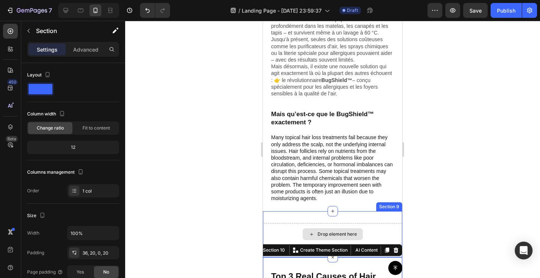
click at [337, 234] on div "Drop element here" at bounding box center [336, 234] width 39 height 6
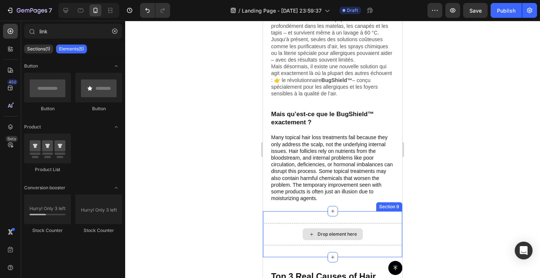
click at [306, 233] on div "Drop element here" at bounding box center [333, 234] width 60 height 12
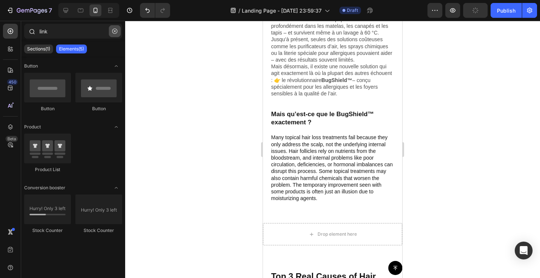
click at [112, 32] on icon "button" at bounding box center [114, 31] width 5 height 5
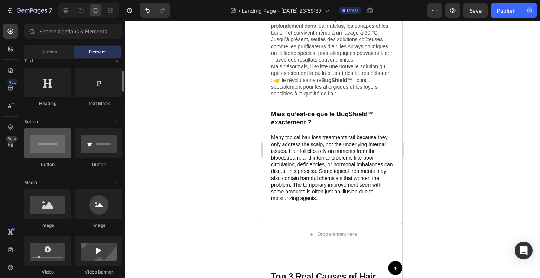
scroll to position [117, 0]
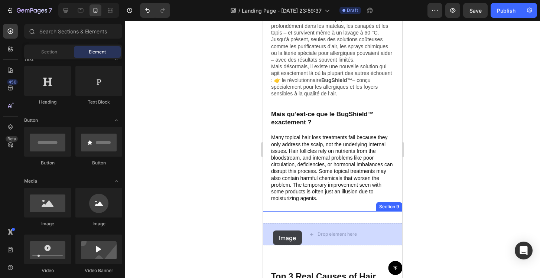
drag, startPoint x: 318, startPoint y: 222, endPoint x: 270, endPoint y: 229, distance: 49.2
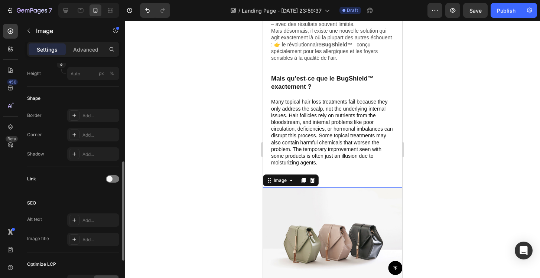
scroll to position [647, 0]
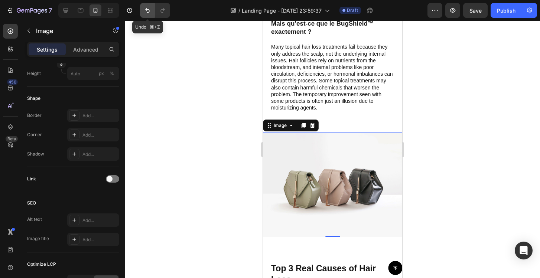
click at [145, 13] on icon "Undo/Redo" at bounding box center [147, 10] width 7 height 7
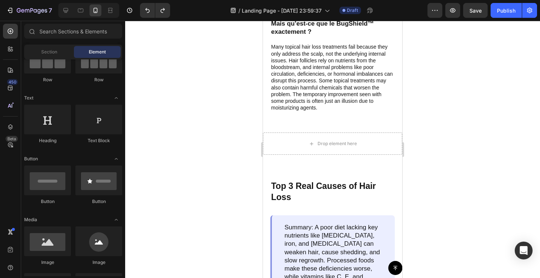
scroll to position [0, 0]
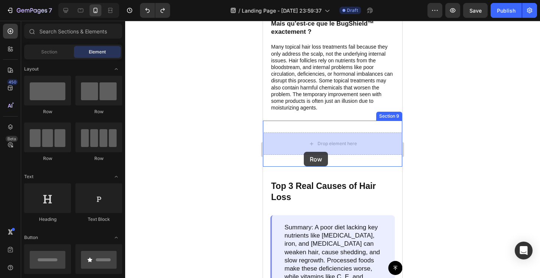
drag, startPoint x: 376, startPoint y: 121, endPoint x: 303, endPoint y: 152, distance: 78.5
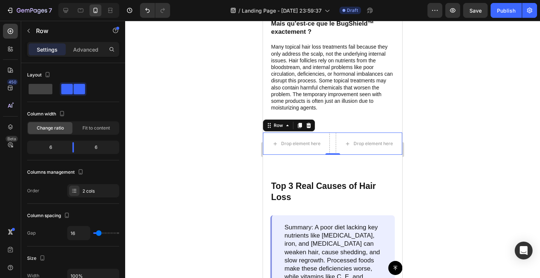
click at [217, 147] on div at bounding box center [332, 149] width 415 height 257
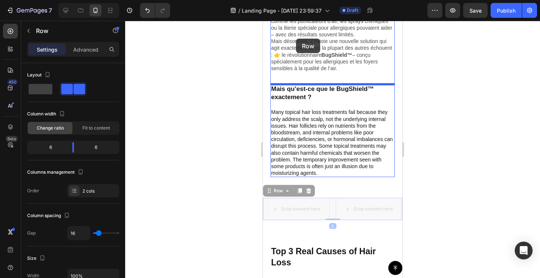
scroll to position [574, 0]
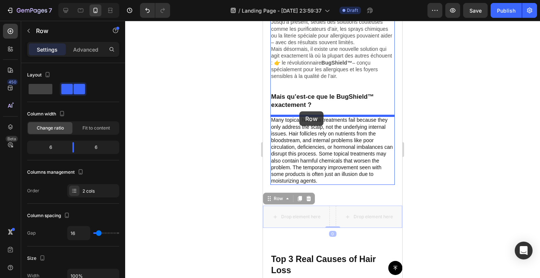
drag, startPoint x: 317, startPoint y: 137, endPoint x: 299, endPoint y: 111, distance: 31.1
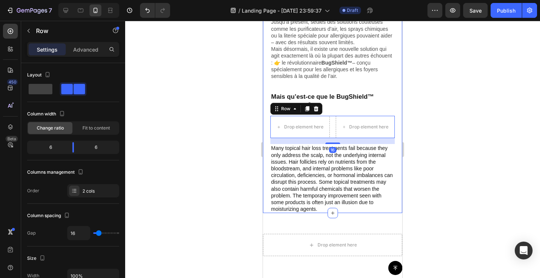
click at [235, 168] on div at bounding box center [332, 149] width 415 height 257
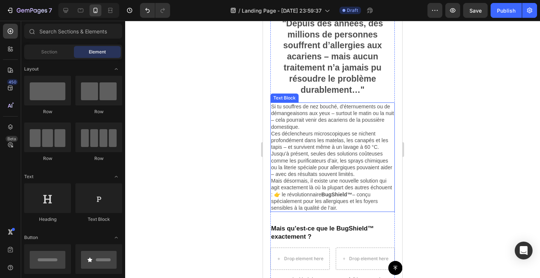
scroll to position [569, 0]
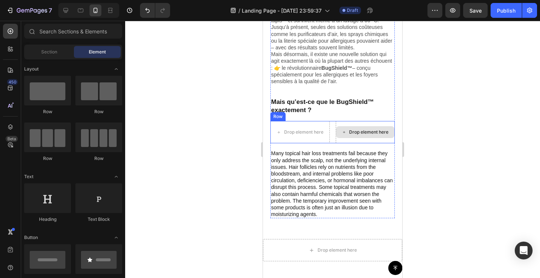
click at [363, 131] on div "Drop element here" at bounding box center [368, 132] width 39 height 6
click at [352, 132] on div "Drop element here" at bounding box center [368, 132] width 39 height 6
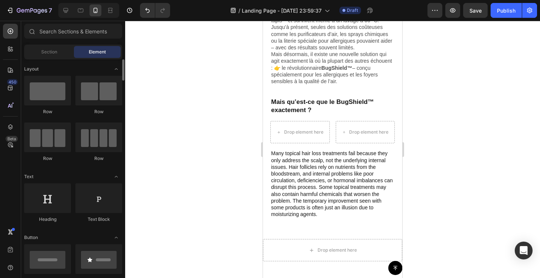
scroll to position [101, 0]
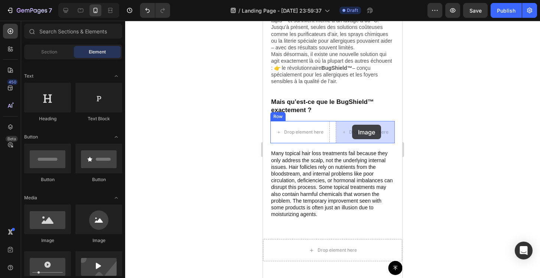
drag, startPoint x: 315, startPoint y: 234, endPoint x: 352, endPoint y: 125, distance: 115.4
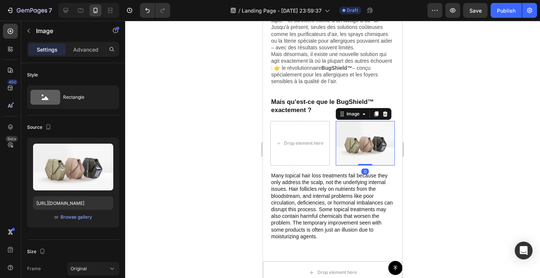
click at [360, 139] on img at bounding box center [365, 143] width 59 height 45
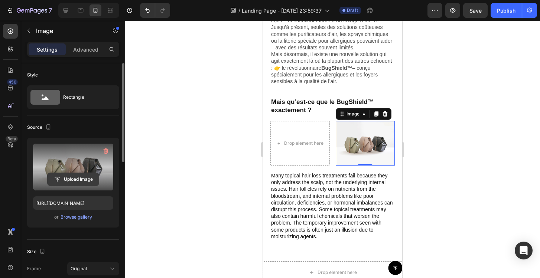
click at [67, 179] on input "file" at bounding box center [73, 179] width 51 height 13
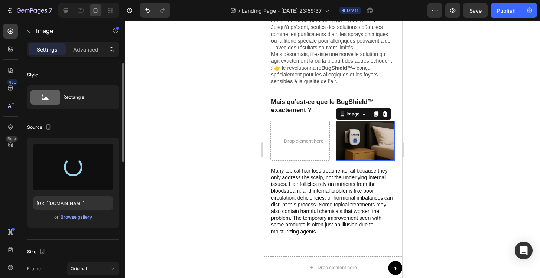
type input "[URL][DOMAIN_NAME]"
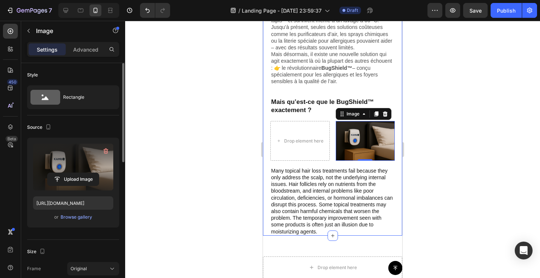
click at [218, 151] on div at bounding box center [332, 149] width 415 height 257
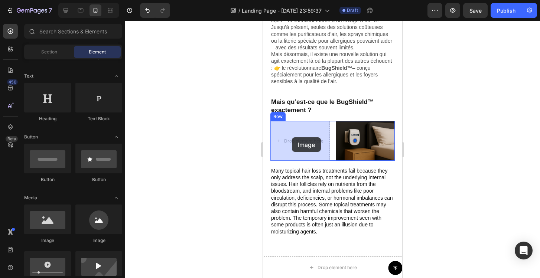
drag, startPoint x: 314, startPoint y: 248, endPoint x: 292, endPoint y: 137, distance: 112.5
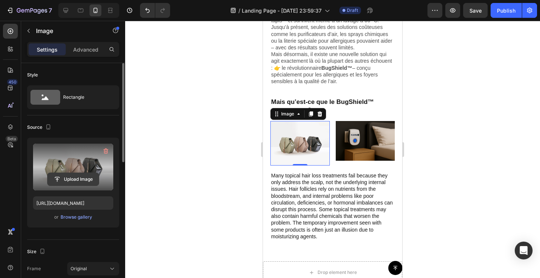
click at [85, 177] on input "file" at bounding box center [73, 179] width 51 height 13
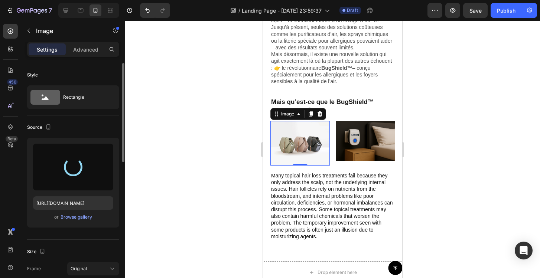
type input "[URL][DOMAIN_NAME]"
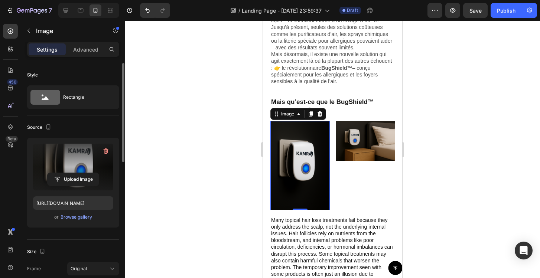
click at [307, 199] on img at bounding box center [299, 165] width 59 height 89
drag, startPoint x: 301, startPoint y: 208, endPoint x: 304, endPoint y: 181, distance: 27.2
click at [304, 181] on div "Image 0" at bounding box center [299, 165] width 59 height 89
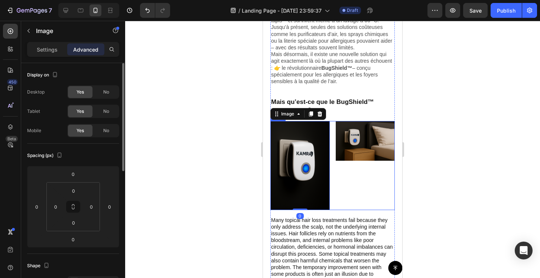
click at [365, 196] on div "Image" at bounding box center [365, 165] width 59 height 89
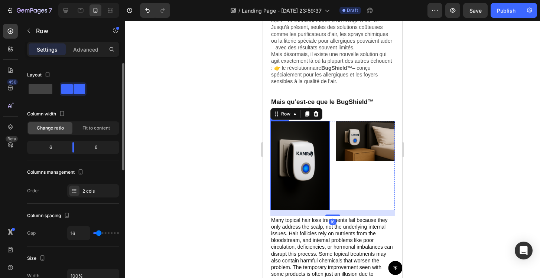
click at [308, 189] on img at bounding box center [299, 165] width 59 height 89
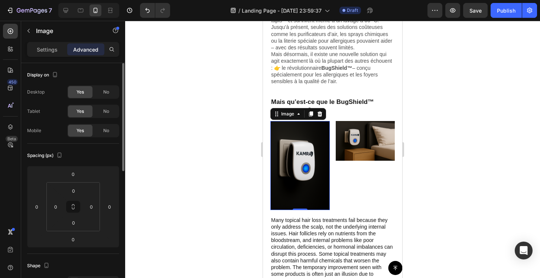
click at [309, 139] on img at bounding box center [299, 165] width 59 height 89
click at [56, 53] on div "Settings" at bounding box center [47, 49] width 37 height 12
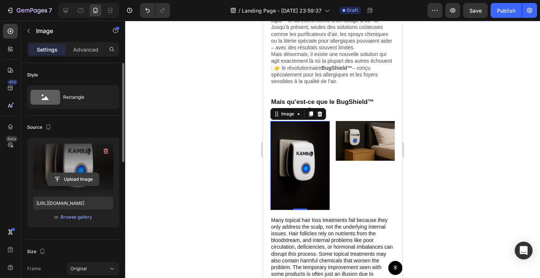
click at [72, 181] on input "file" at bounding box center [73, 179] width 51 height 13
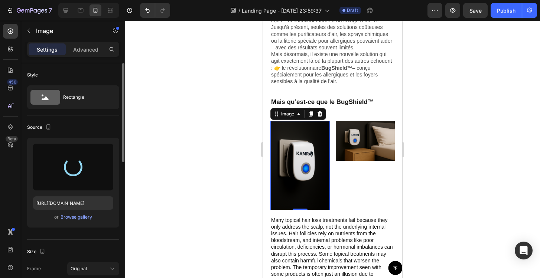
type input "[URL][DOMAIN_NAME]"
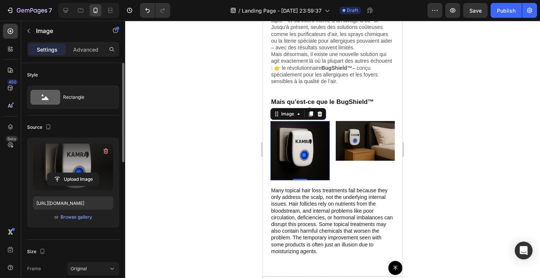
click at [445, 133] on div at bounding box center [332, 149] width 415 height 257
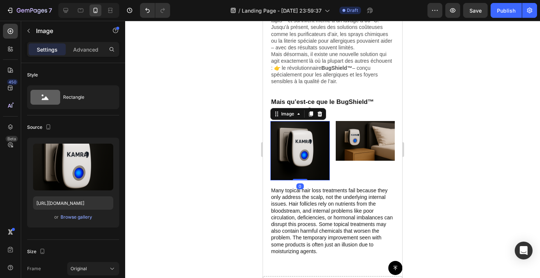
click at [317, 165] on img at bounding box center [299, 150] width 59 height 59
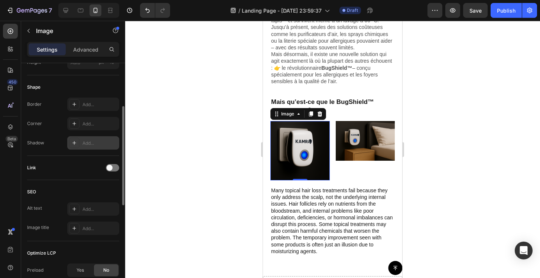
scroll to position [203, 0]
